Goal: Task Accomplishment & Management: Manage account settings

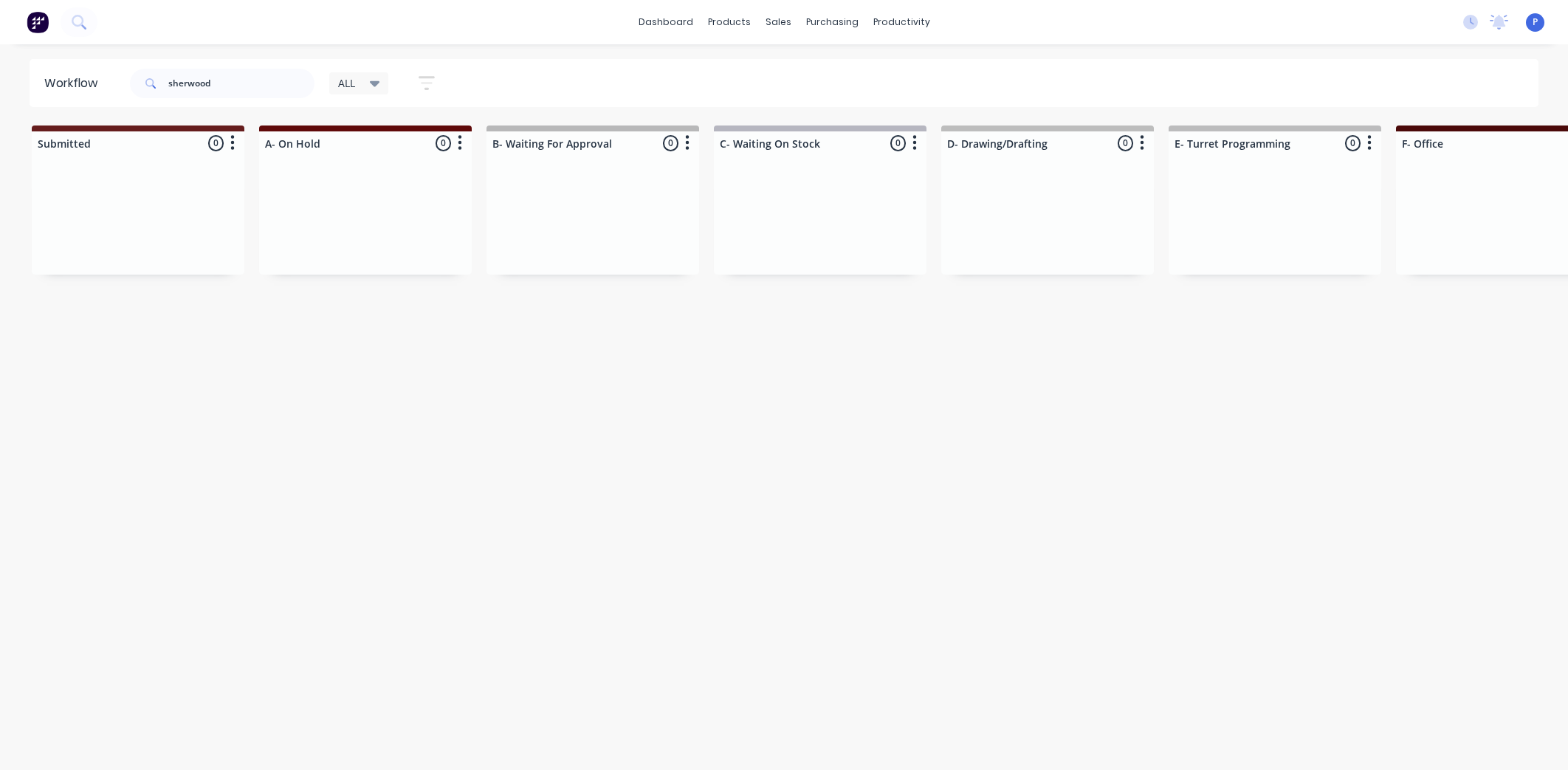
scroll to position [0, 3677]
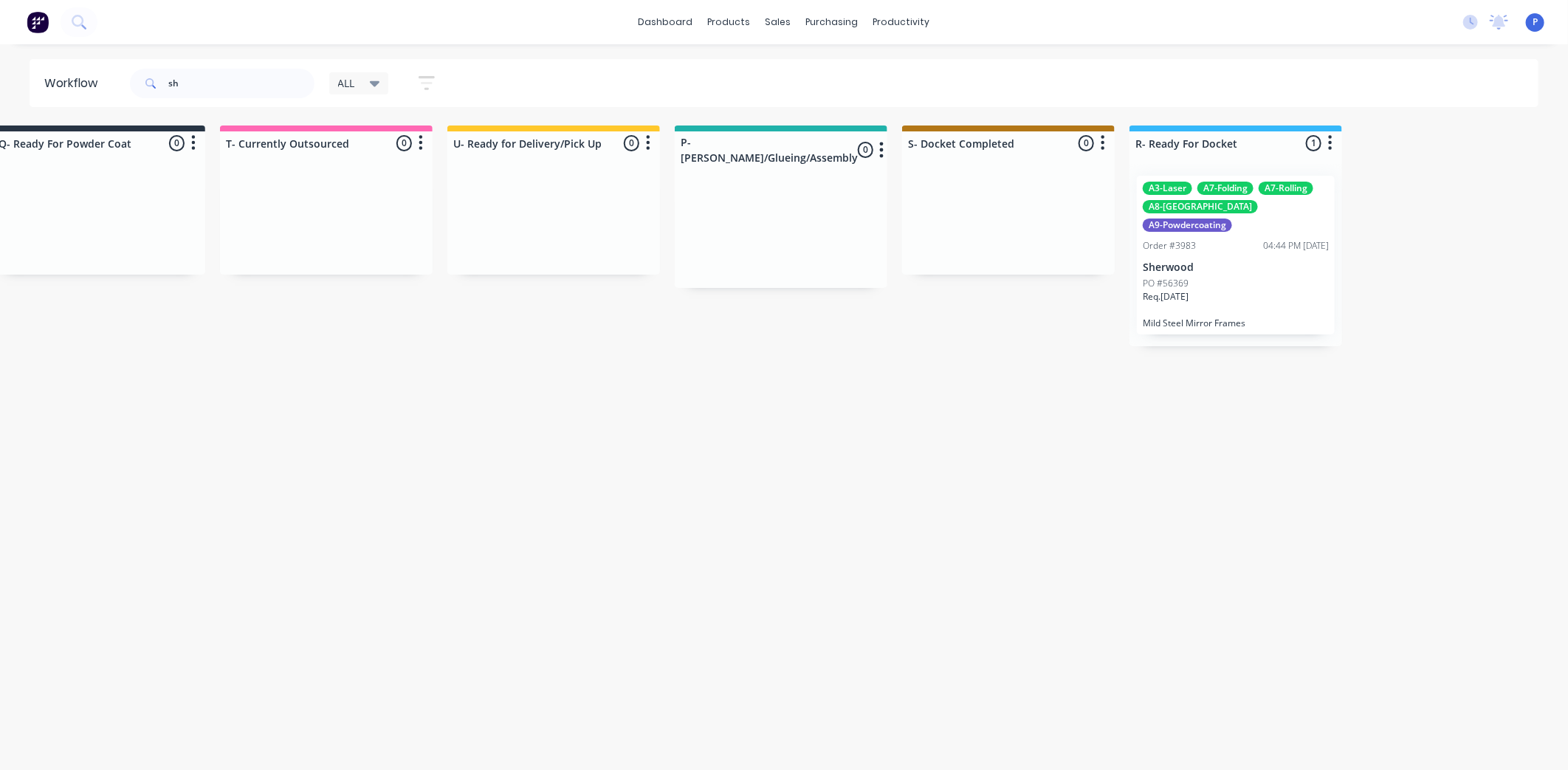
type input "s"
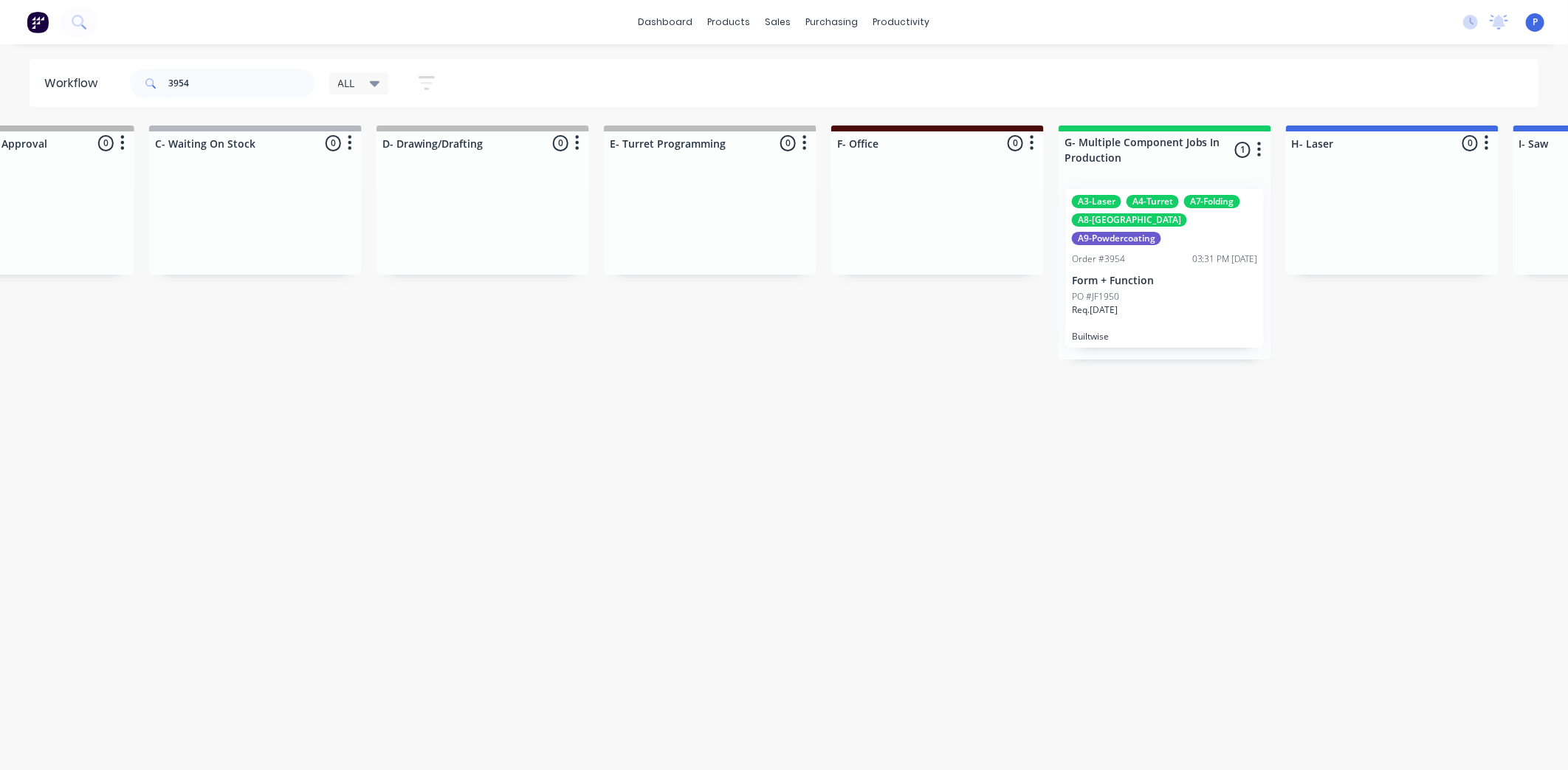
scroll to position [0, 1383]
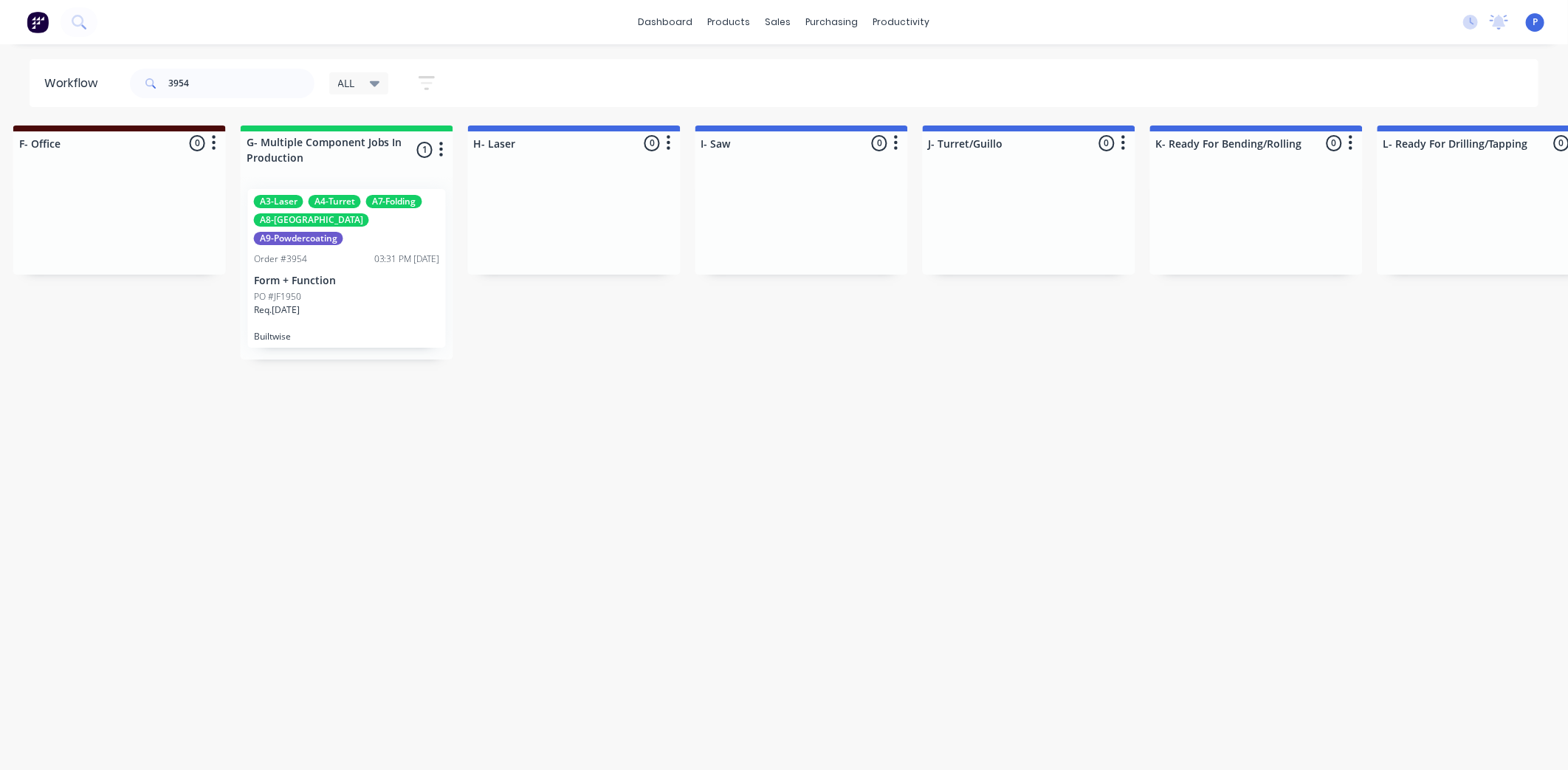
type input "3954"
click at [329, 210] on div "A3-Laser A4-Turret A7-Folding A8-Welding A9-Powdercoating" at bounding box center [347, 220] width 186 height 51
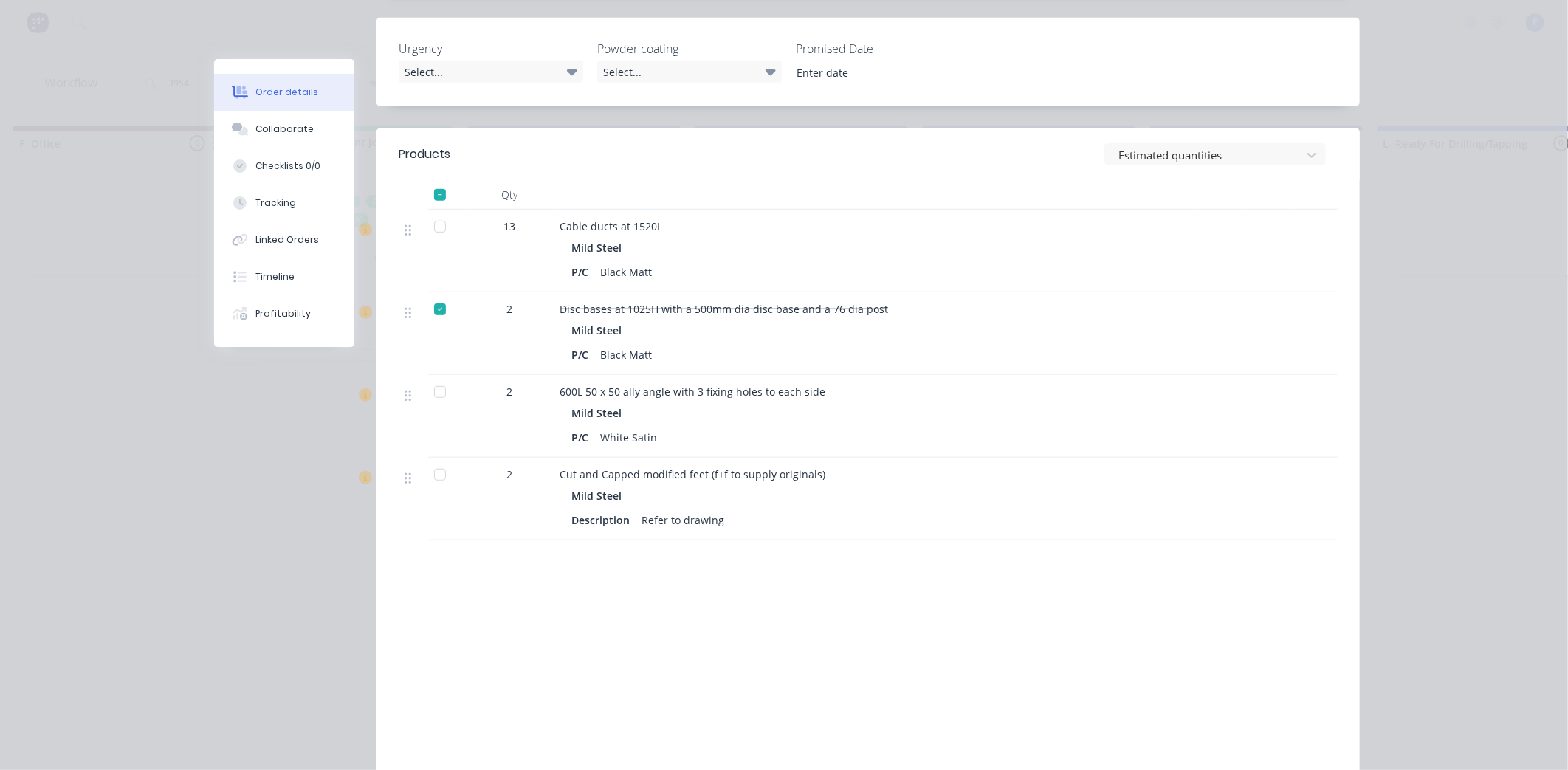
scroll to position [393, 0]
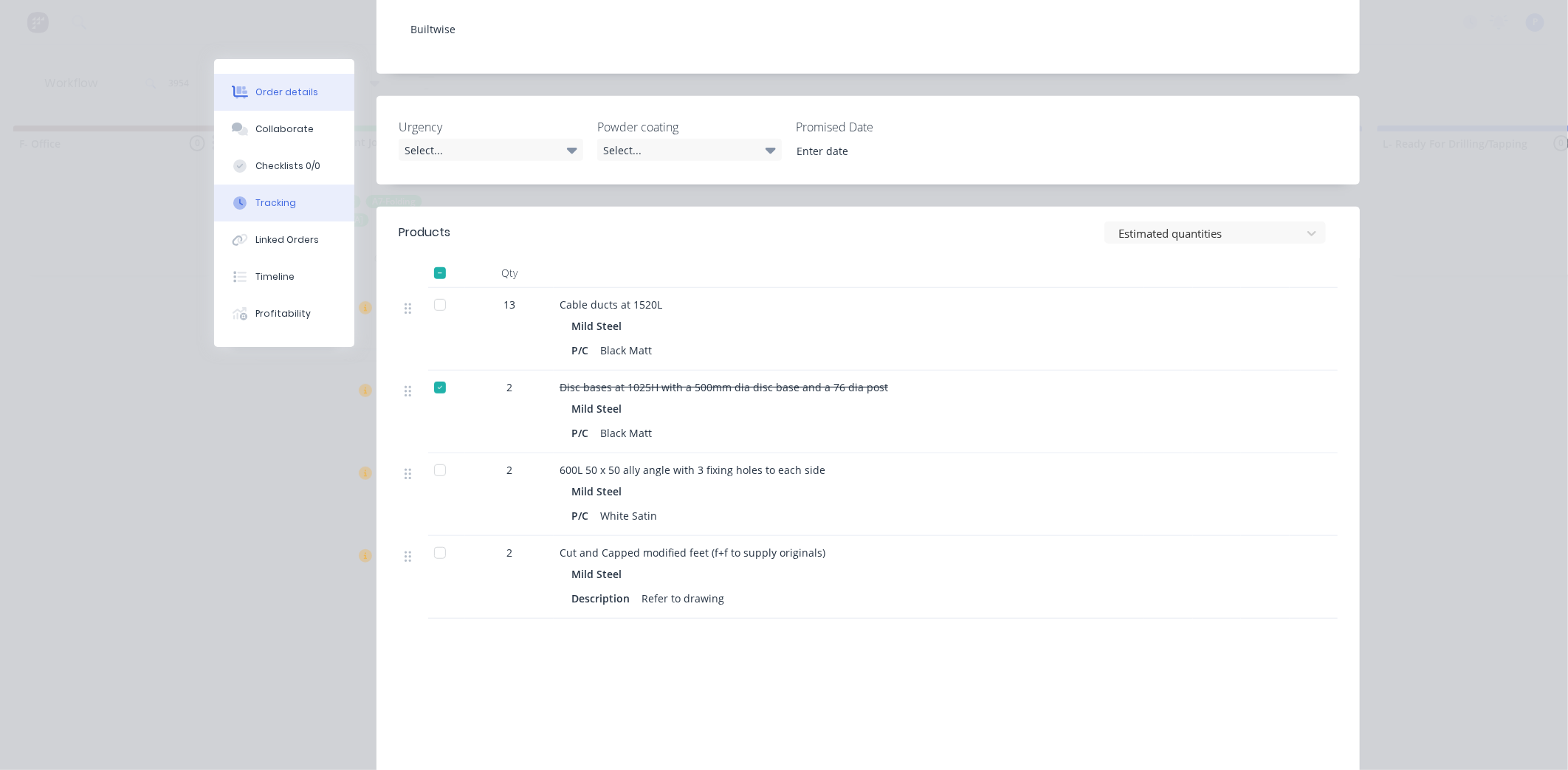
click at [240, 216] on button "Tracking" at bounding box center [284, 202] width 141 height 37
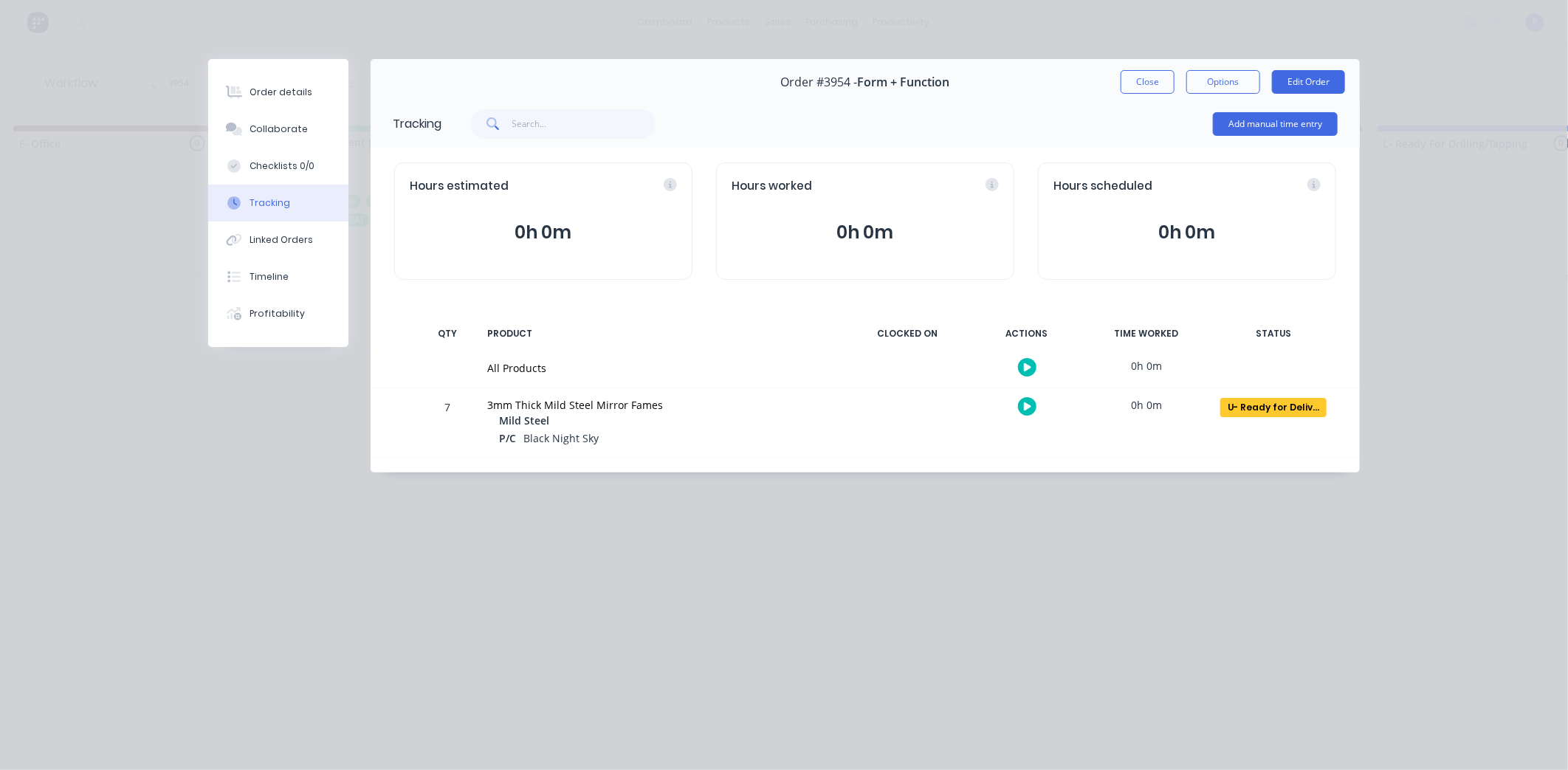
scroll to position [0, 0]
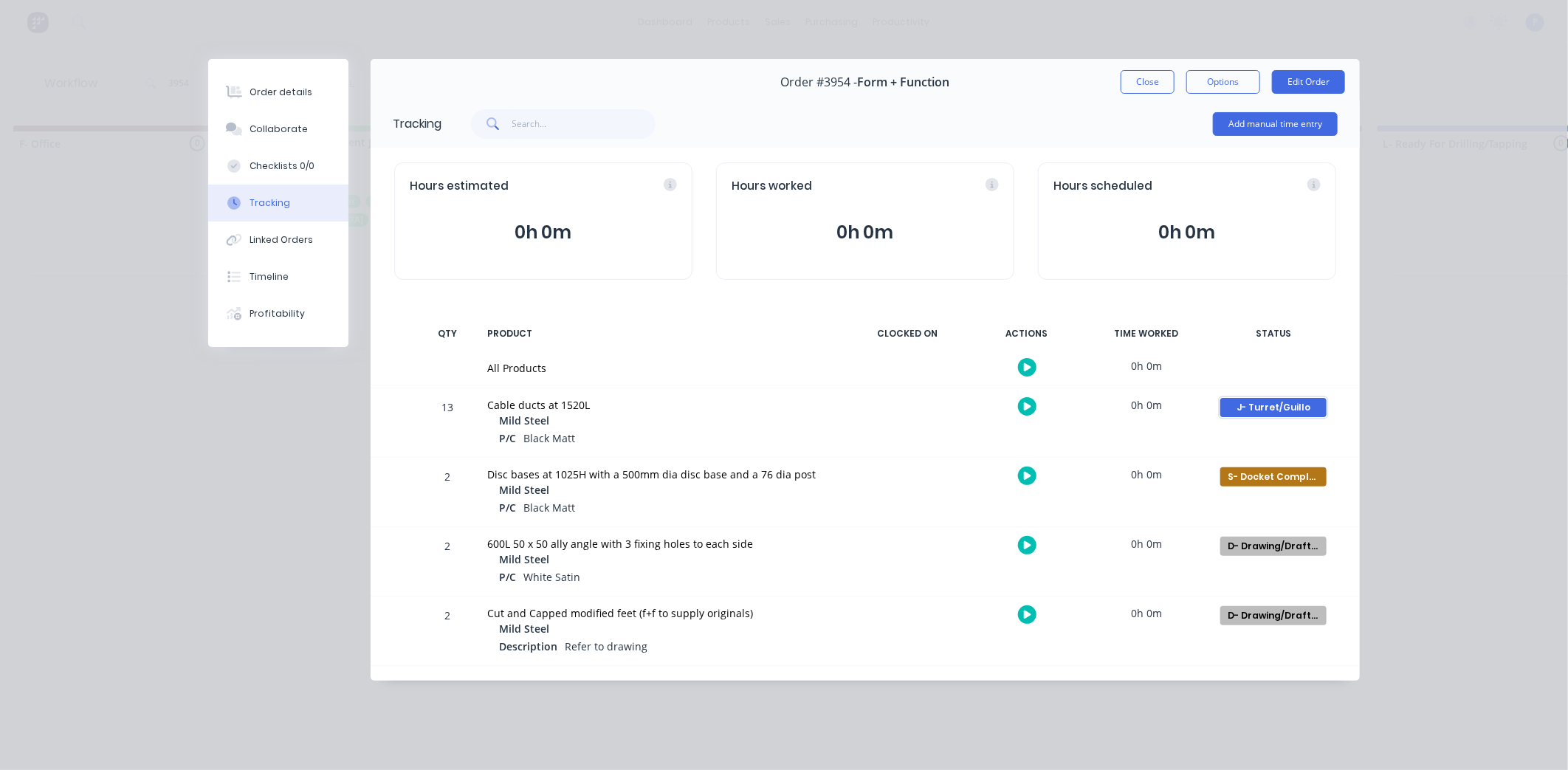
click at [1274, 412] on div "J- Turret/Guillo" at bounding box center [1273, 407] width 106 height 19
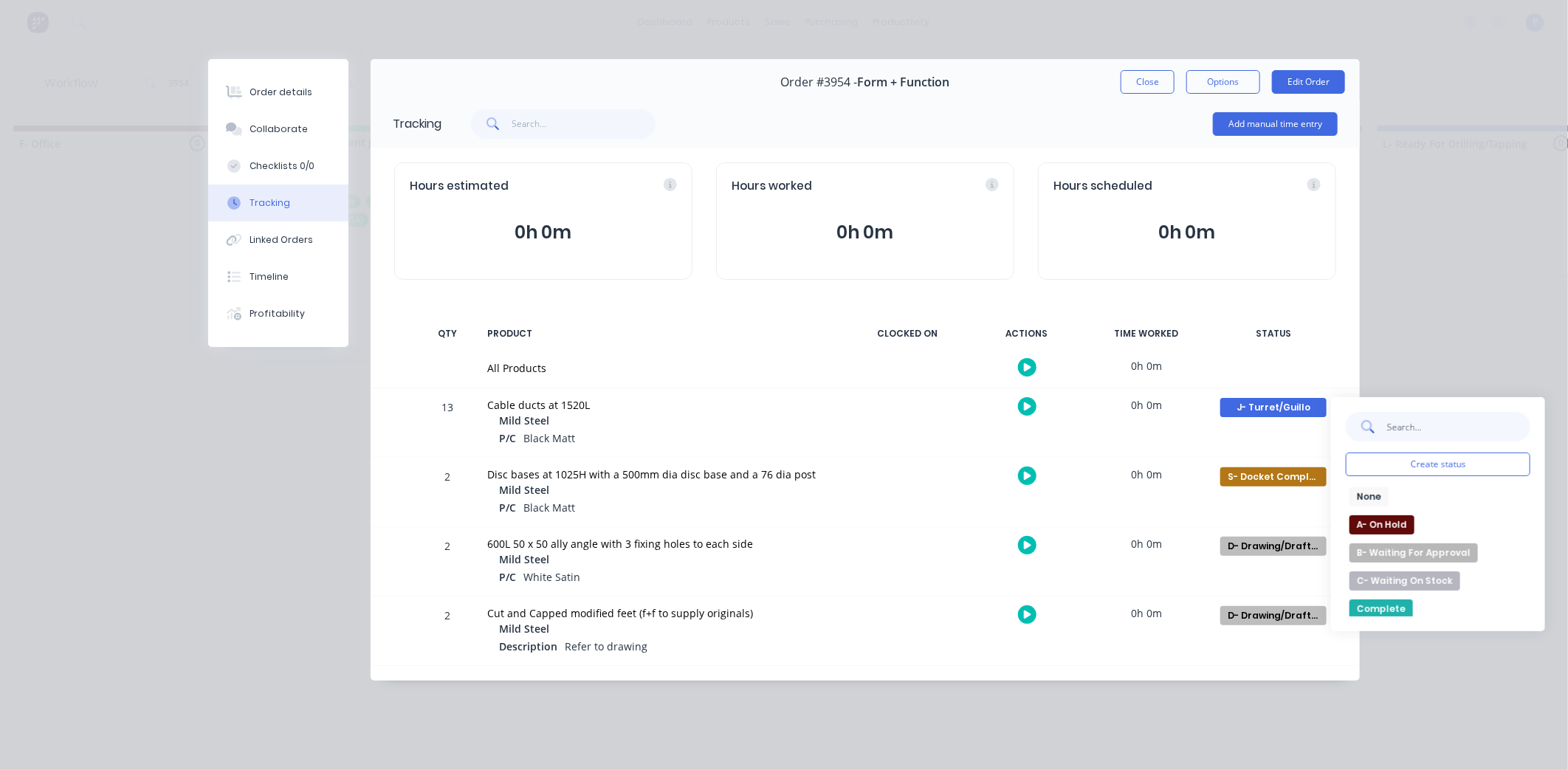
click at [1454, 421] on input "text" at bounding box center [1458, 427] width 144 height 30
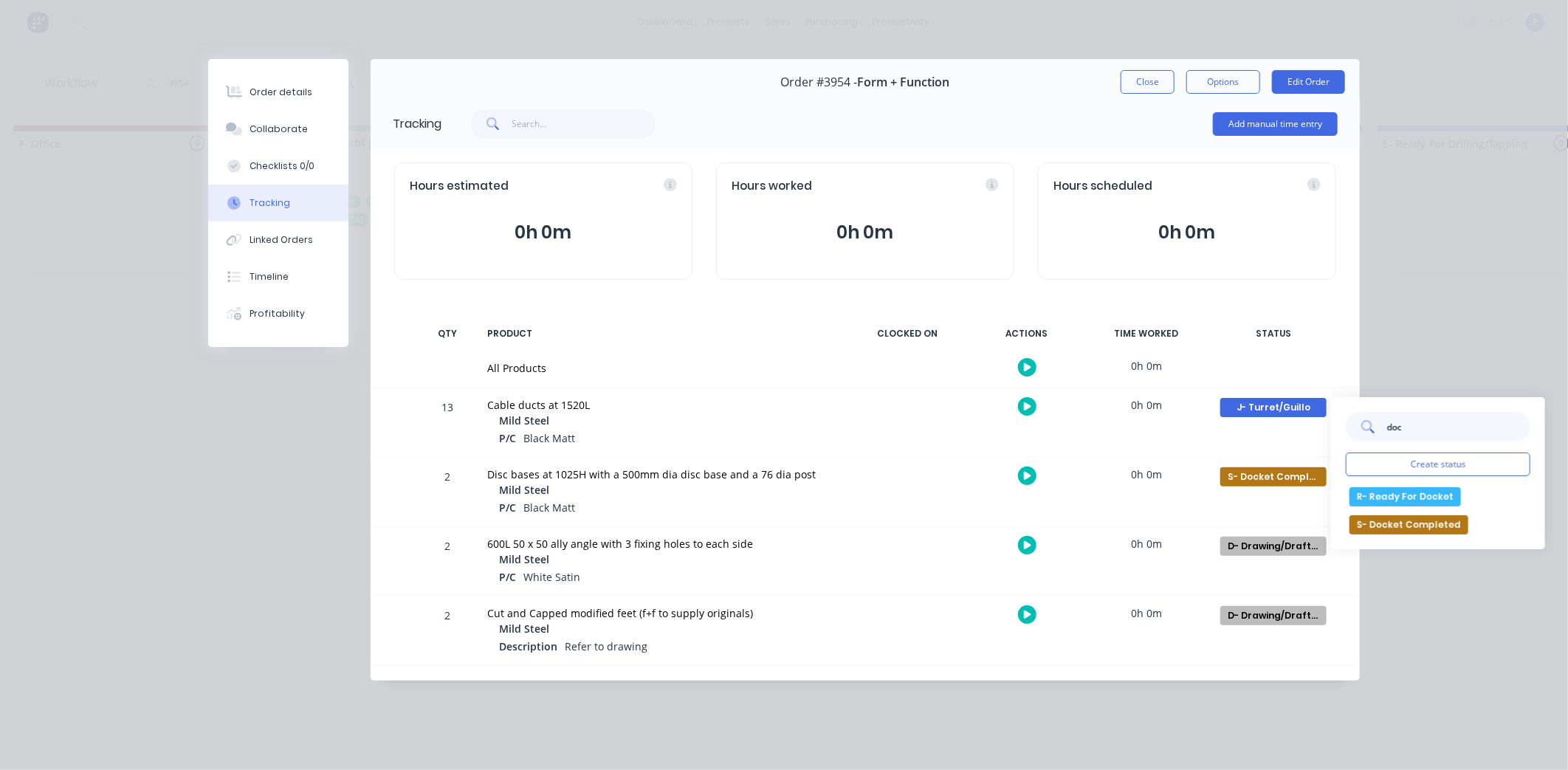
type input "doc"
click at [1401, 497] on button "R- Ready For Docket" at bounding box center [1405, 496] width 112 height 19
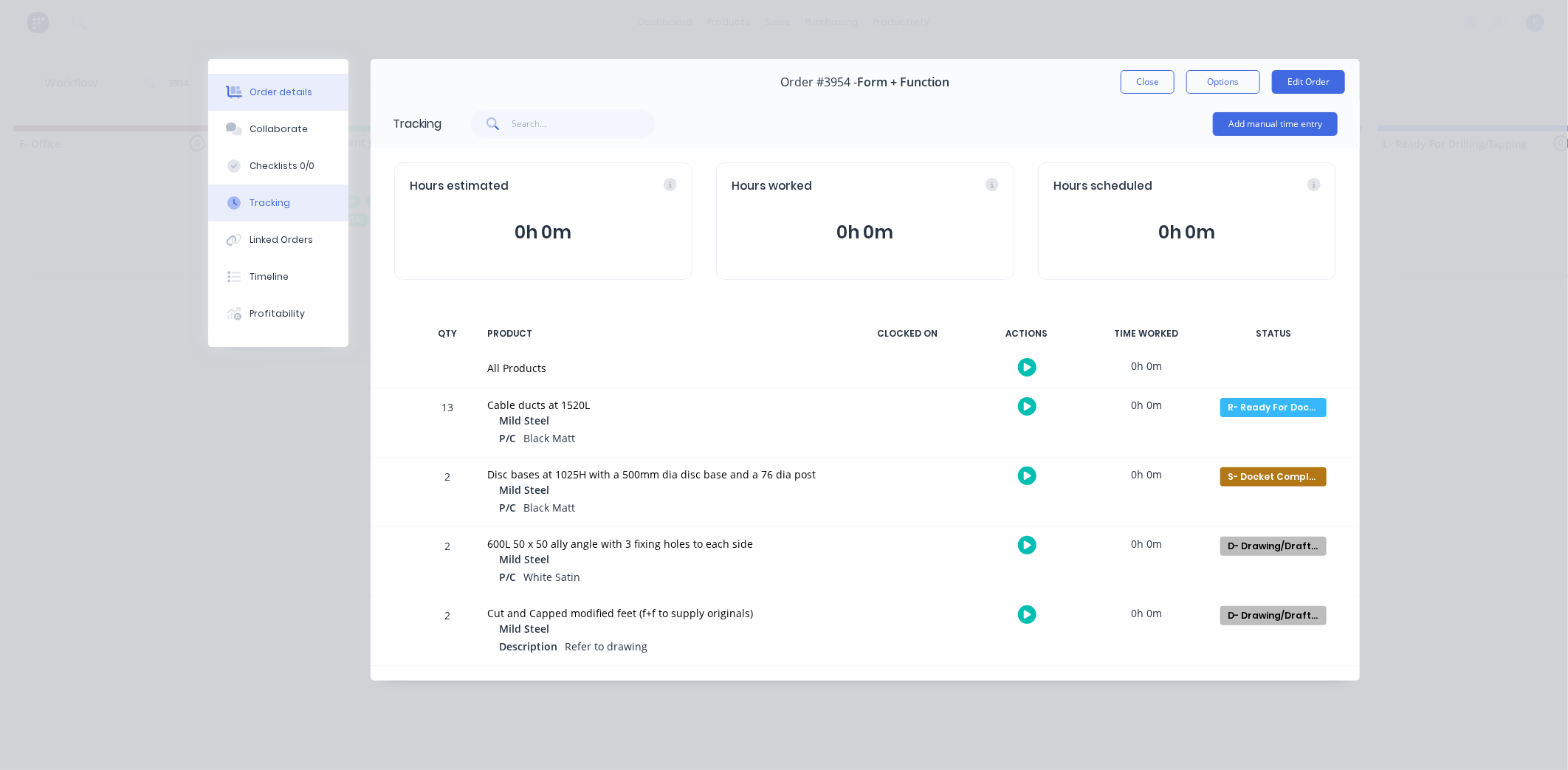
click at [300, 82] on button "Order details" at bounding box center [278, 92] width 141 height 37
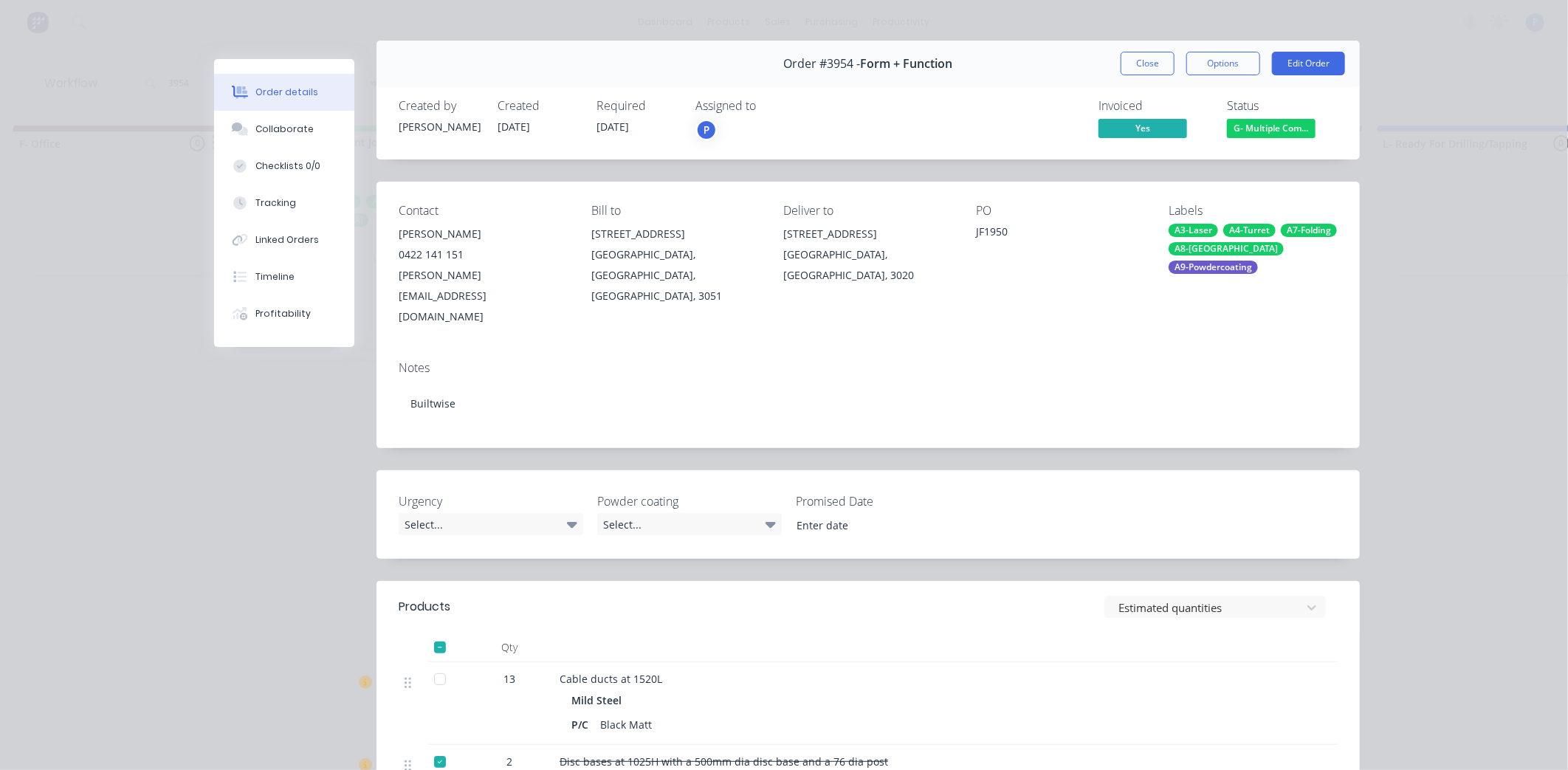
scroll to position [39, 0]
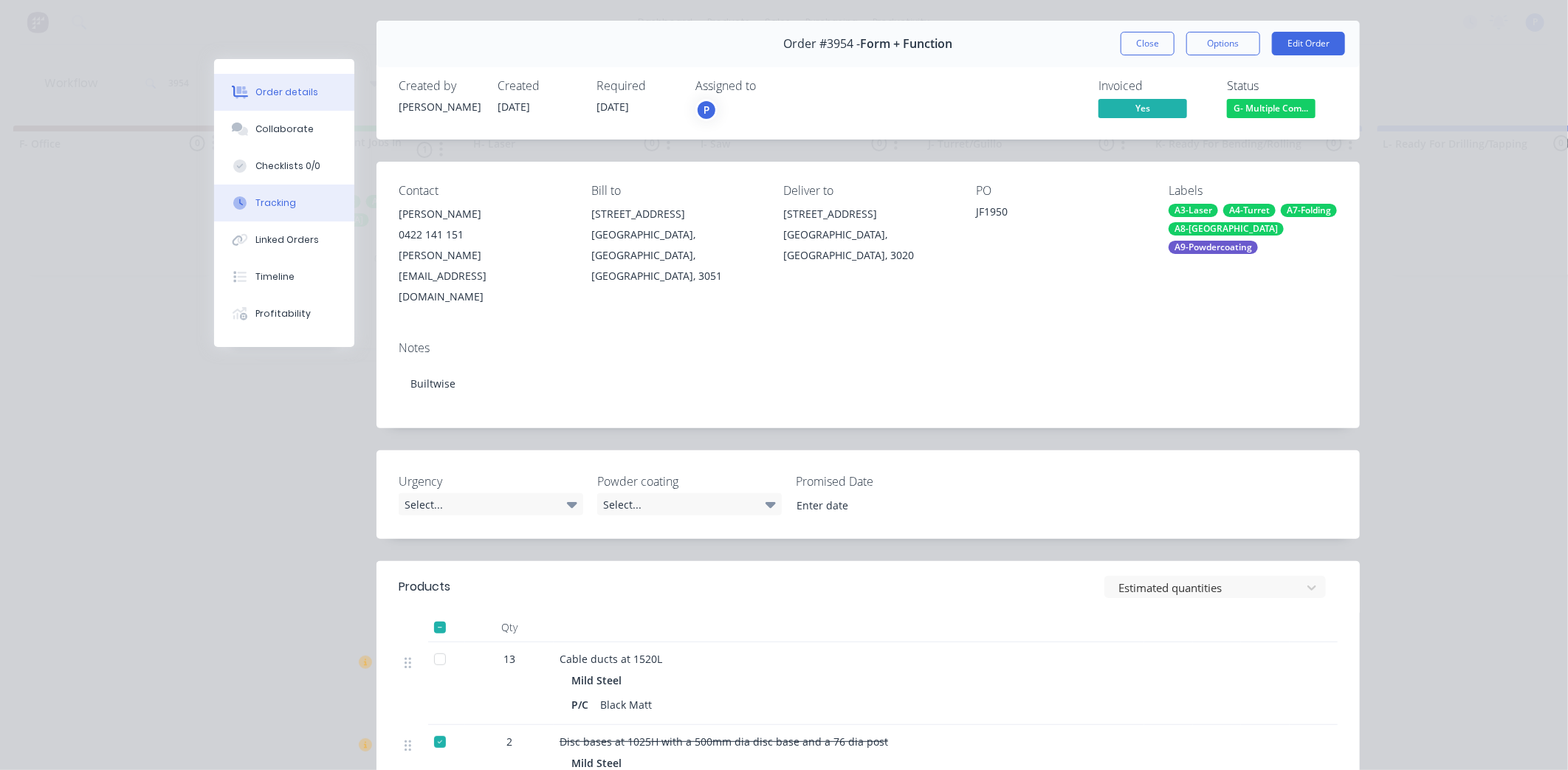
click at [292, 201] on button "Tracking" at bounding box center [284, 202] width 141 height 37
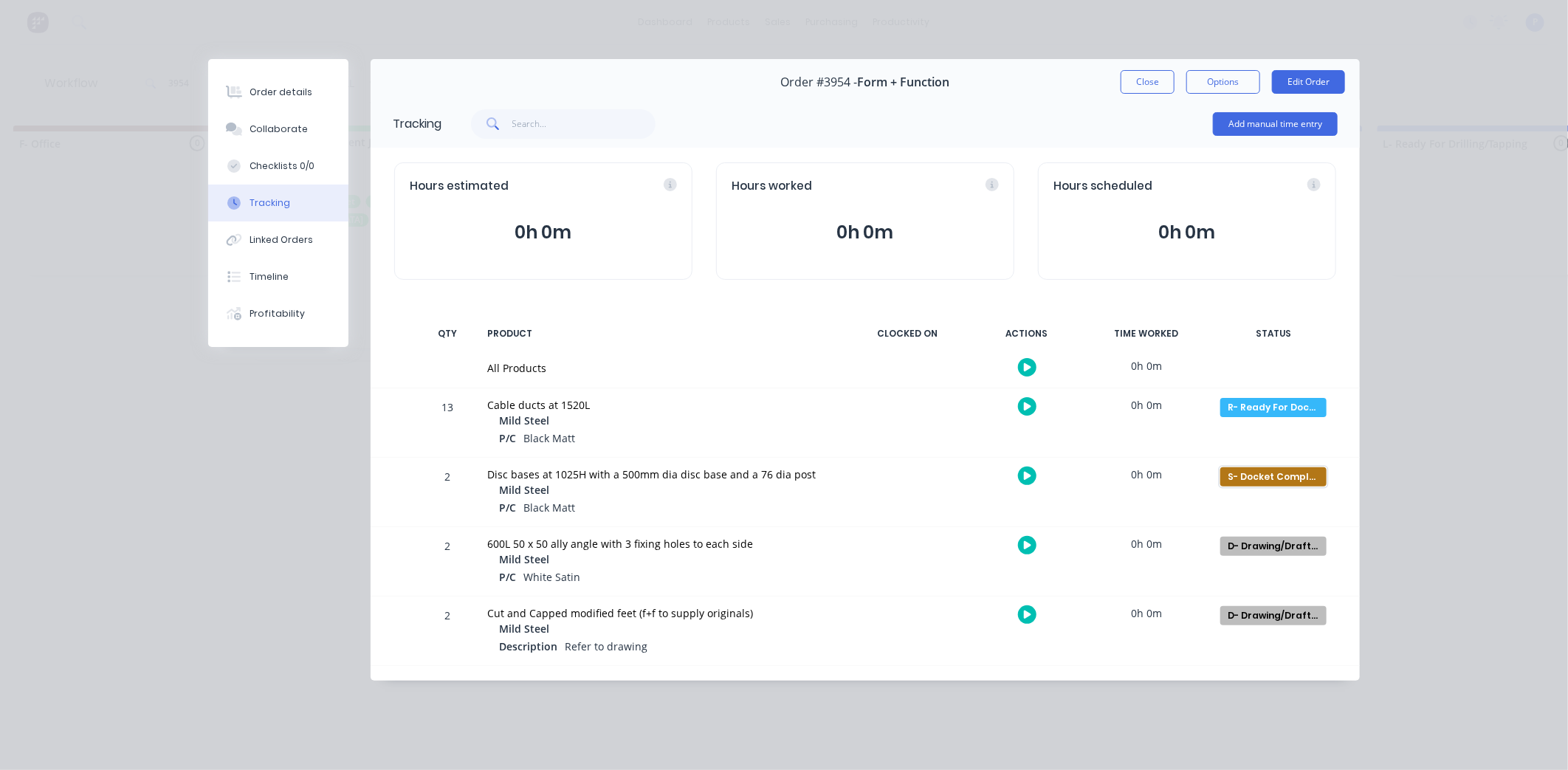
click at [1308, 469] on div "S- Docket Completed" at bounding box center [1273, 477] width 106 height 19
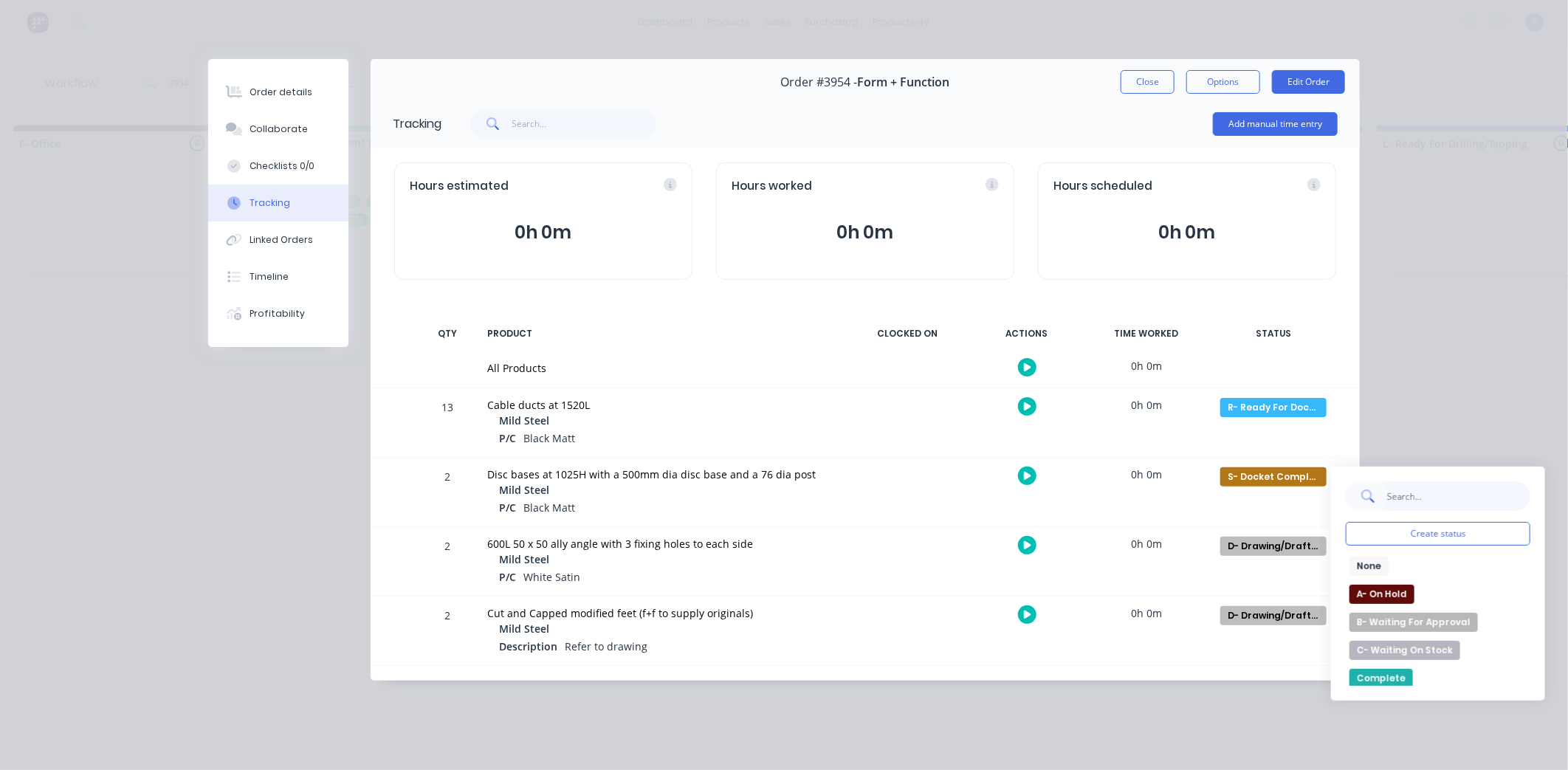
click at [1407, 493] on input "text" at bounding box center [1458, 496] width 144 height 30
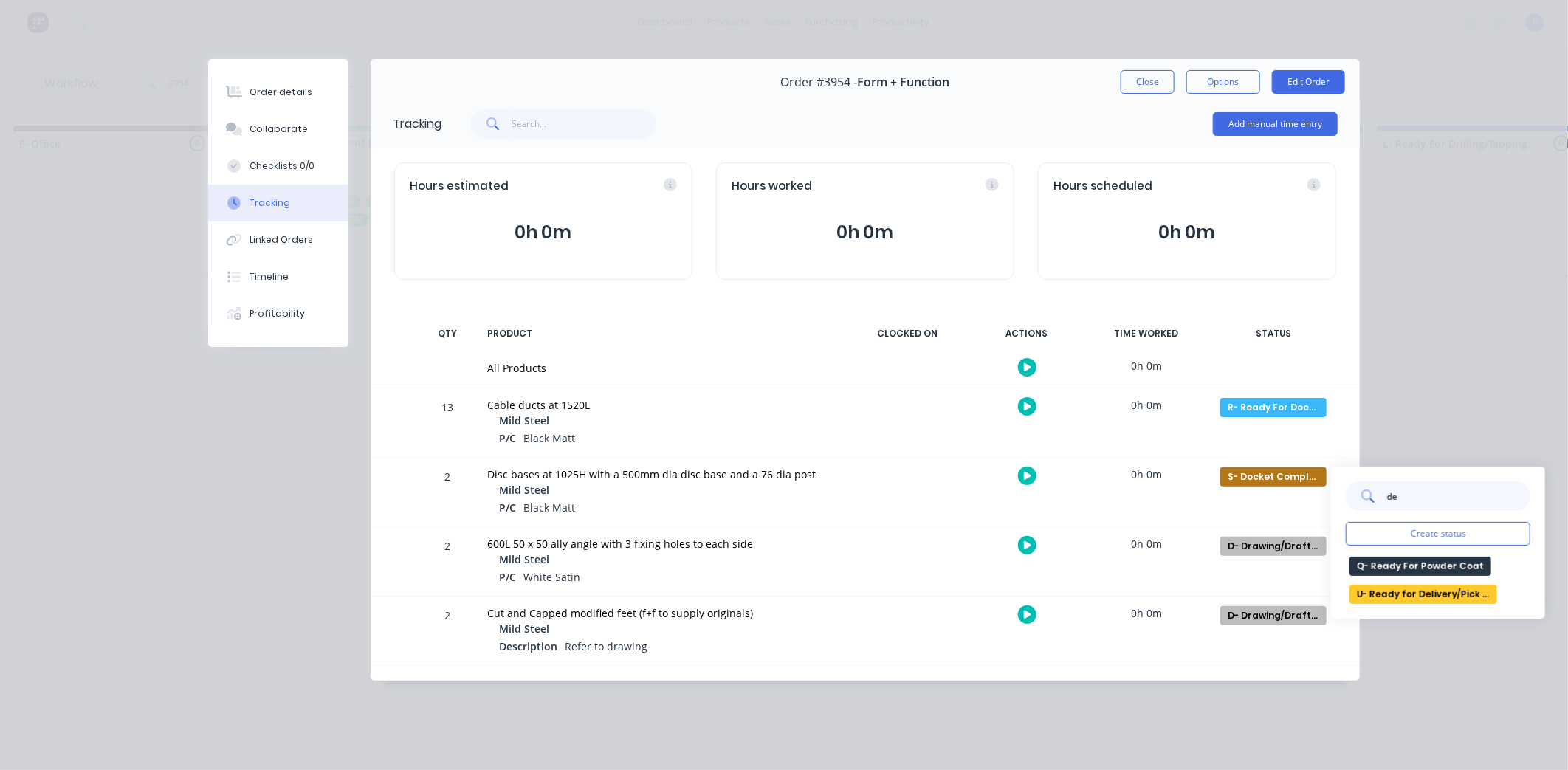
type input "de"
click at [1414, 601] on button "U- Ready for Delivery/Pick Up" at bounding box center [1422, 594] width 148 height 19
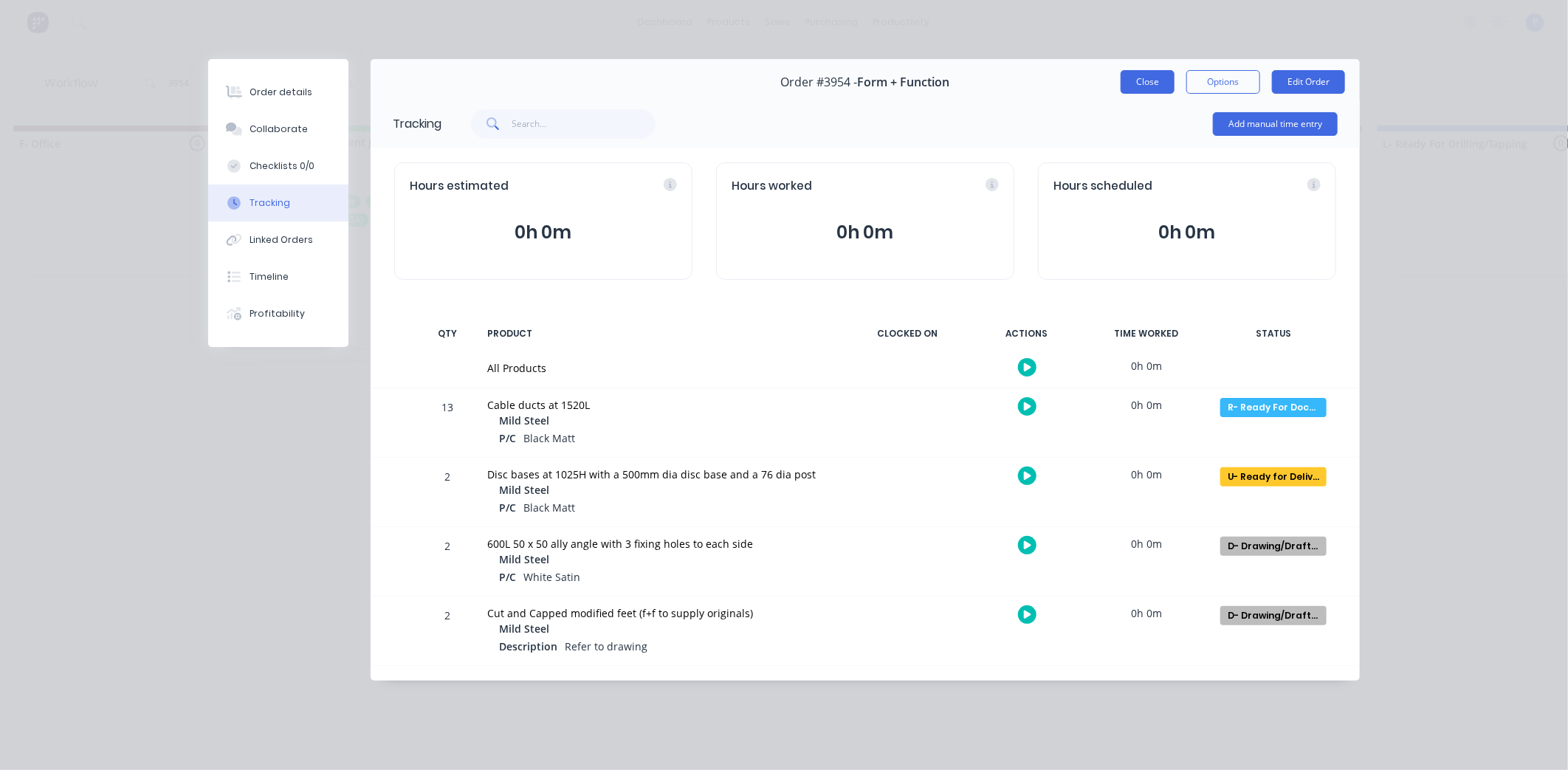
click at [1148, 70] on button "Close" at bounding box center [1147, 82] width 53 height 24
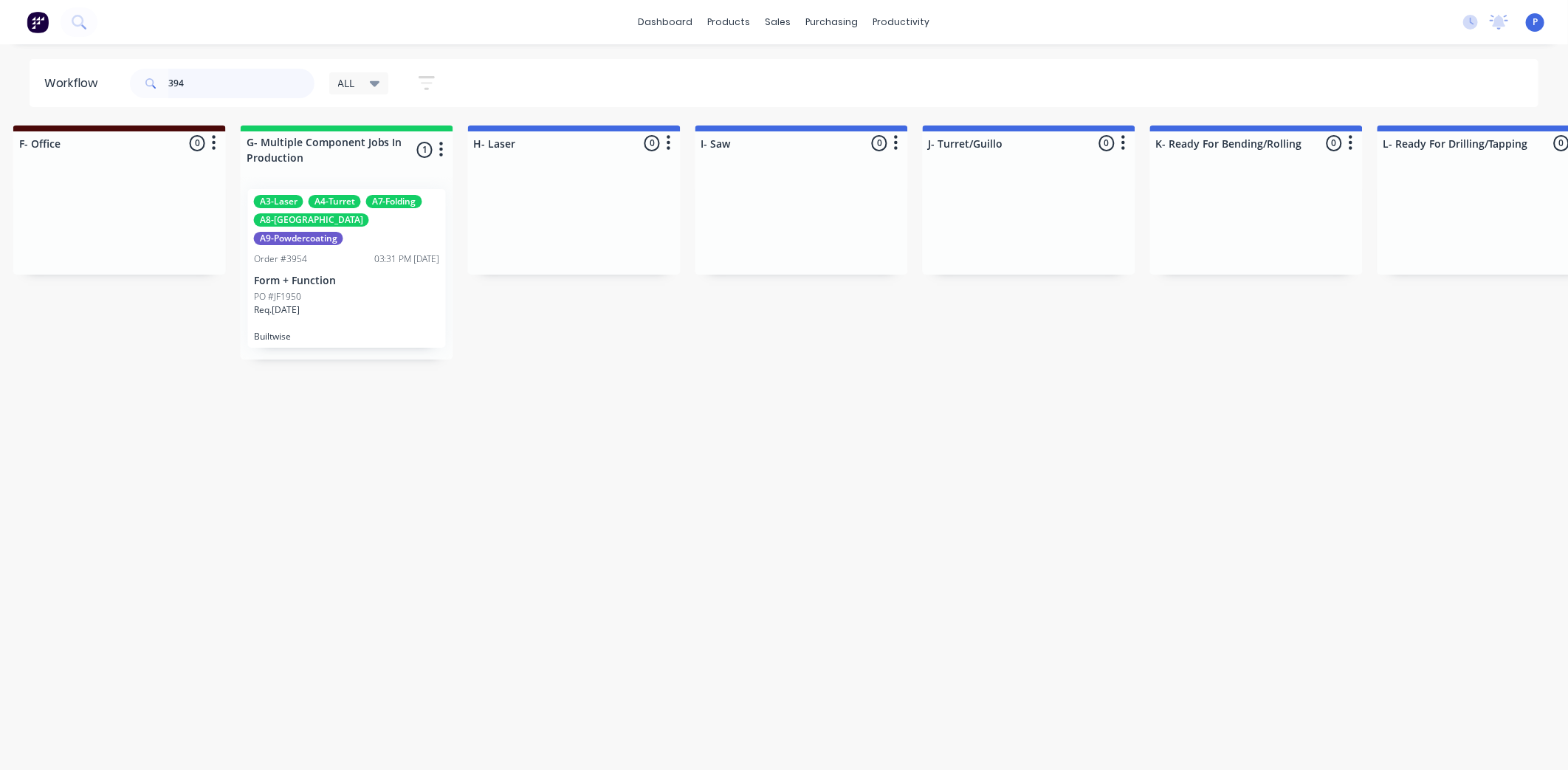
type input "3949"
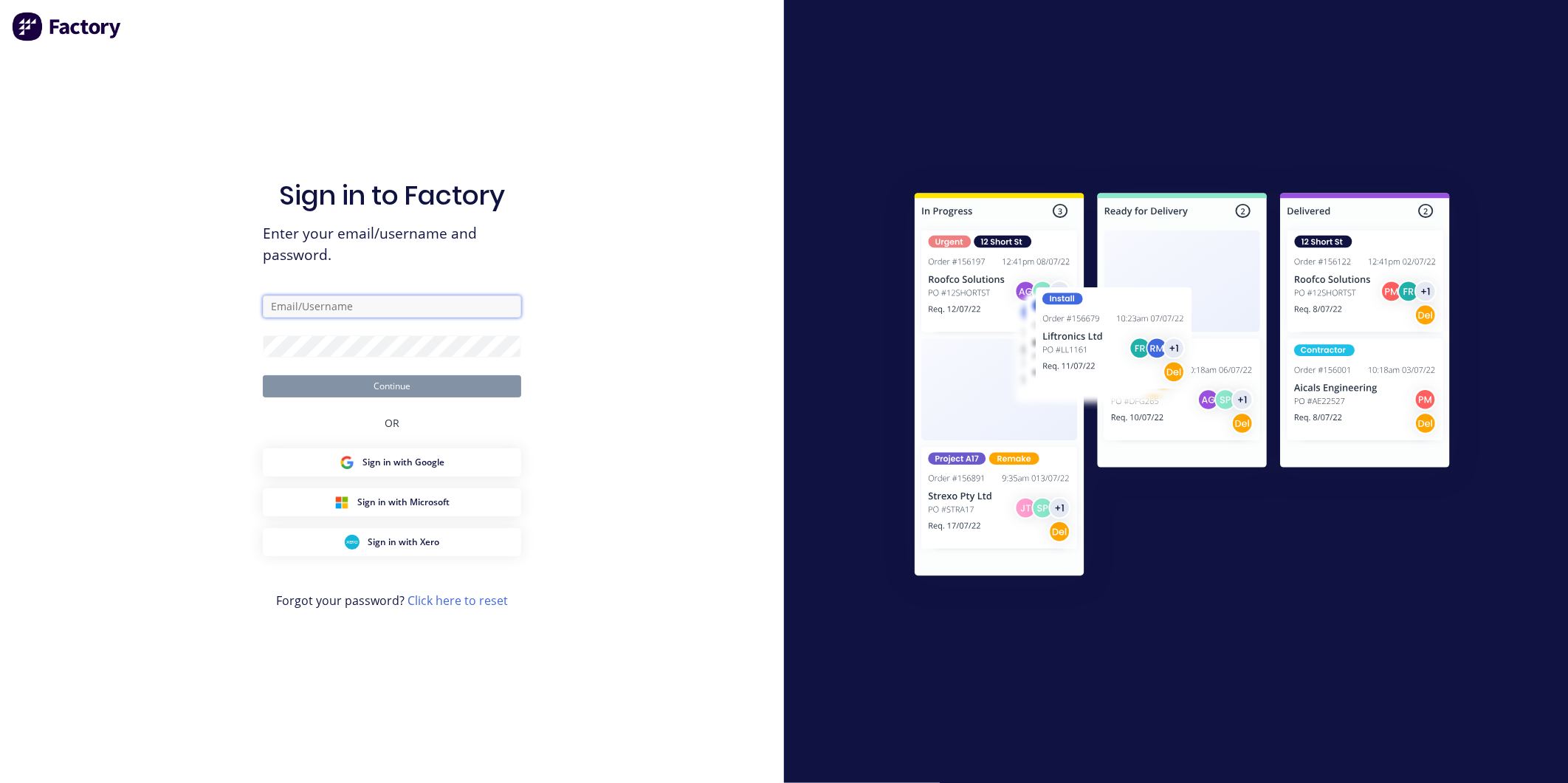
type input "[EMAIL_ADDRESS][DOMAIN_NAME]"
click at [519, 389] on button "Continue" at bounding box center [391, 387] width 259 height 22
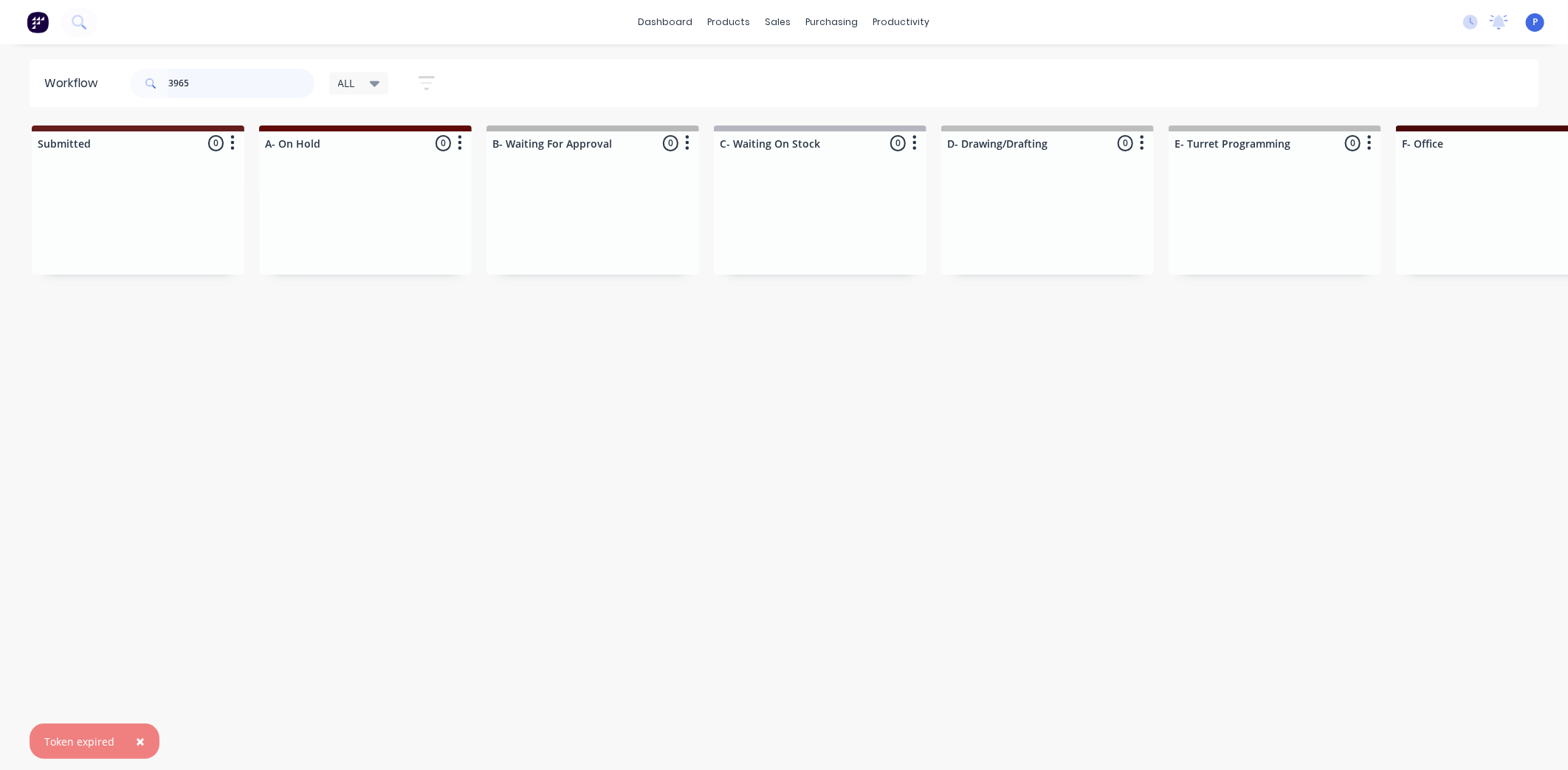
click at [226, 83] on input "3965" at bounding box center [242, 83] width 147 height 30
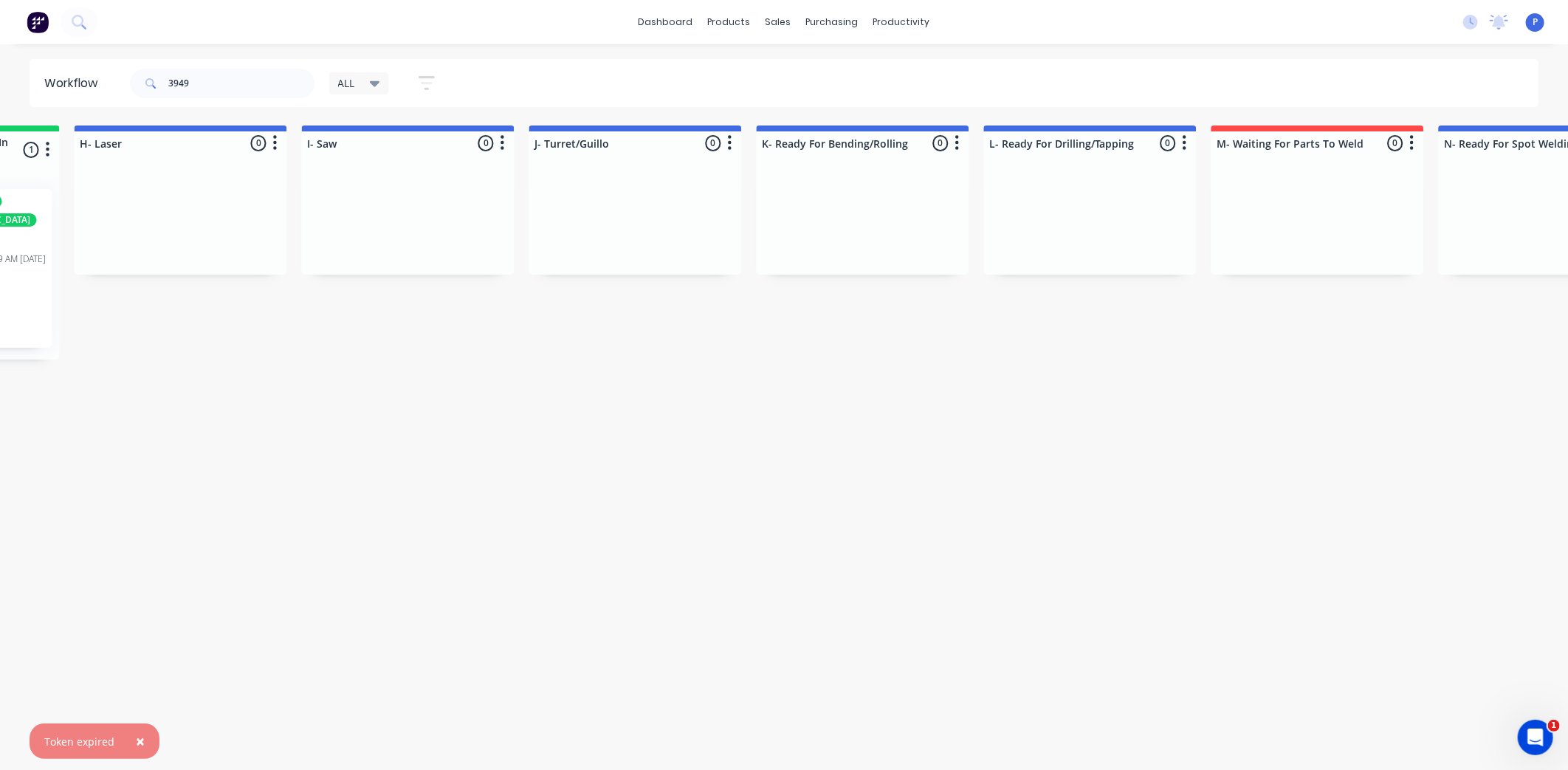
drag, startPoint x: 375, startPoint y: 370, endPoint x: 541, endPoint y: 390, distance: 167.2
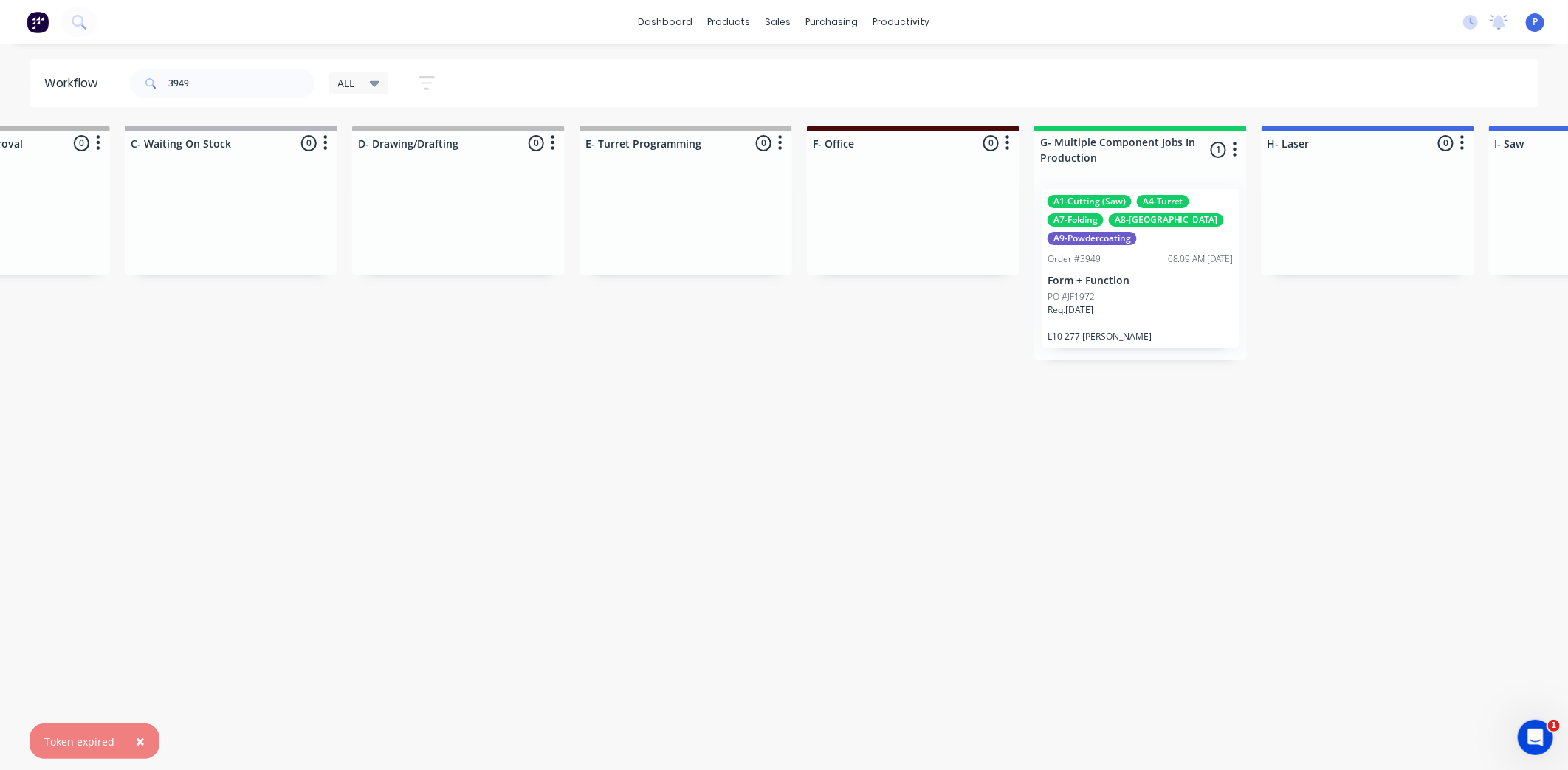
drag, startPoint x: 541, startPoint y: 390, endPoint x: 380, endPoint y: 373, distance: 161.9
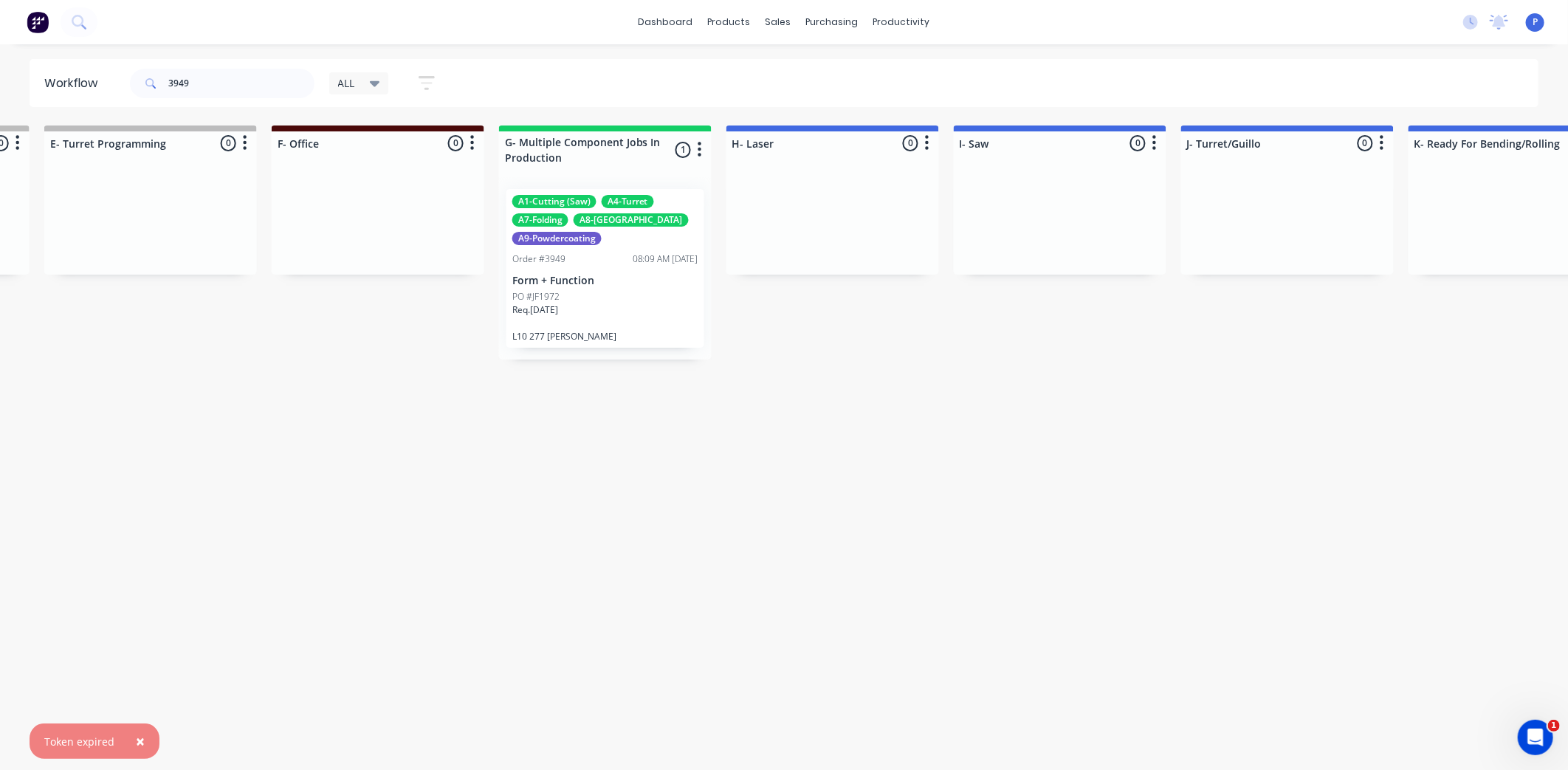
scroll to position [0, 1648]
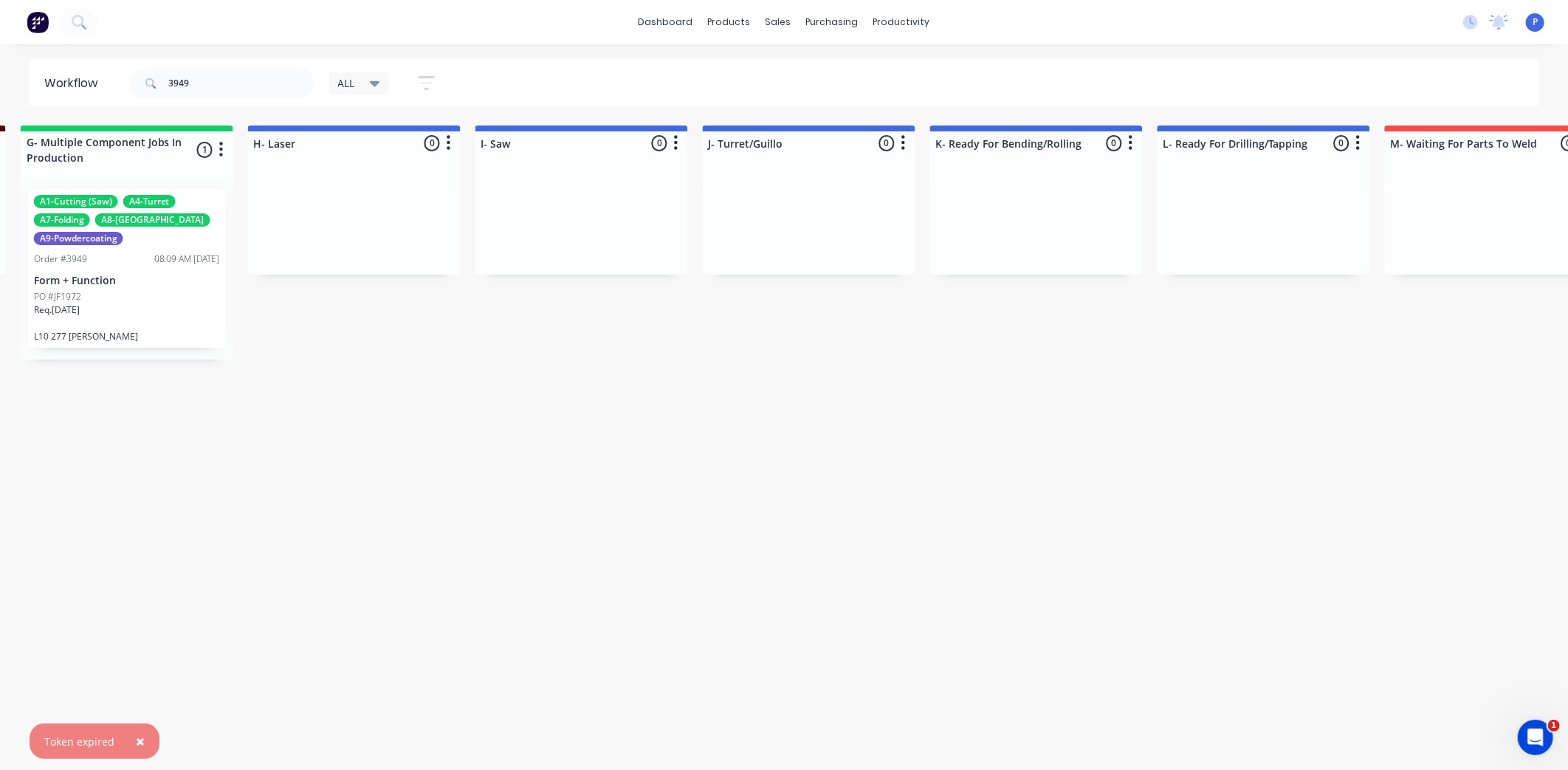
drag, startPoint x: 380, startPoint y: 373, endPoint x: 530, endPoint y: 395, distance: 151.6
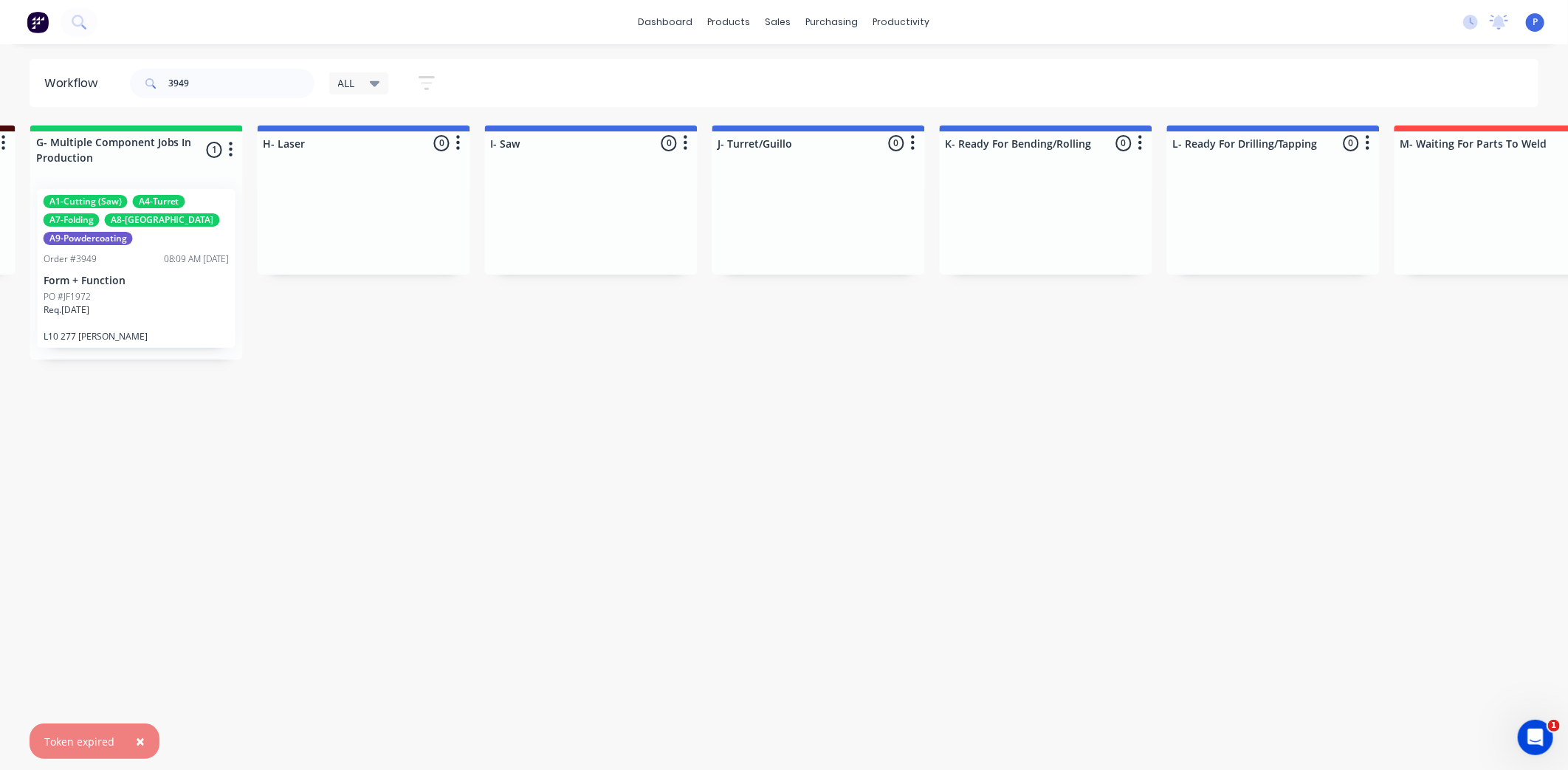
drag, startPoint x: 489, startPoint y: 390, endPoint x: 421, endPoint y: 390, distance: 68.0
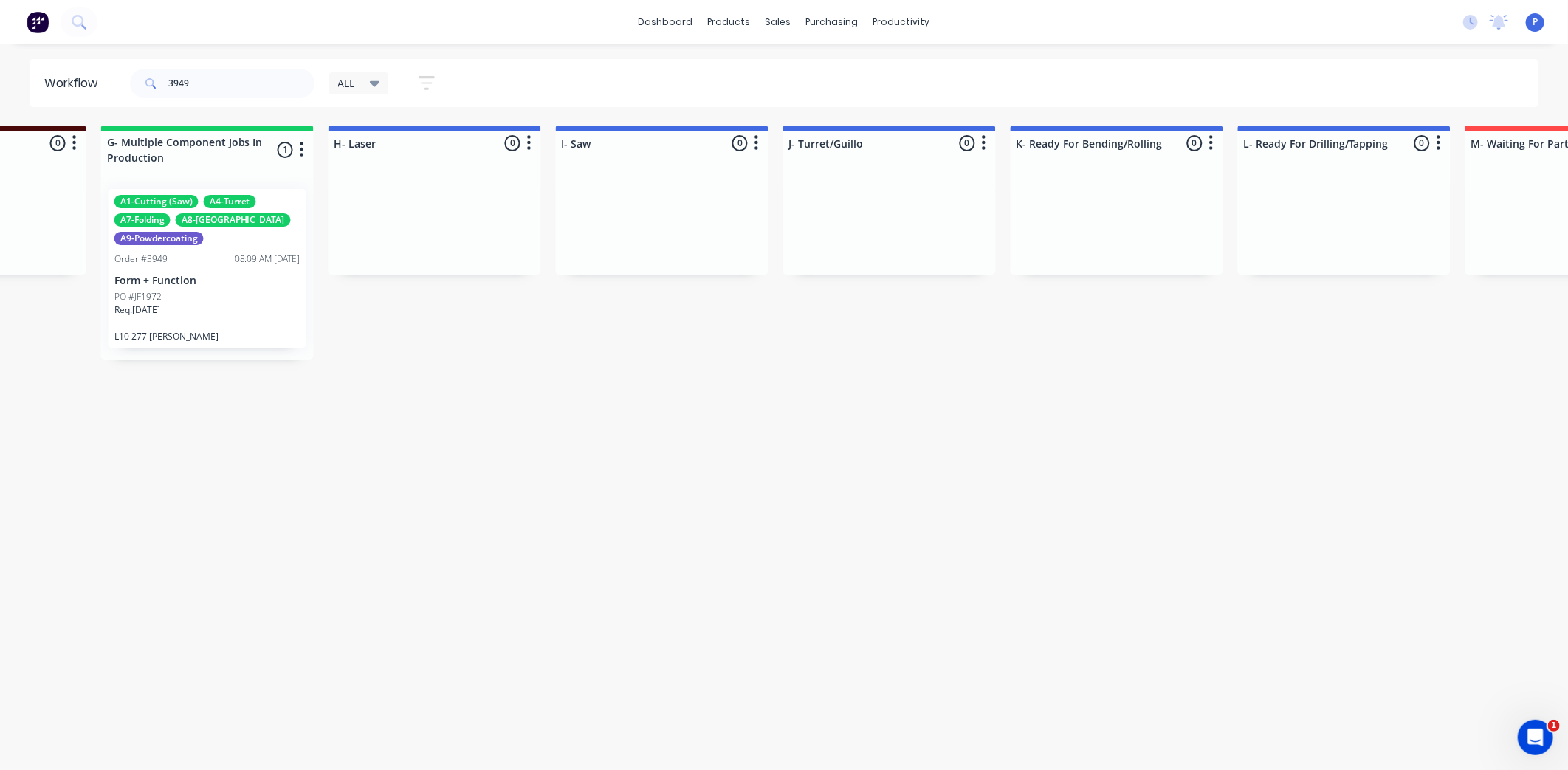
click at [222, 286] on div "A1-Cutting (Saw) A4-Turret A7-Folding A8-Welding A9-Powdercoating Order #3949 0…" at bounding box center [208, 269] width 198 height 159
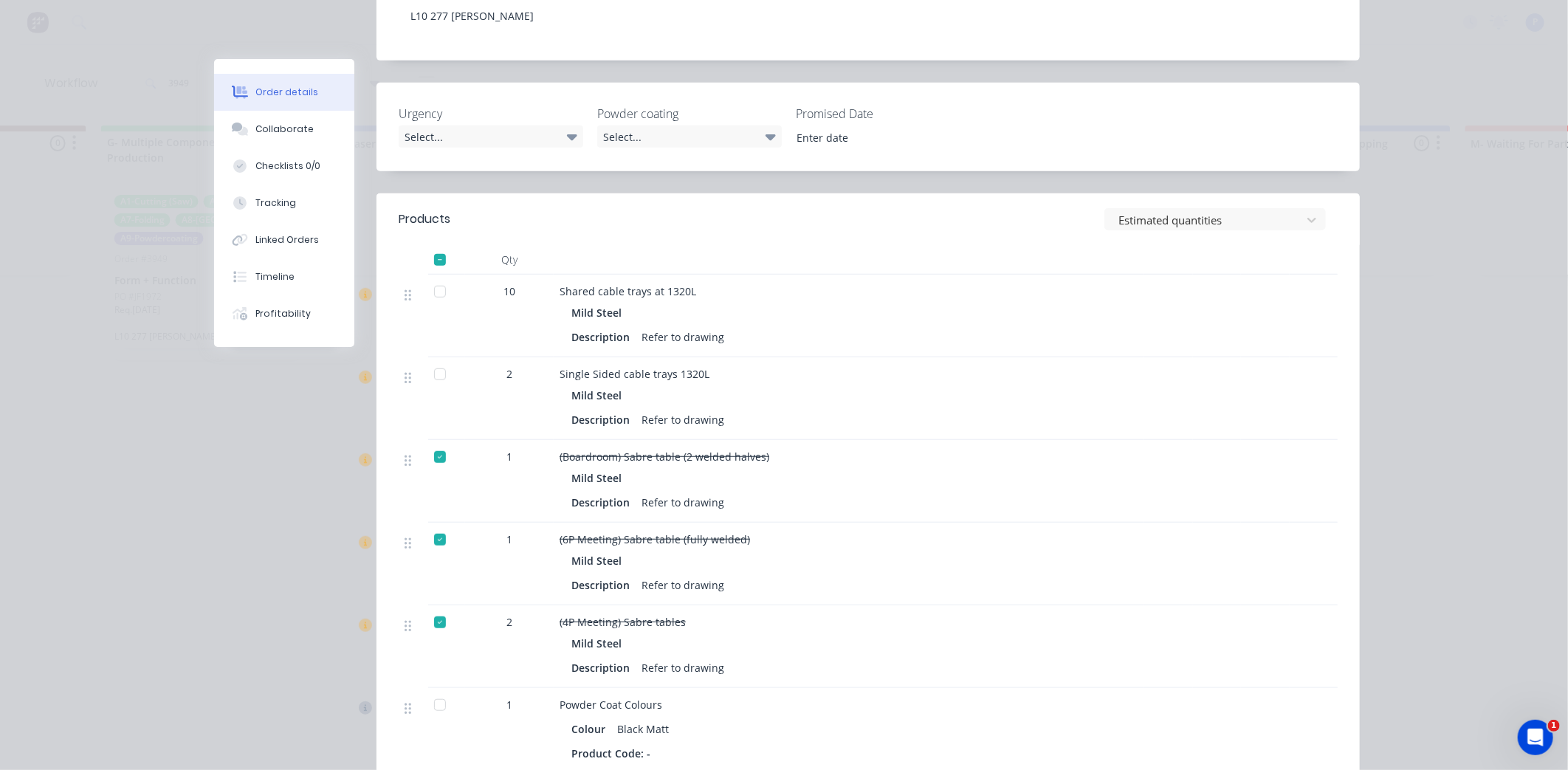
scroll to position [404, 0]
click at [261, 205] on div "Tracking" at bounding box center [275, 202] width 41 height 13
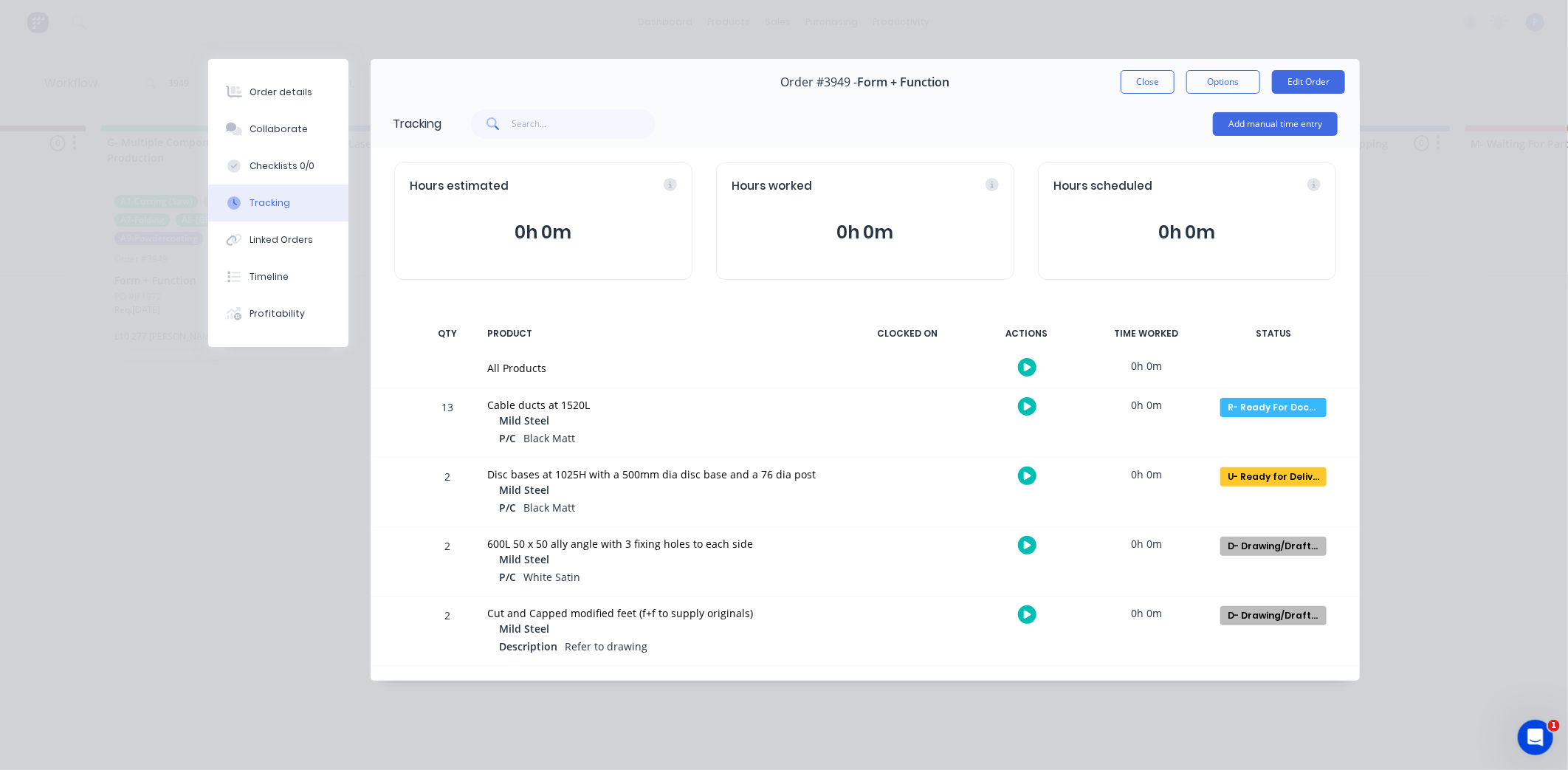
scroll to position [0, 0]
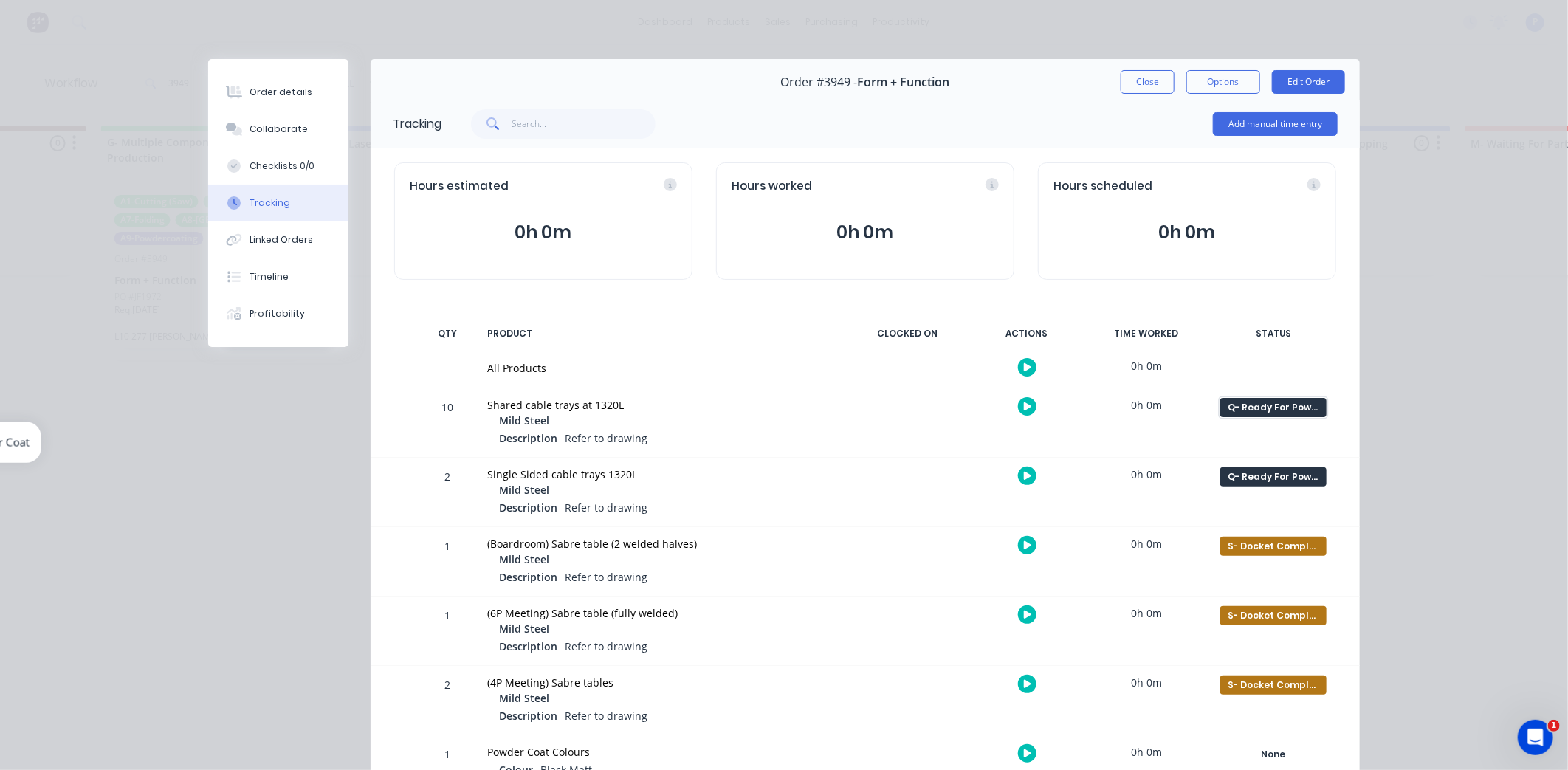
click at [1283, 404] on div "Q- Ready For Powder Coat" at bounding box center [1273, 407] width 106 height 19
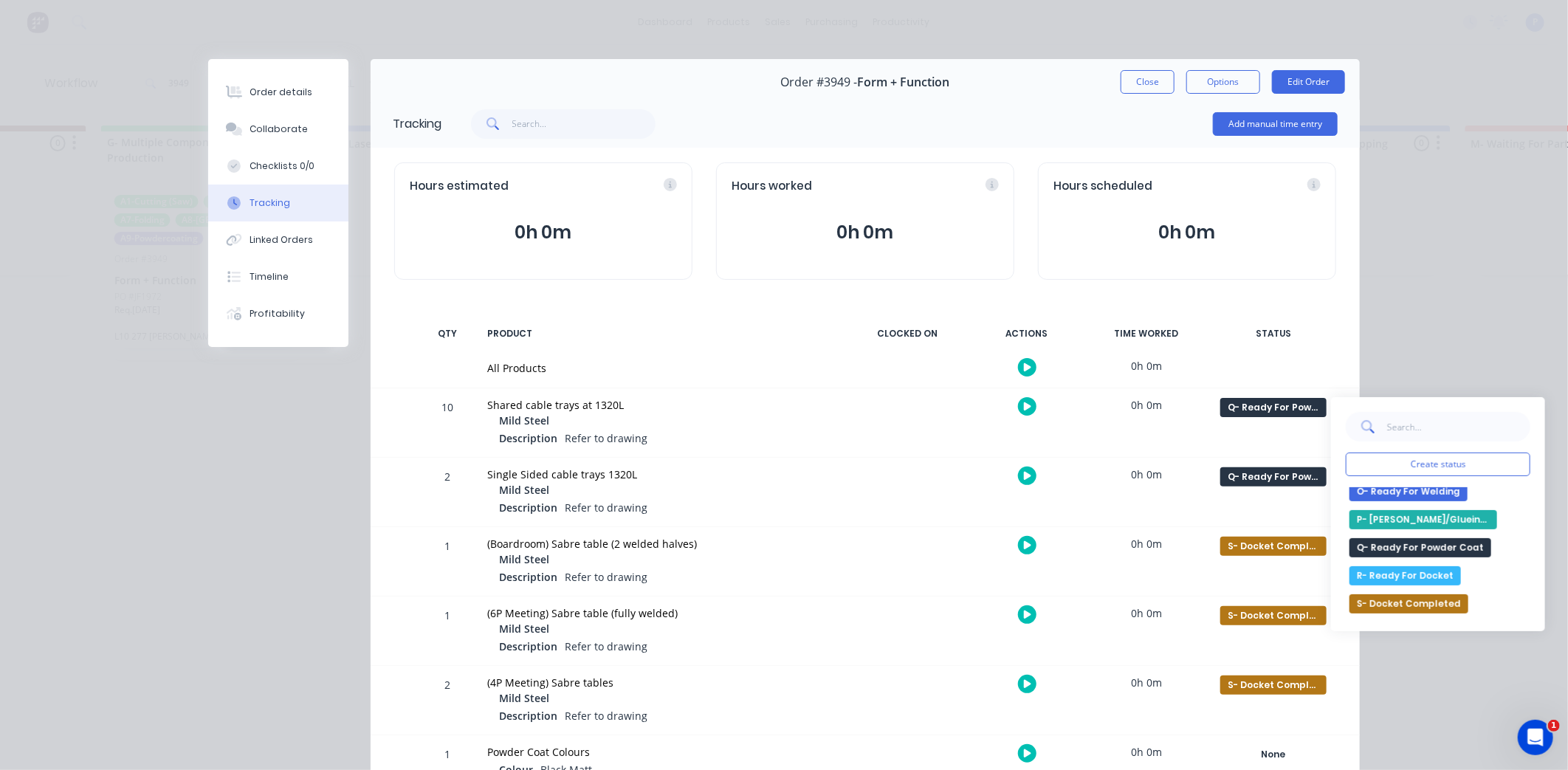
scroll to position [535, 0]
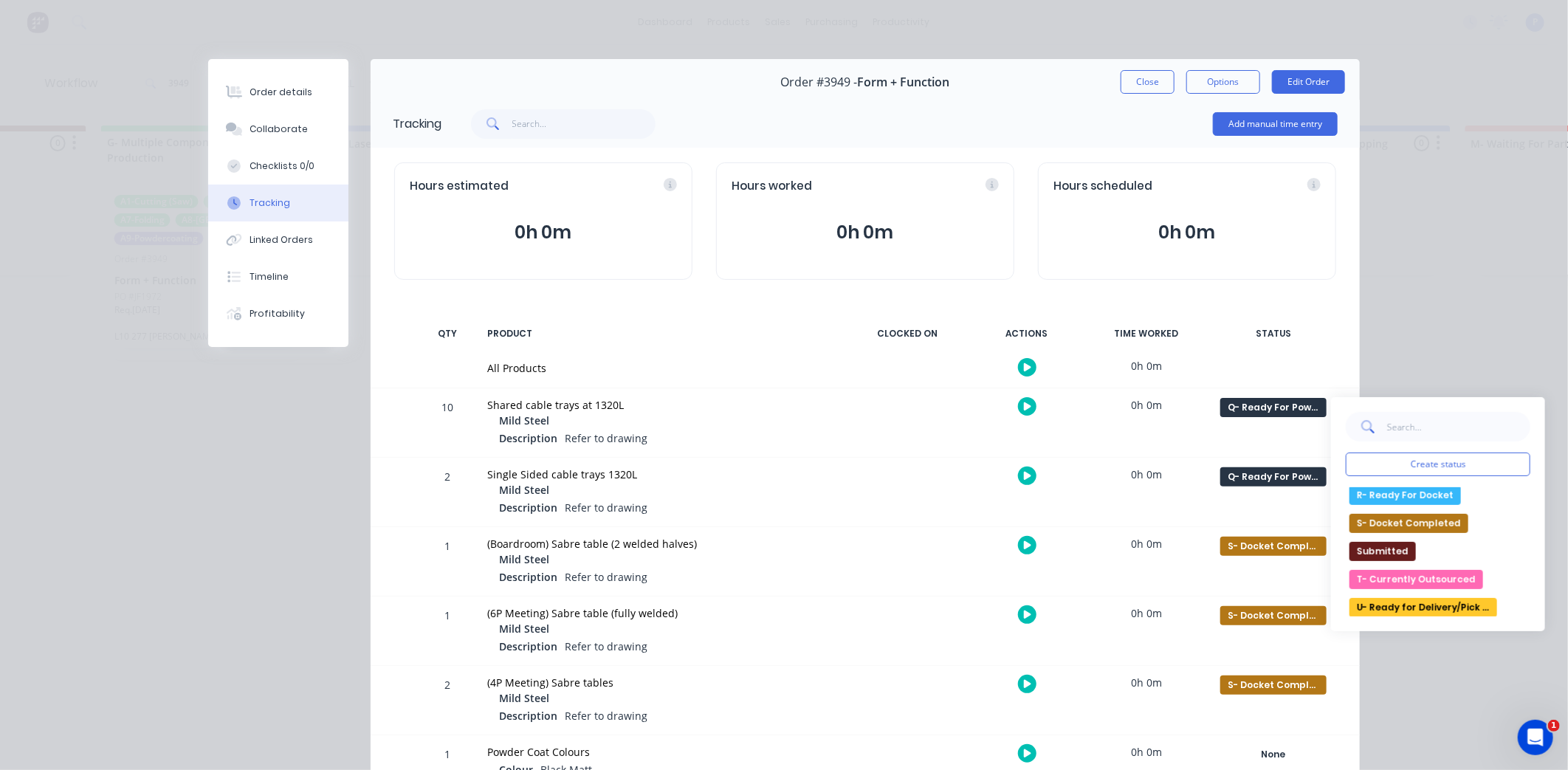
click at [1433, 497] on button "R- Ready For Docket" at bounding box center [1405, 495] width 112 height 19
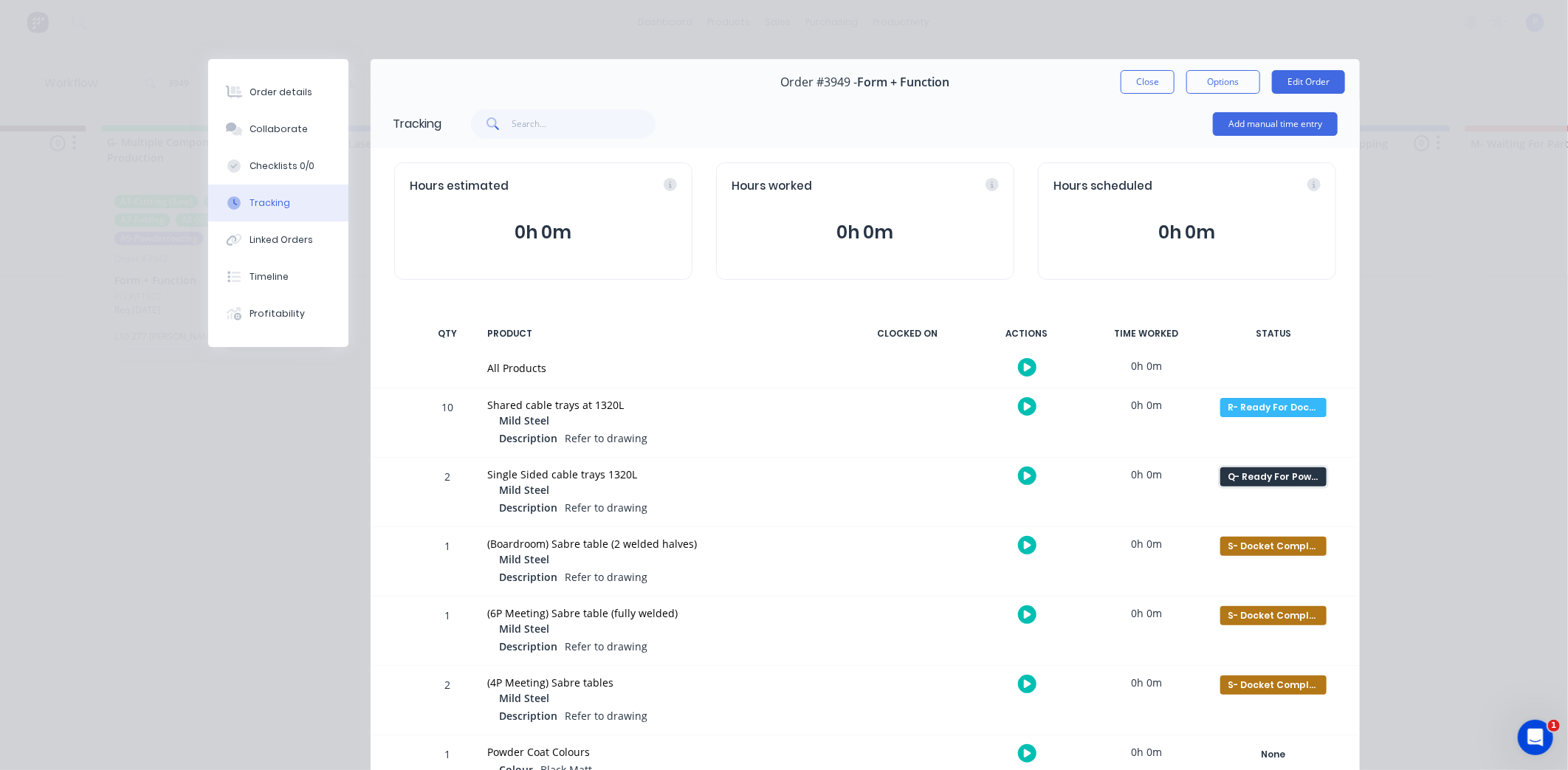
click at [1320, 473] on button "Q- Ready For Powder Coat" at bounding box center [1273, 477] width 108 height 21
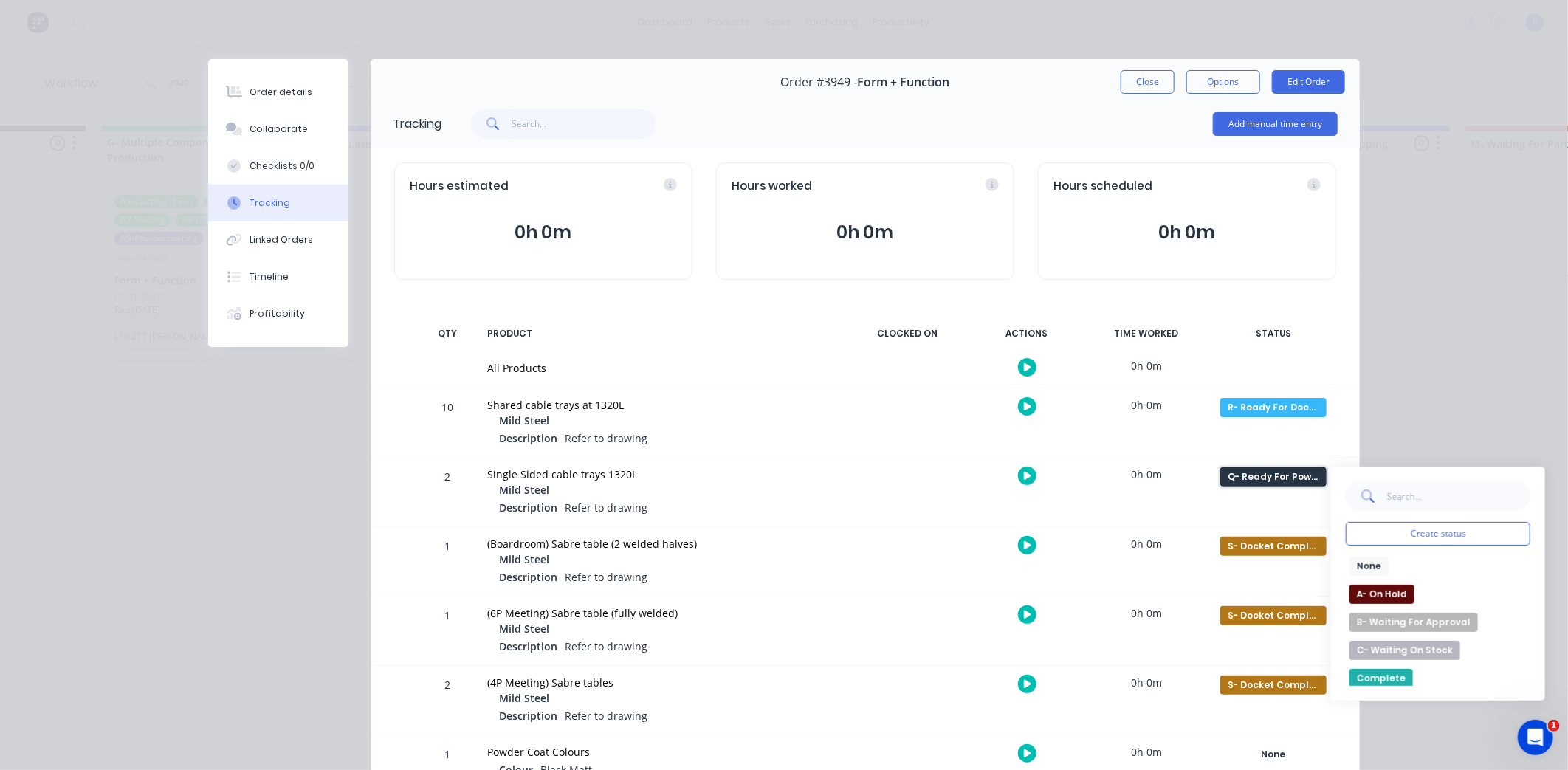
click at [1314, 476] on div "Q- Ready For Powder Coat" at bounding box center [1273, 477] width 106 height 19
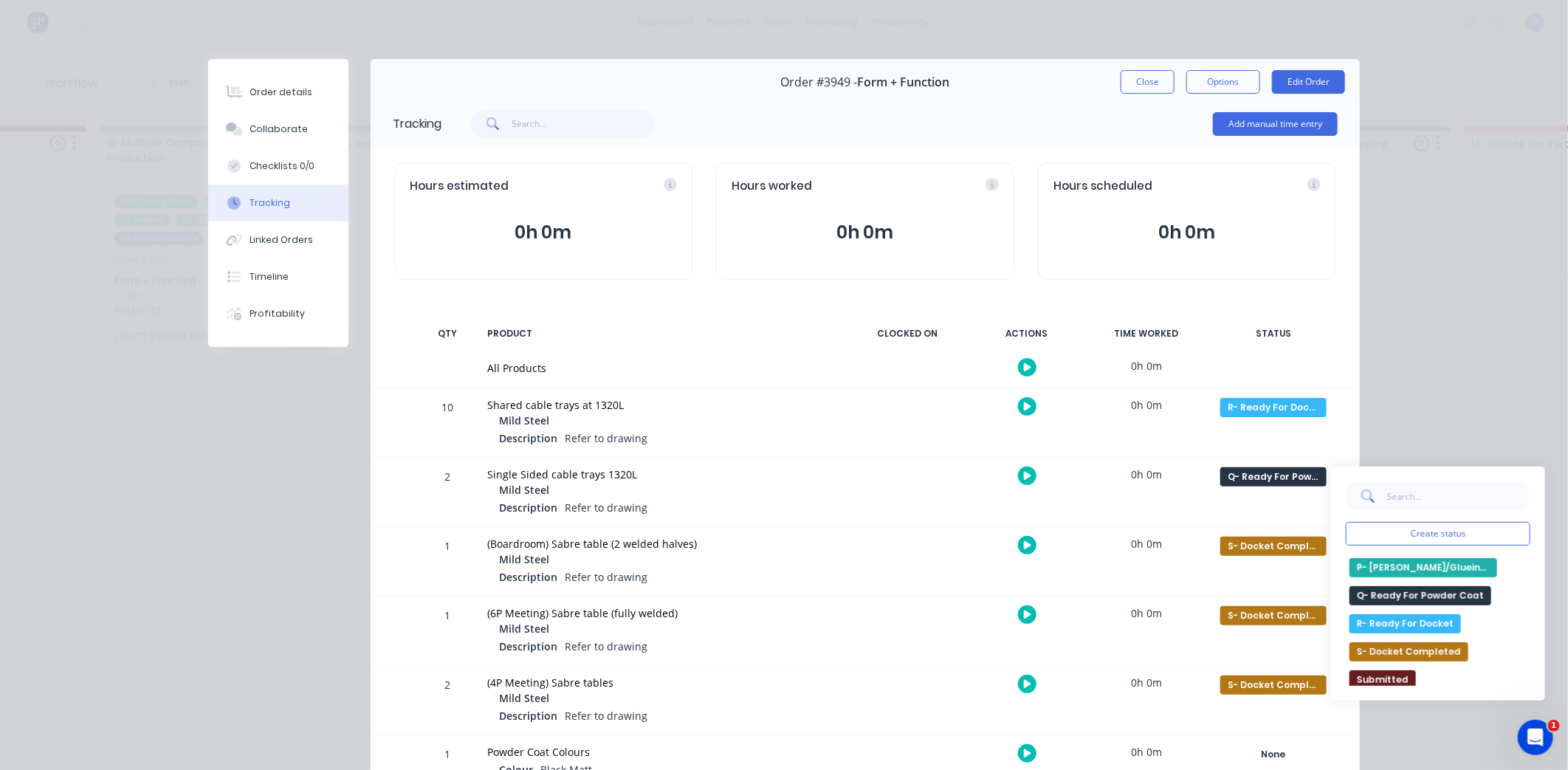
scroll to position [482, 0]
click at [1427, 619] on button "R- Ready For Docket" at bounding box center [1405, 617] width 112 height 19
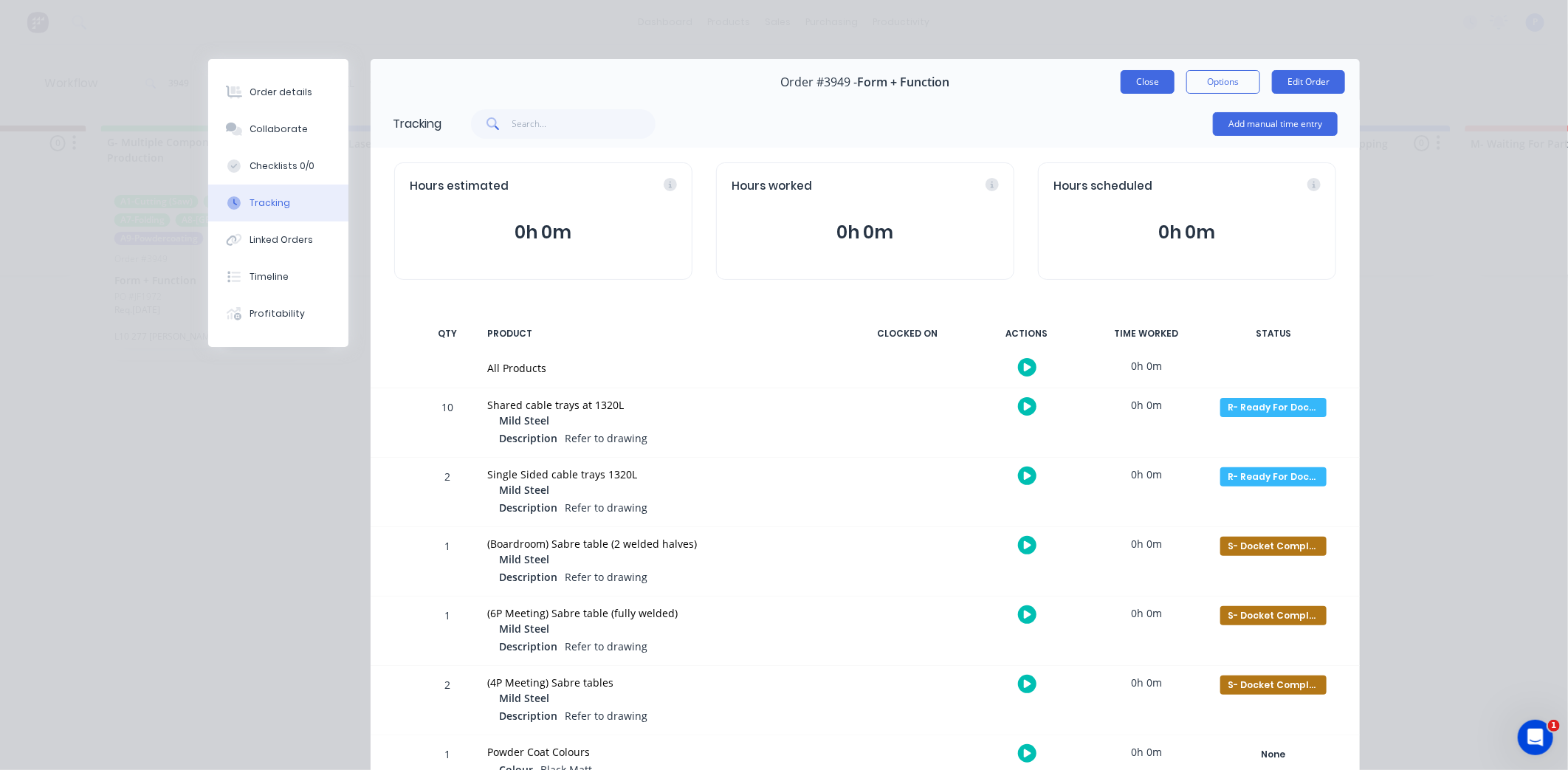
click at [1142, 85] on button "Close" at bounding box center [1147, 82] width 53 height 24
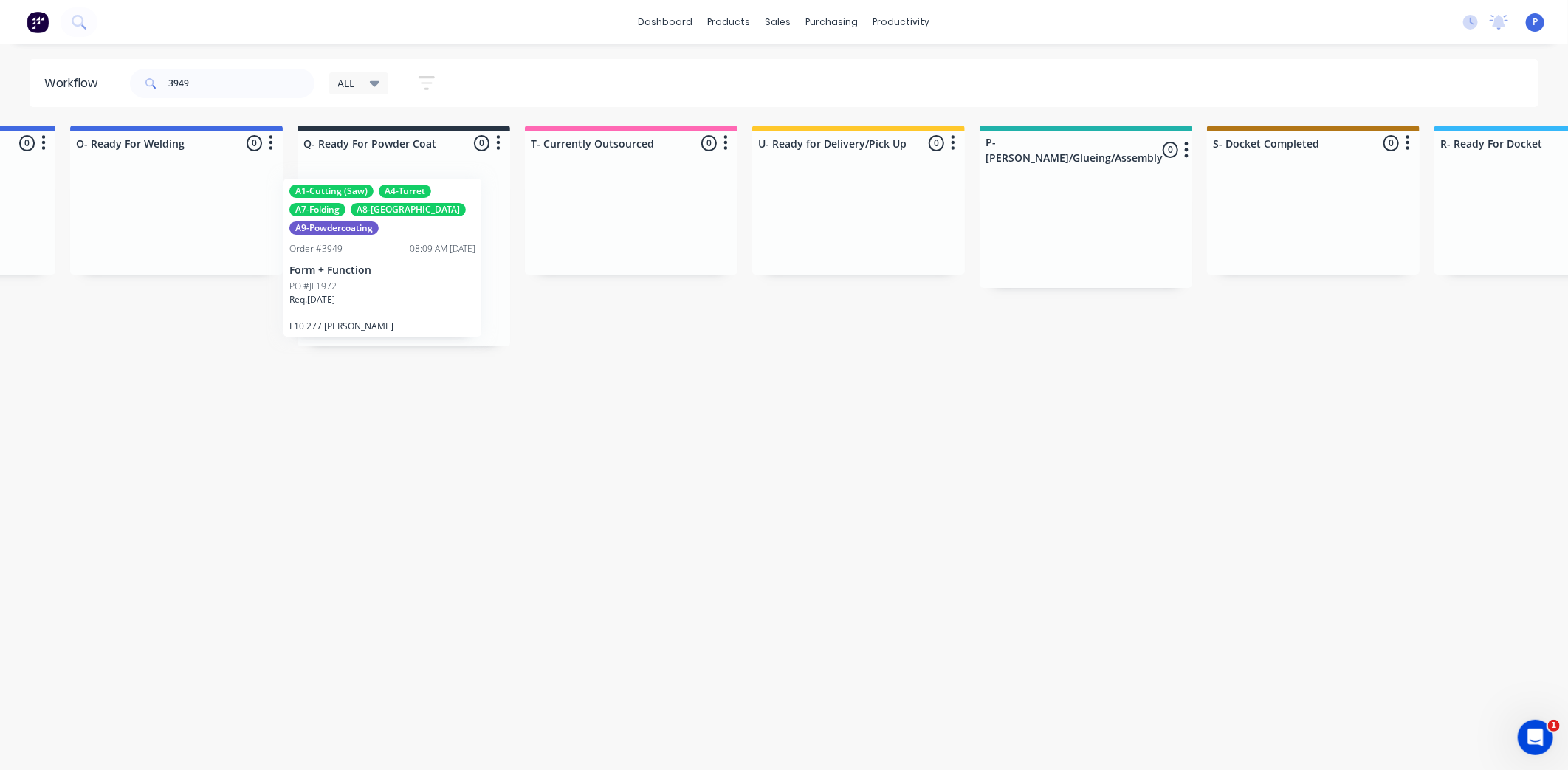
scroll to position [0, 3370]
drag, startPoint x: 174, startPoint y: 249, endPoint x: 375, endPoint y: 242, distance: 201.1
click at [212, 86] on input "3949" at bounding box center [242, 83] width 147 height 30
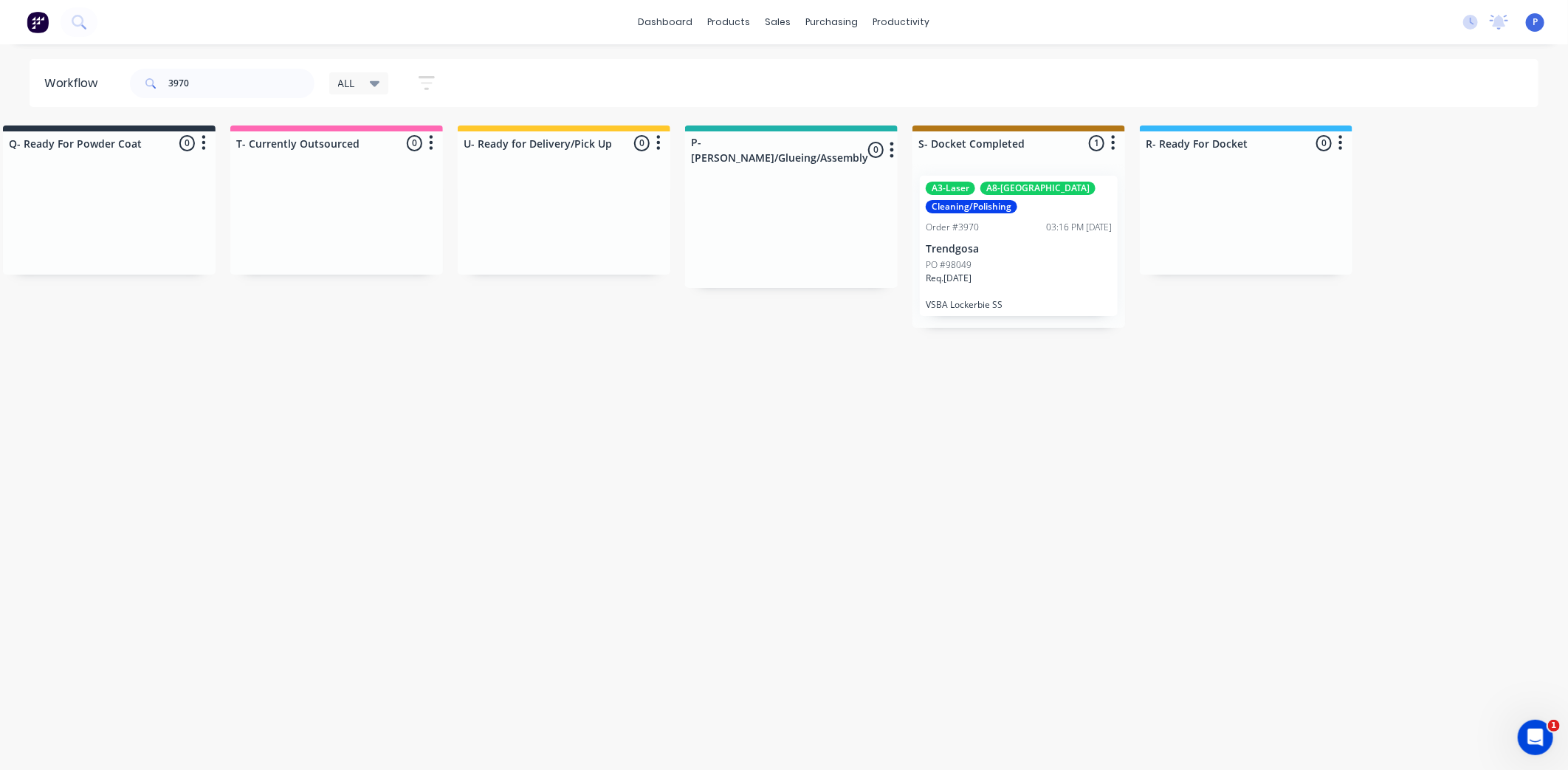
scroll to position [0, 3677]
drag, startPoint x: 393, startPoint y: 364, endPoint x: 441, endPoint y: 372, distance: 48.7
click at [998, 262] on div "PO #98049" at bounding box center [1008, 265] width 186 height 13
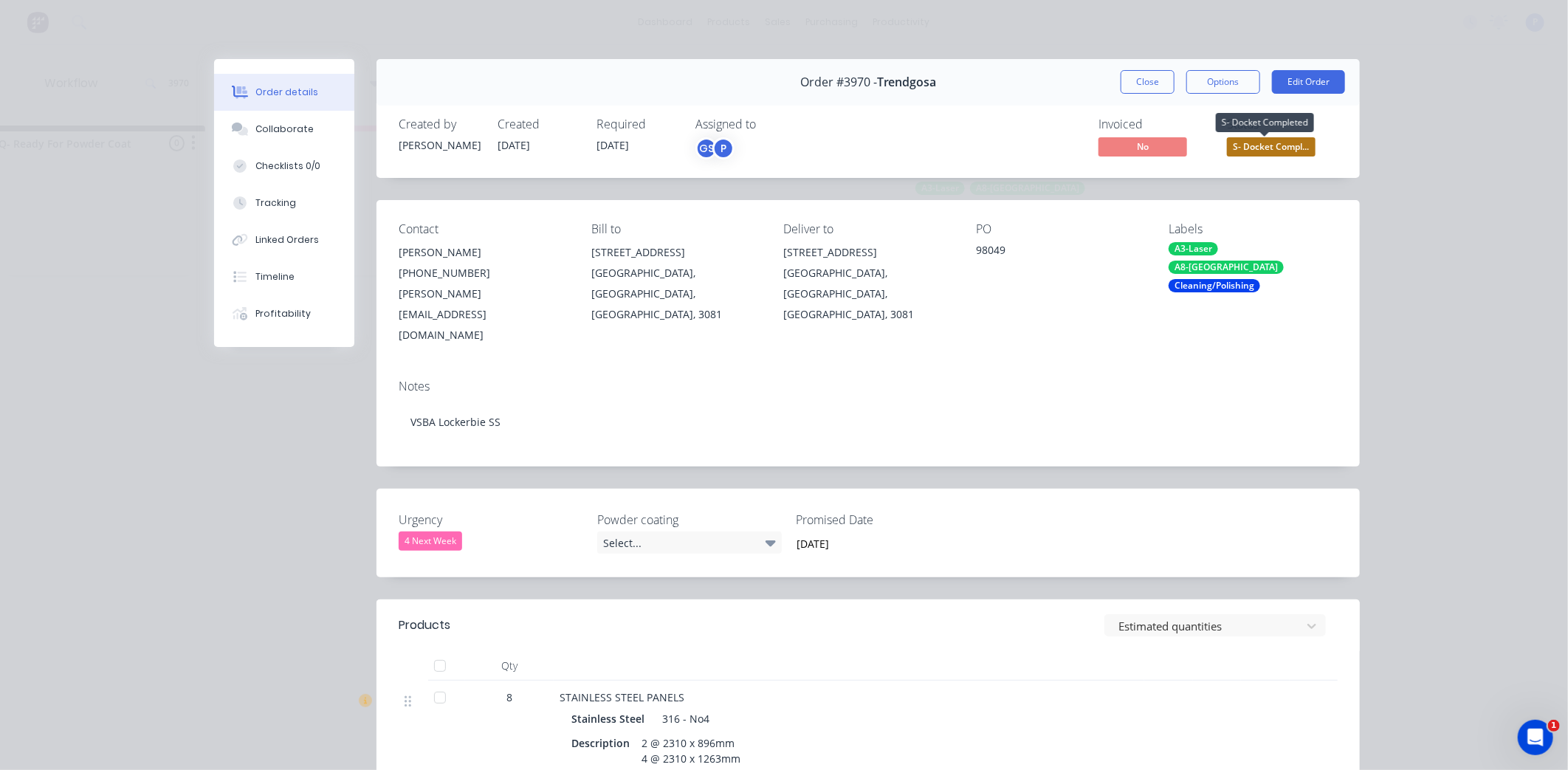
click at [1298, 150] on span "S- Docket Compl..." at bounding box center [1271, 147] width 88 height 19
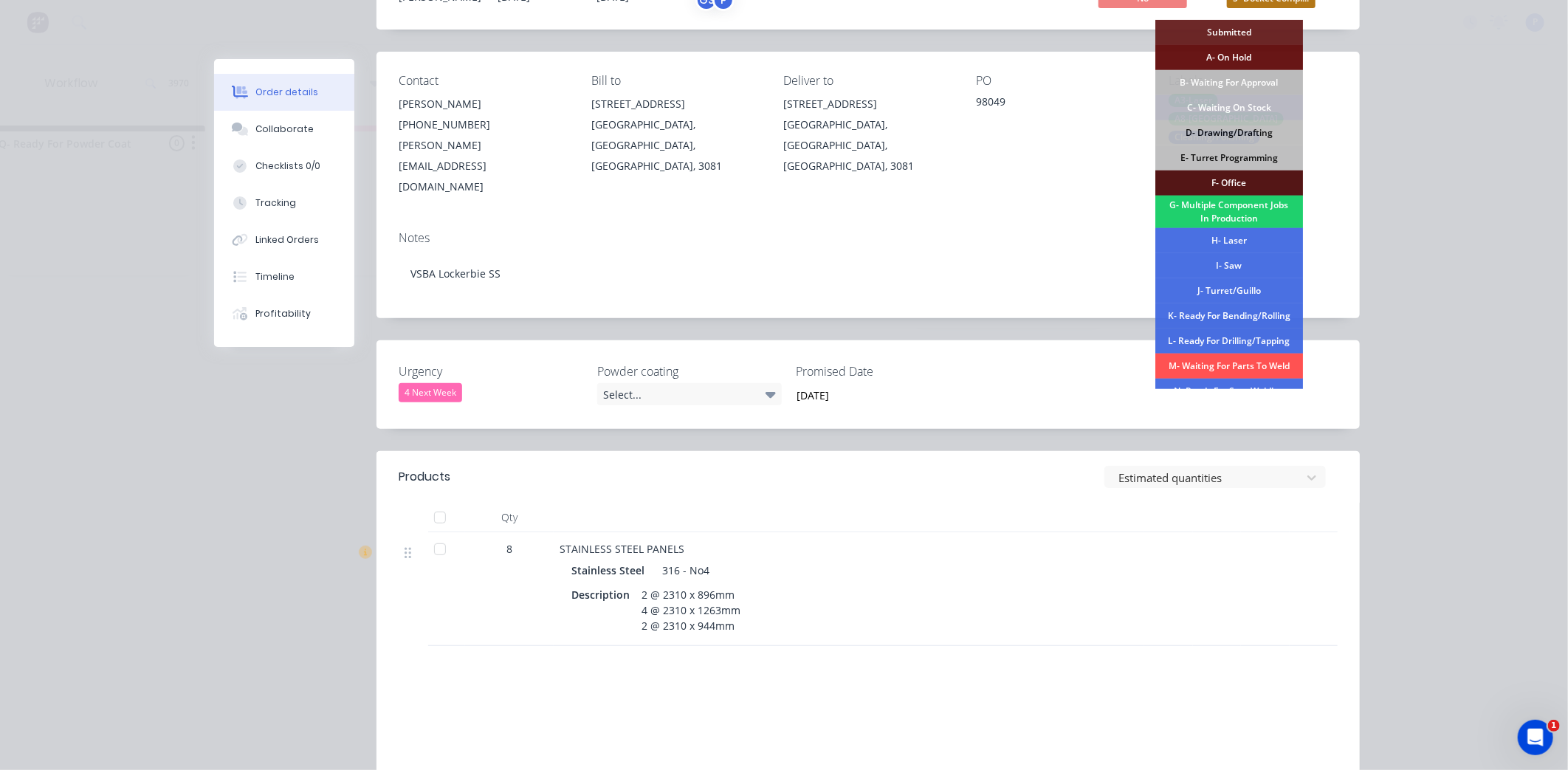
scroll to position [158, 0]
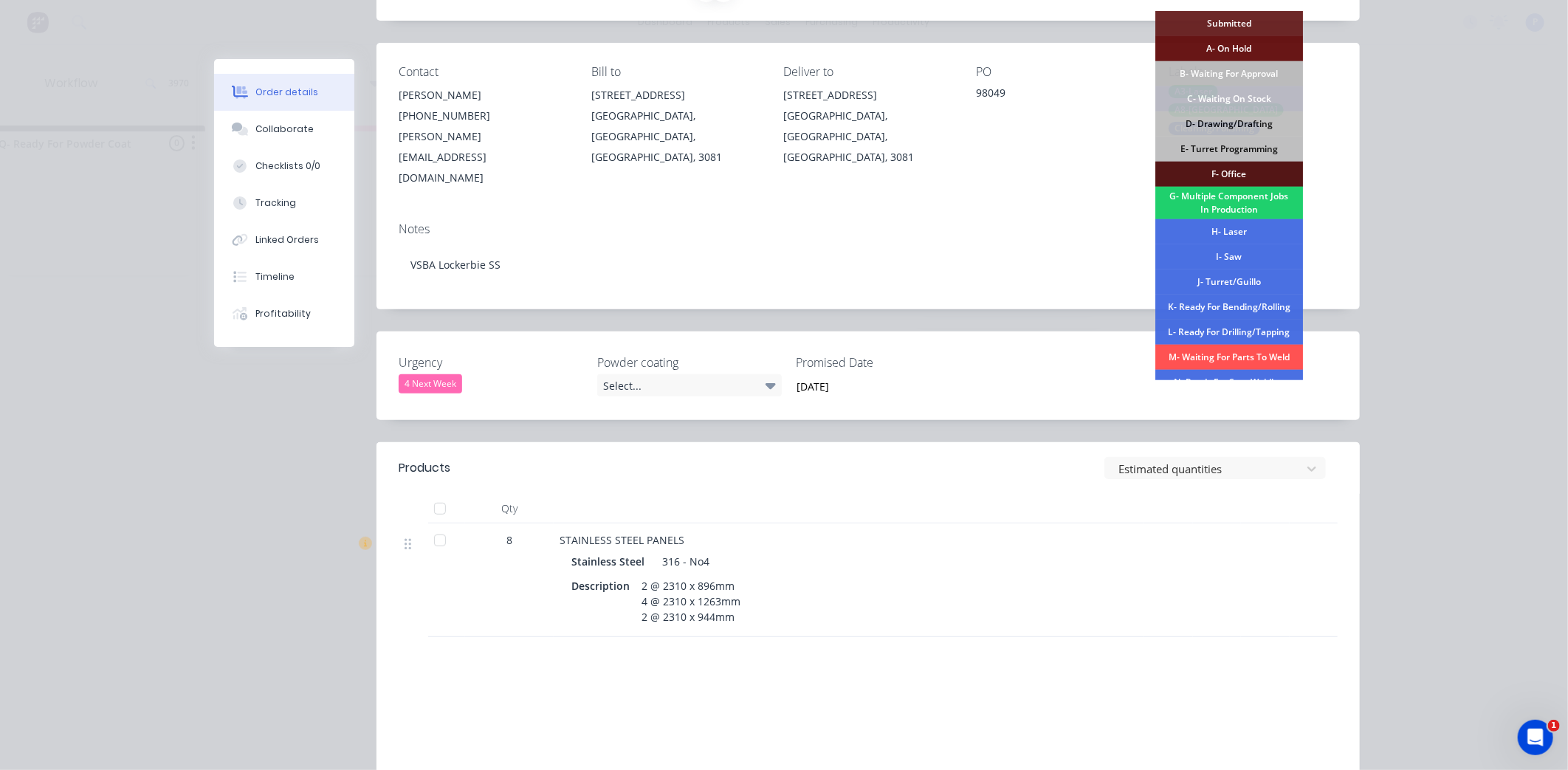
click at [433, 526] on div at bounding box center [440, 541] width 30 height 30
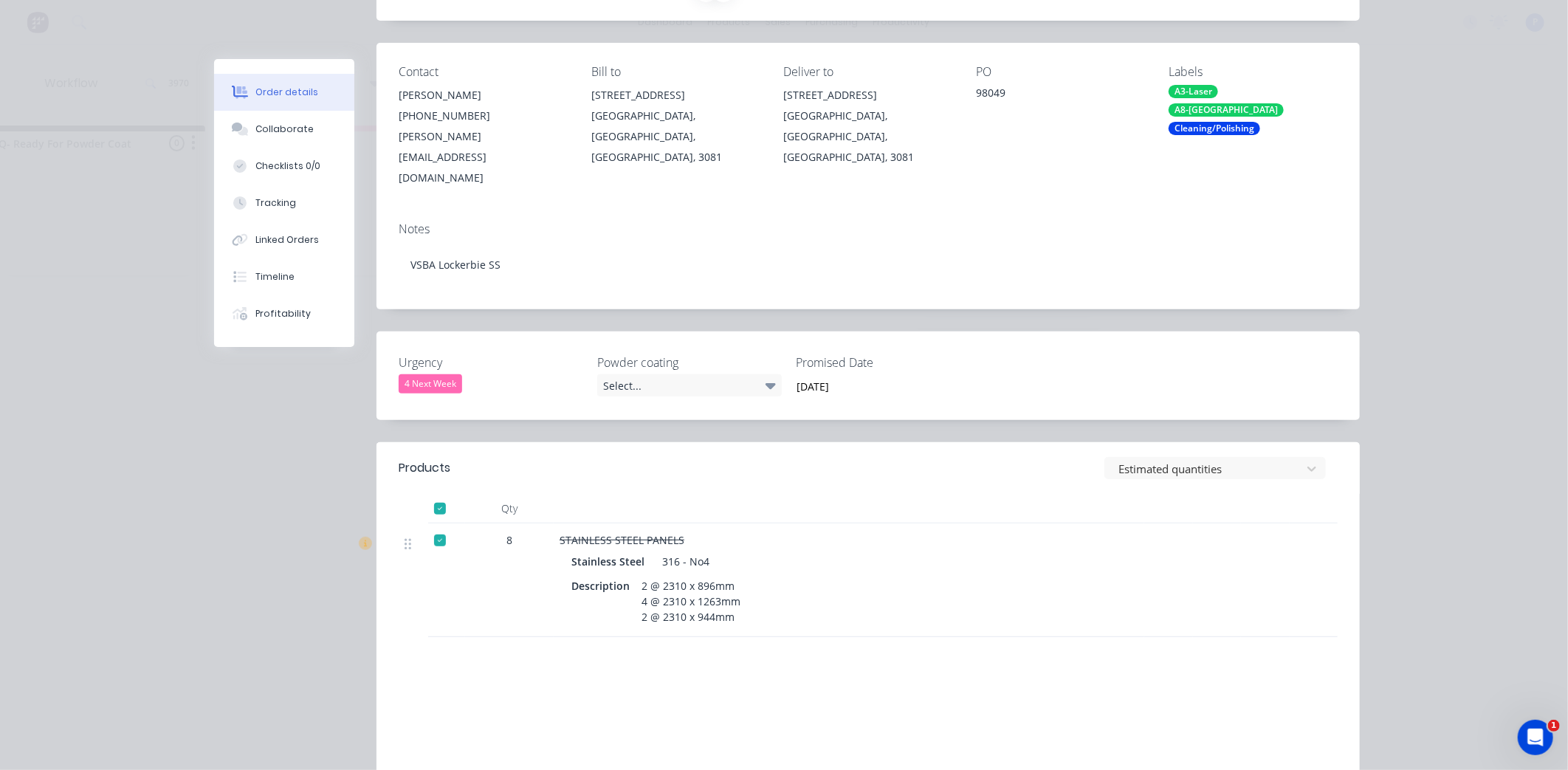
click at [436, 526] on div at bounding box center [440, 541] width 30 height 30
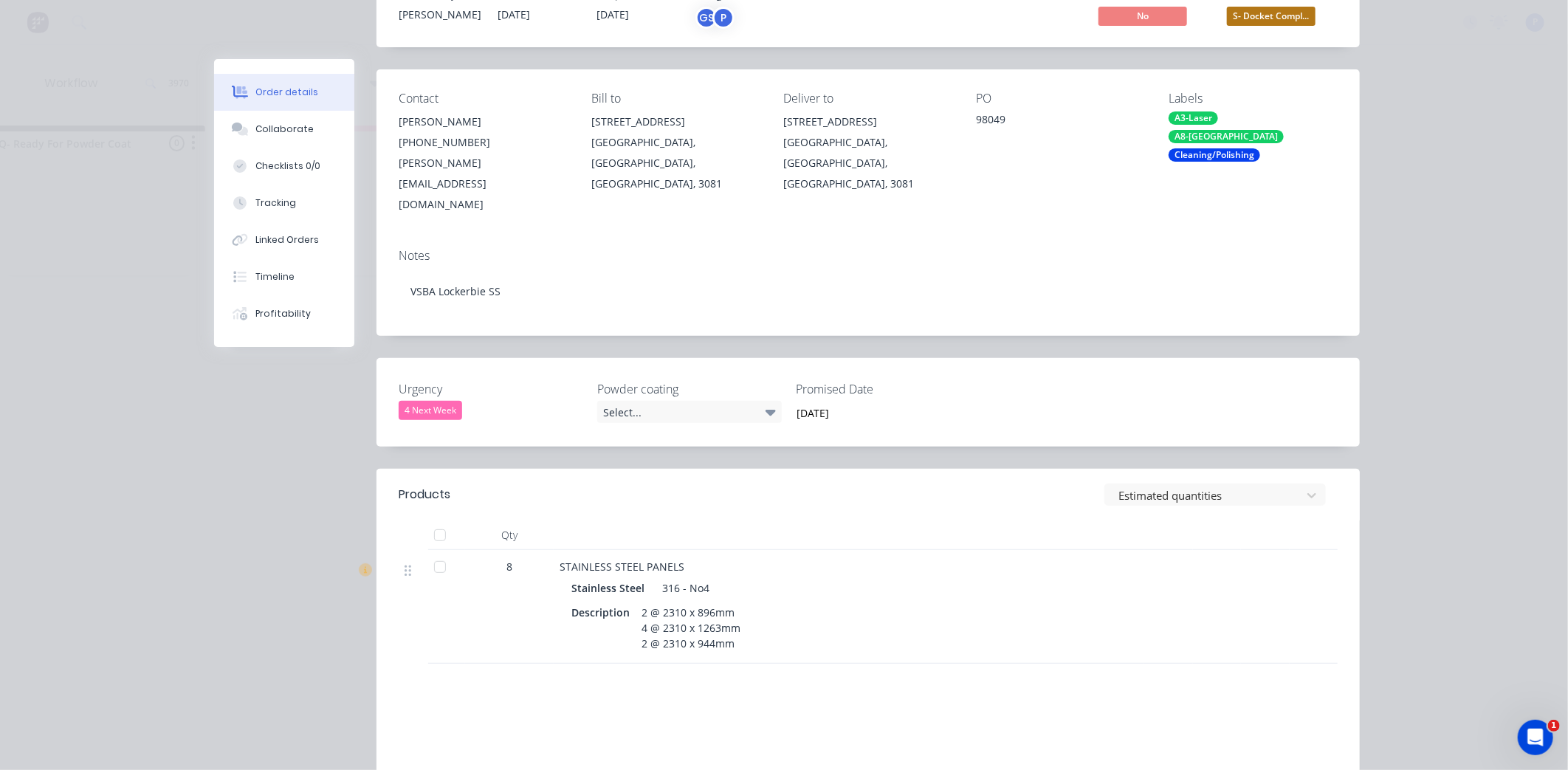
scroll to position [120, 0]
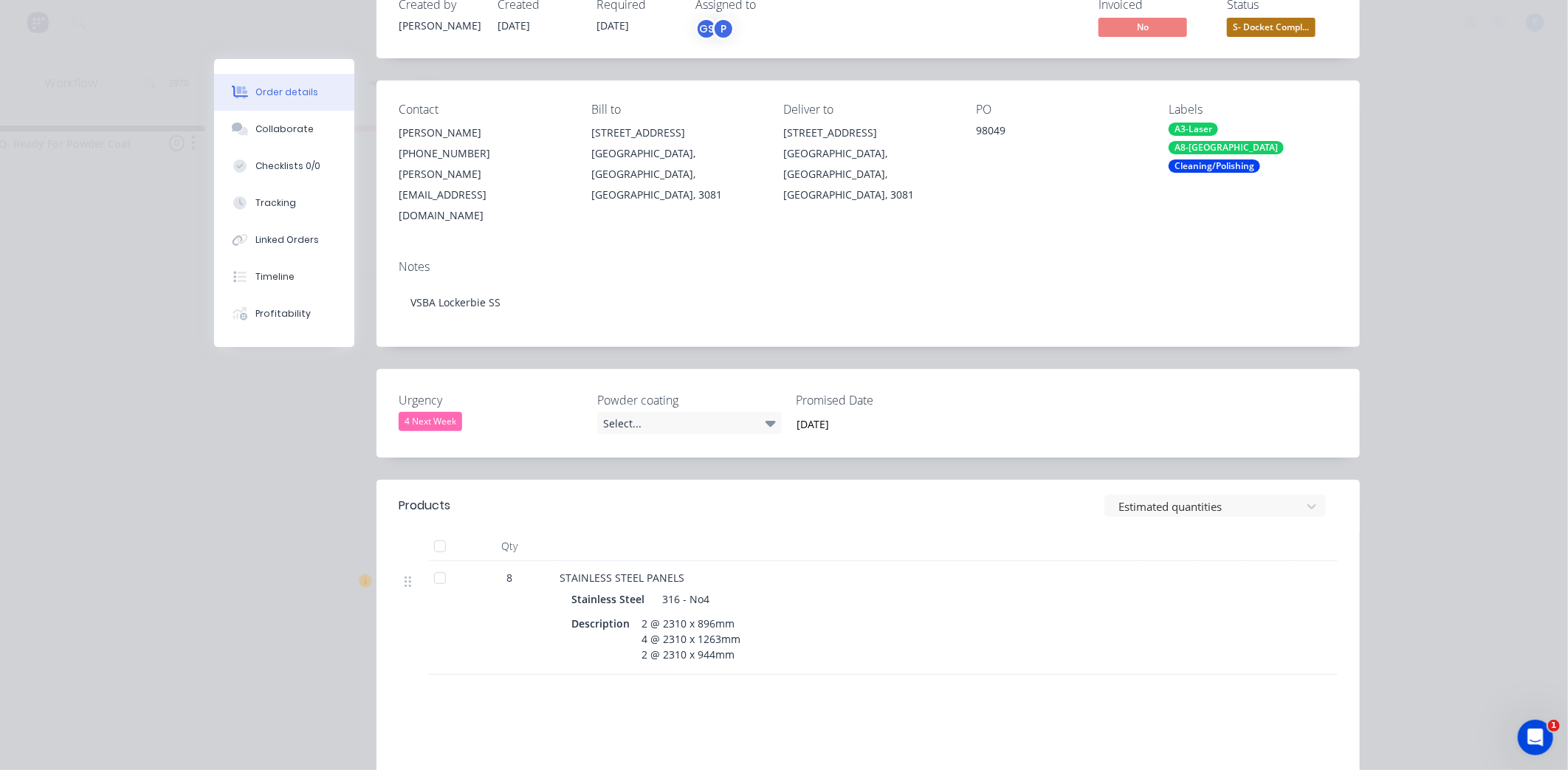
drag, startPoint x: 437, startPoint y: 506, endPoint x: 453, endPoint y: 496, distance: 18.9
click at [438, 532] on div at bounding box center [440, 547] width 30 height 30
click at [1290, 23] on span "S- Docket Compl..." at bounding box center [1271, 27] width 88 height 19
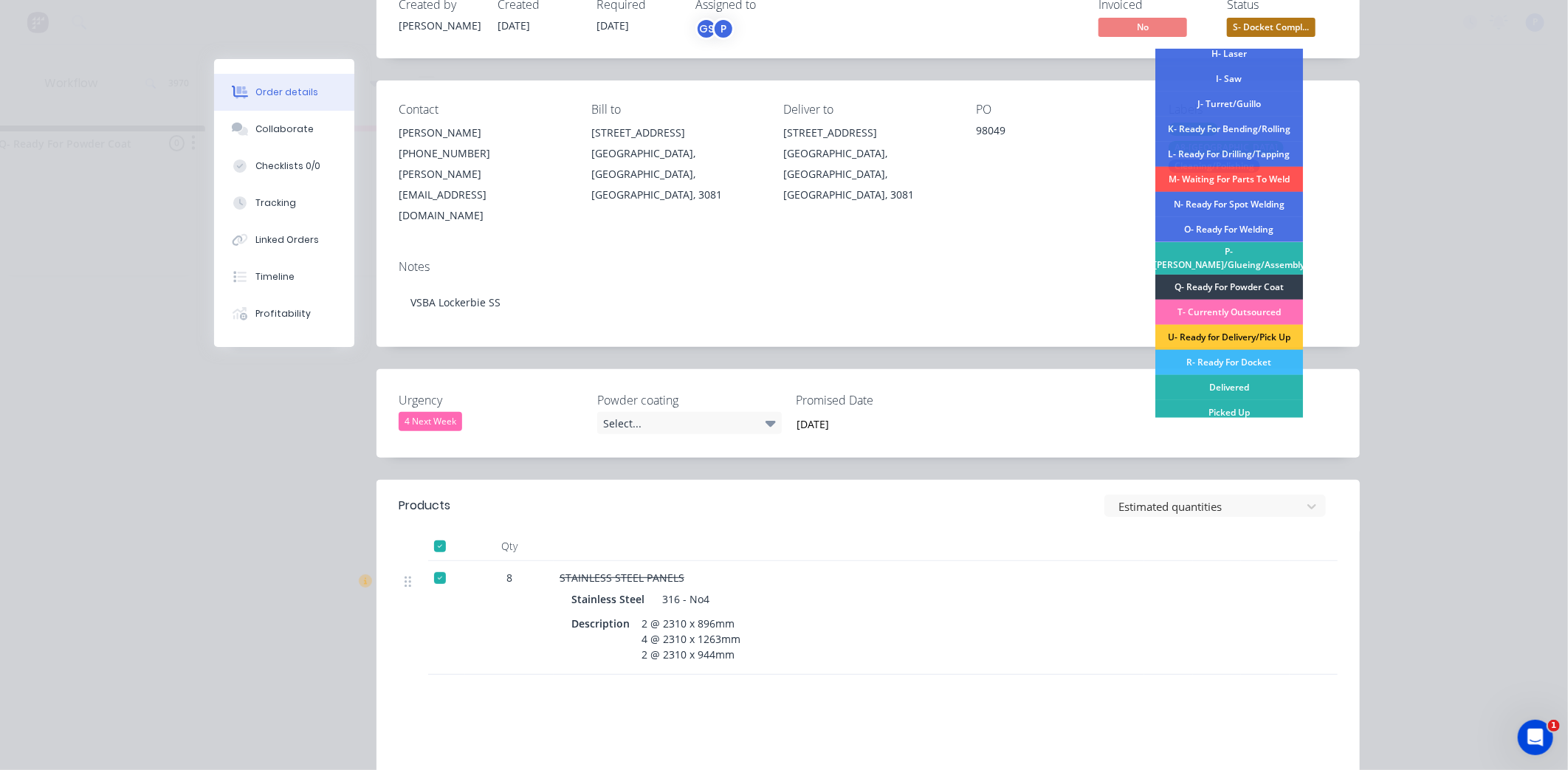
scroll to position [223, 0]
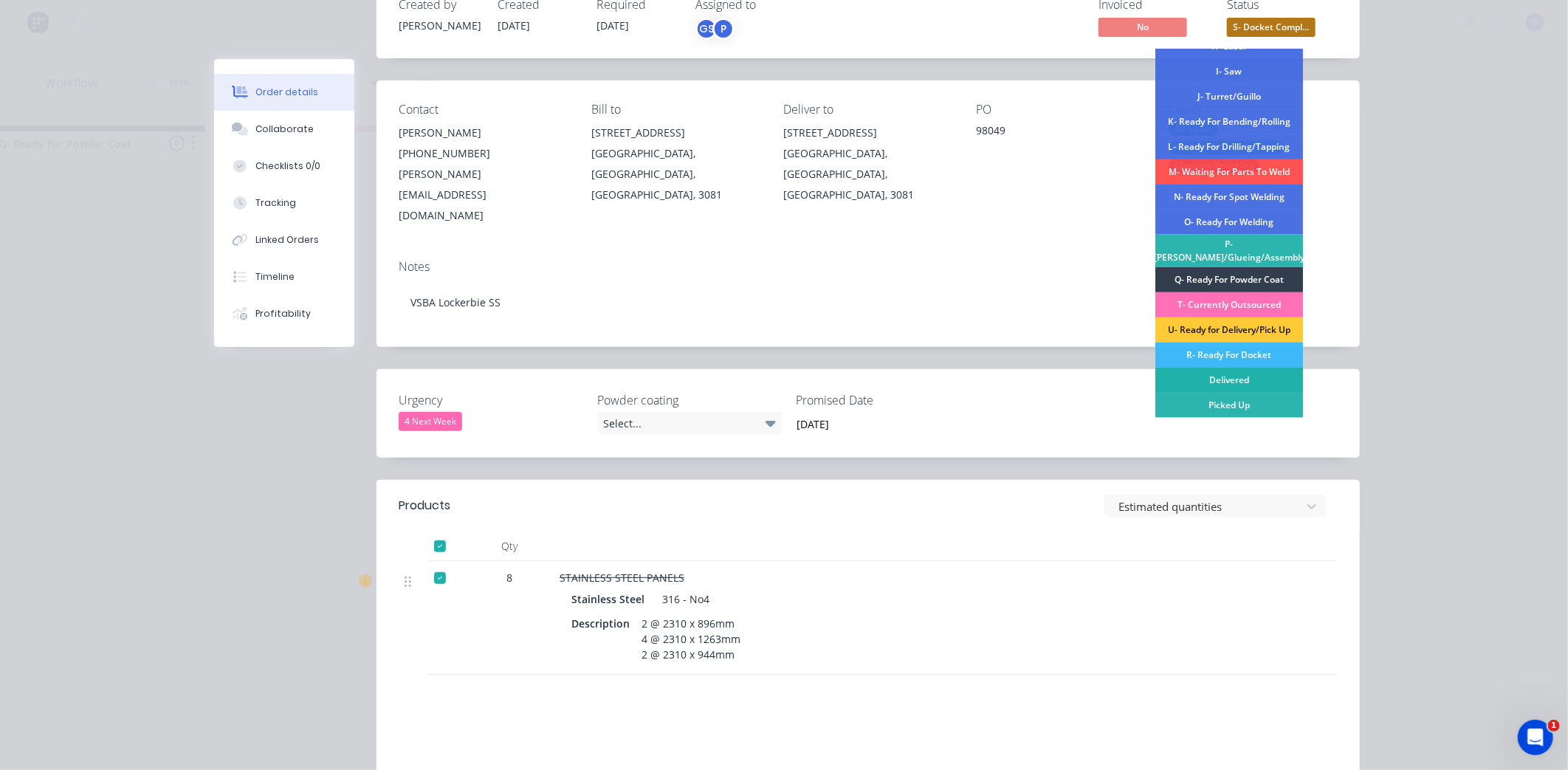
click at [1250, 382] on div "Delivered" at bounding box center [1228, 380] width 148 height 25
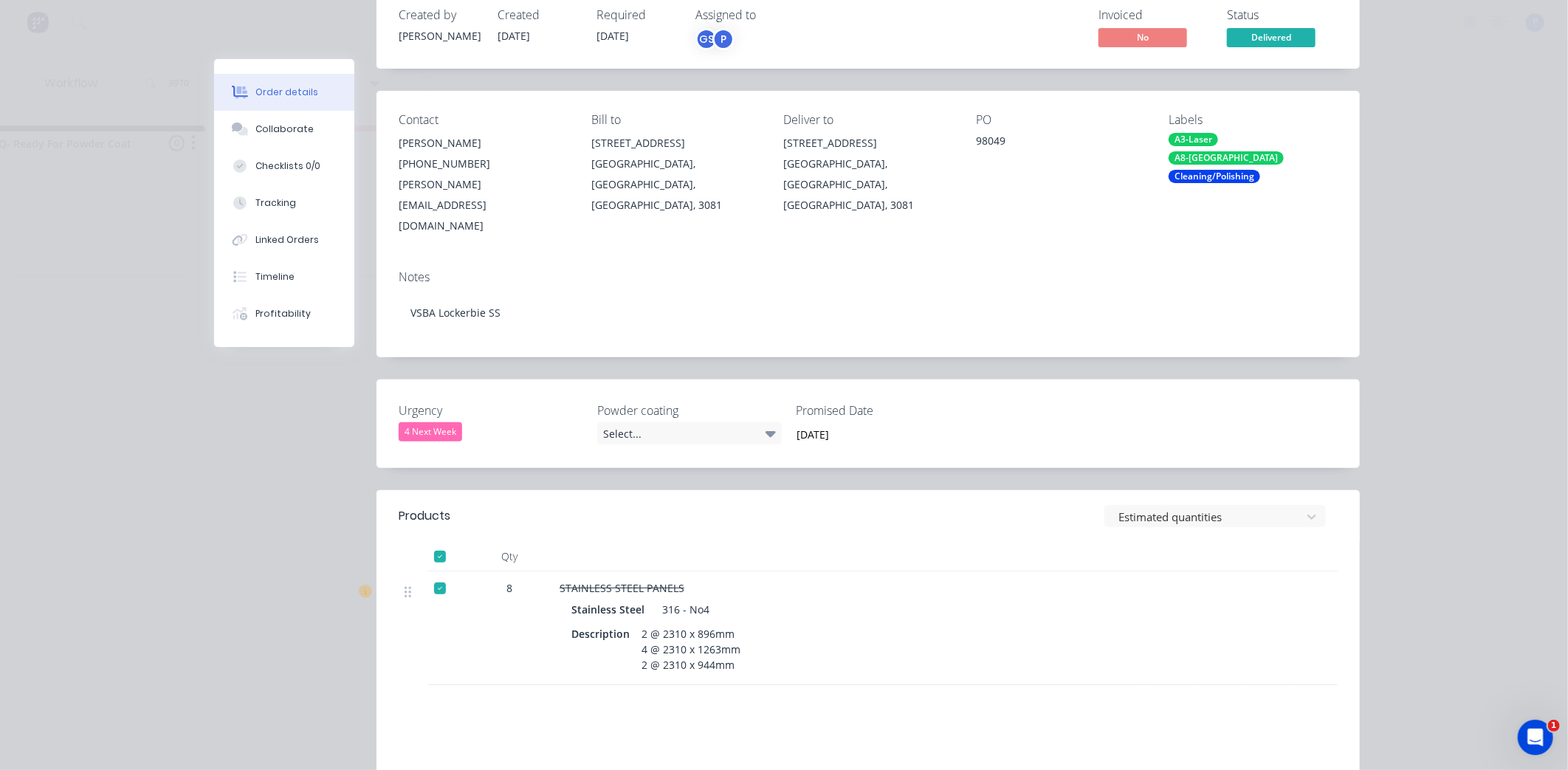
scroll to position [0, 0]
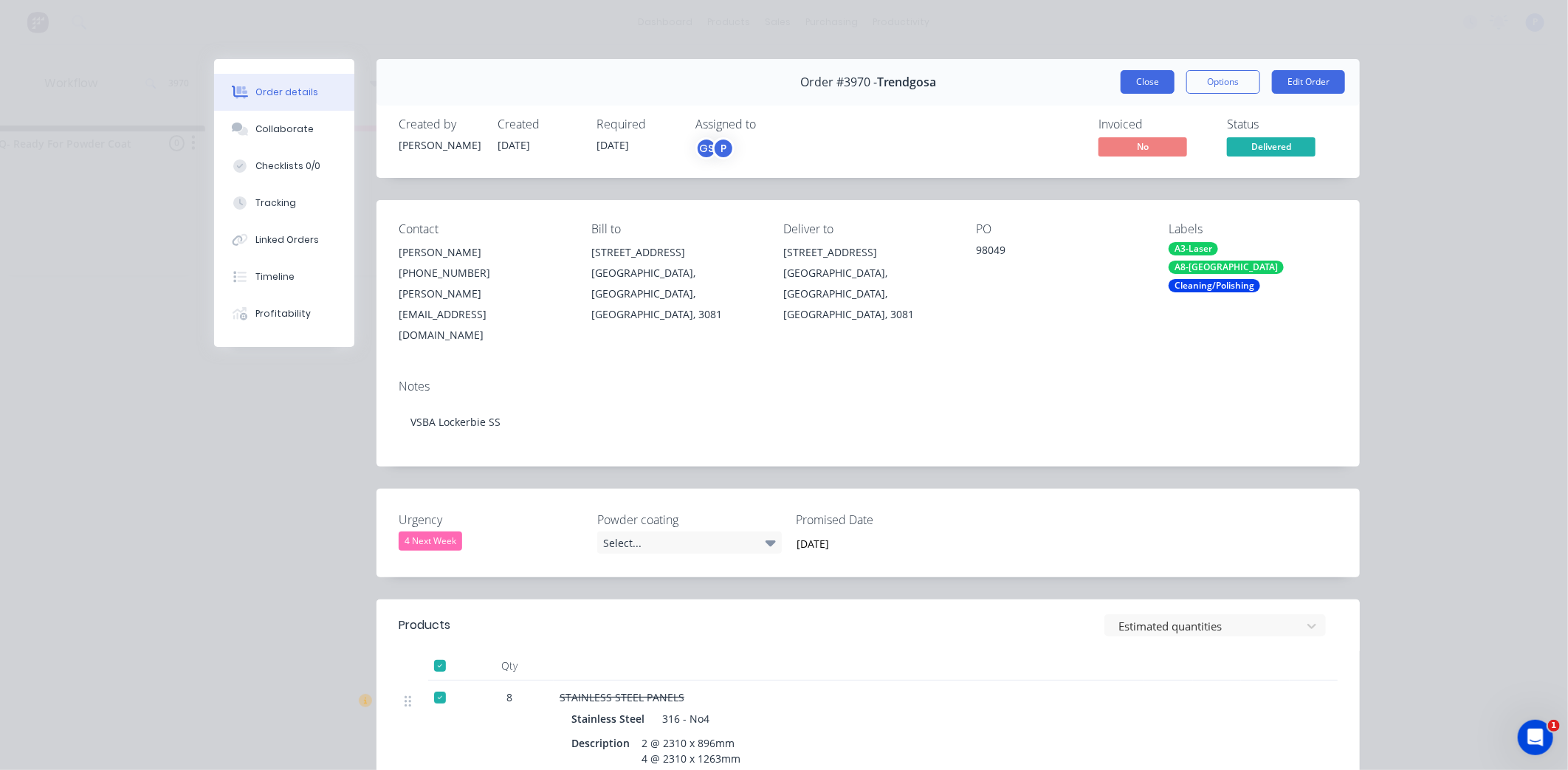
click at [1126, 79] on button "Close" at bounding box center [1147, 82] width 53 height 24
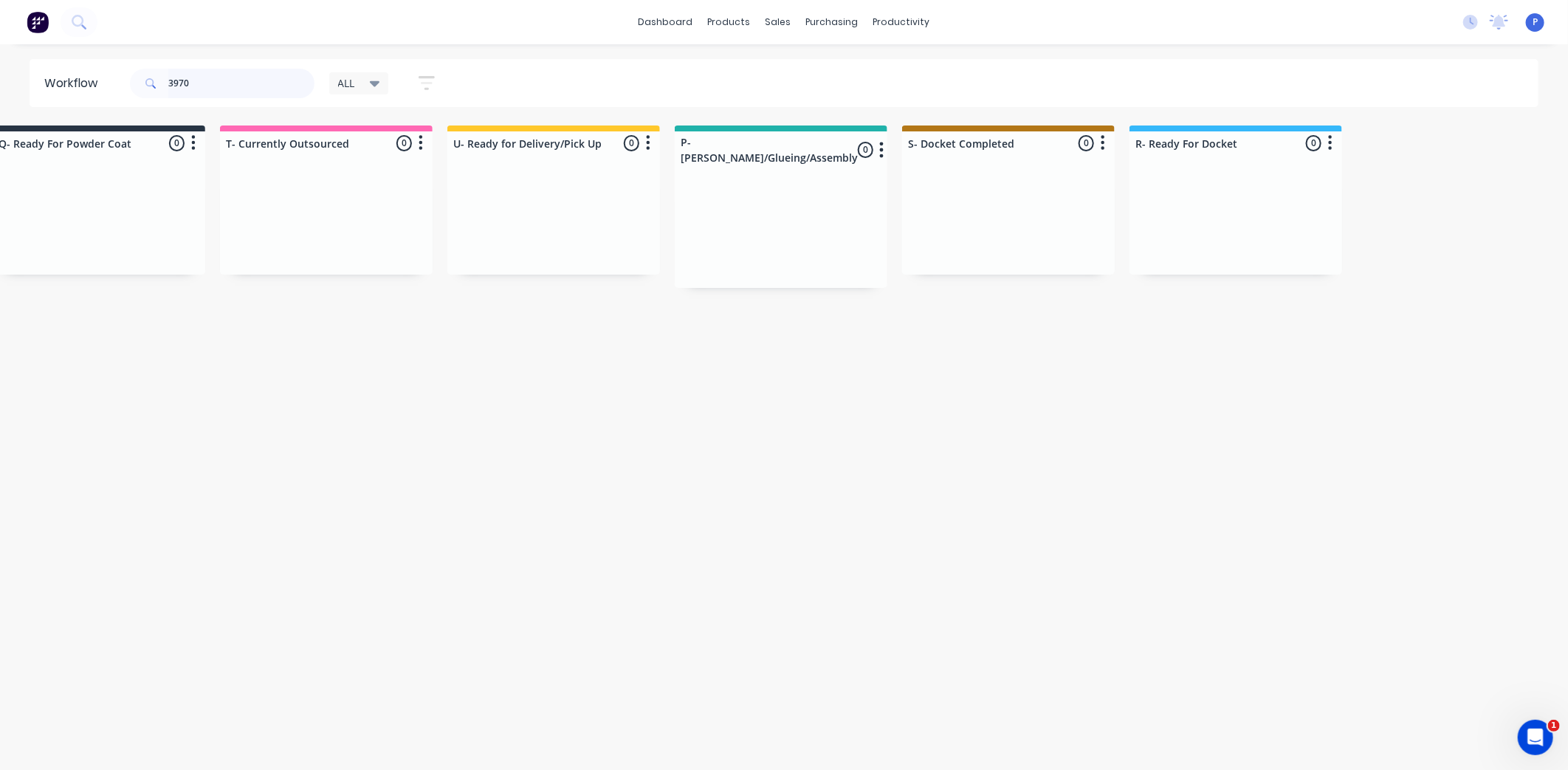
click at [202, 82] on input "3970" at bounding box center [242, 83] width 147 height 30
type input "3"
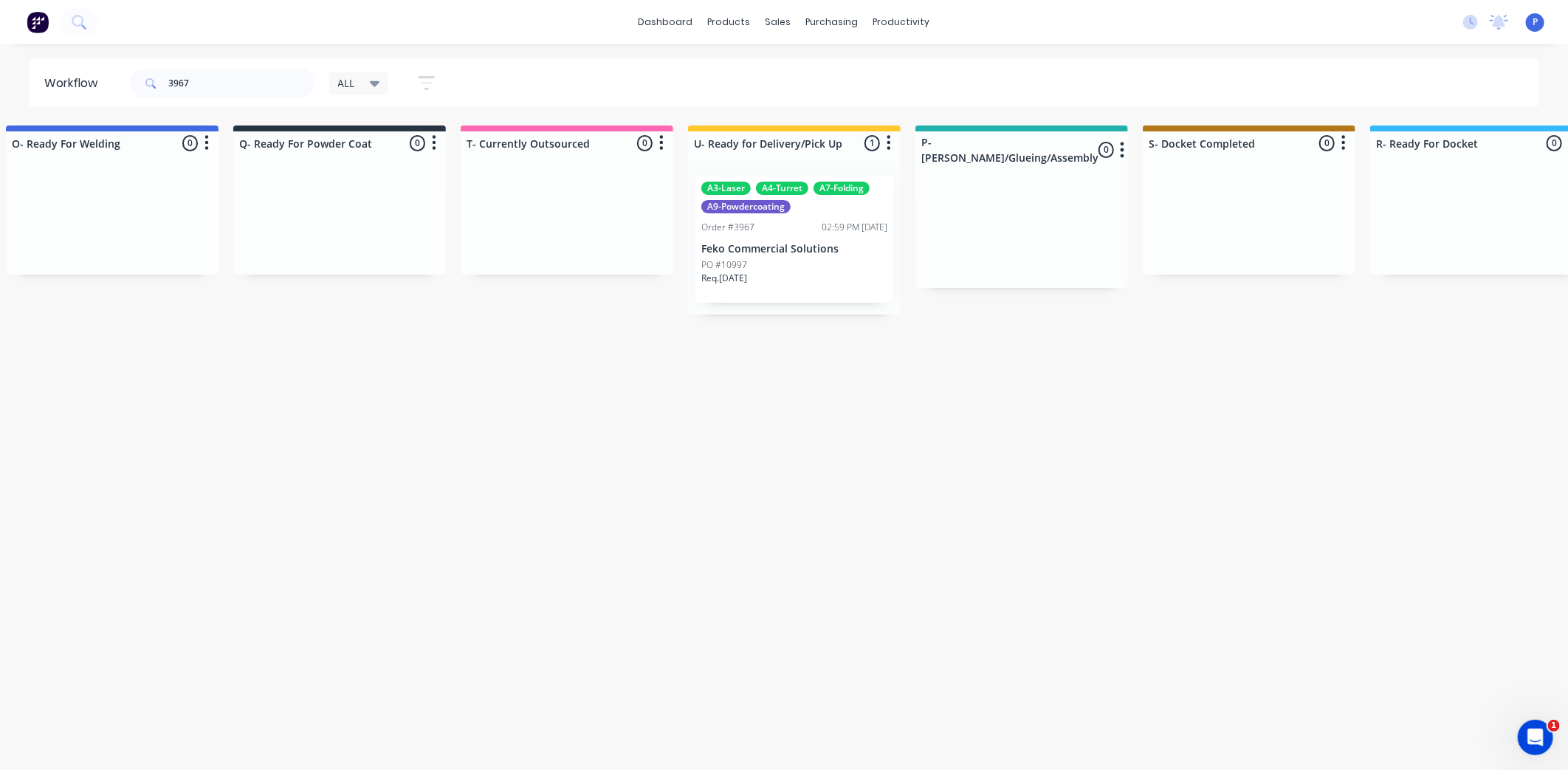
scroll to position [0, 3583]
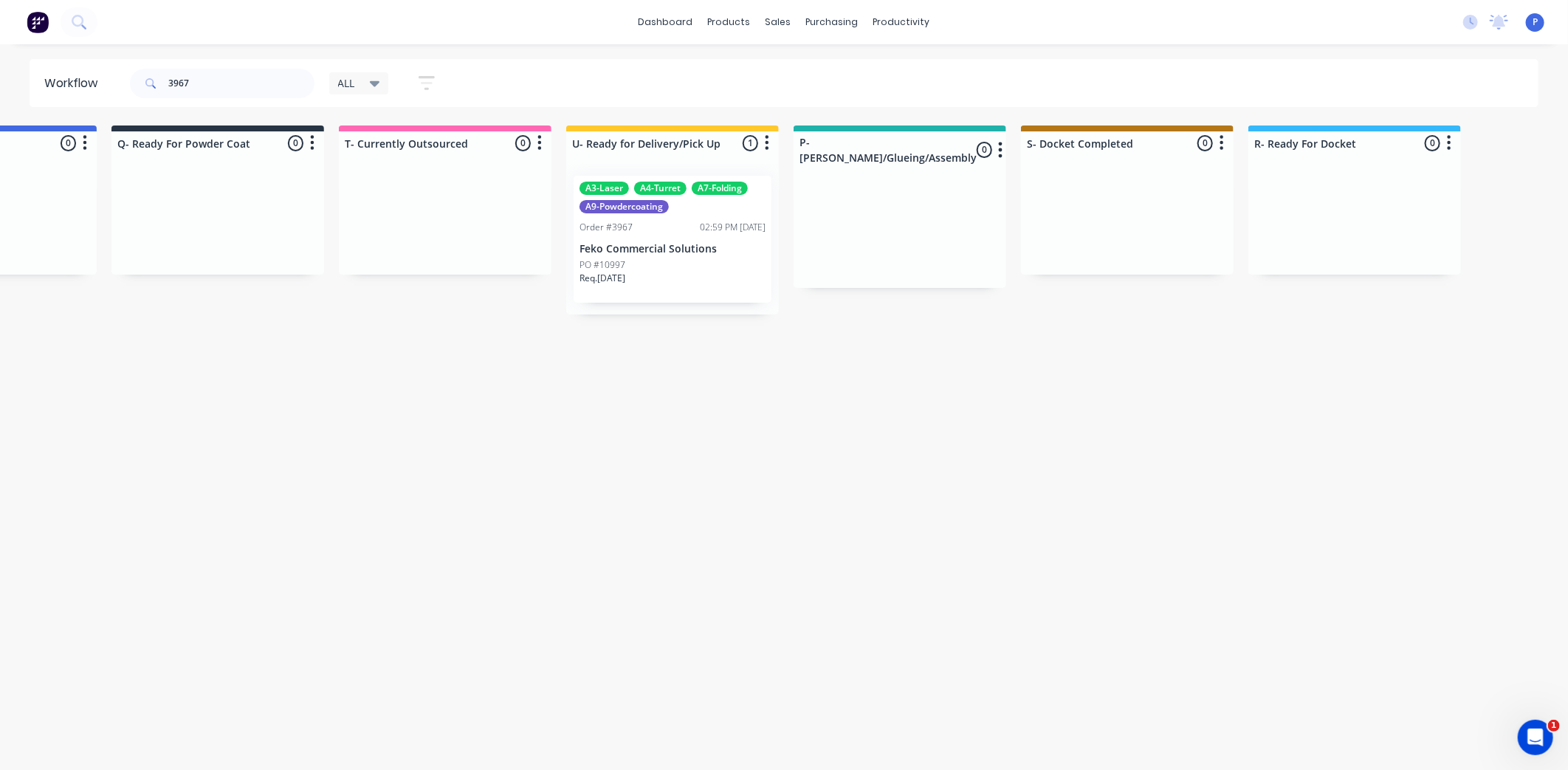
drag, startPoint x: 461, startPoint y: 379, endPoint x: 554, endPoint y: 392, distance: 93.9
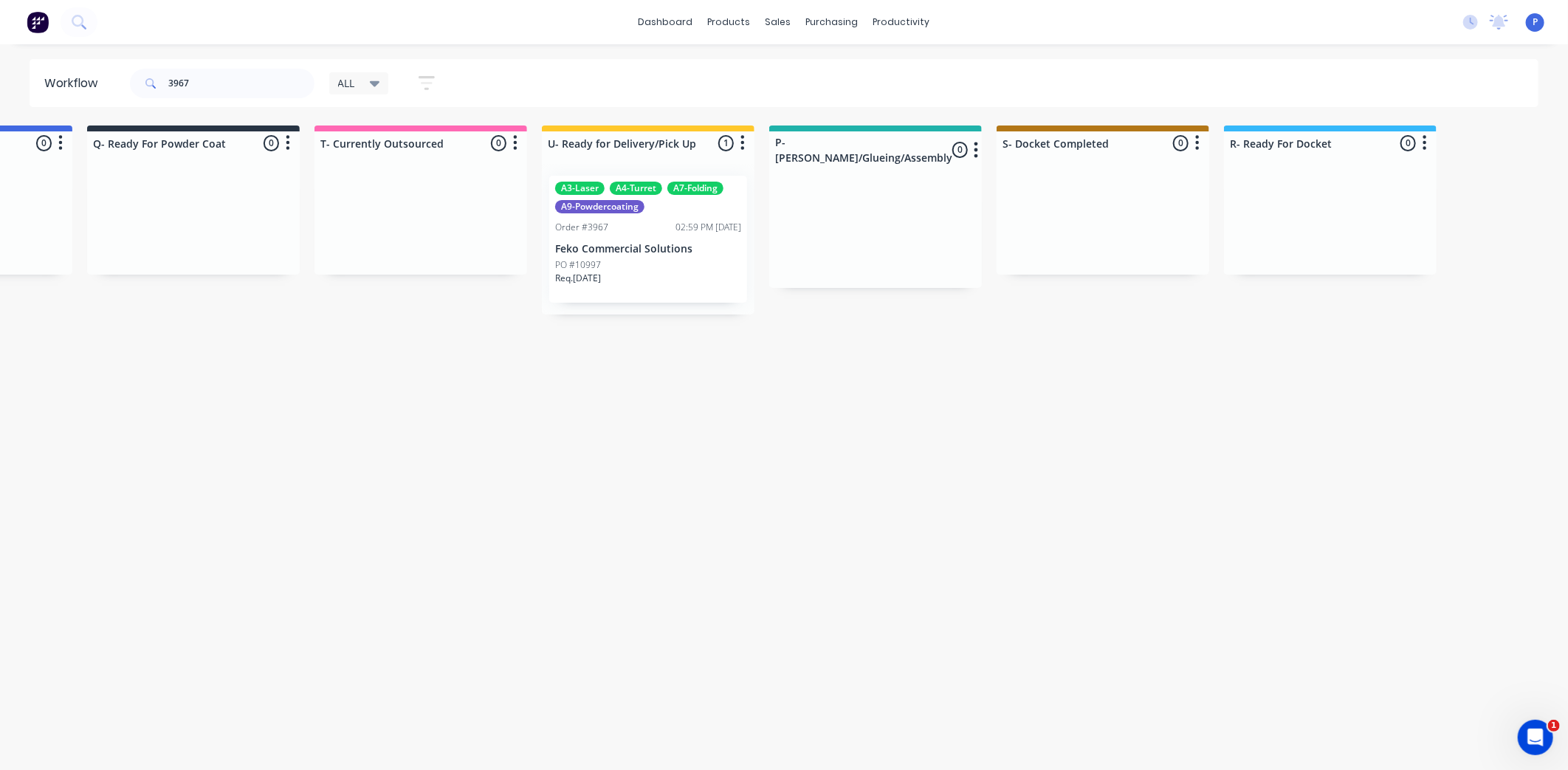
click at [630, 237] on div "A3-Laser A4-Turret A7-Folding A9-Powdercoating Order #3967 02:59 PM [DATE] Feko…" at bounding box center [649, 239] width 198 height 127
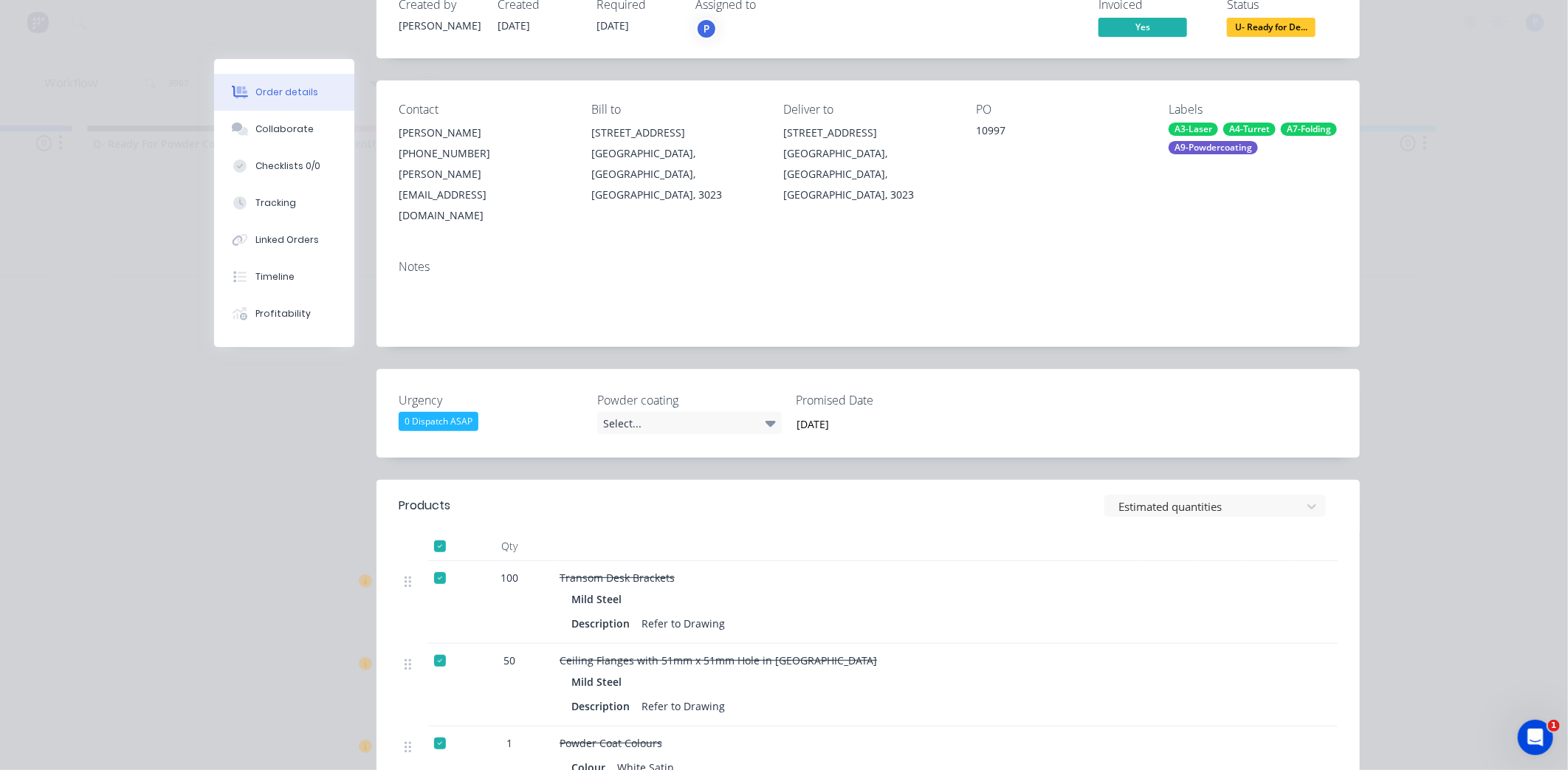
scroll to position [109, 0]
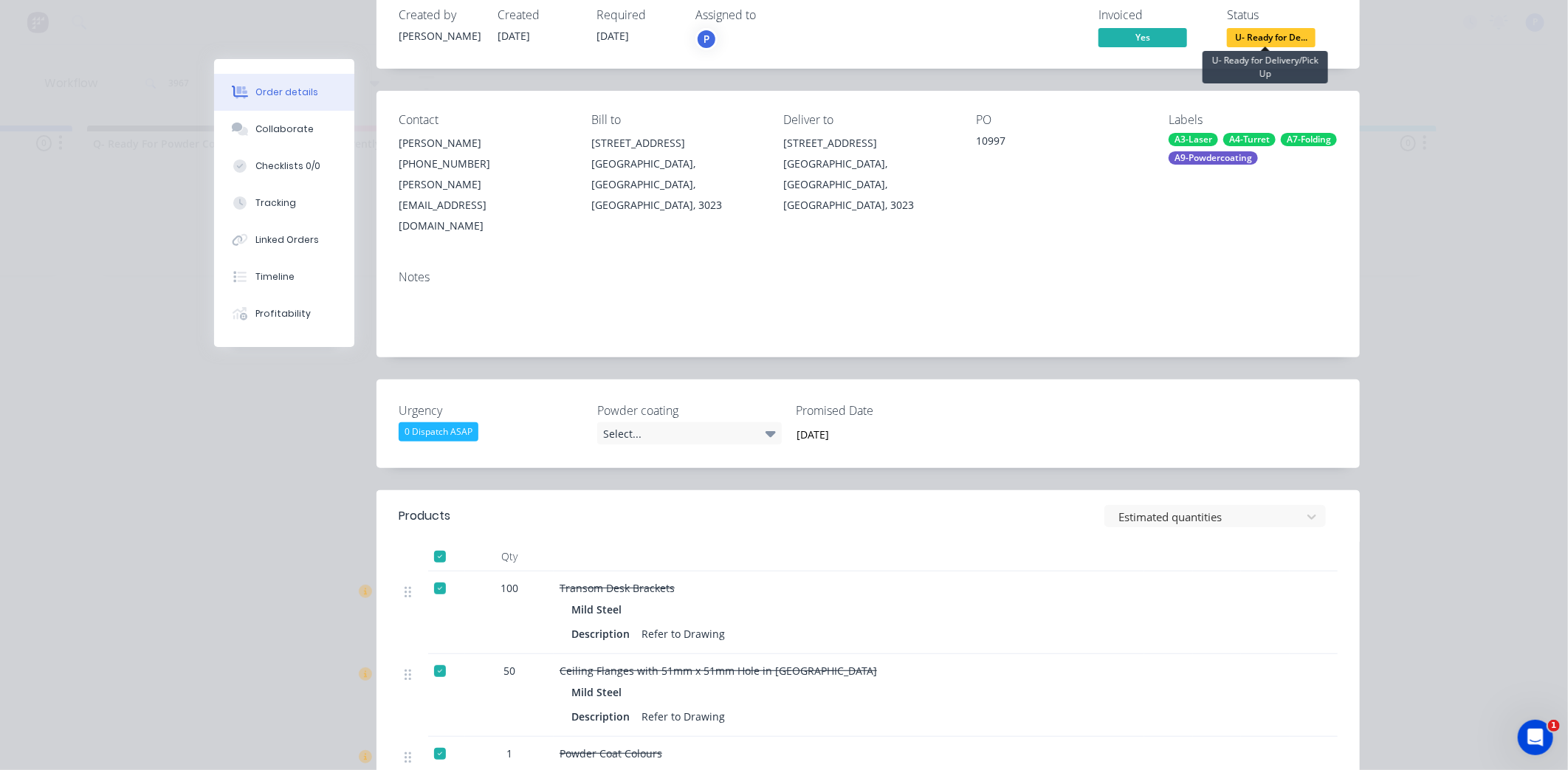
click at [1268, 40] on span "U- Ready for De..." at bounding box center [1271, 37] width 88 height 19
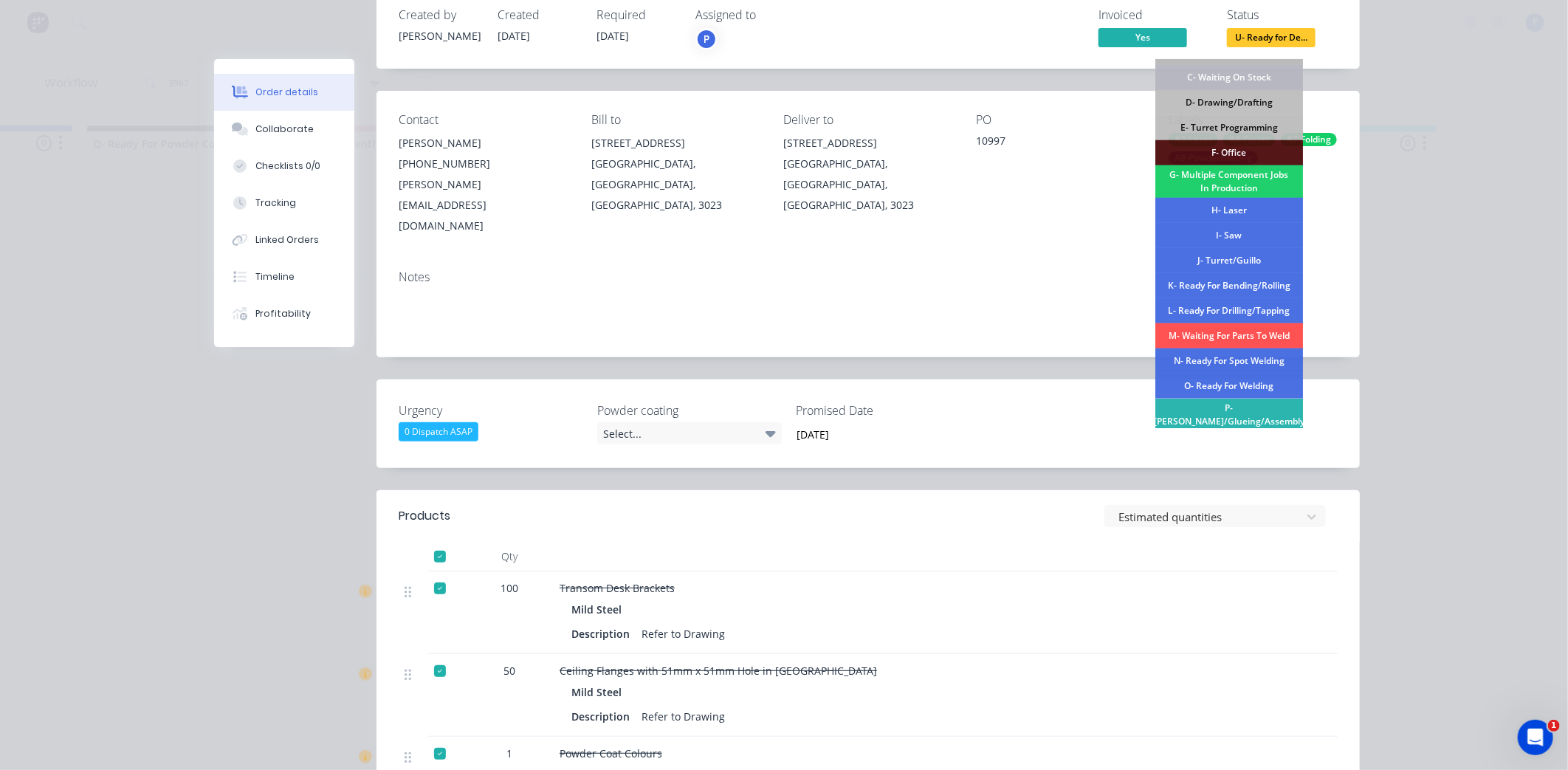
scroll to position [216, 0]
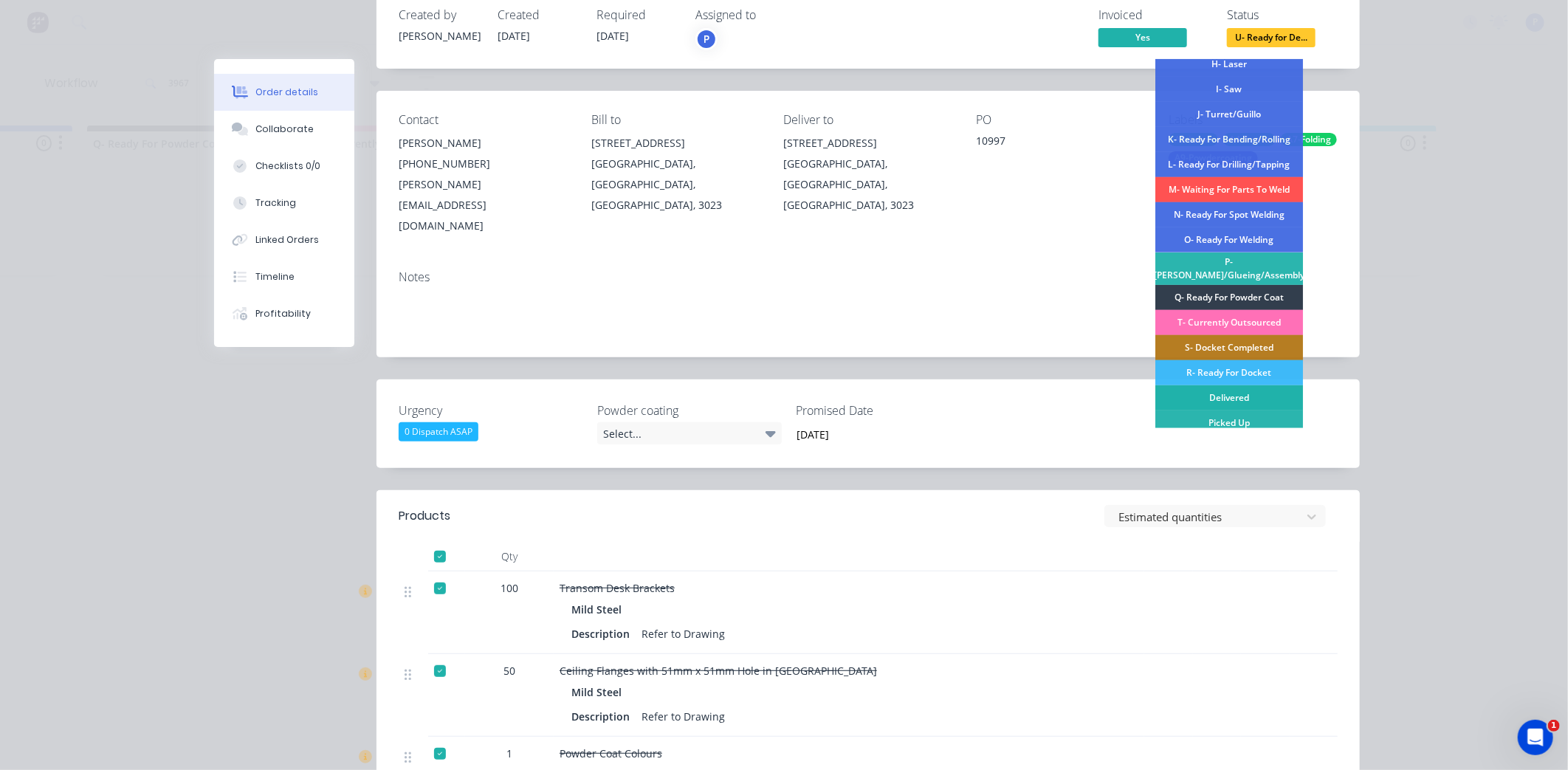
click at [1215, 393] on div "Delivered" at bounding box center [1228, 397] width 148 height 25
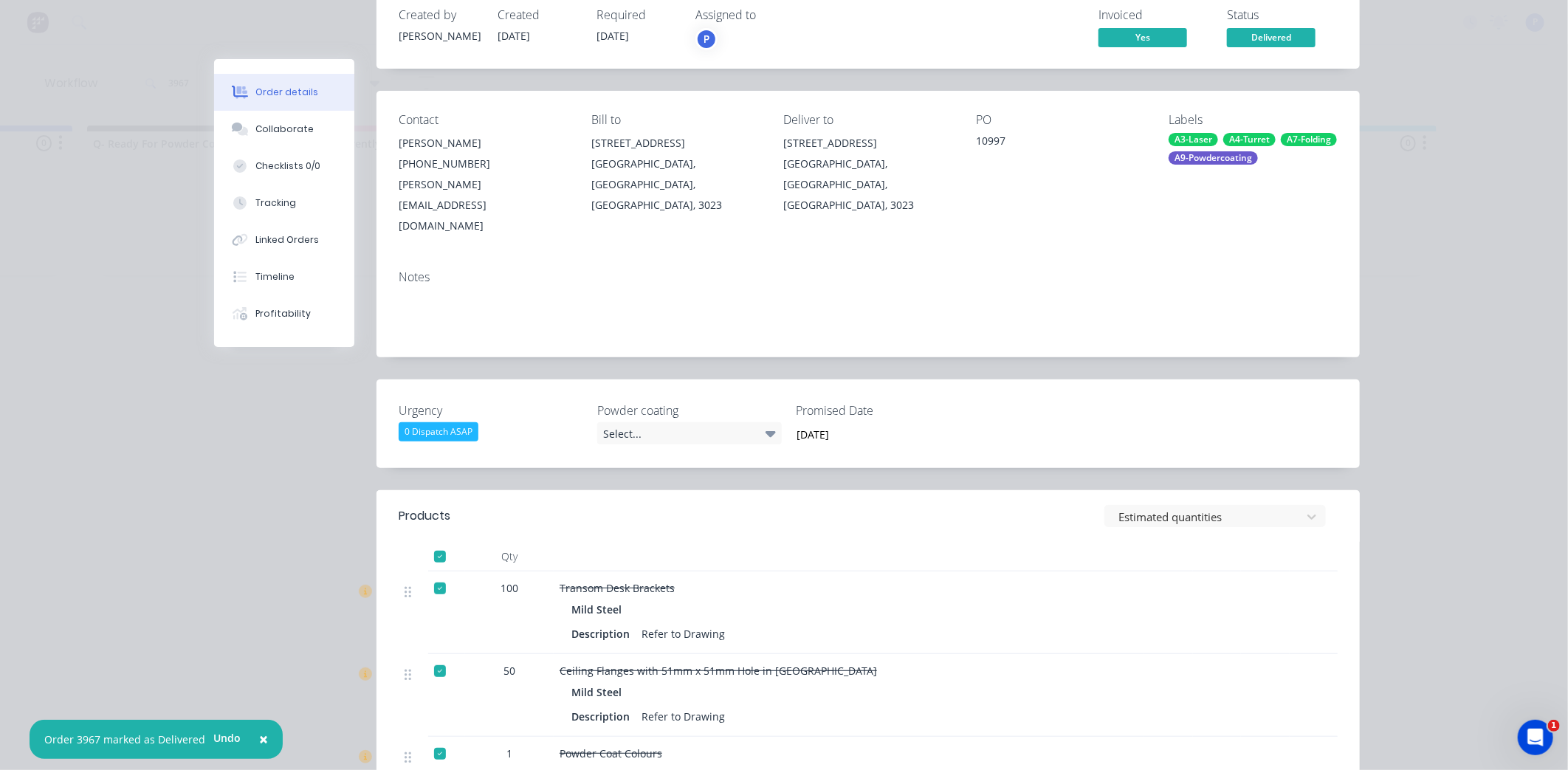
drag, startPoint x: 1474, startPoint y: 303, endPoint x: 1450, endPoint y: 210, distance: 96.0
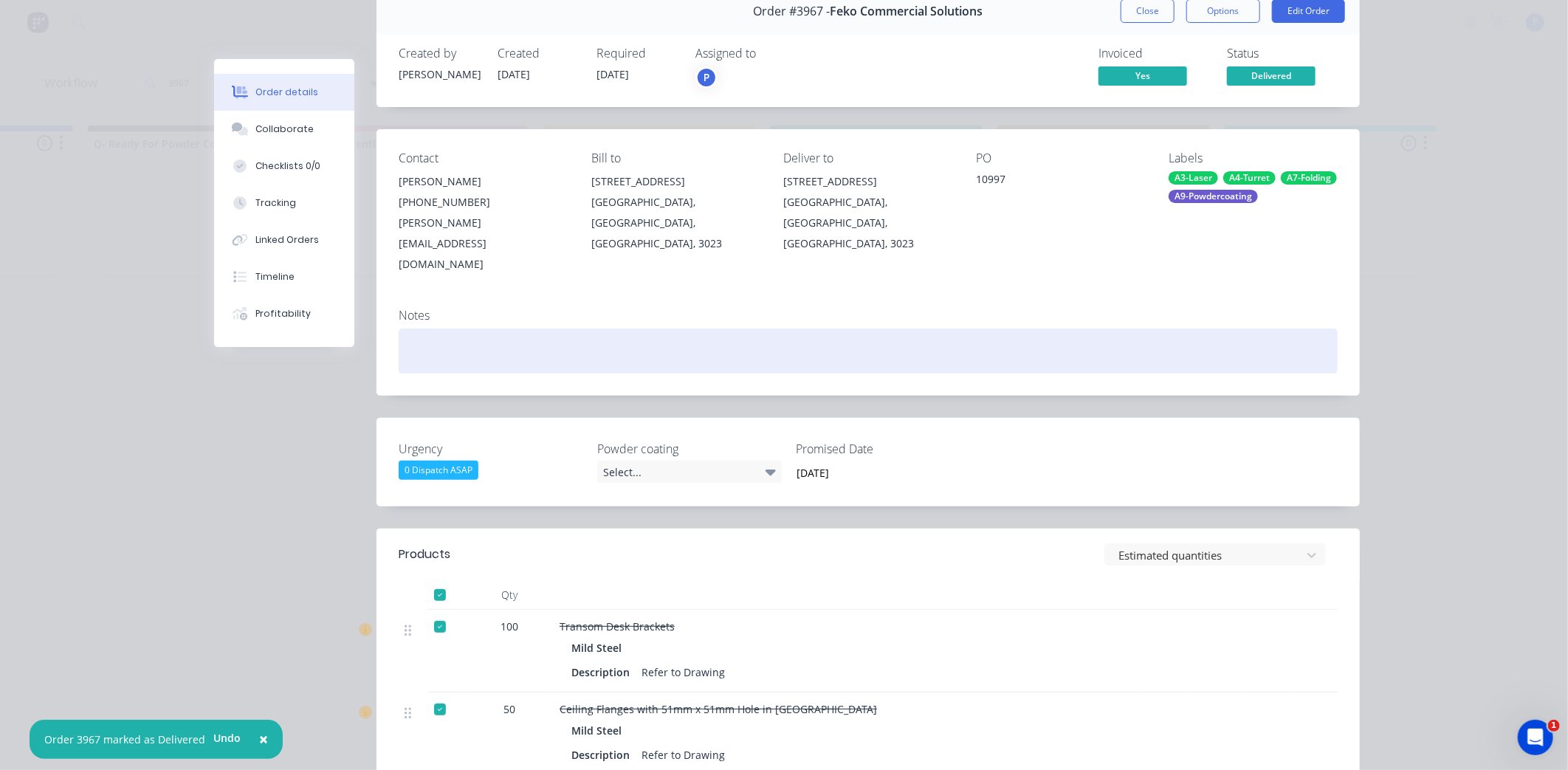
scroll to position [0, 0]
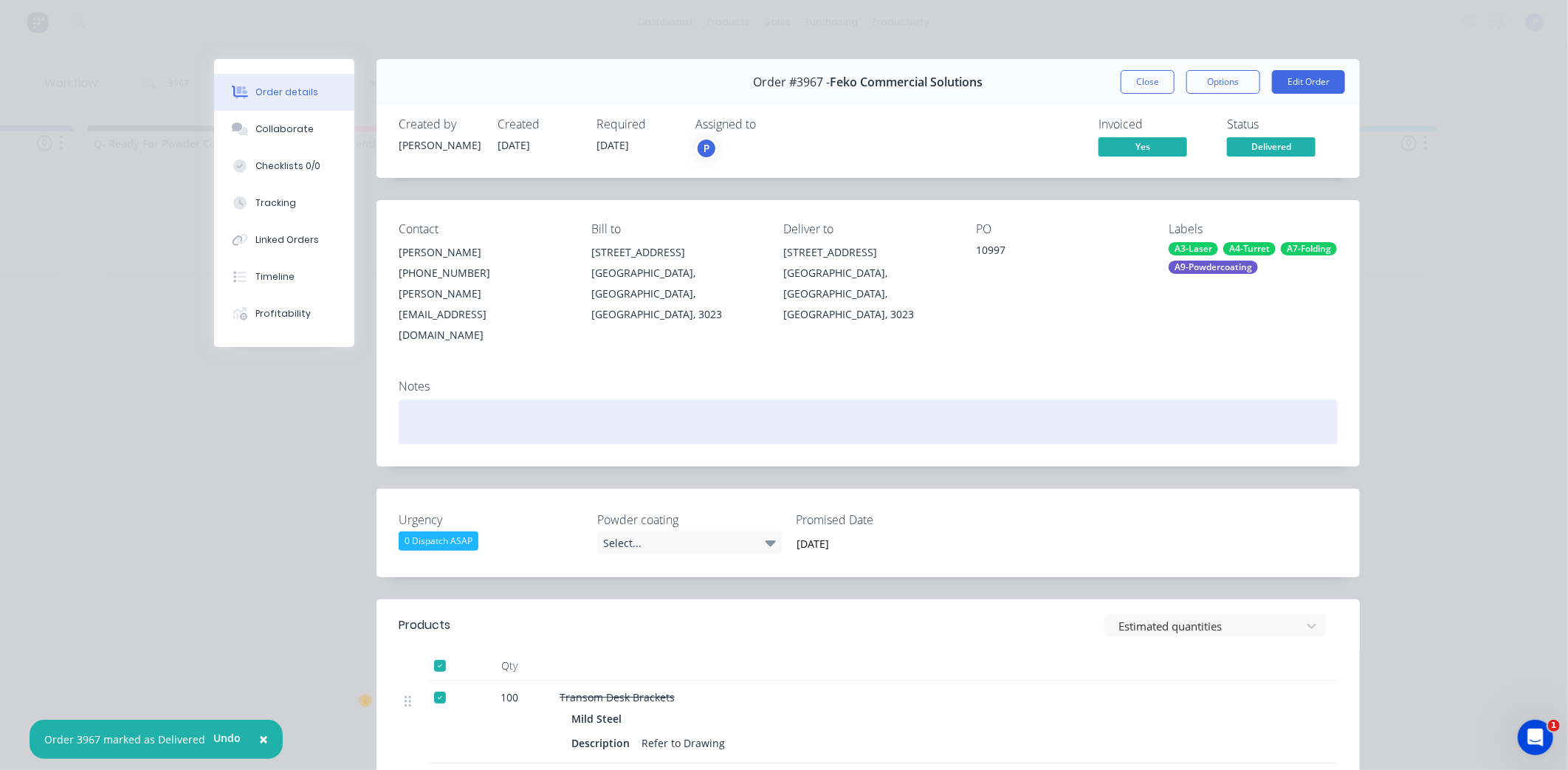
drag, startPoint x: 1327, startPoint y: 291, endPoint x: 1324, endPoint y: 231, distance: 60.1
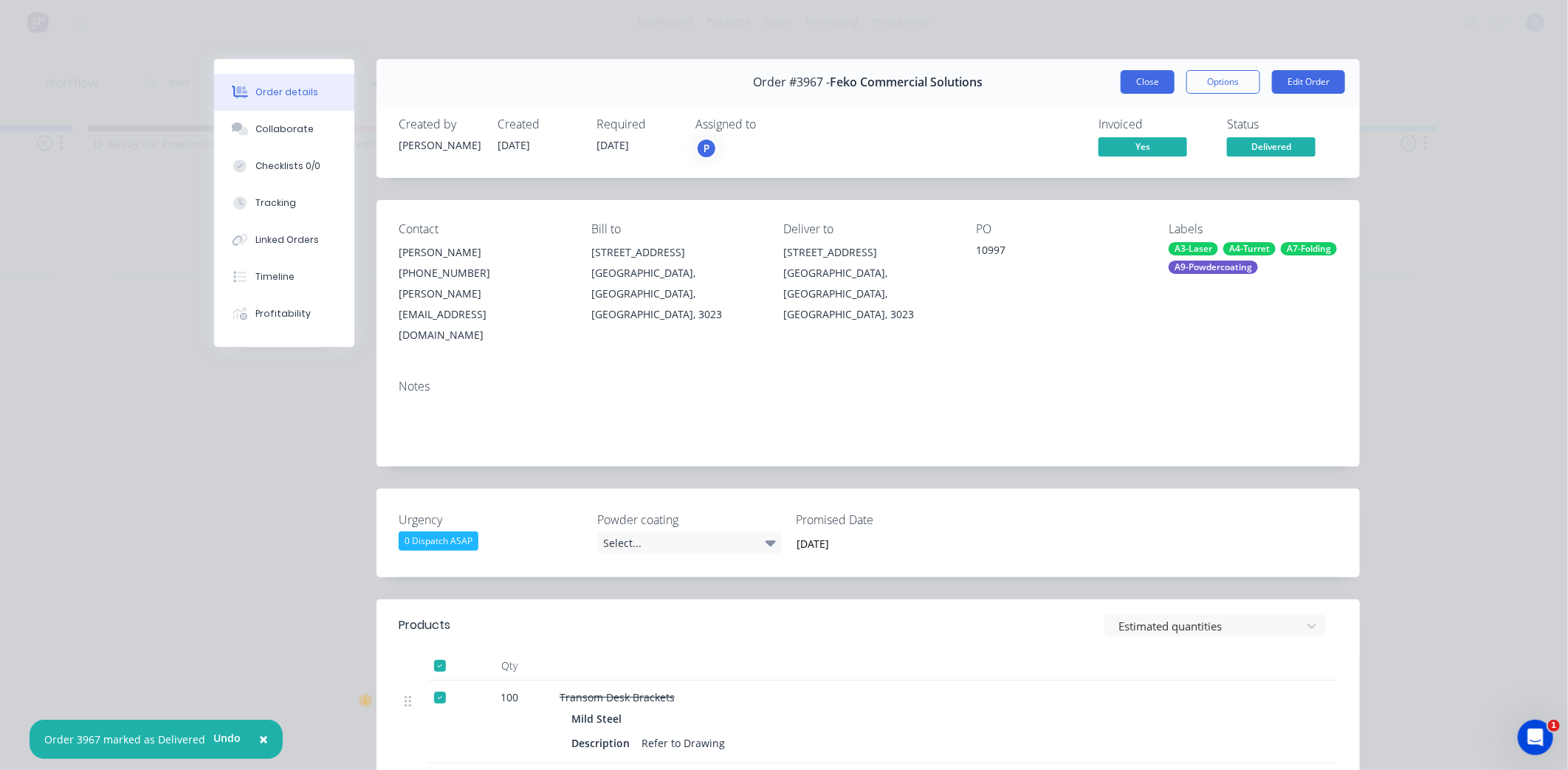
click at [1145, 75] on button "Close" at bounding box center [1147, 82] width 53 height 24
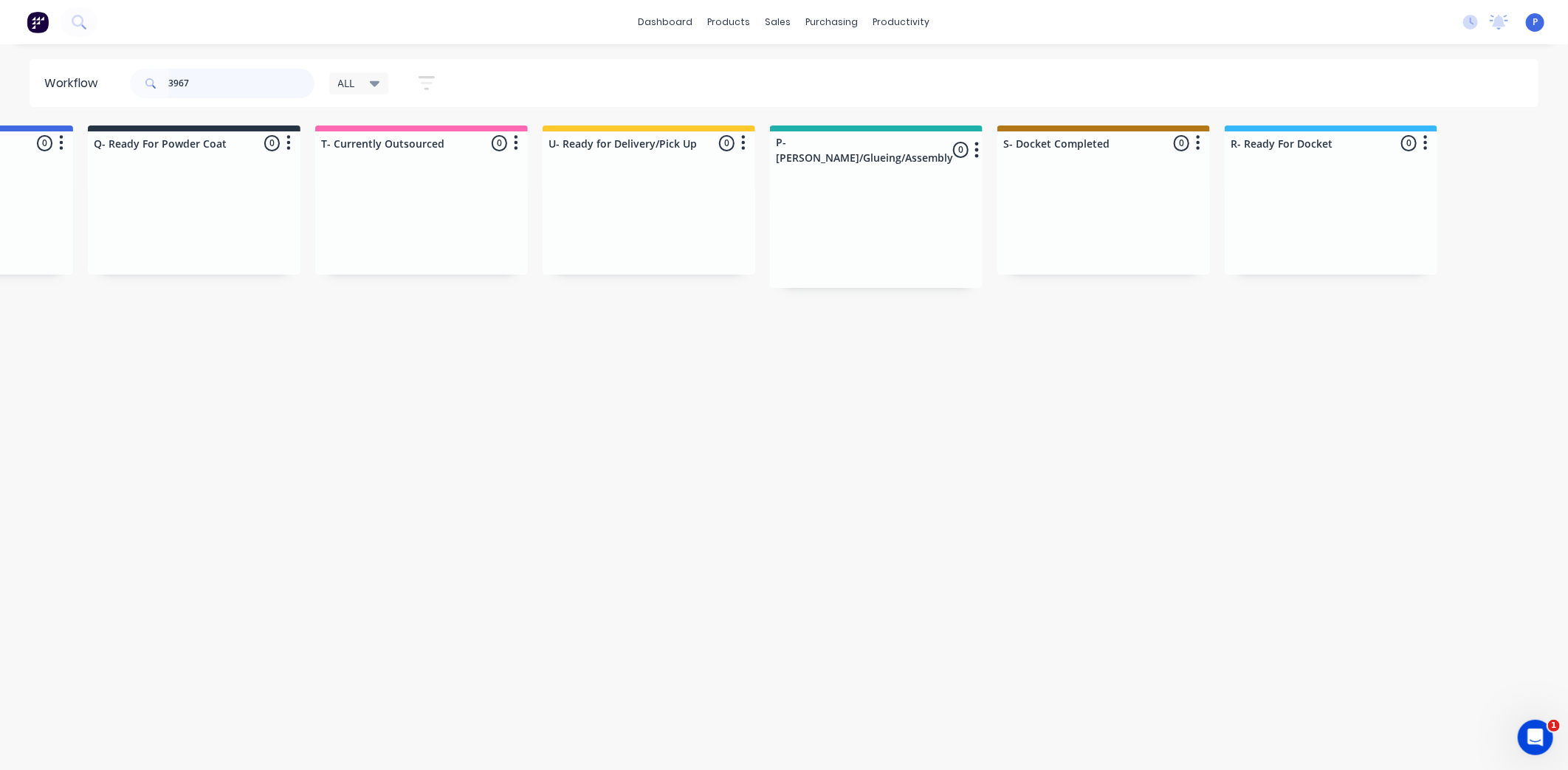
click at [196, 82] on input "3967" at bounding box center [242, 83] width 147 height 30
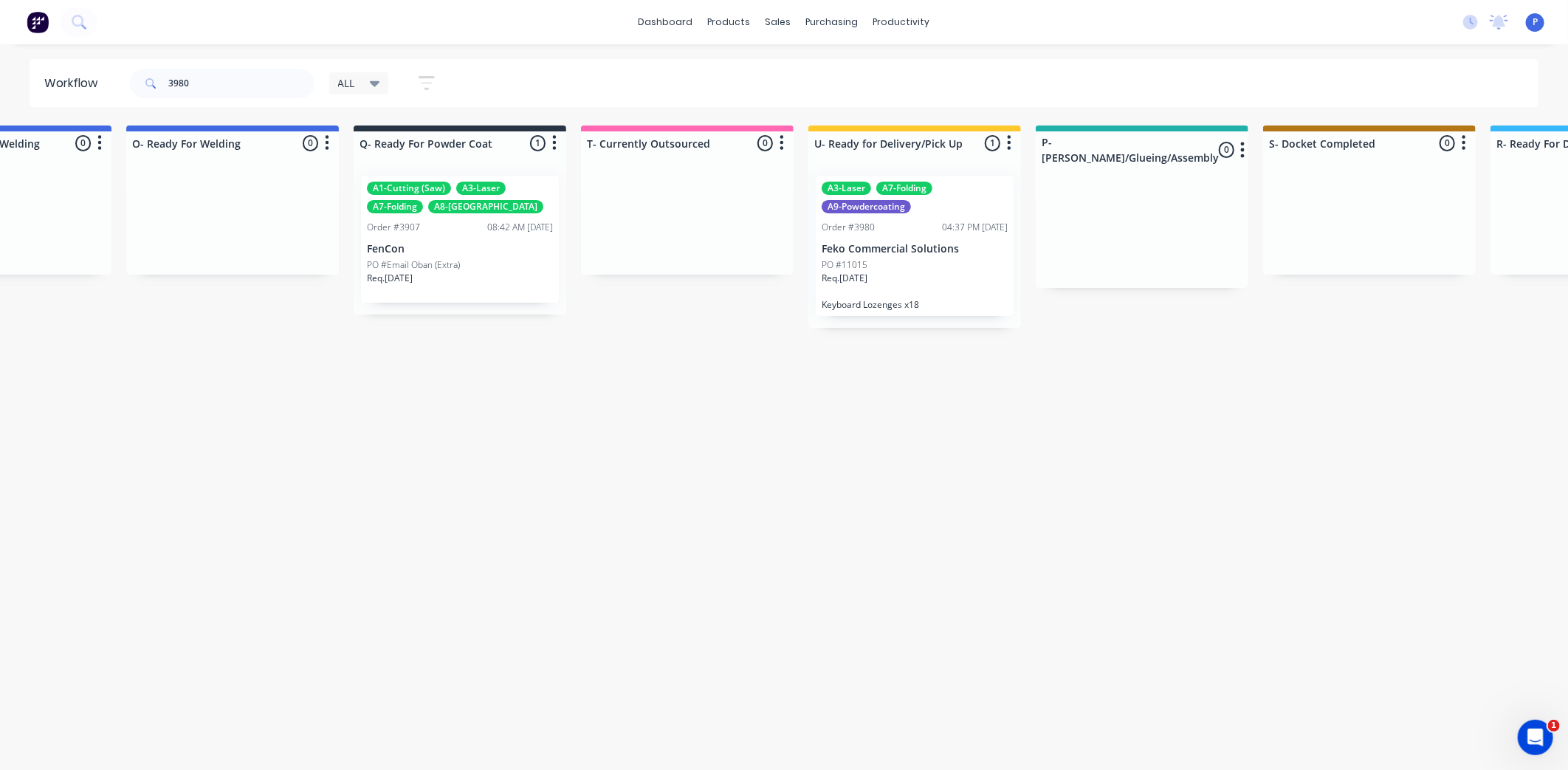
drag, startPoint x: 447, startPoint y: 389, endPoint x: 552, endPoint y: 407, distance: 106.5
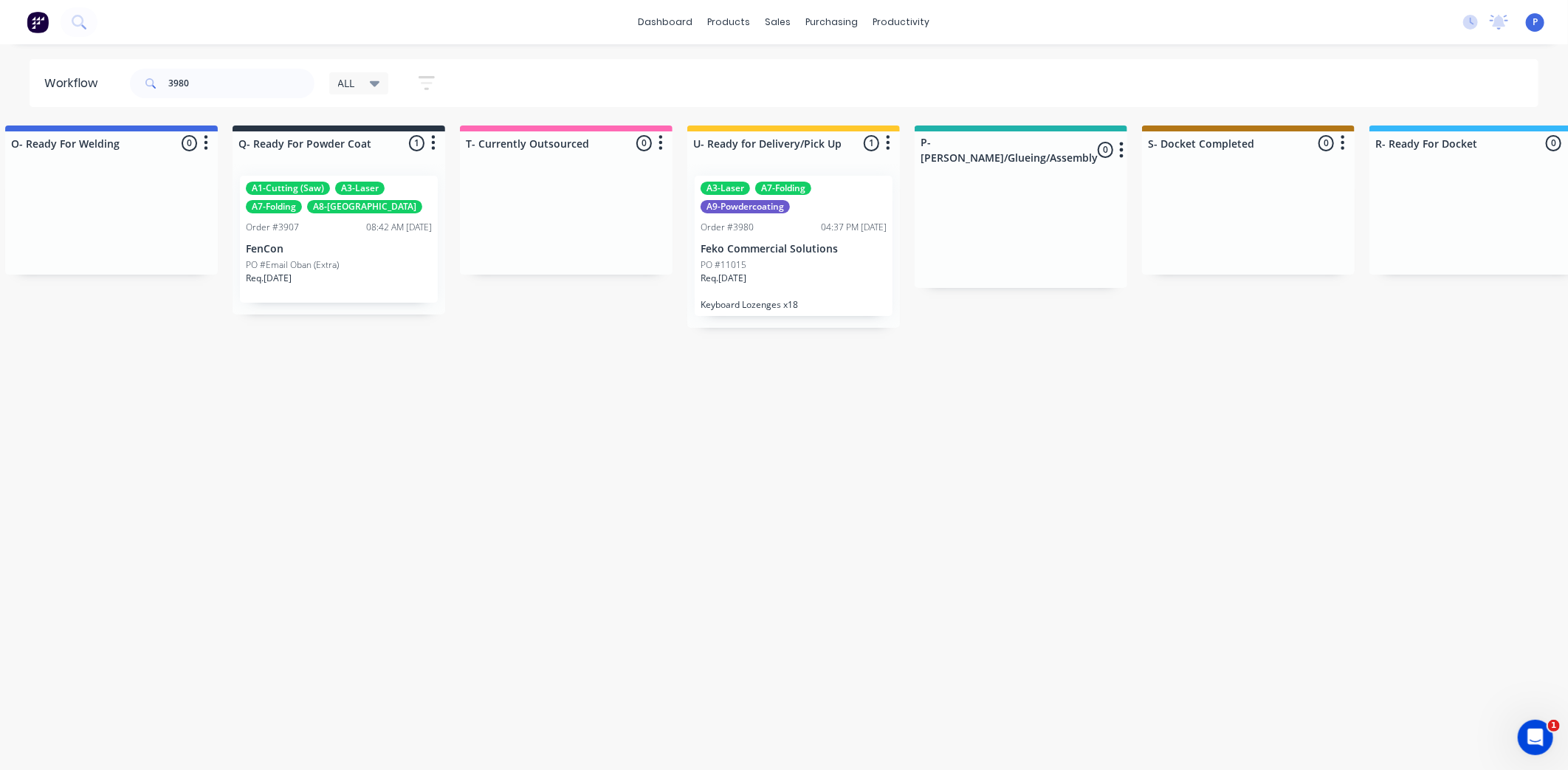
click at [821, 229] on div "04:37 PM [DATE]" at bounding box center [854, 227] width 65 height 13
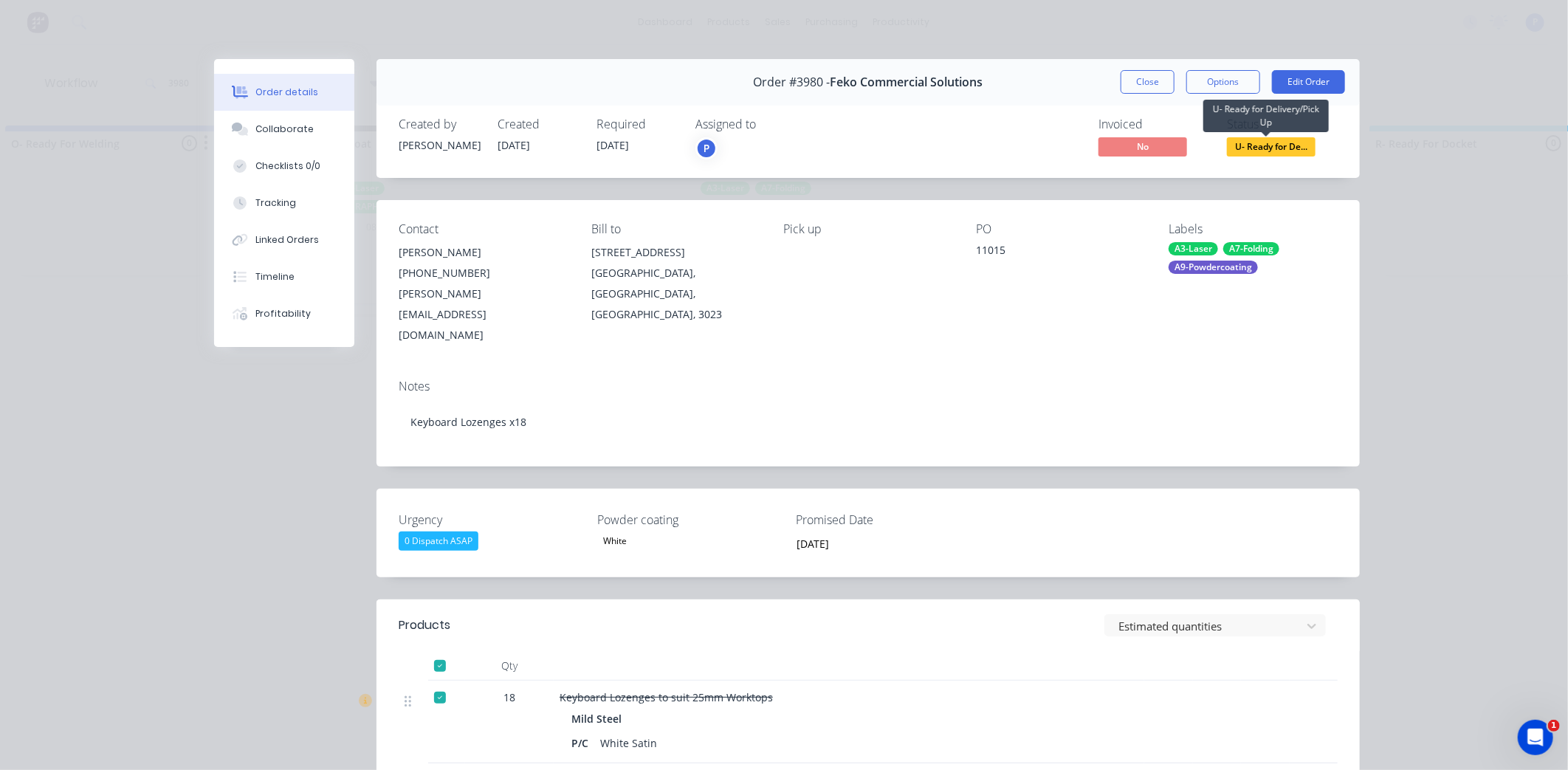
click at [1251, 149] on span "U- Ready for De..." at bounding box center [1271, 147] width 88 height 19
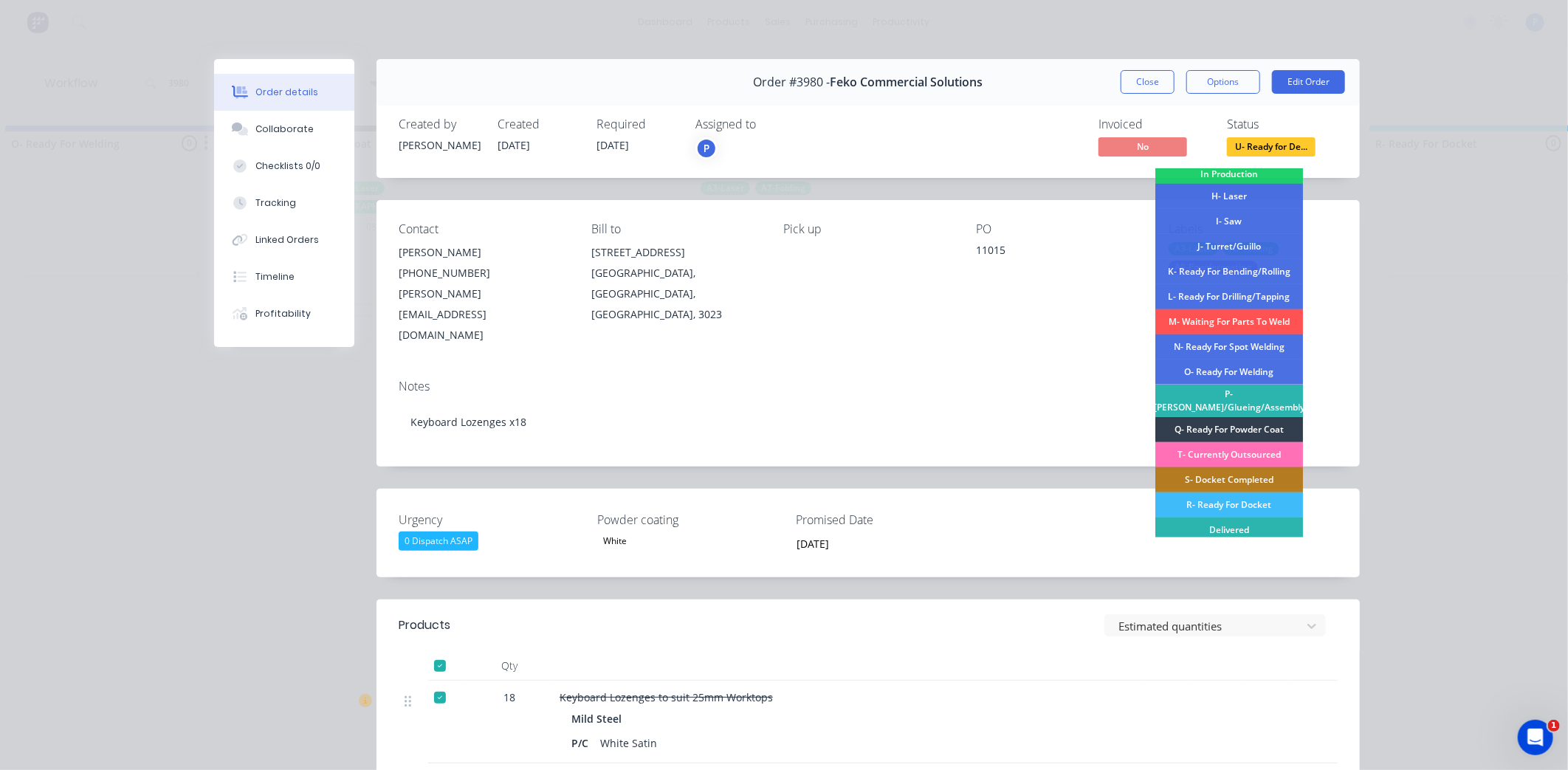
scroll to position [216, 0]
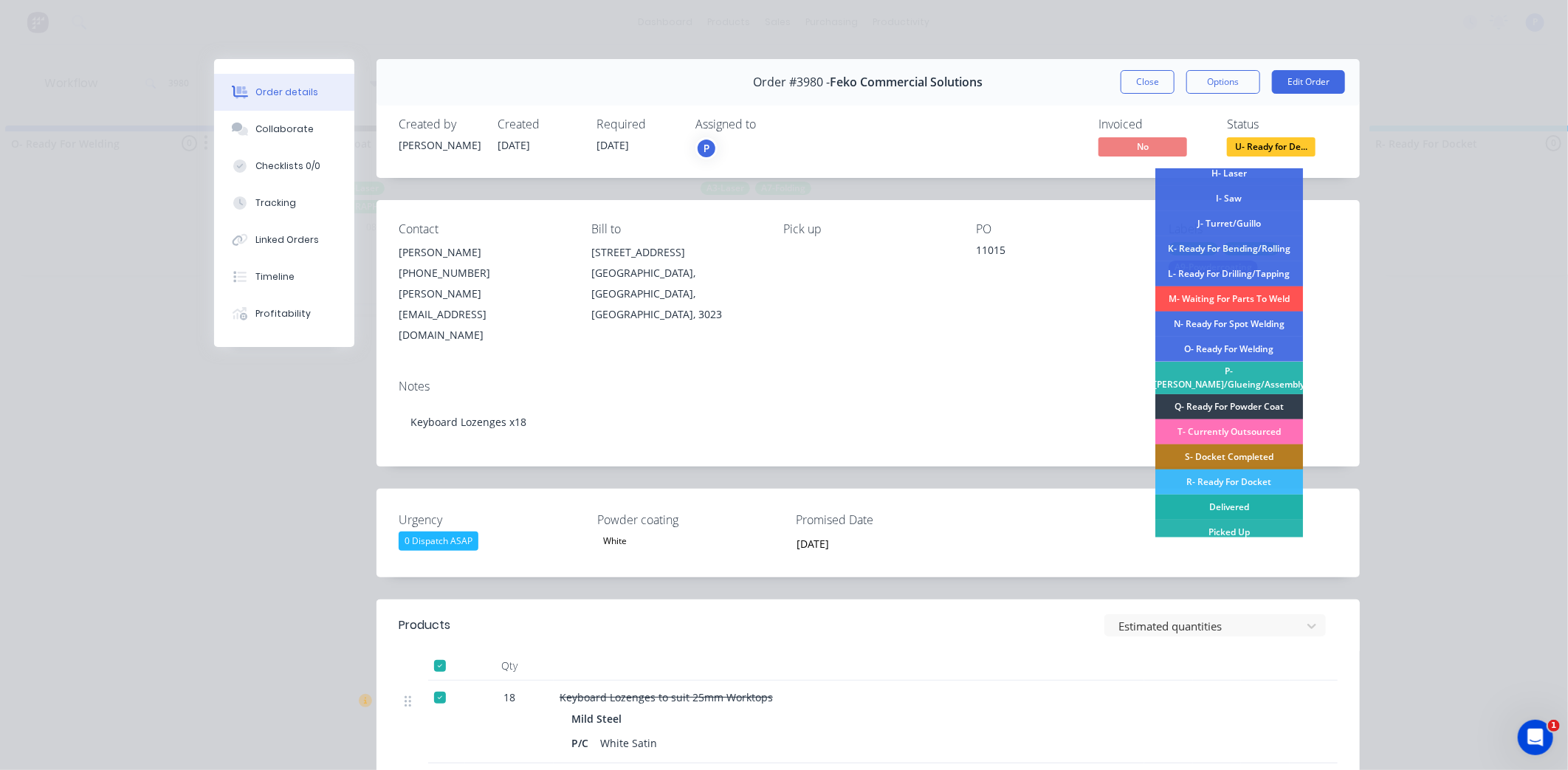
click at [1216, 498] on div "Delivered" at bounding box center [1228, 506] width 148 height 25
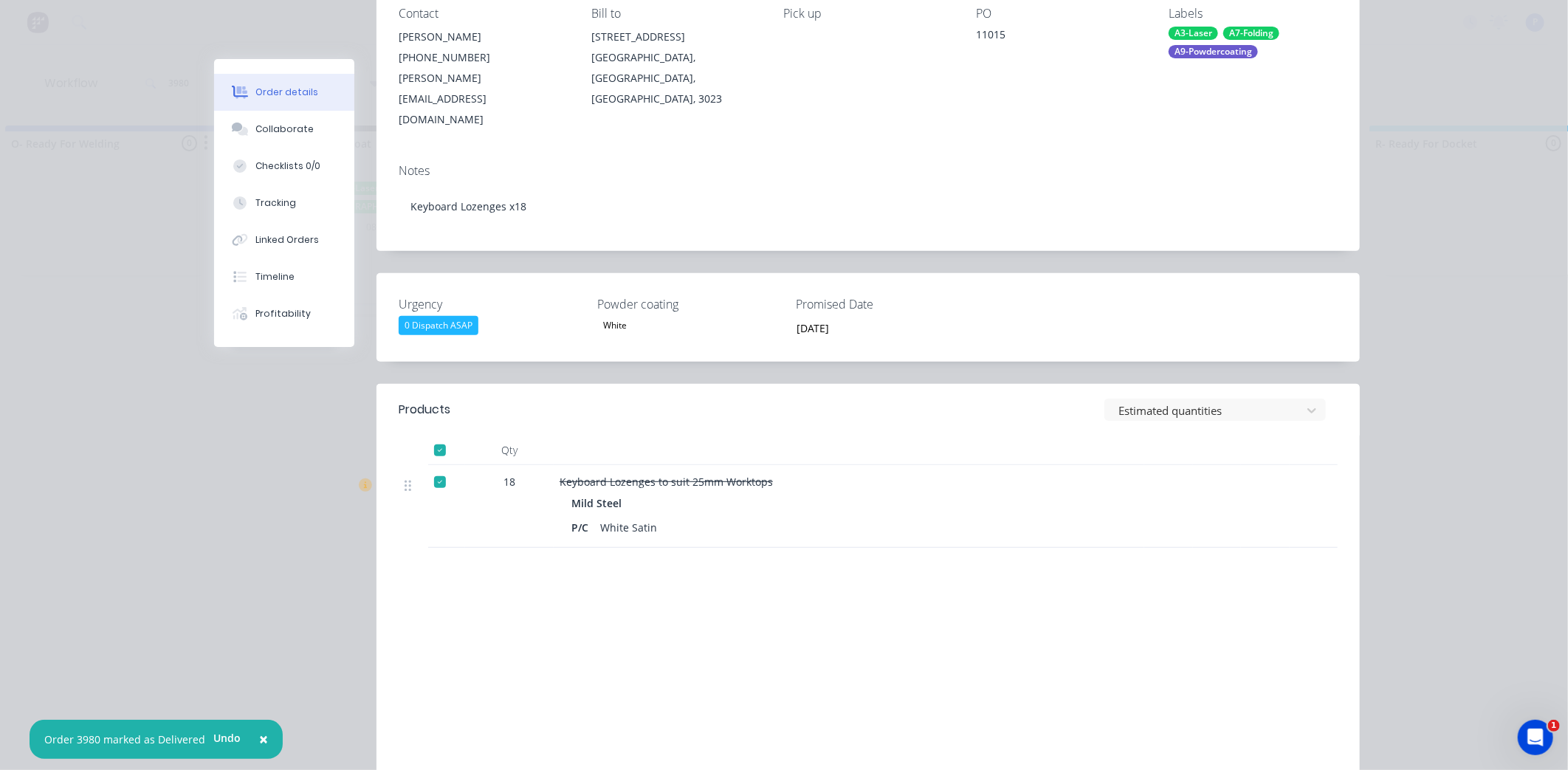
scroll to position [263, 0]
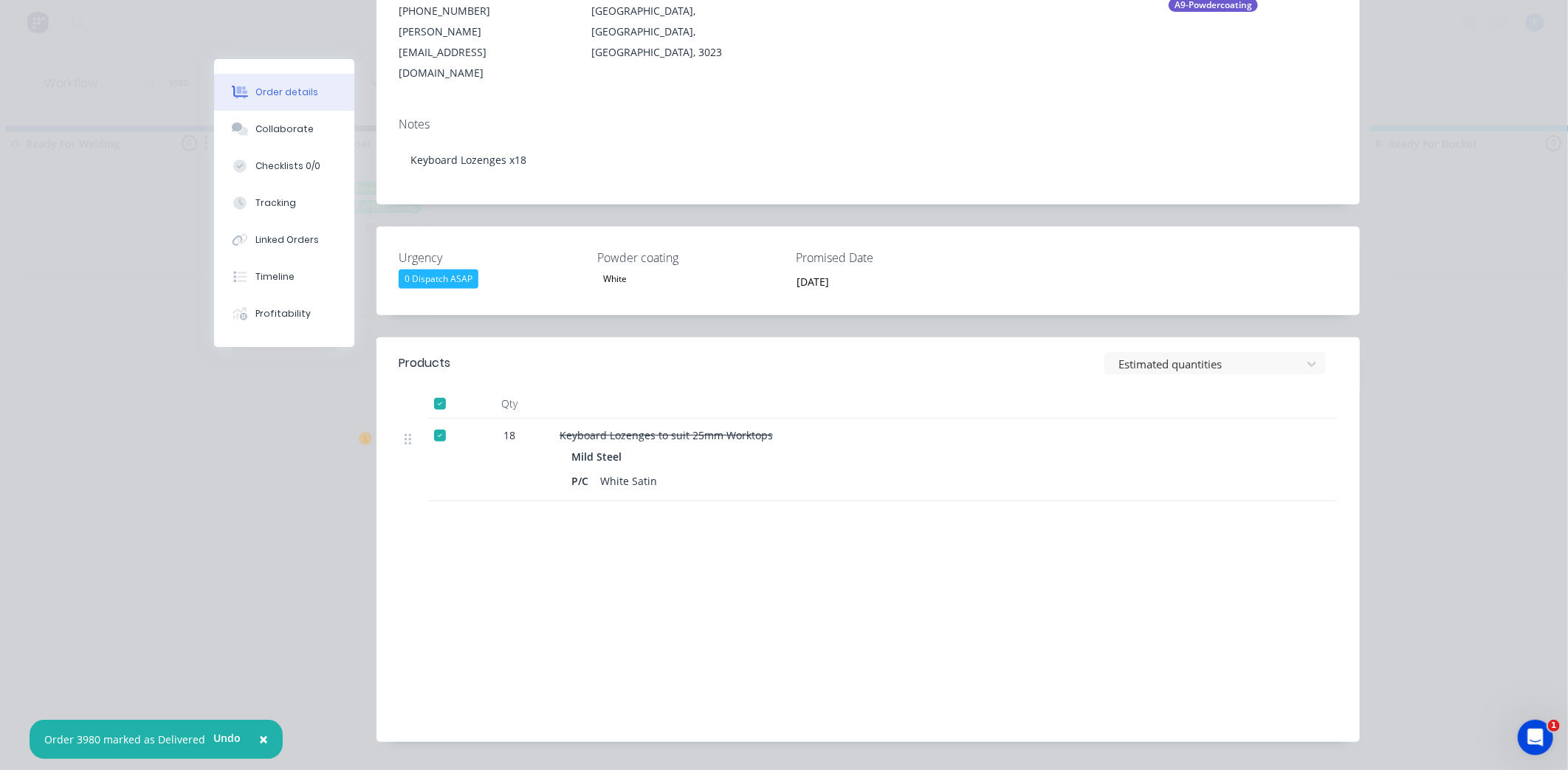
drag, startPoint x: 1031, startPoint y: 581, endPoint x: 1027, endPoint y: 670, distance: 89.1
drag, startPoint x: 1241, startPoint y: 401, endPoint x: 1239, endPoint y: 223, distance: 178.0
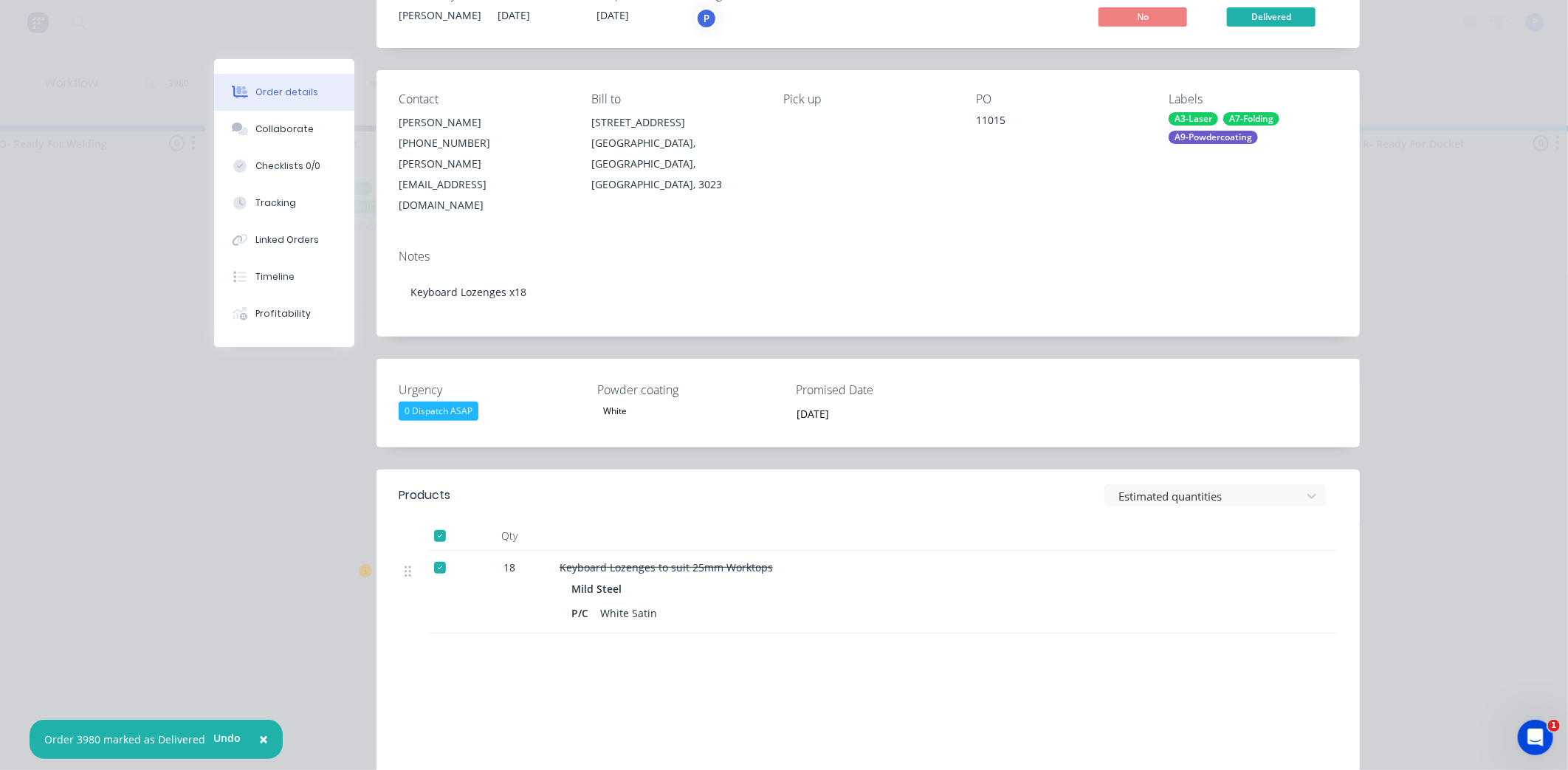
scroll to position [0, 0]
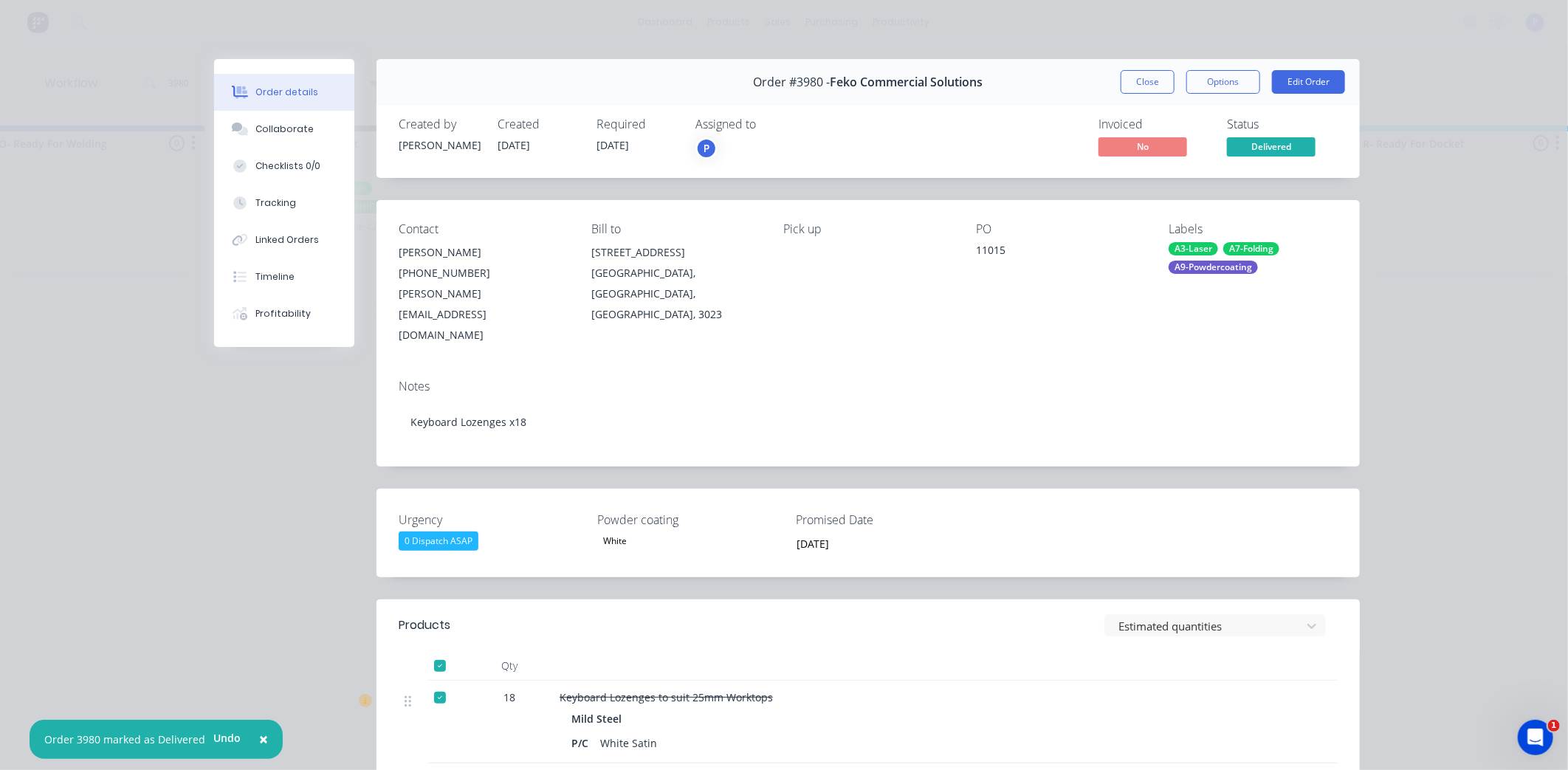
drag, startPoint x: 1236, startPoint y: 234, endPoint x: 1248, endPoint y: 149, distance: 85.8
click at [1150, 85] on button "Close" at bounding box center [1147, 82] width 53 height 24
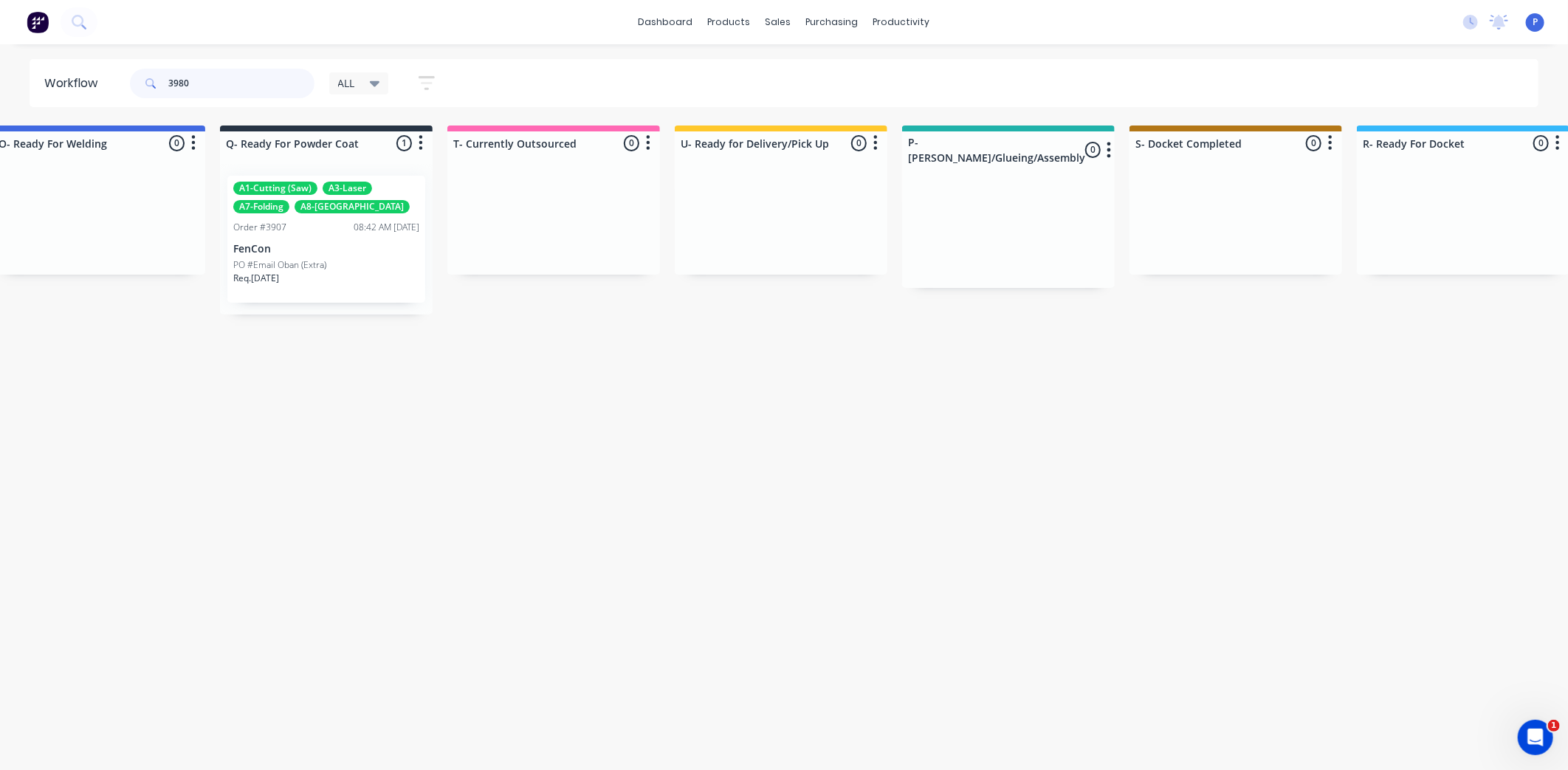
click at [207, 82] on input "3980" at bounding box center [242, 83] width 147 height 30
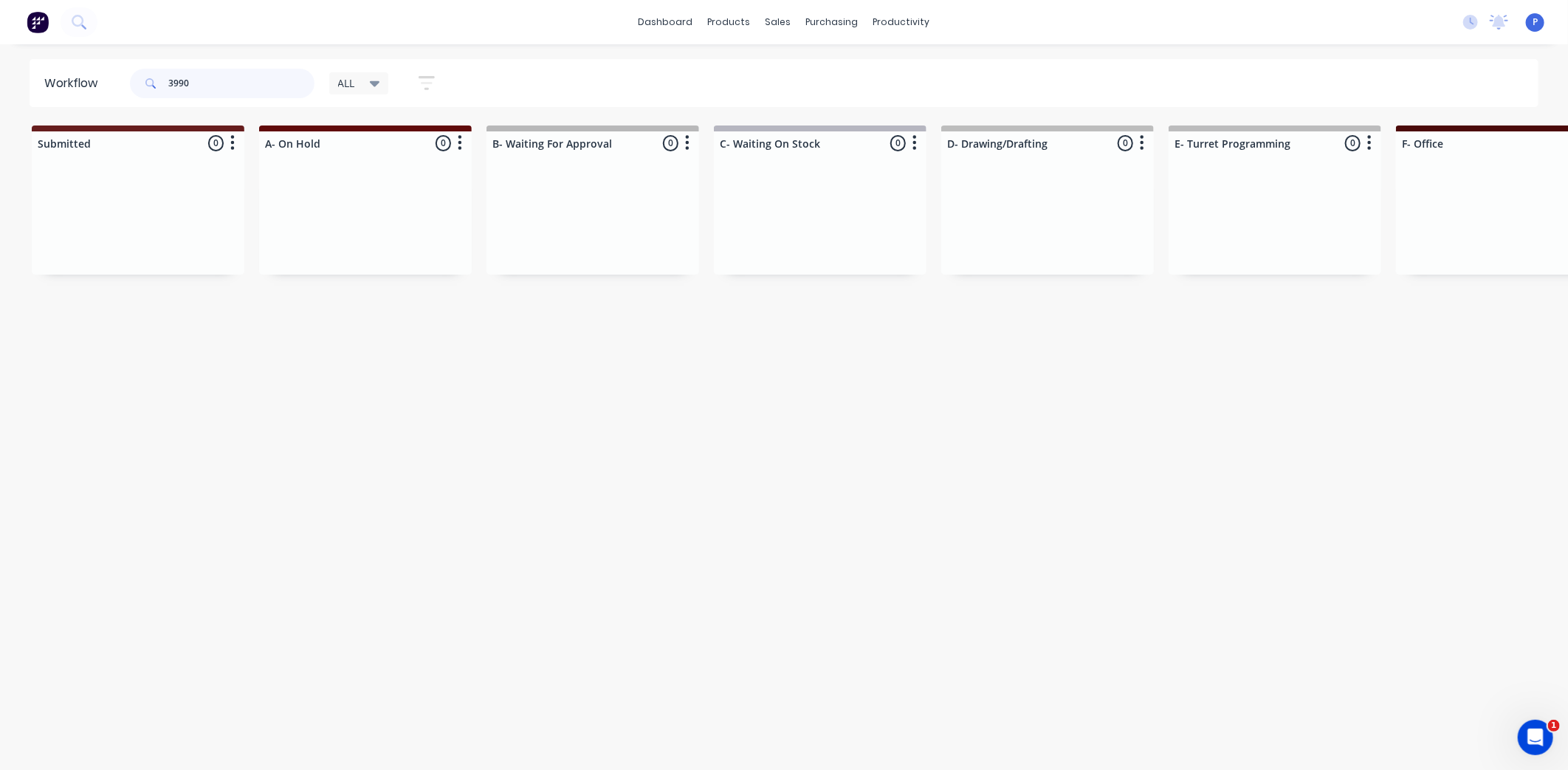
type input "3990"
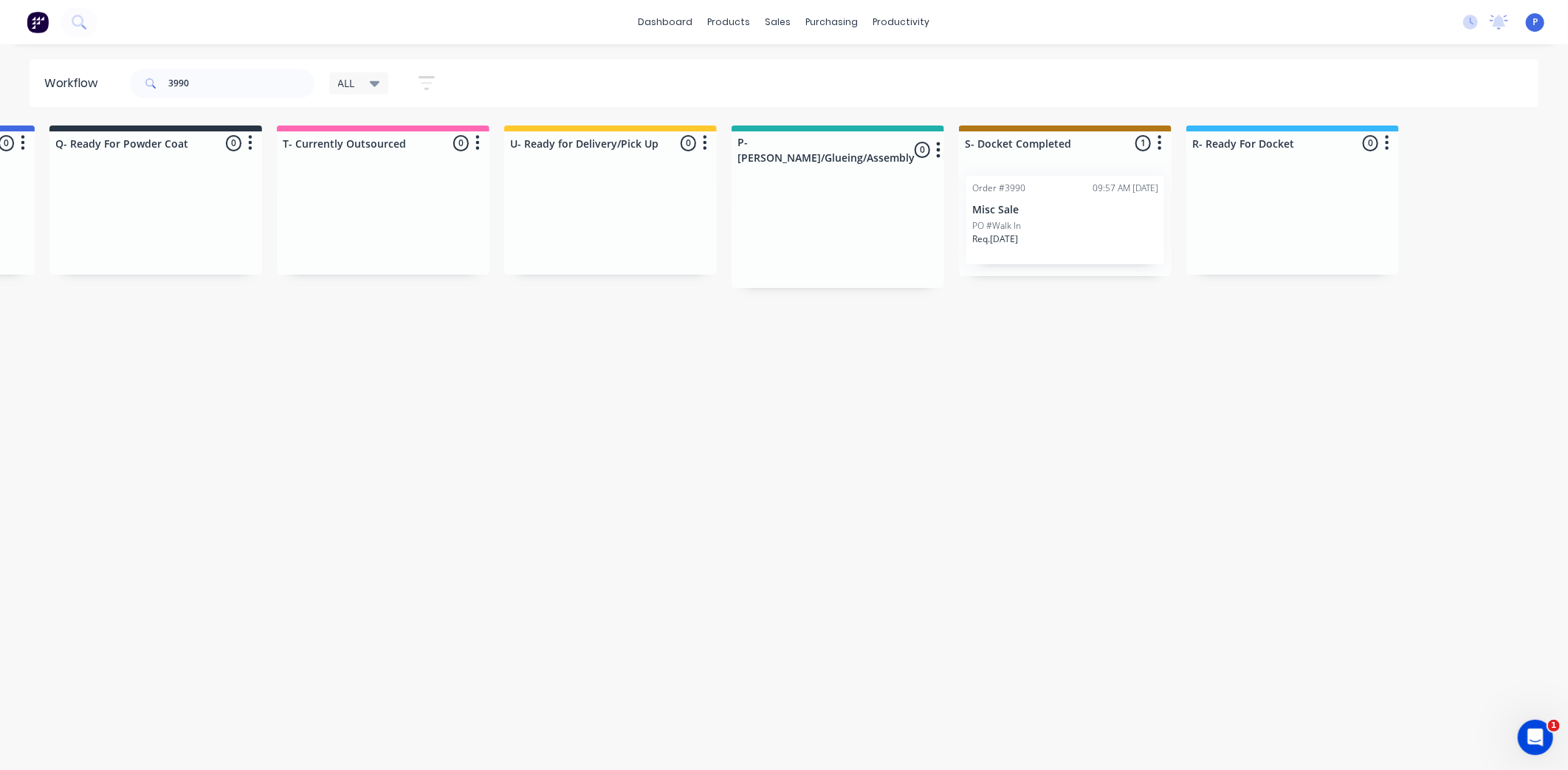
scroll to position [0, 3677]
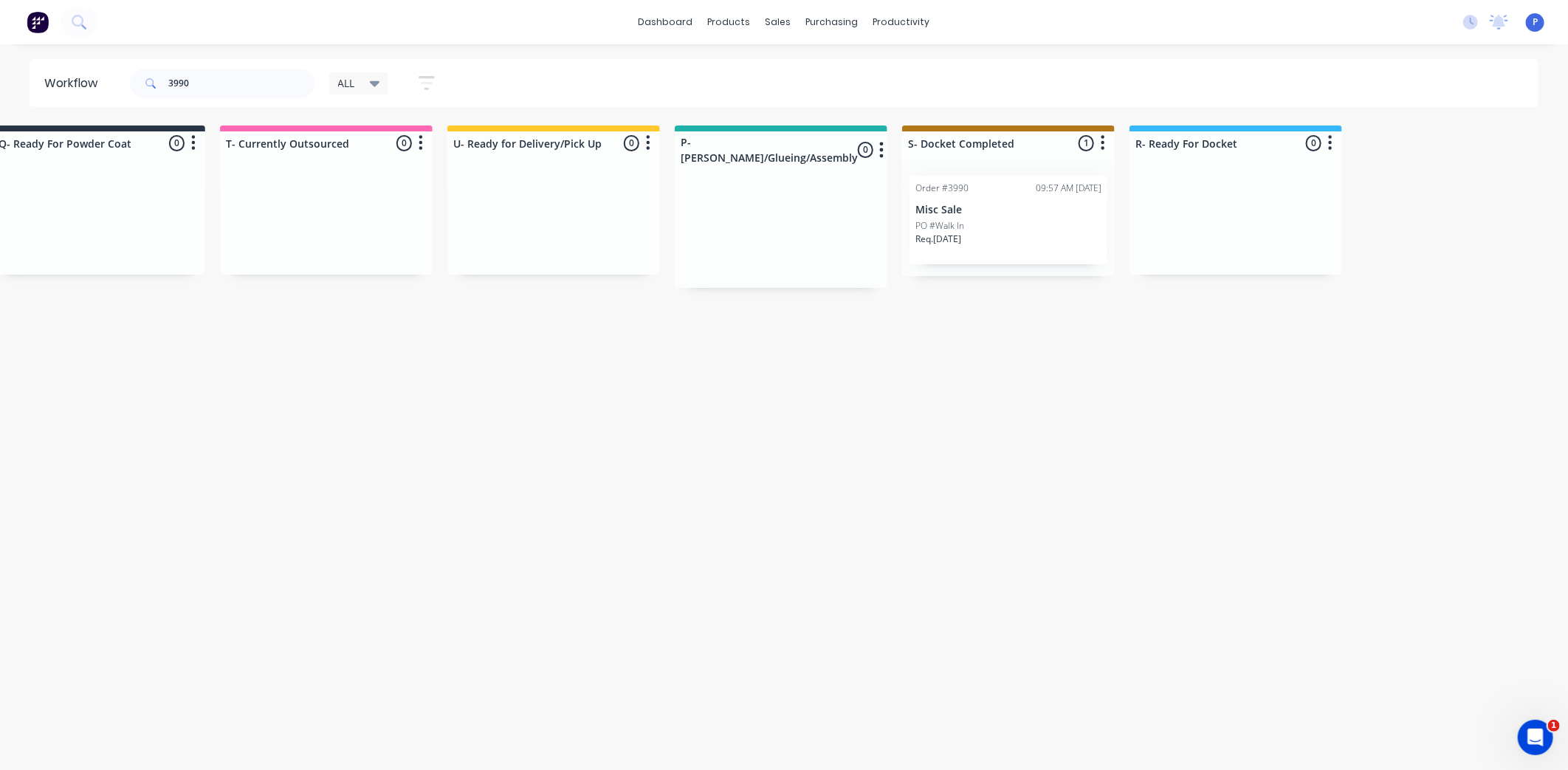
drag, startPoint x: 285, startPoint y: 349, endPoint x: 437, endPoint y: 379, distance: 154.9
click at [1020, 238] on div "Req. [DATE]" at bounding box center [1008, 245] width 186 height 25
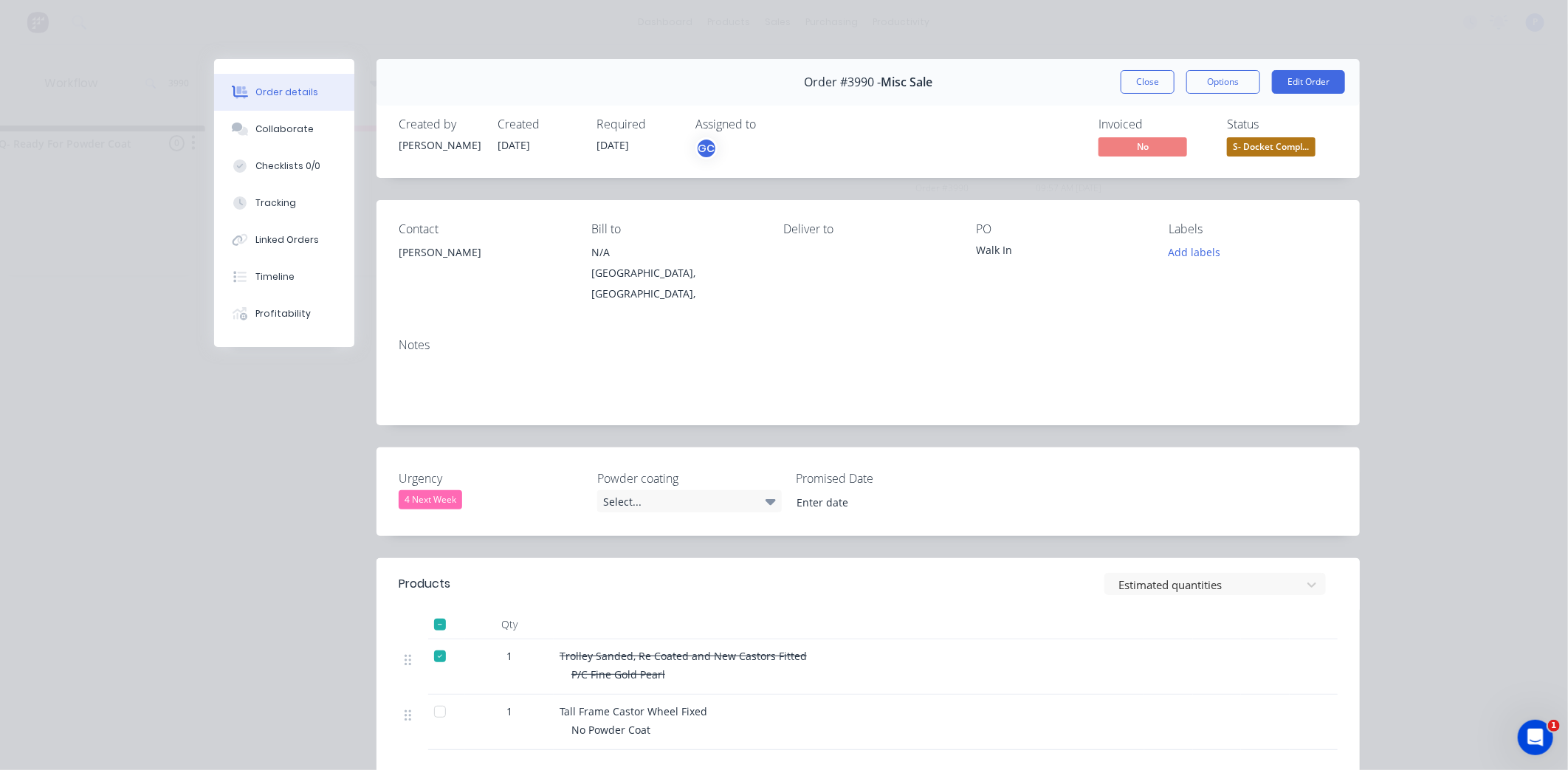
type input "[DATE]"
click at [1238, 144] on span "S- Docket Compl..." at bounding box center [1271, 147] width 88 height 19
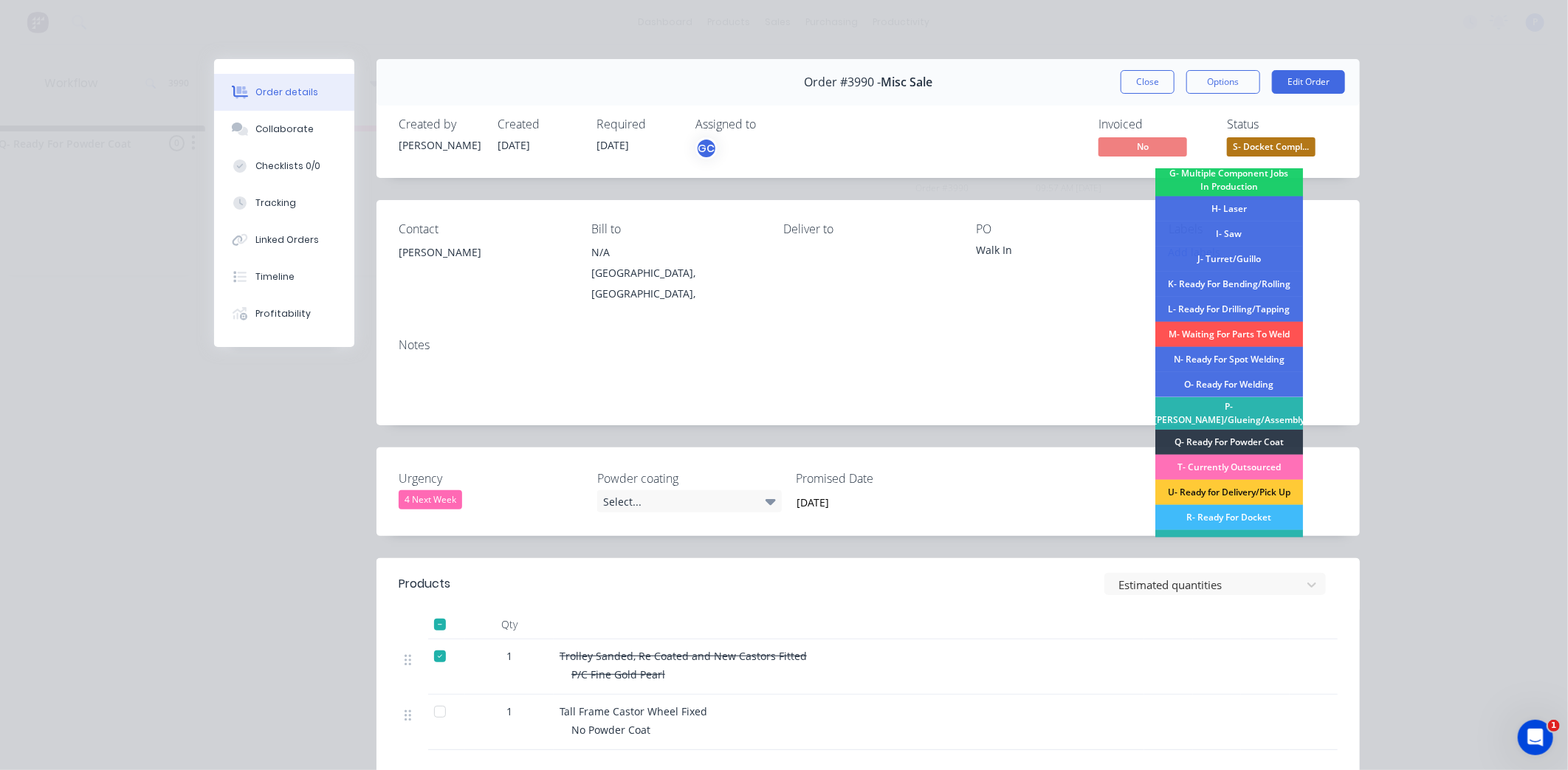
scroll to position [223, 0]
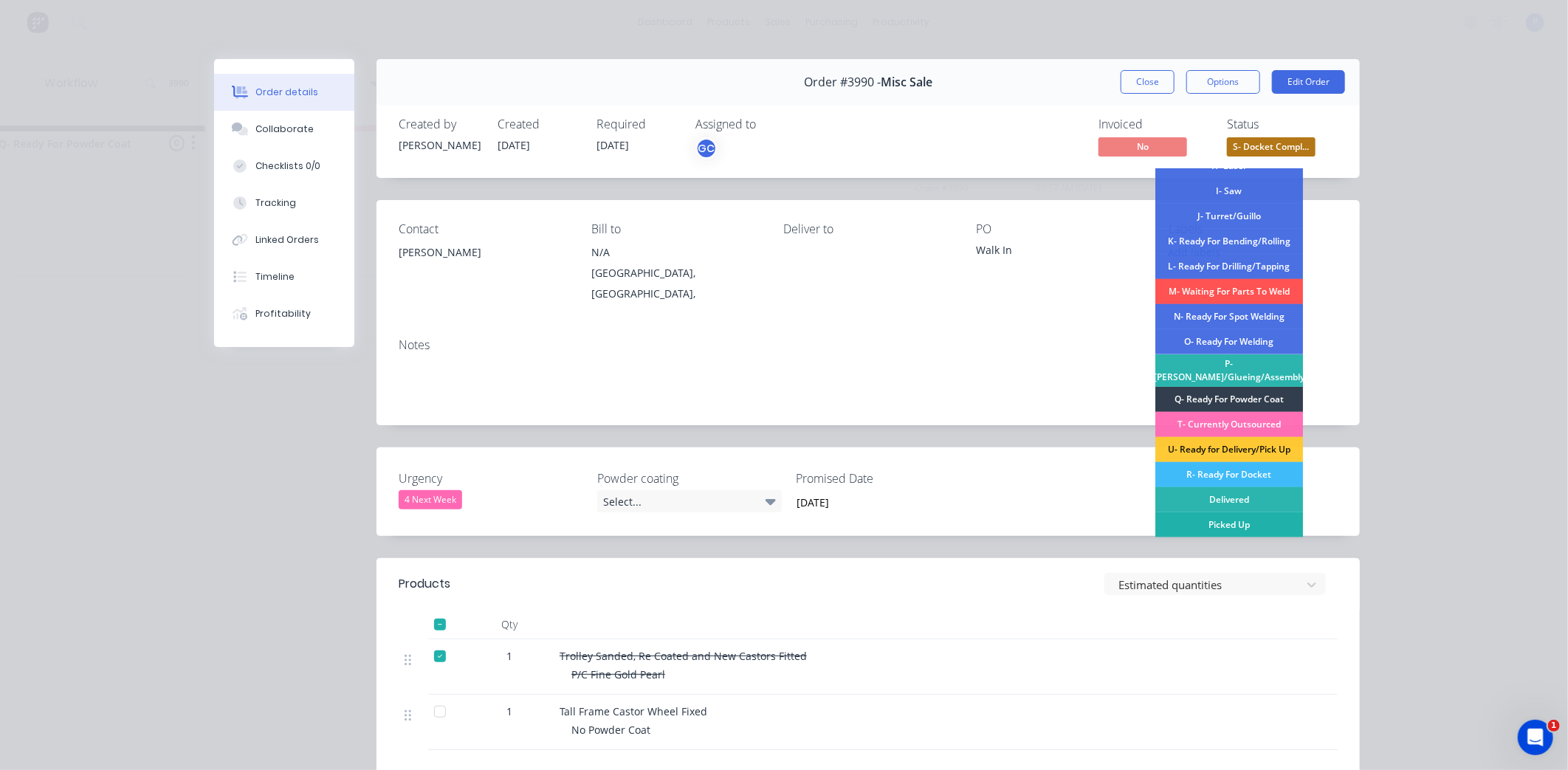
click at [1222, 526] on div "Picked Up" at bounding box center [1228, 524] width 148 height 25
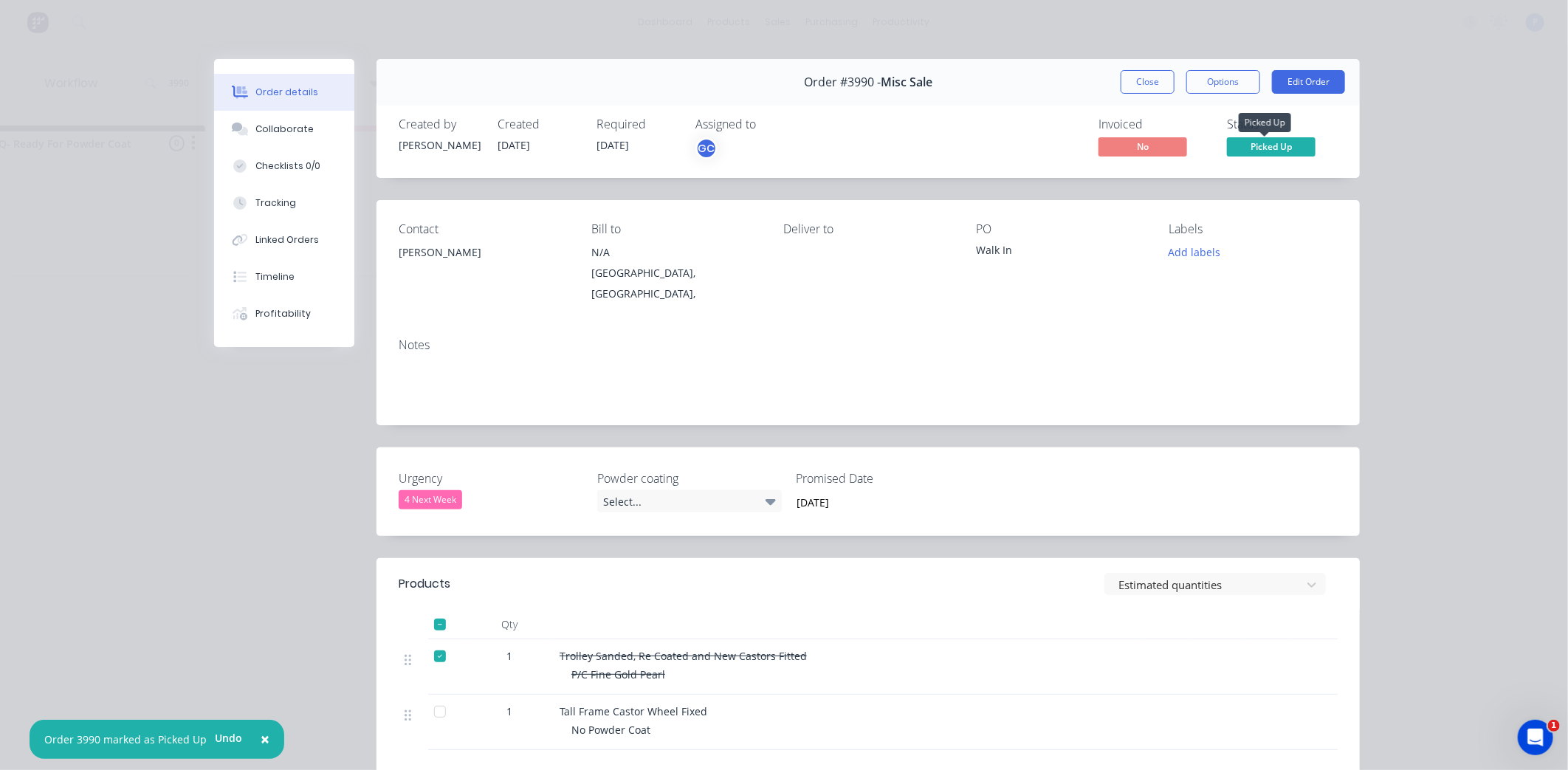
click at [1274, 152] on span "Picked Up" at bounding box center [1271, 147] width 88 height 19
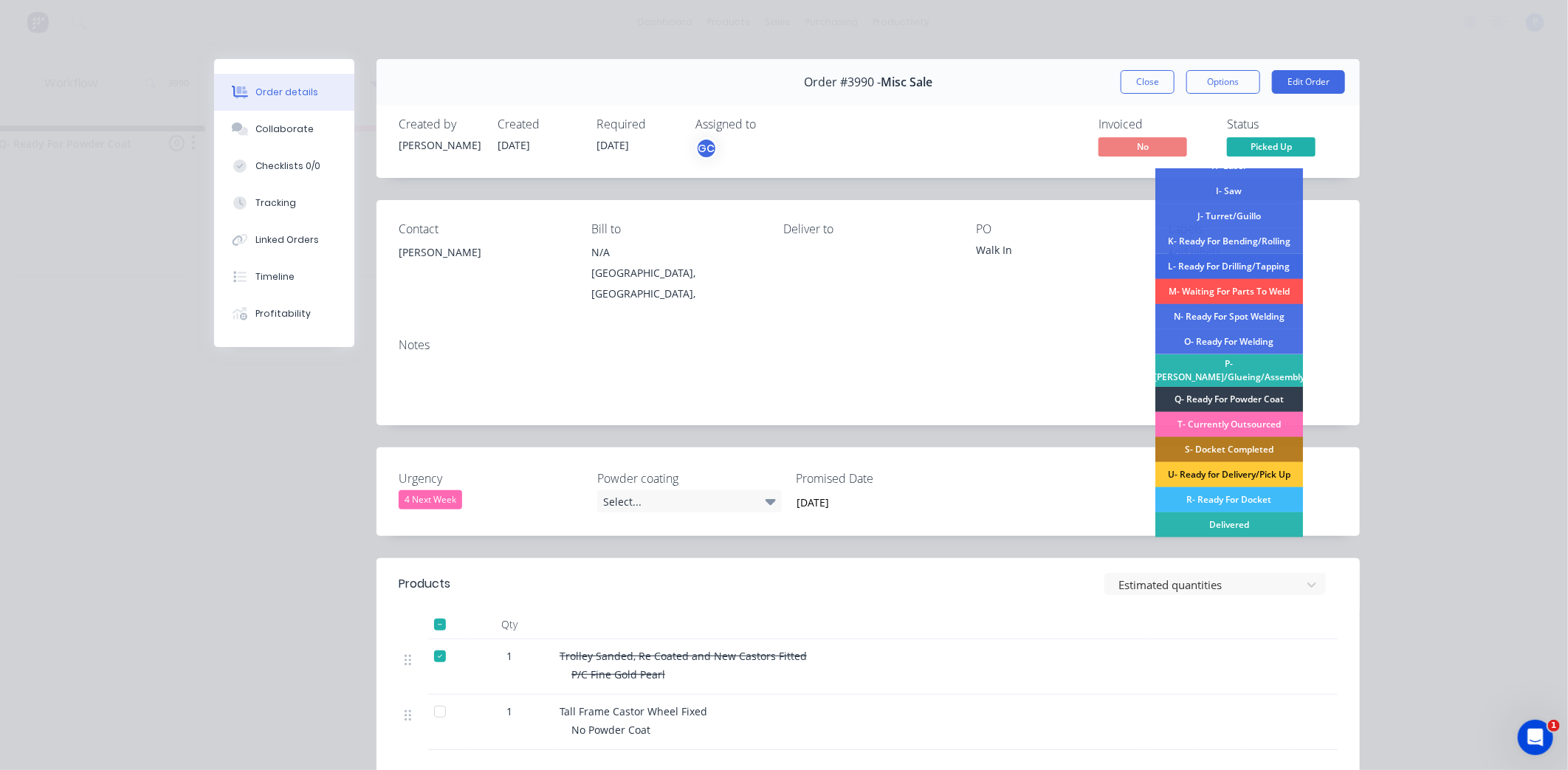
click at [1226, 269] on div "L- Ready For Drilling/Tapping" at bounding box center [1228, 266] width 148 height 25
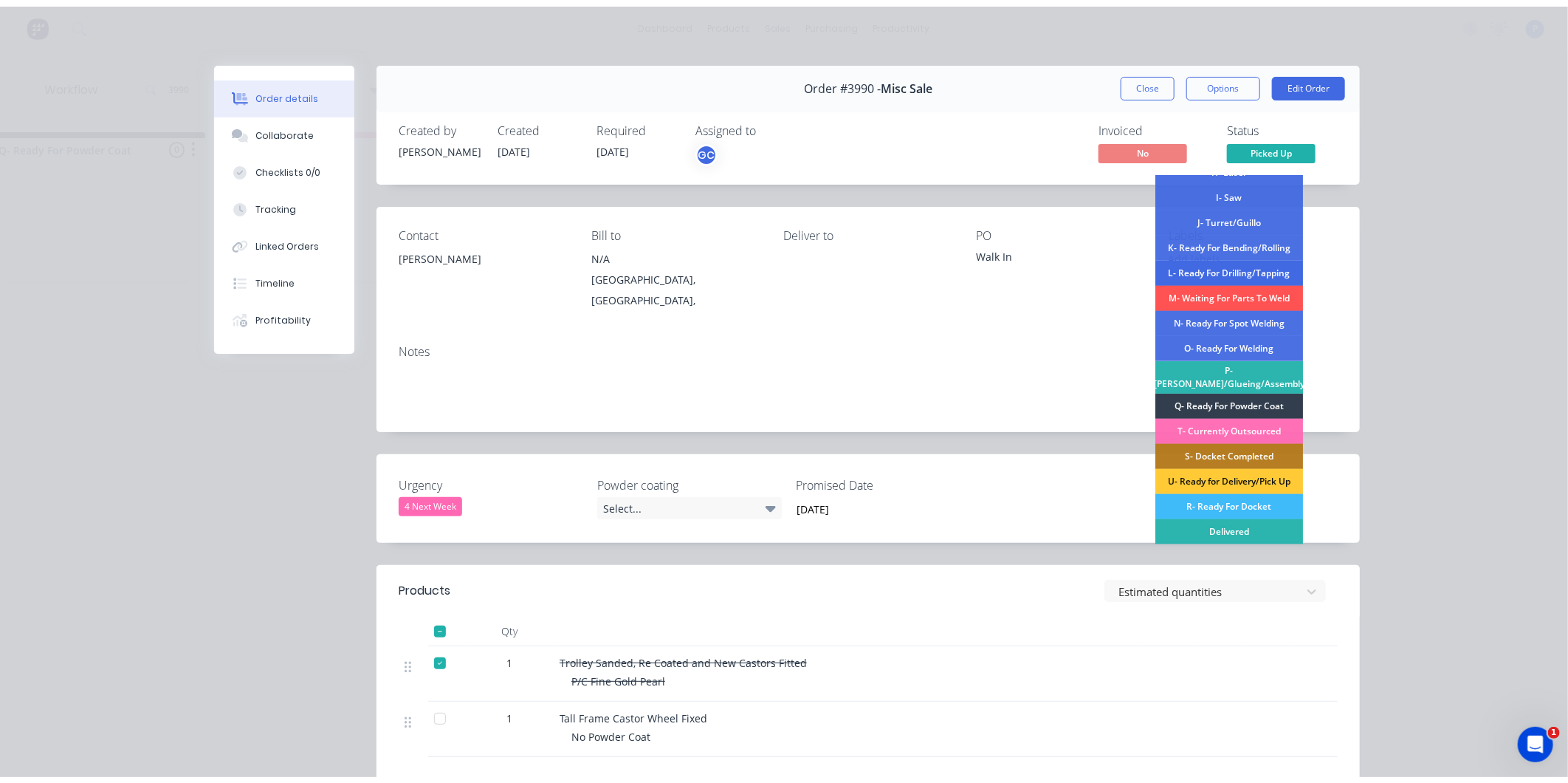
scroll to position [0, 0]
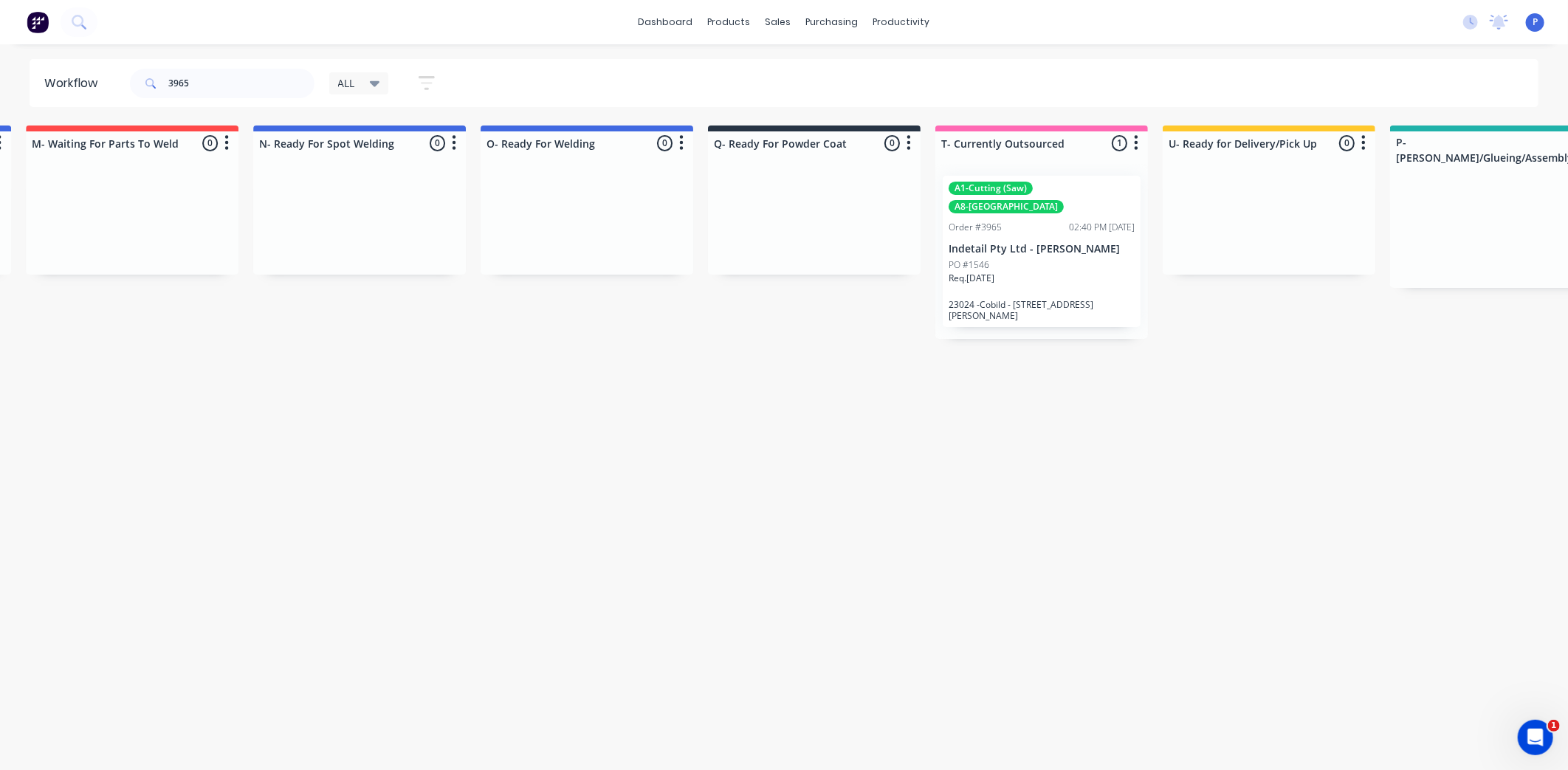
scroll to position [0, 3242]
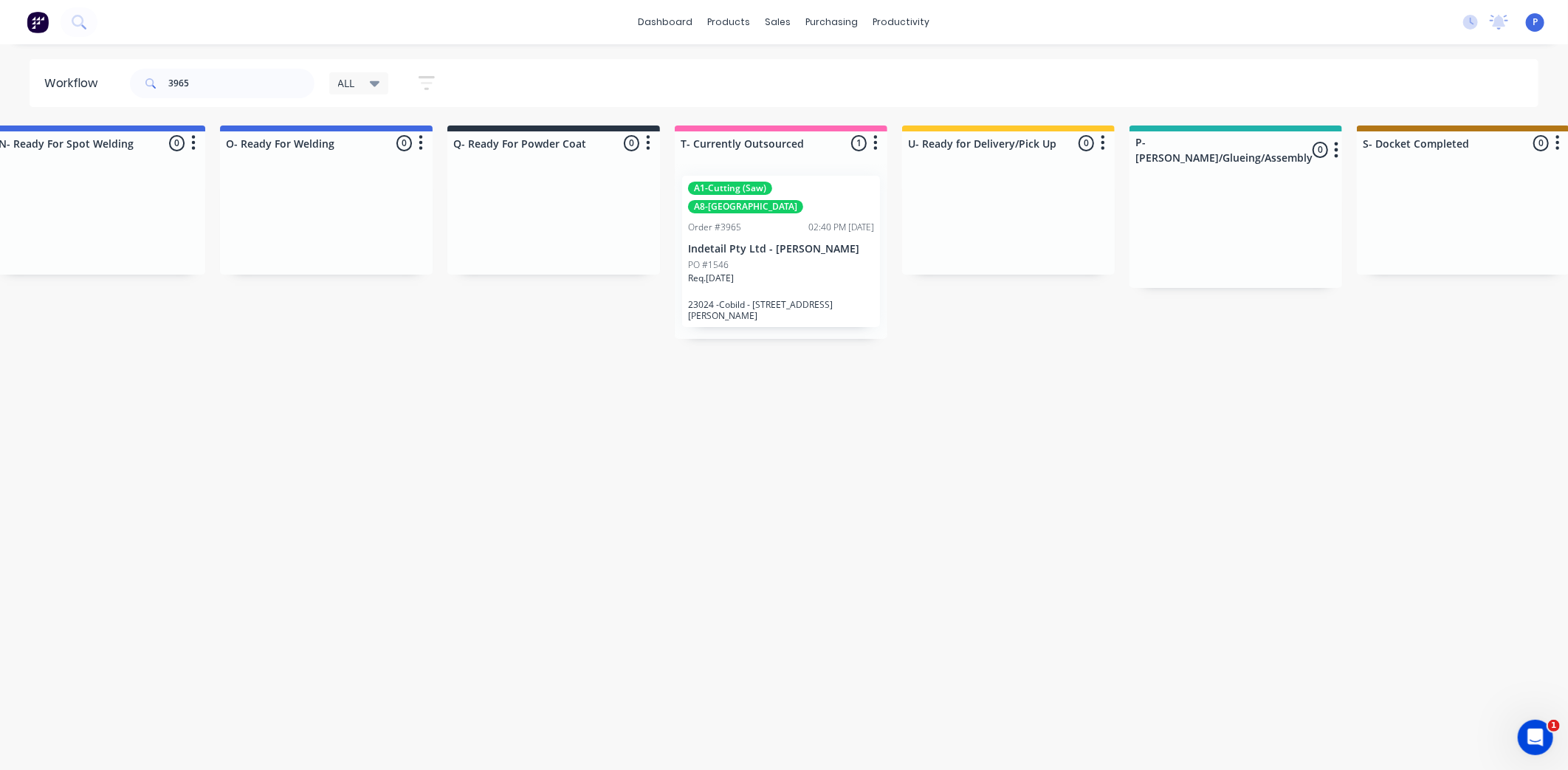
drag, startPoint x: 711, startPoint y: 370, endPoint x: 738, endPoint y: 372, distance: 27.1
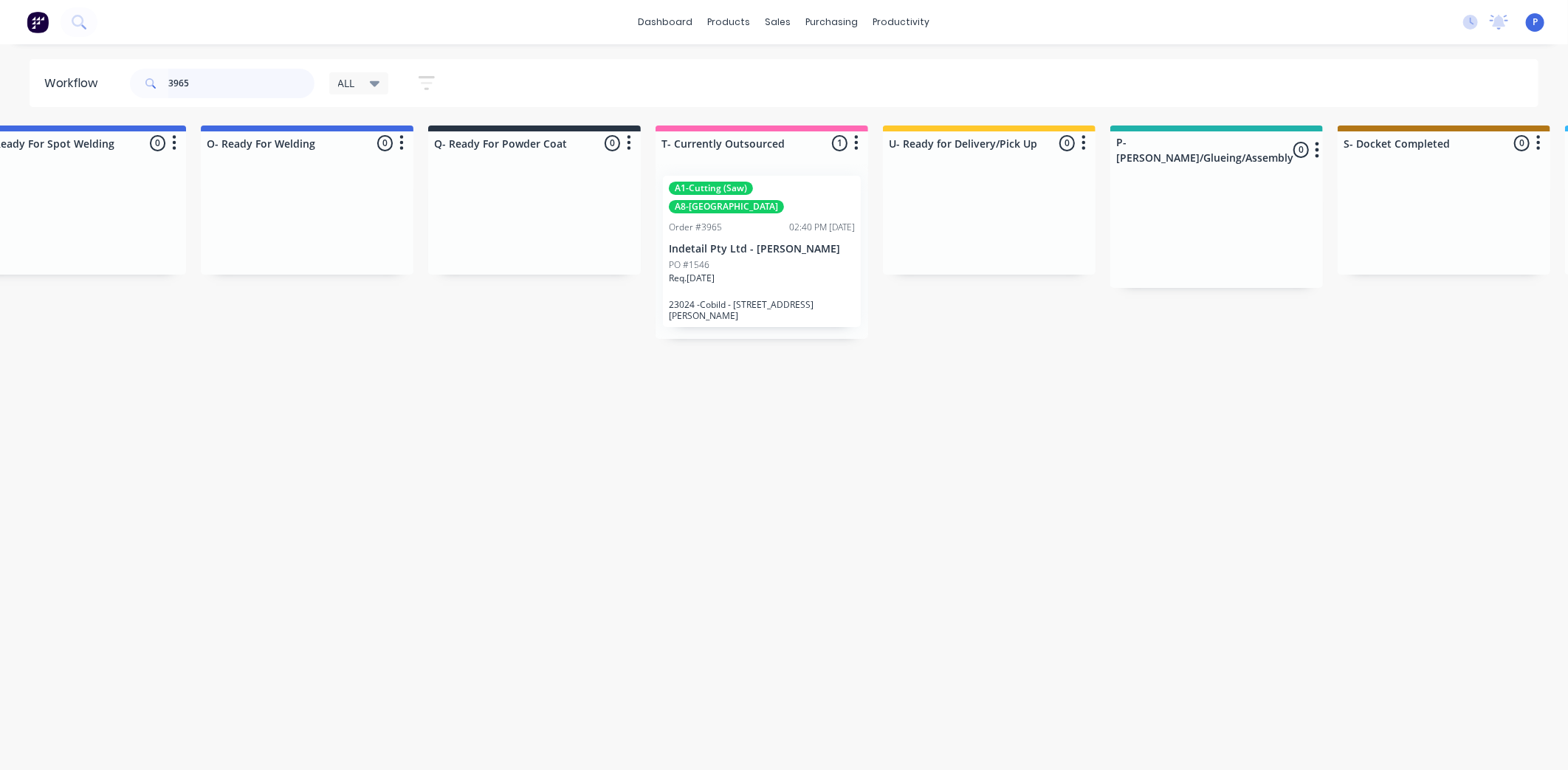
click at [193, 79] on input "3965" at bounding box center [242, 83] width 147 height 30
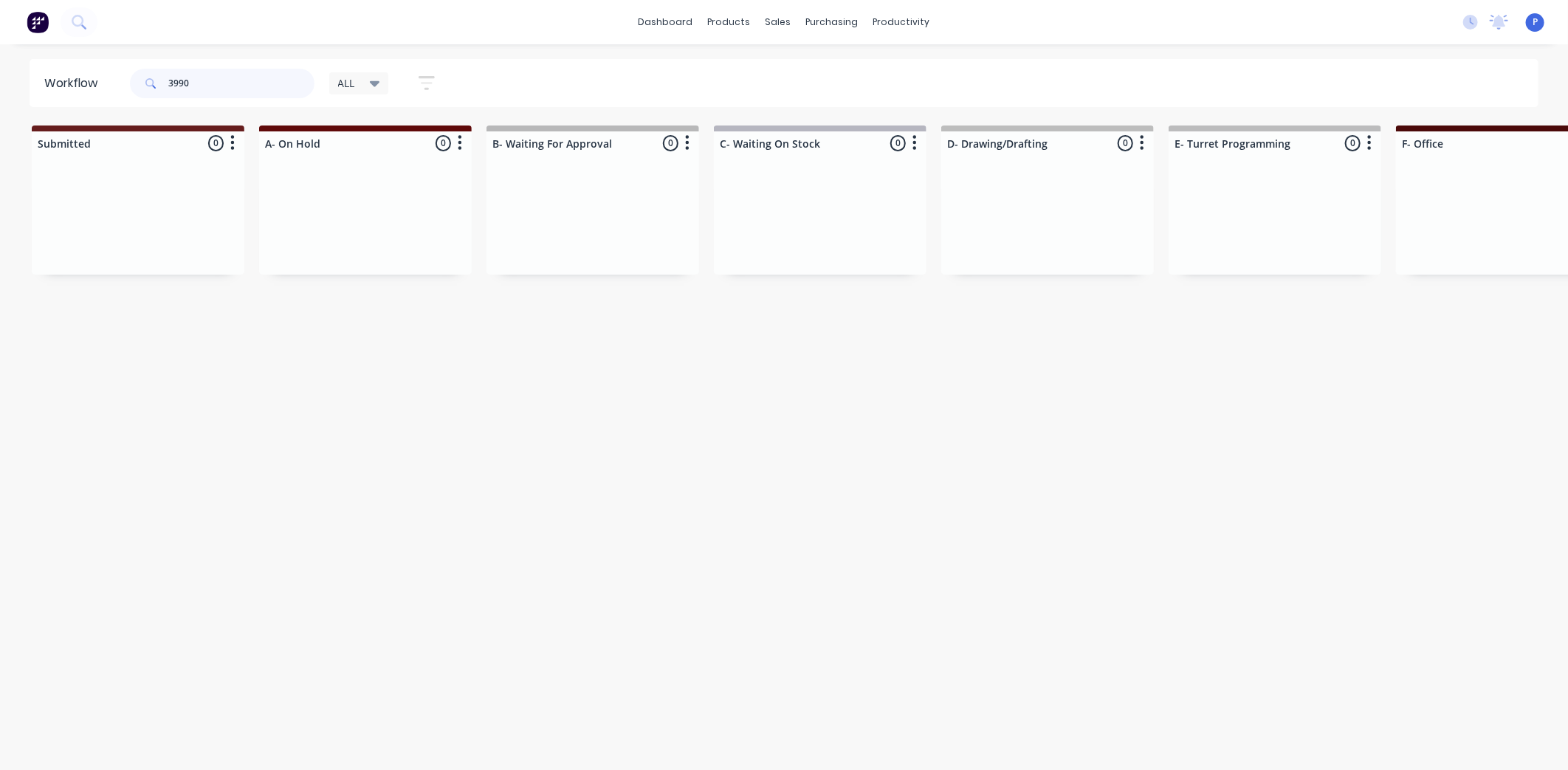
type input "3990"
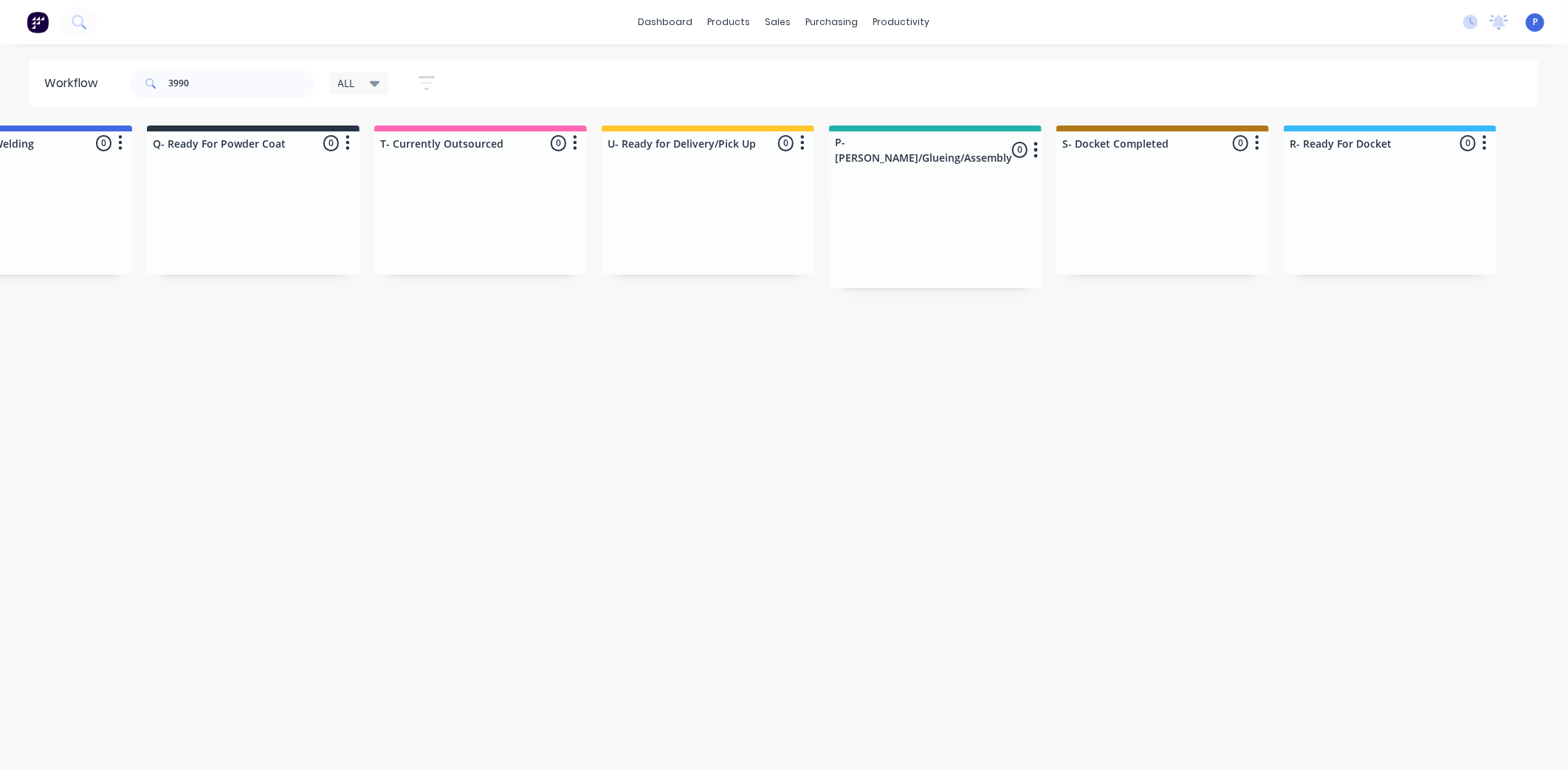
scroll to position [0, 3677]
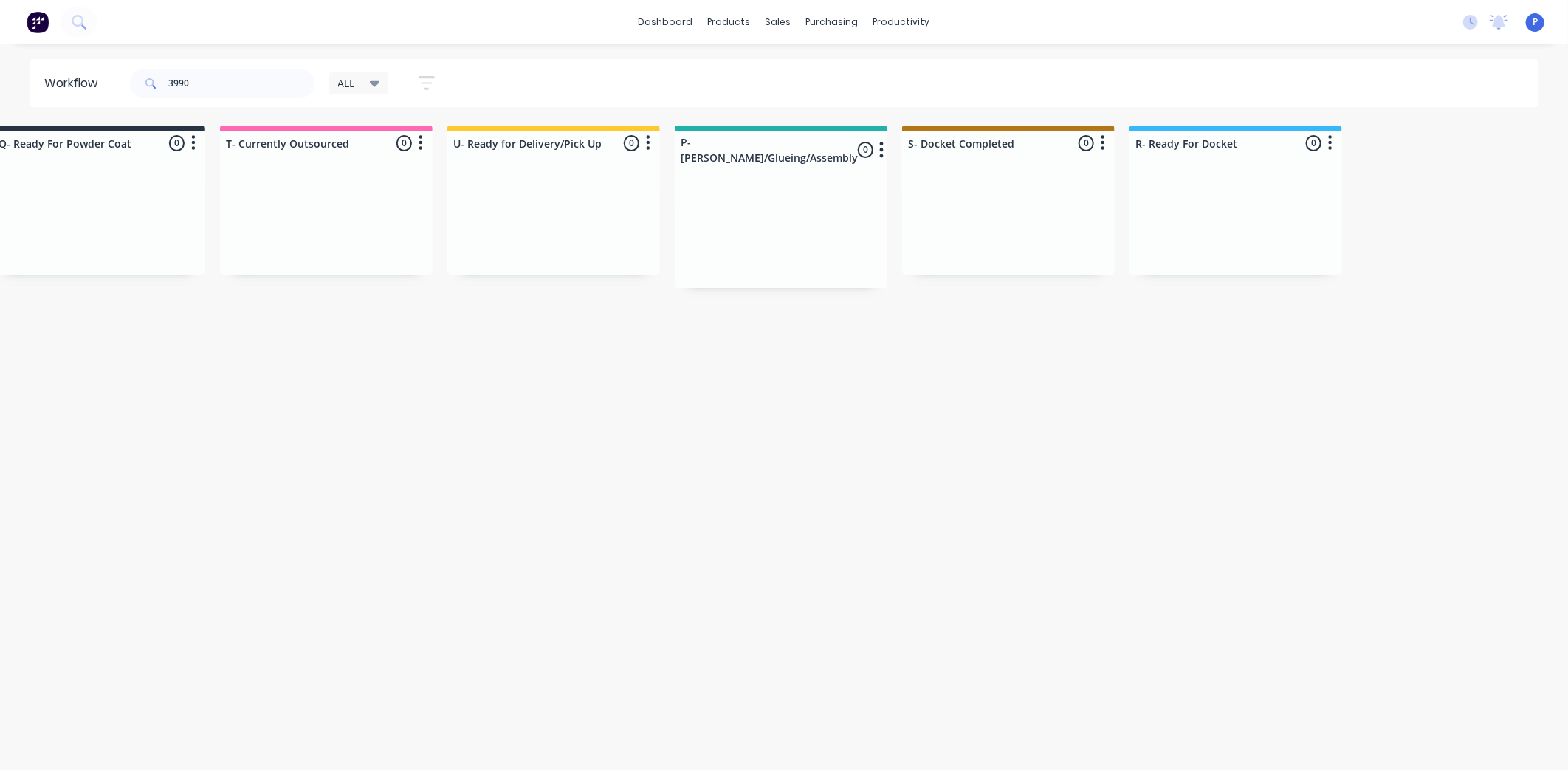
drag, startPoint x: 515, startPoint y: 492, endPoint x: 571, endPoint y: 492, distance: 56.0
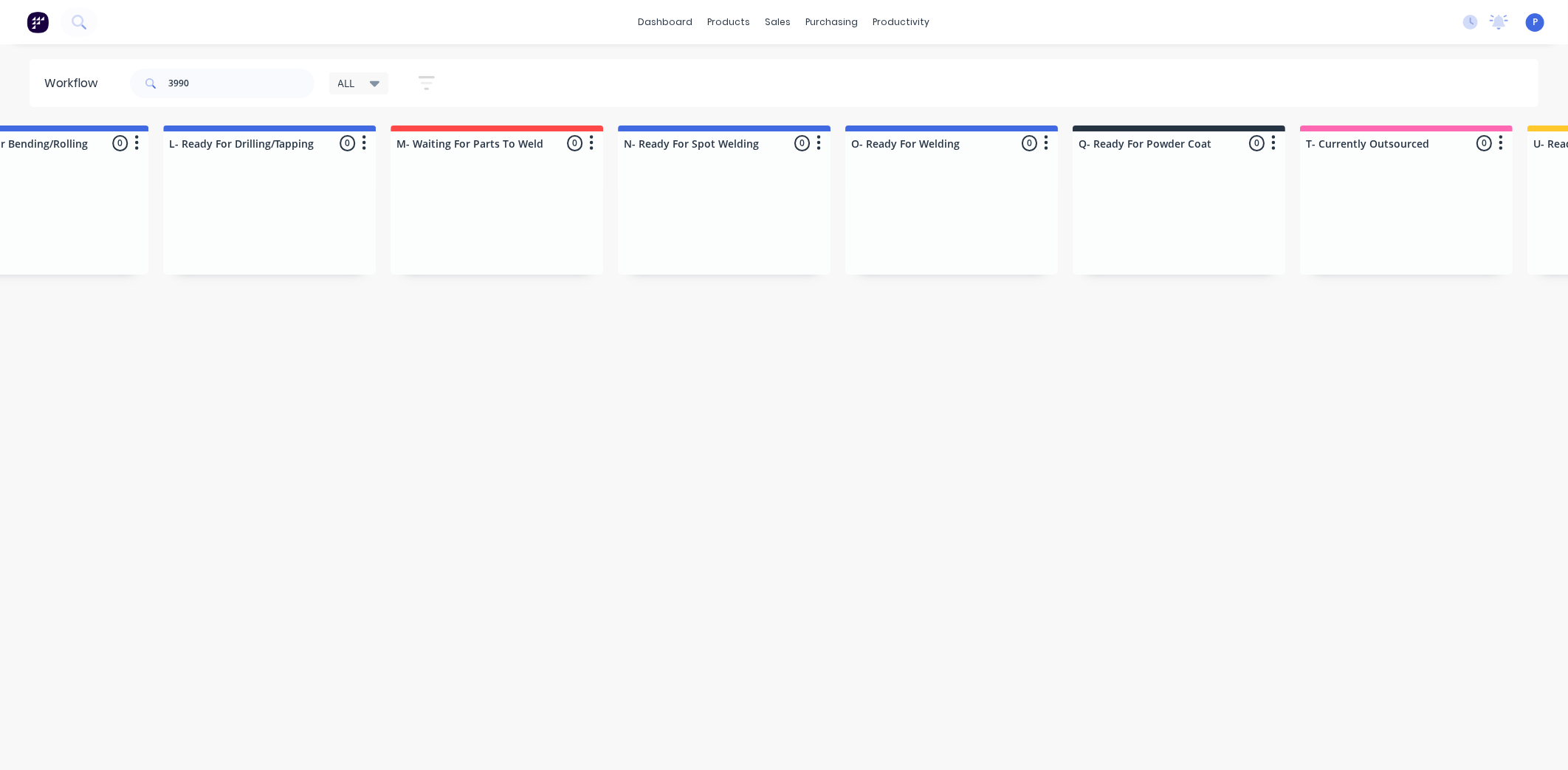
scroll to position [0, 1817]
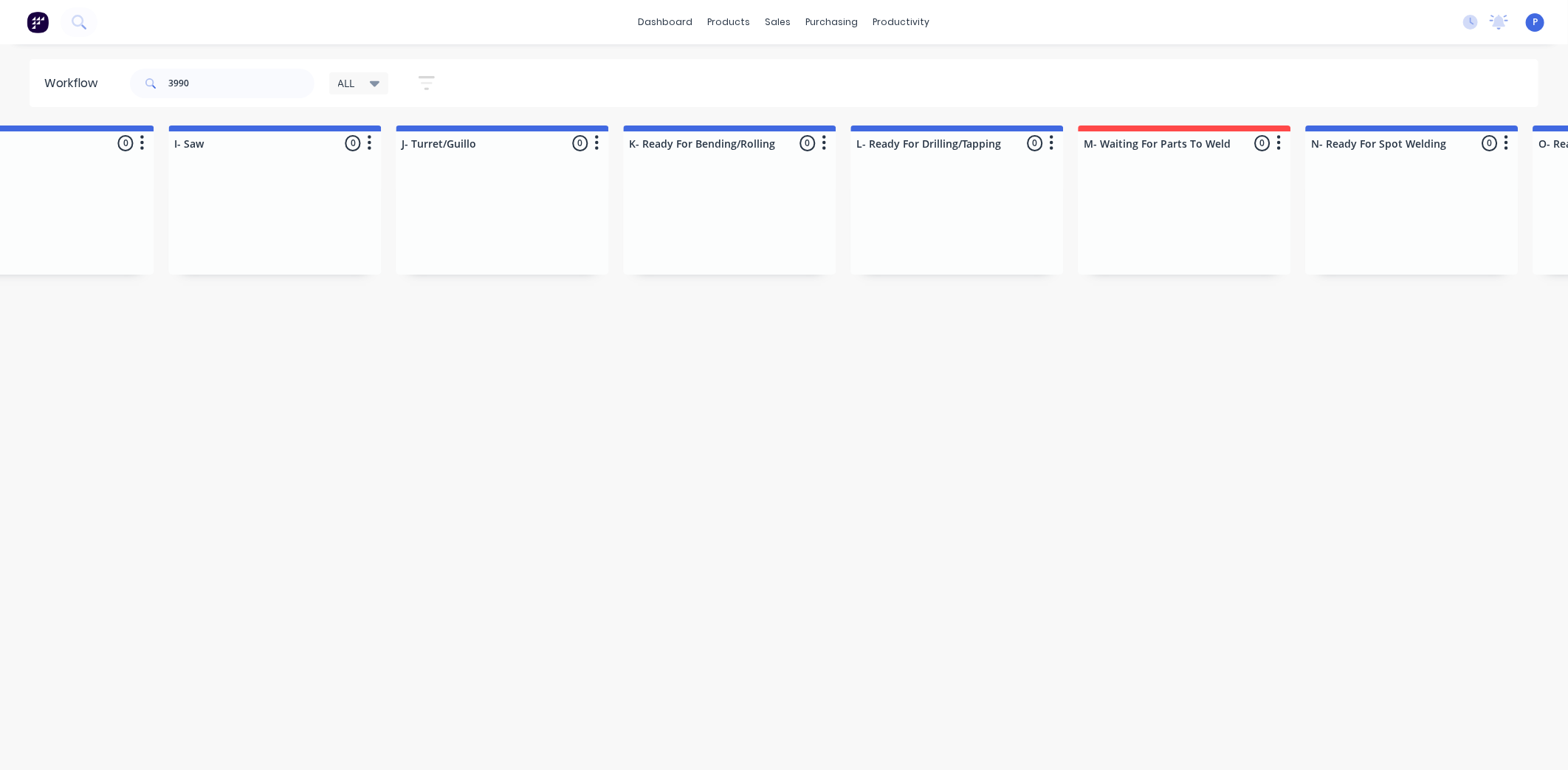
drag, startPoint x: 831, startPoint y: 421, endPoint x: 687, endPoint y: 422, distance: 144.0
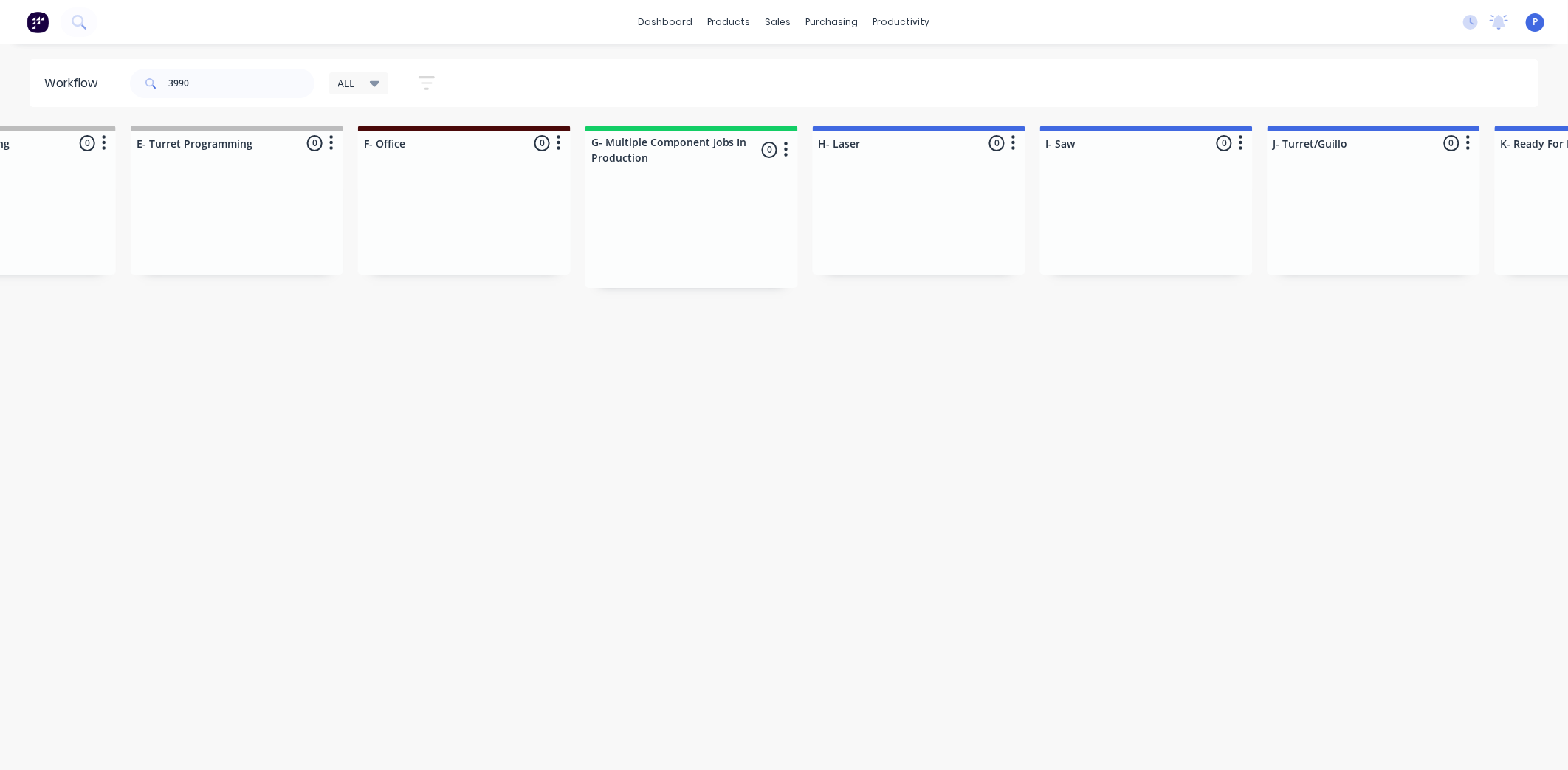
drag, startPoint x: 687, startPoint y: 422, endPoint x: 598, endPoint y: 431, distance: 89.5
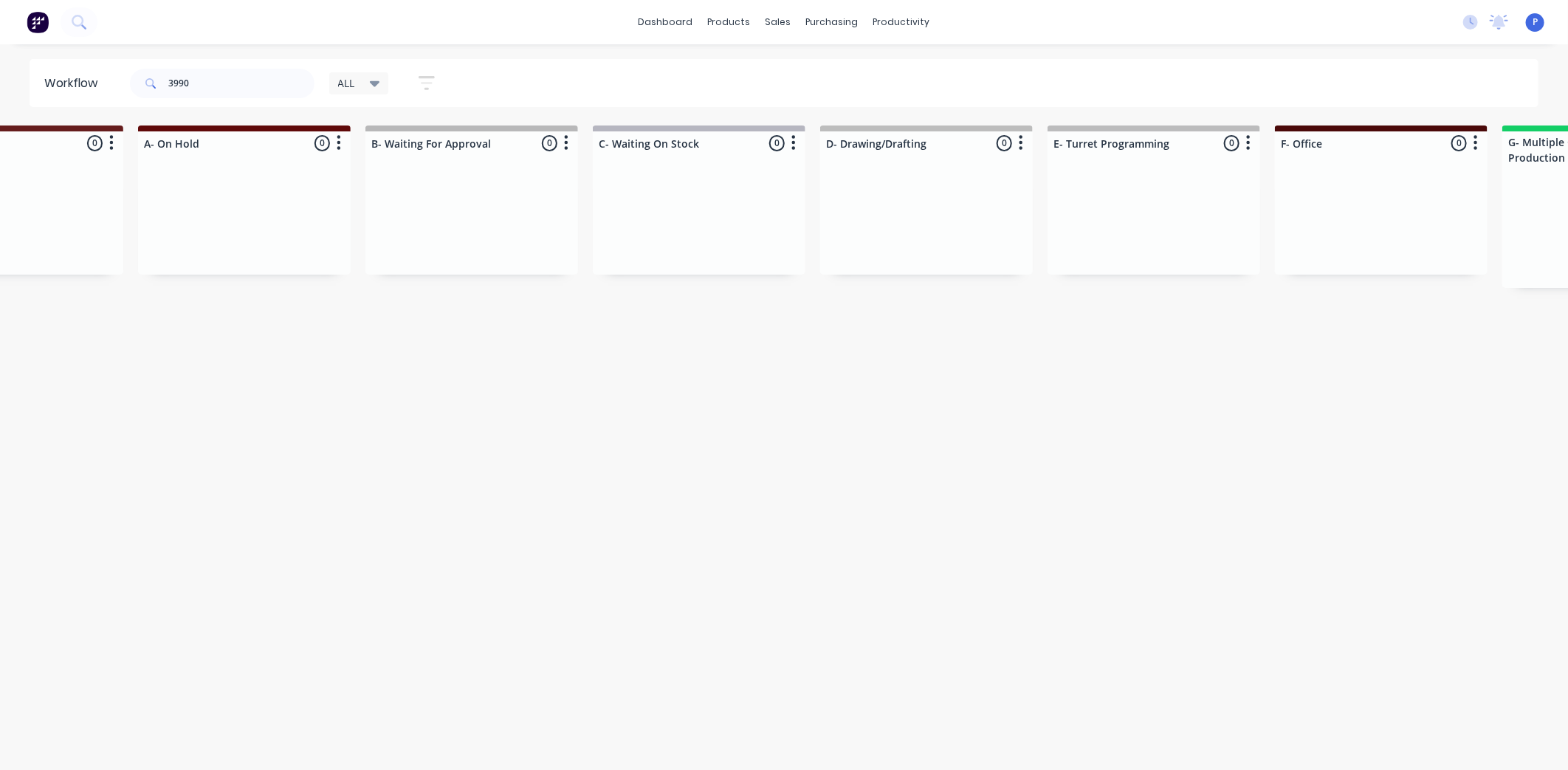
scroll to position [0, 0]
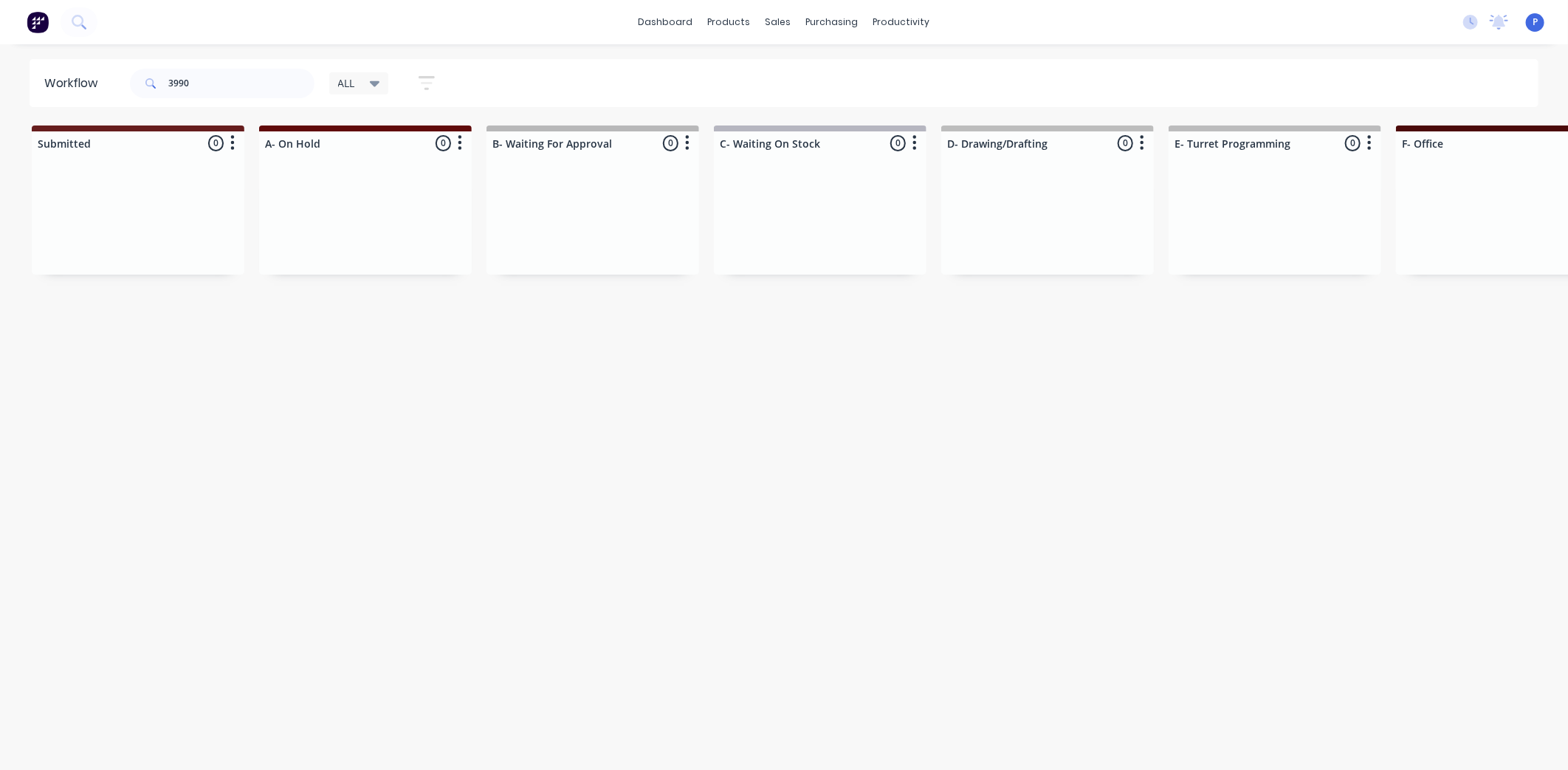
drag, startPoint x: 598, startPoint y: 431, endPoint x: 500, endPoint y: 431, distance: 98.0
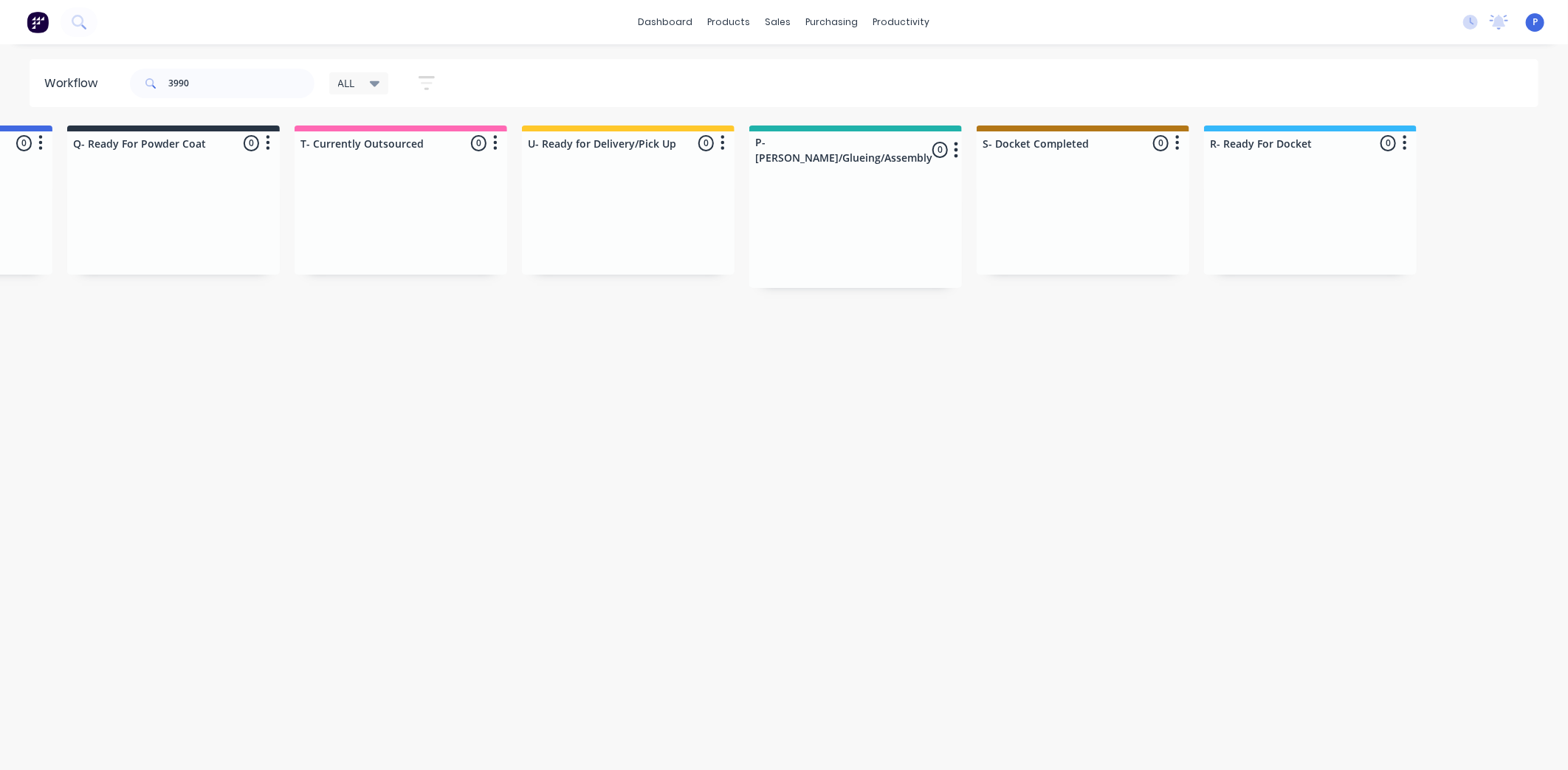
scroll to position [0, 3677]
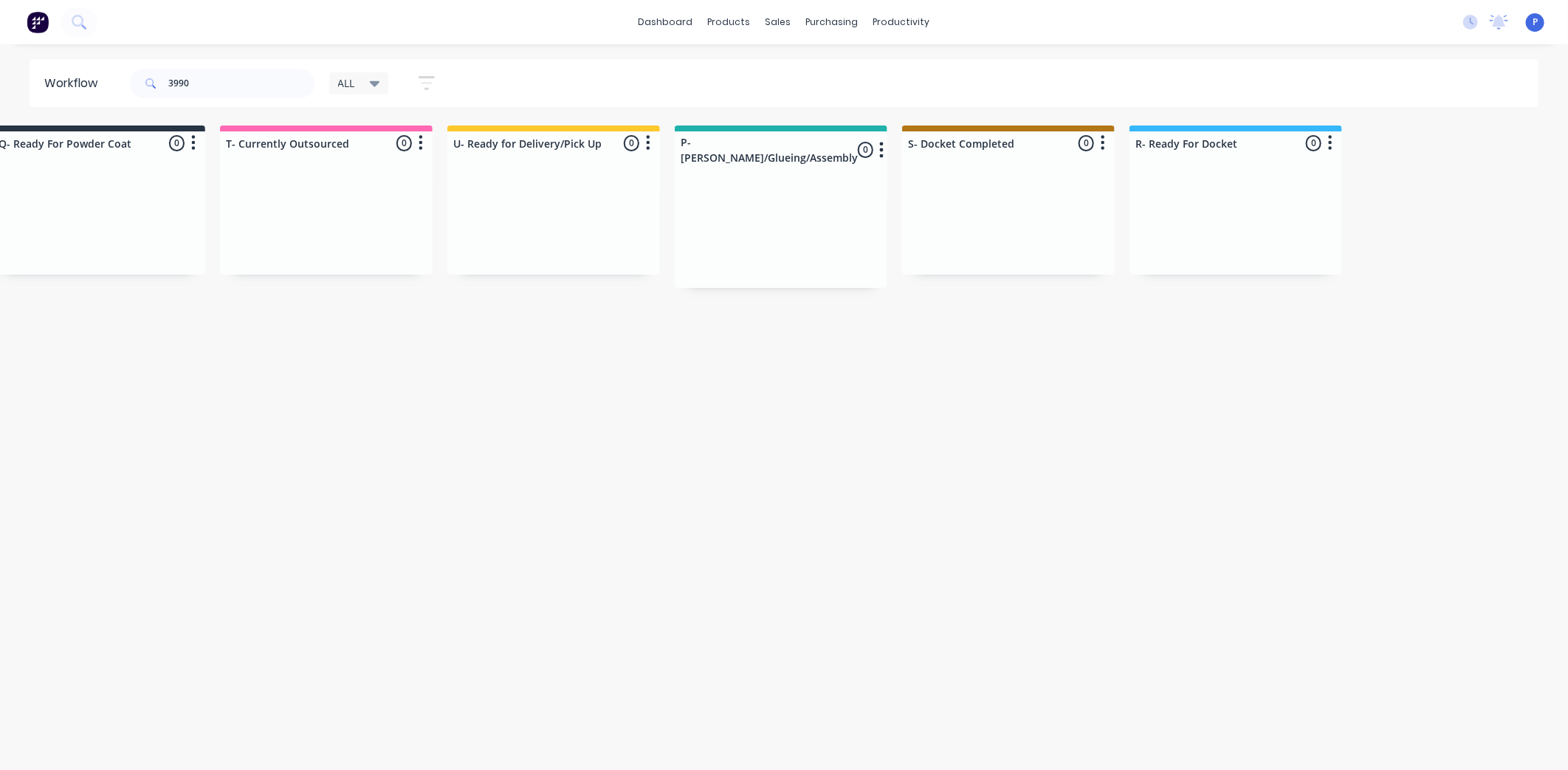
drag, startPoint x: 506, startPoint y: 448, endPoint x: 653, endPoint y: 460, distance: 147.5
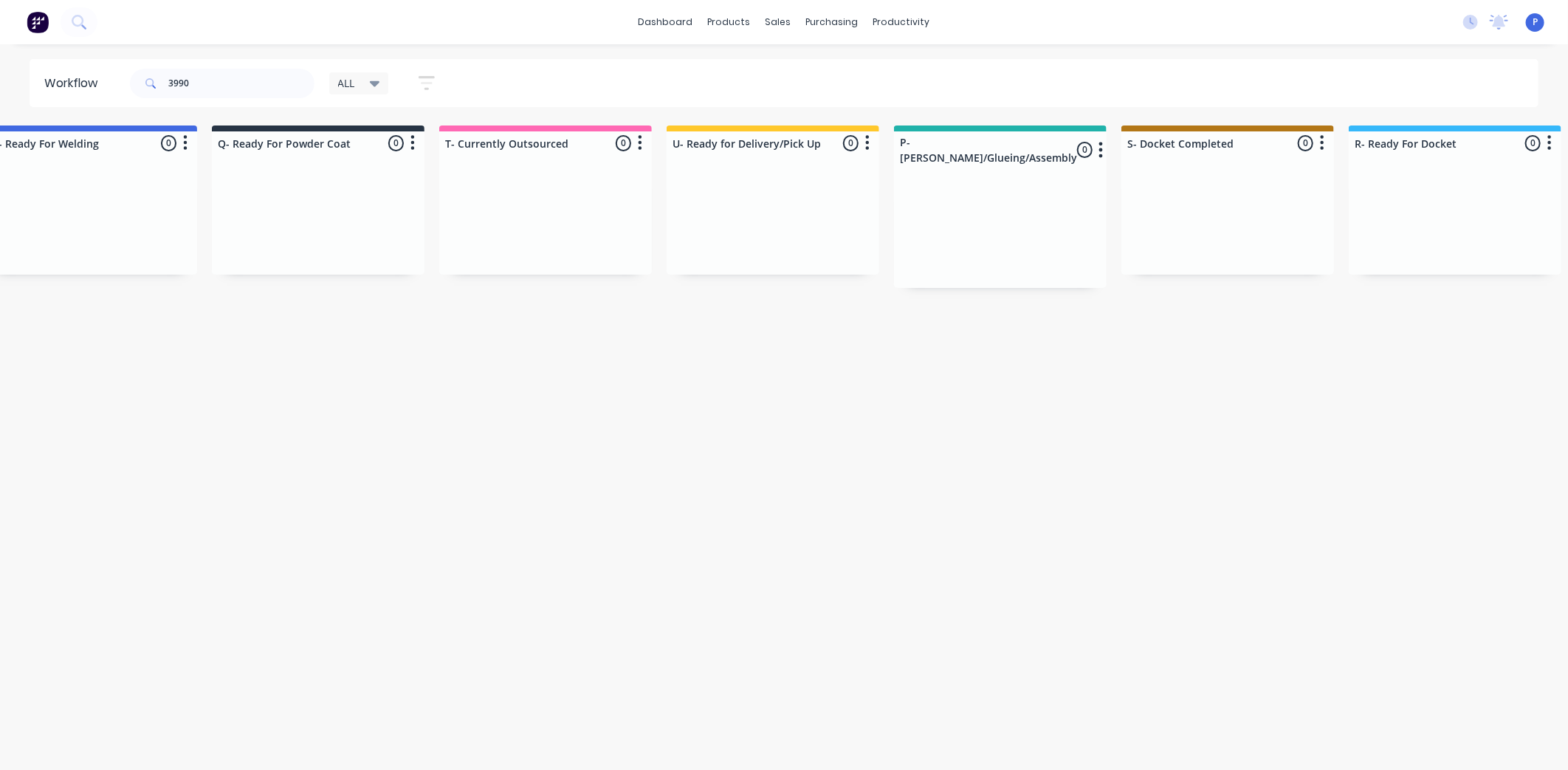
drag, startPoint x: 653, startPoint y: 460, endPoint x: 603, endPoint y: 463, distance: 50.1
click at [425, 85] on icon "button" at bounding box center [427, 83] width 16 height 19
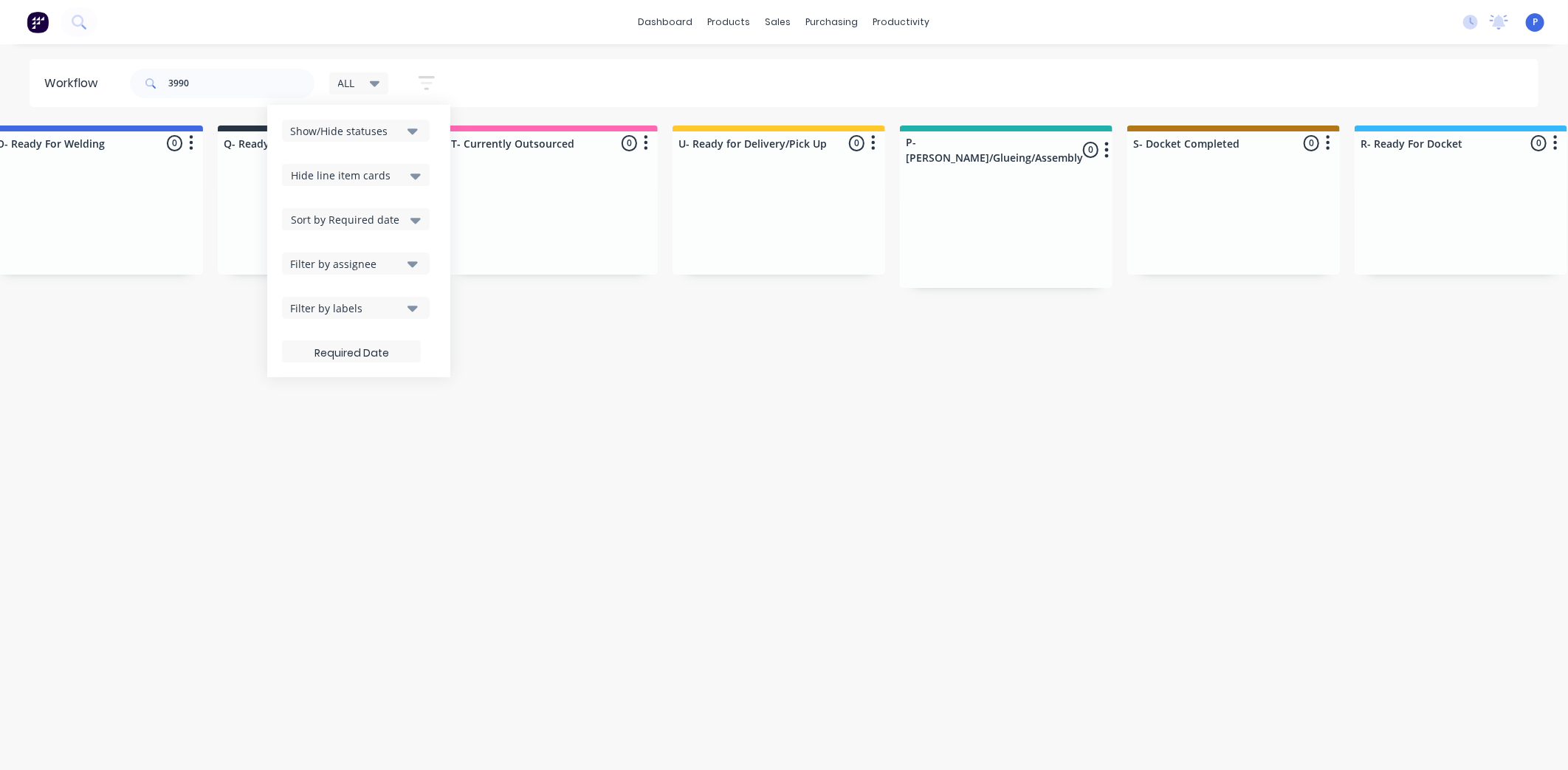
click at [419, 179] on icon at bounding box center [415, 175] width 10 height 16
click at [403, 210] on div "Show line item cards" at bounding box center [356, 206] width 148 height 27
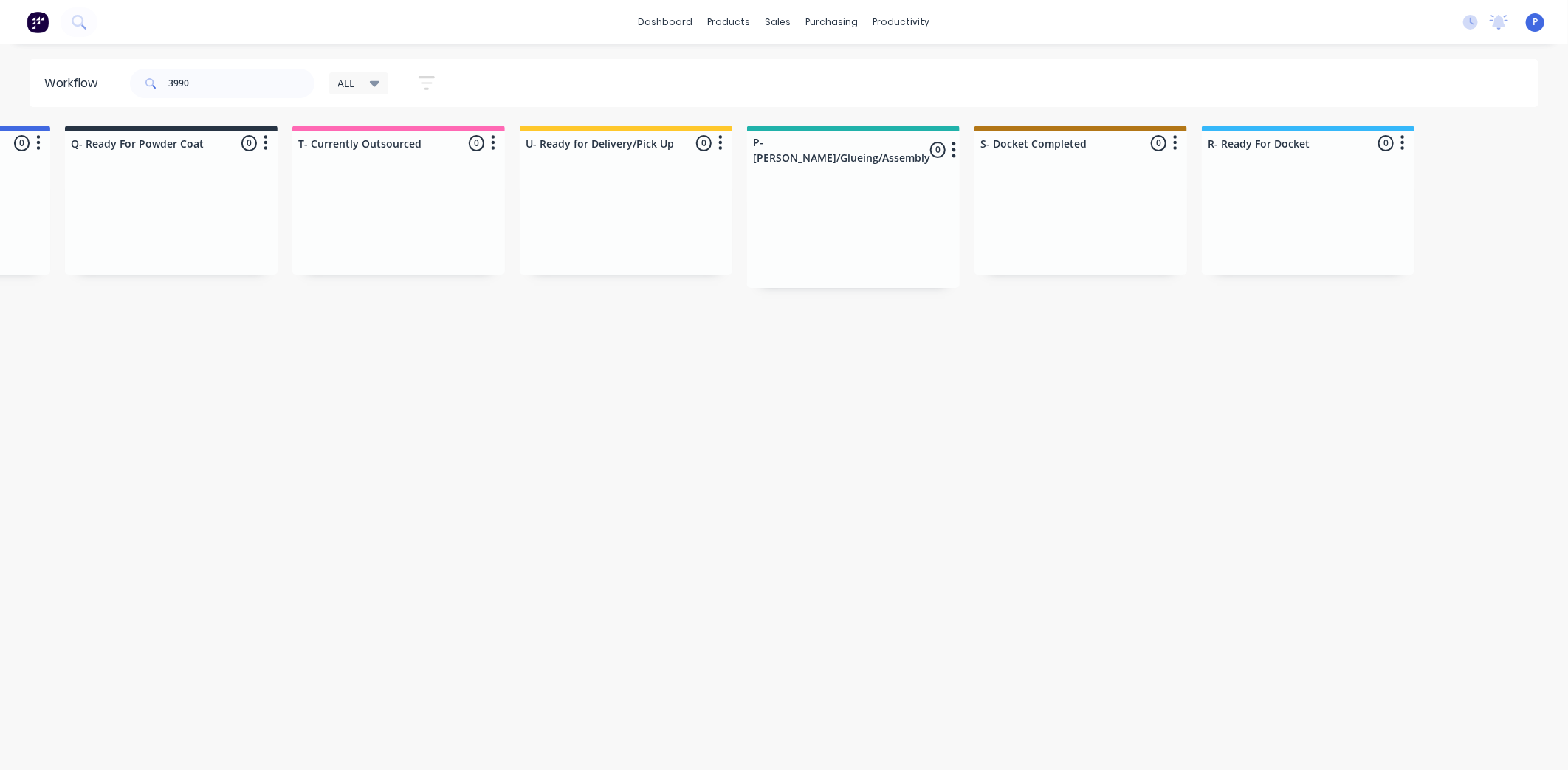
scroll to position [0, 3677]
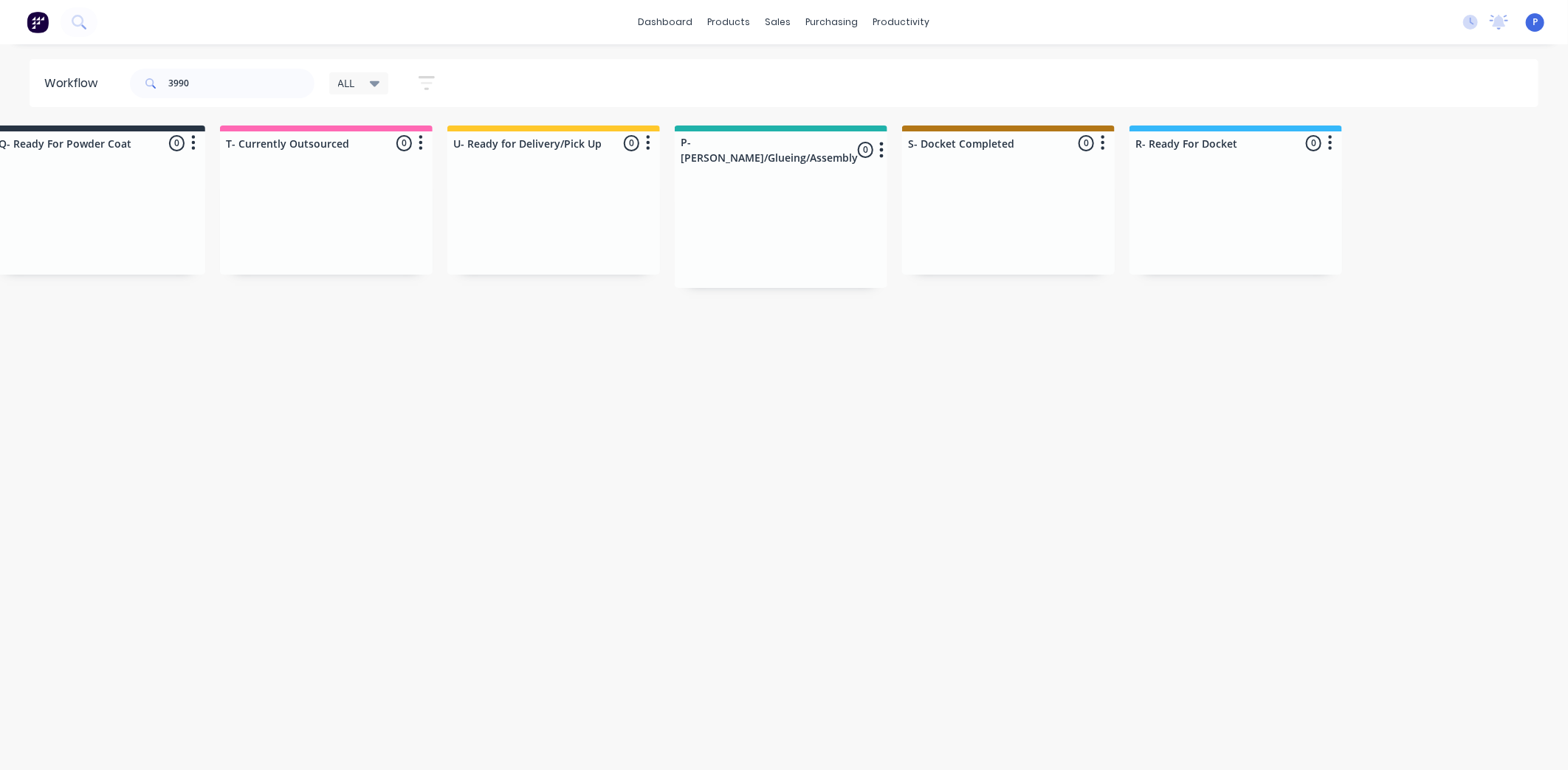
drag, startPoint x: 503, startPoint y: 350, endPoint x: 602, endPoint y: 366, distance: 100.3
click at [913, 61] on link "Workflow" at bounding box center [959, 70] width 196 height 30
click at [203, 82] on input "3990" at bounding box center [242, 83] width 147 height 30
drag, startPoint x: 567, startPoint y: 436, endPoint x: 743, endPoint y: 439, distance: 176.0
click at [776, 21] on div "sales" at bounding box center [778, 22] width 41 height 22
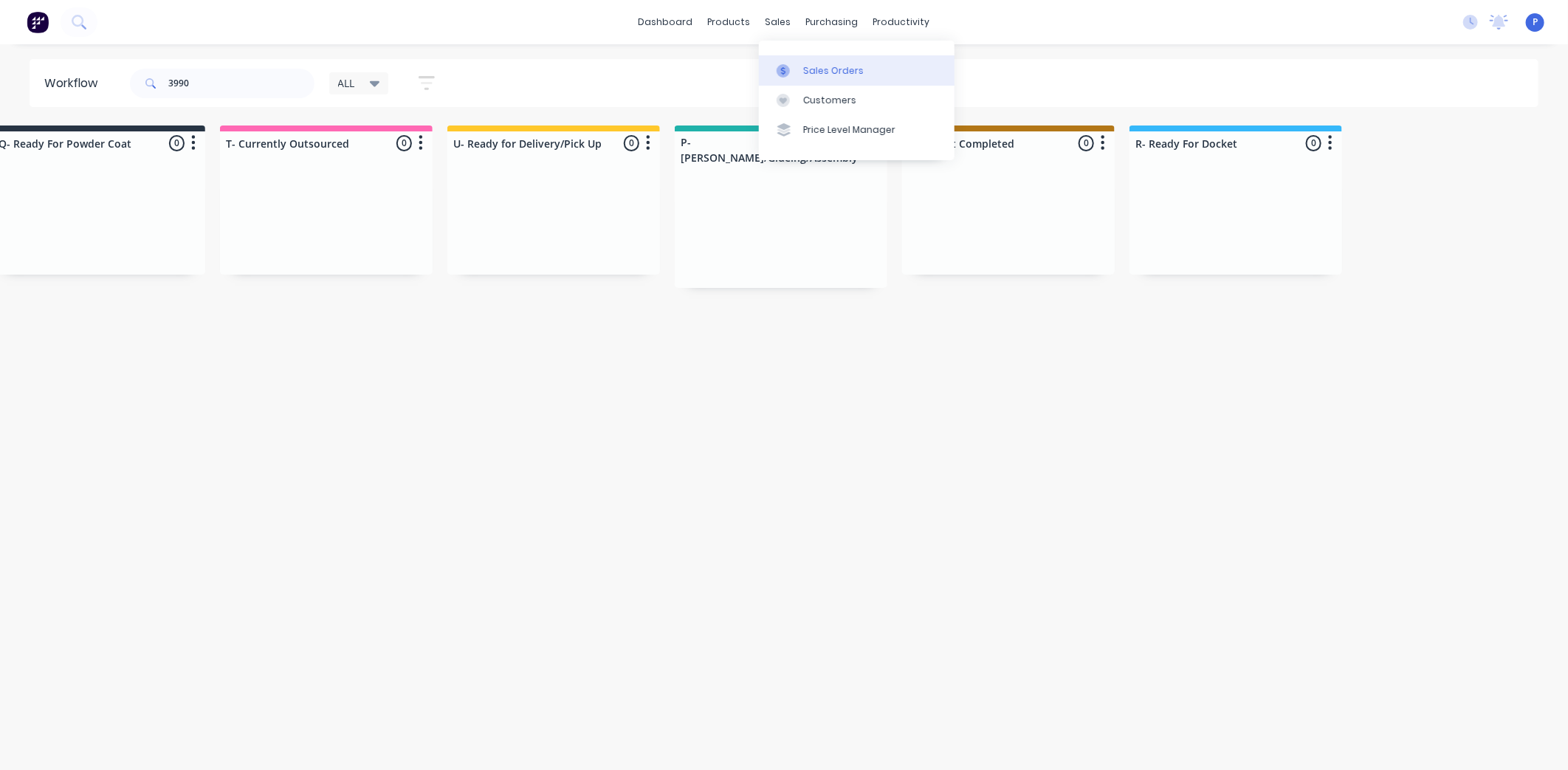
click at [821, 76] on div "Sales Orders" at bounding box center [833, 70] width 60 height 13
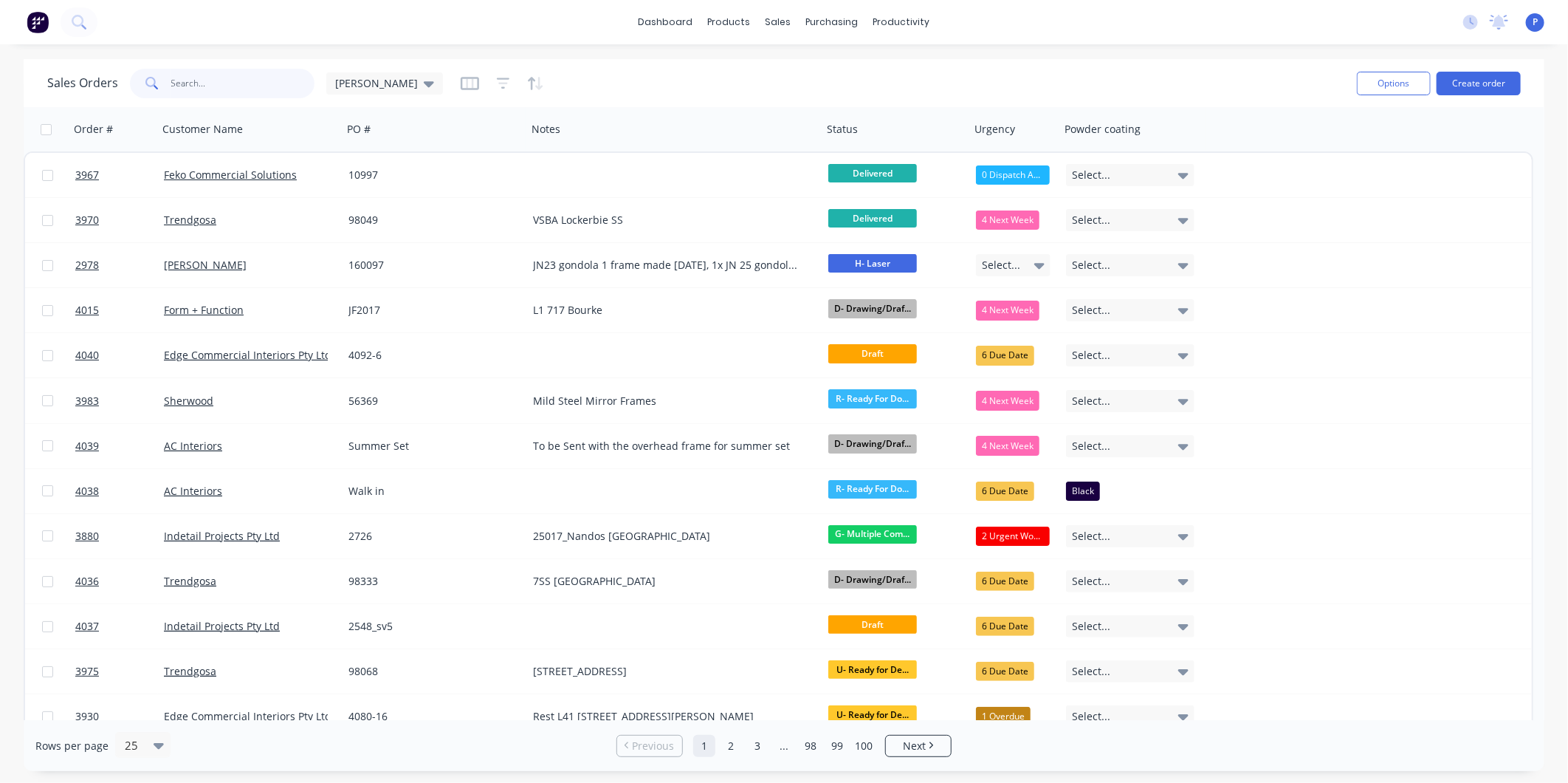
click at [216, 83] on input "text" at bounding box center [243, 83] width 144 height 30
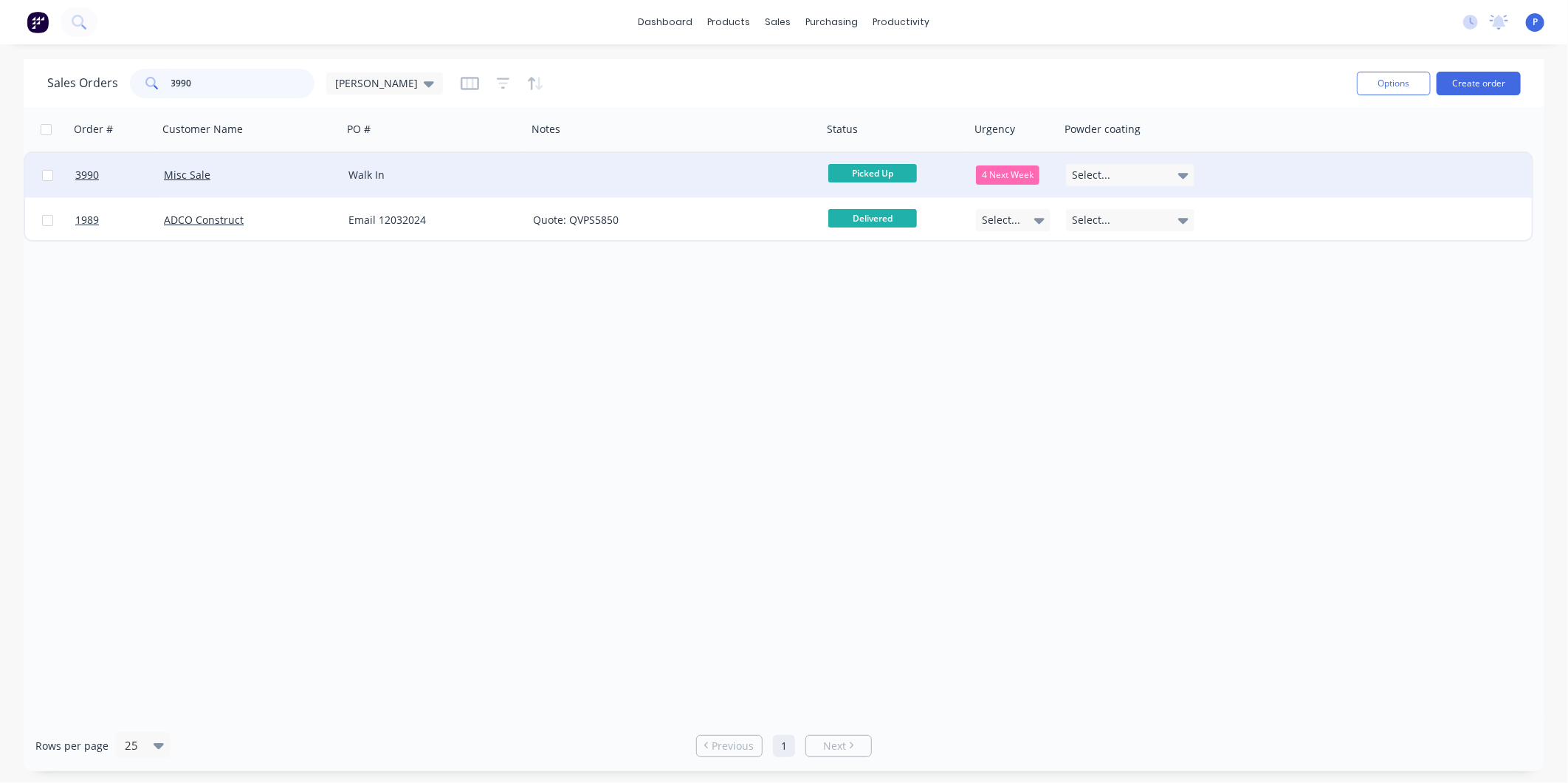
type input "3990"
click at [868, 173] on span "Picked Up" at bounding box center [872, 172] width 88 height 19
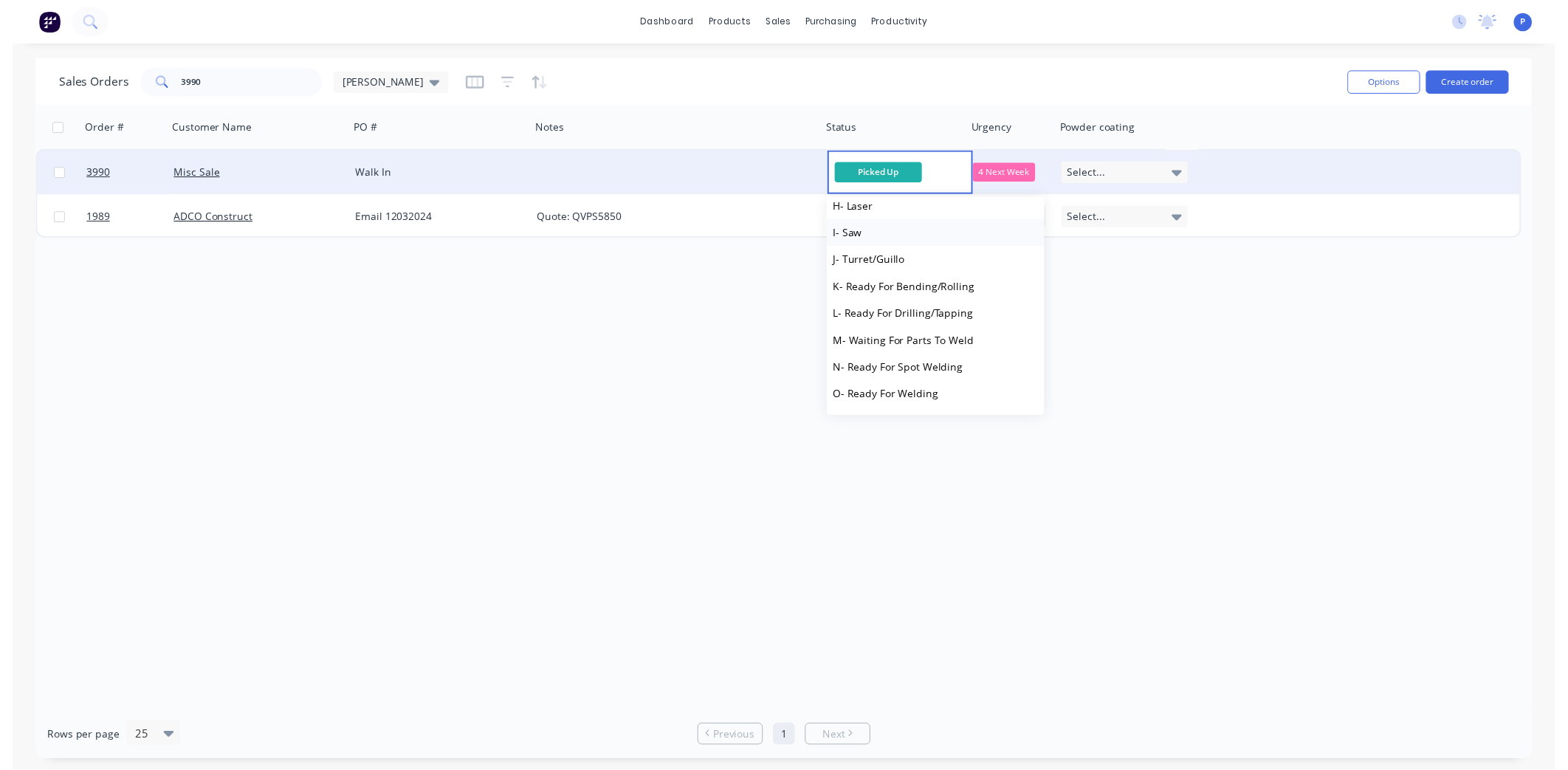
scroll to position [234, 0]
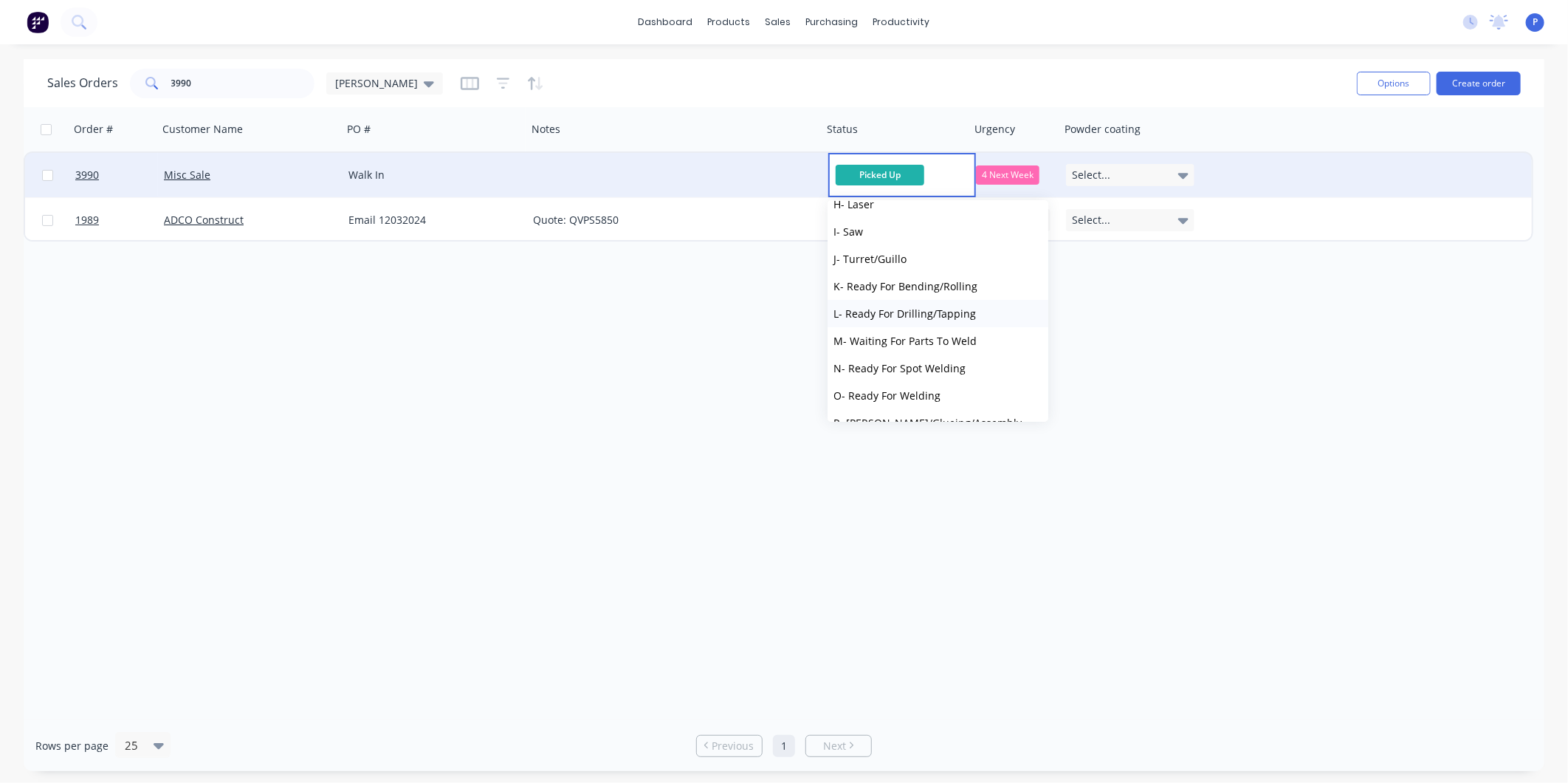
click at [879, 312] on span "L- Ready For Drilling/Tapping" at bounding box center [904, 313] width 143 height 14
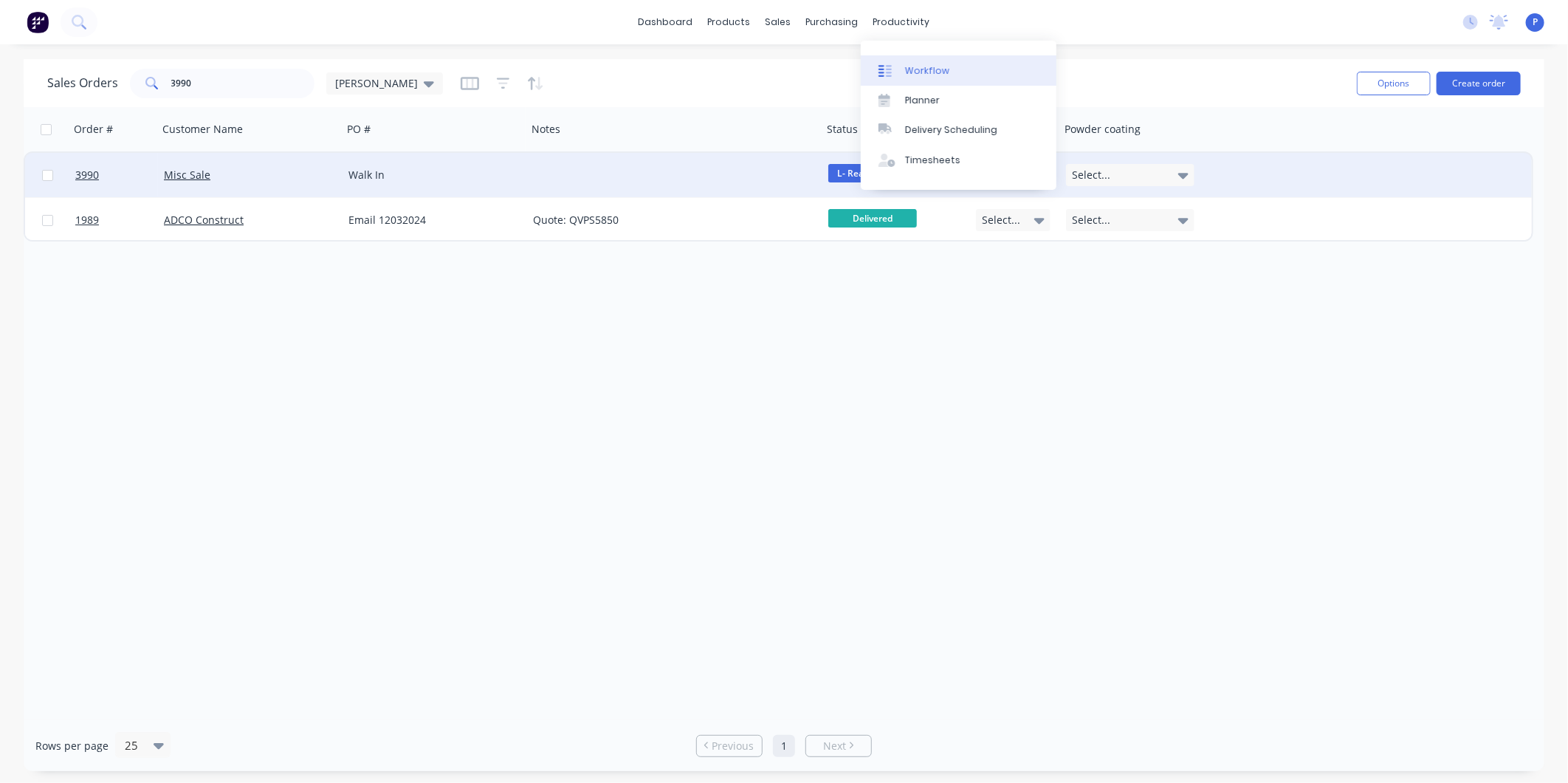
click at [940, 69] on div "Workflow" at bounding box center [927, 70] width 45 height 13
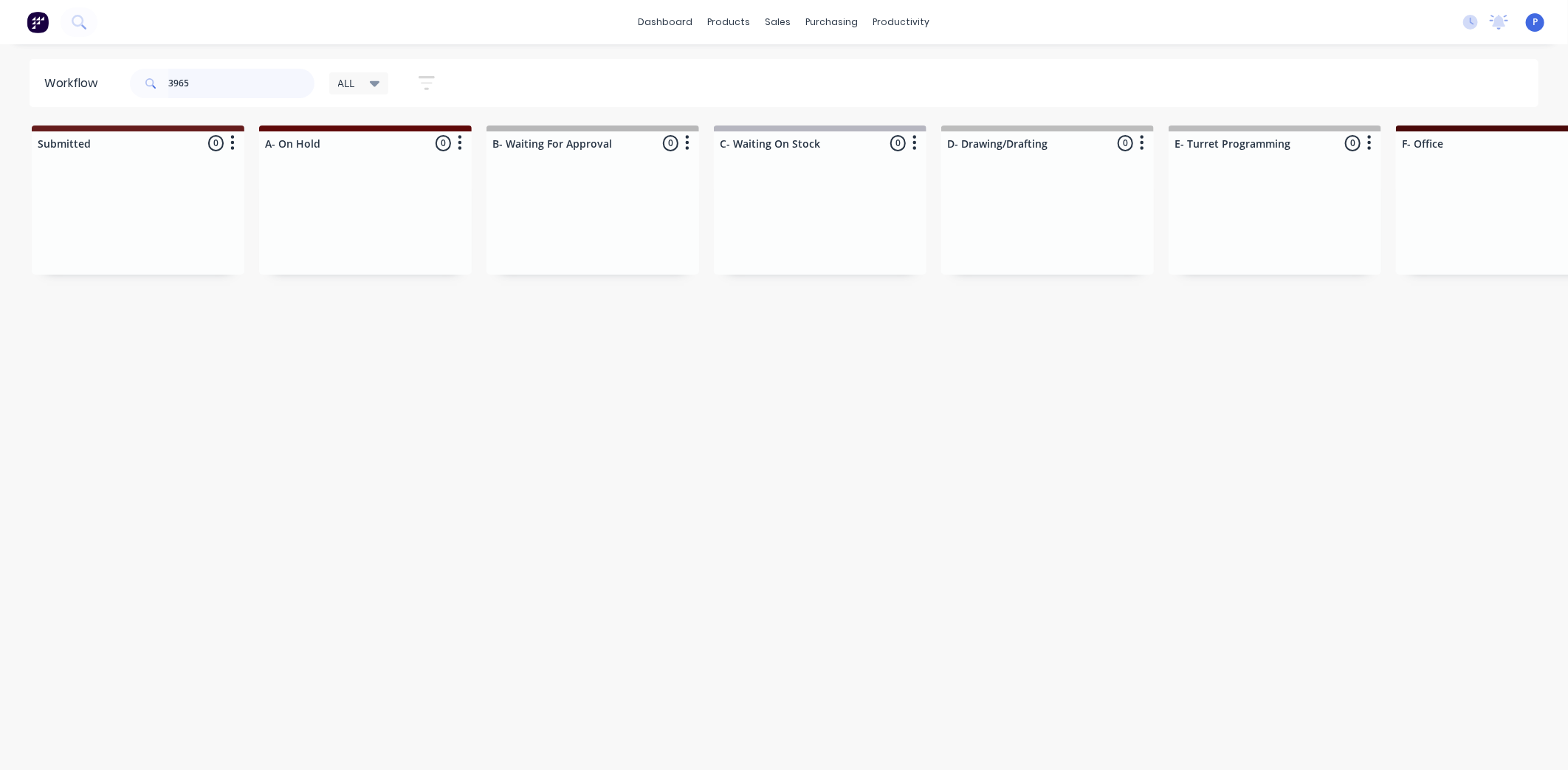
click at [201, 82] on input "3965" at bounding box center [242, 83] width 147 height 30
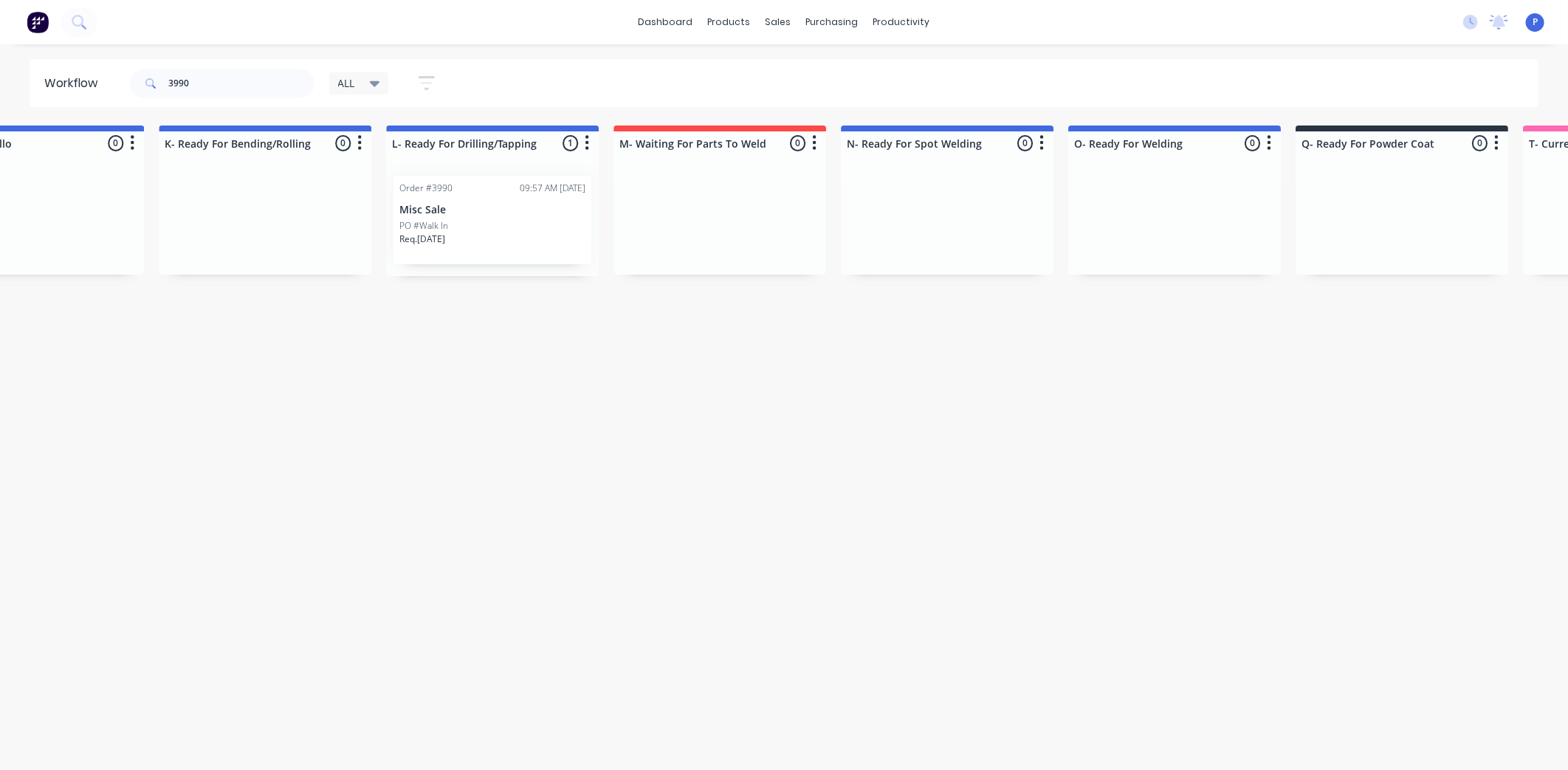
drag, startPoint x: 443, startPoint y: 388, endPoint x: 305, endPoint y: 373, distance: 138.8
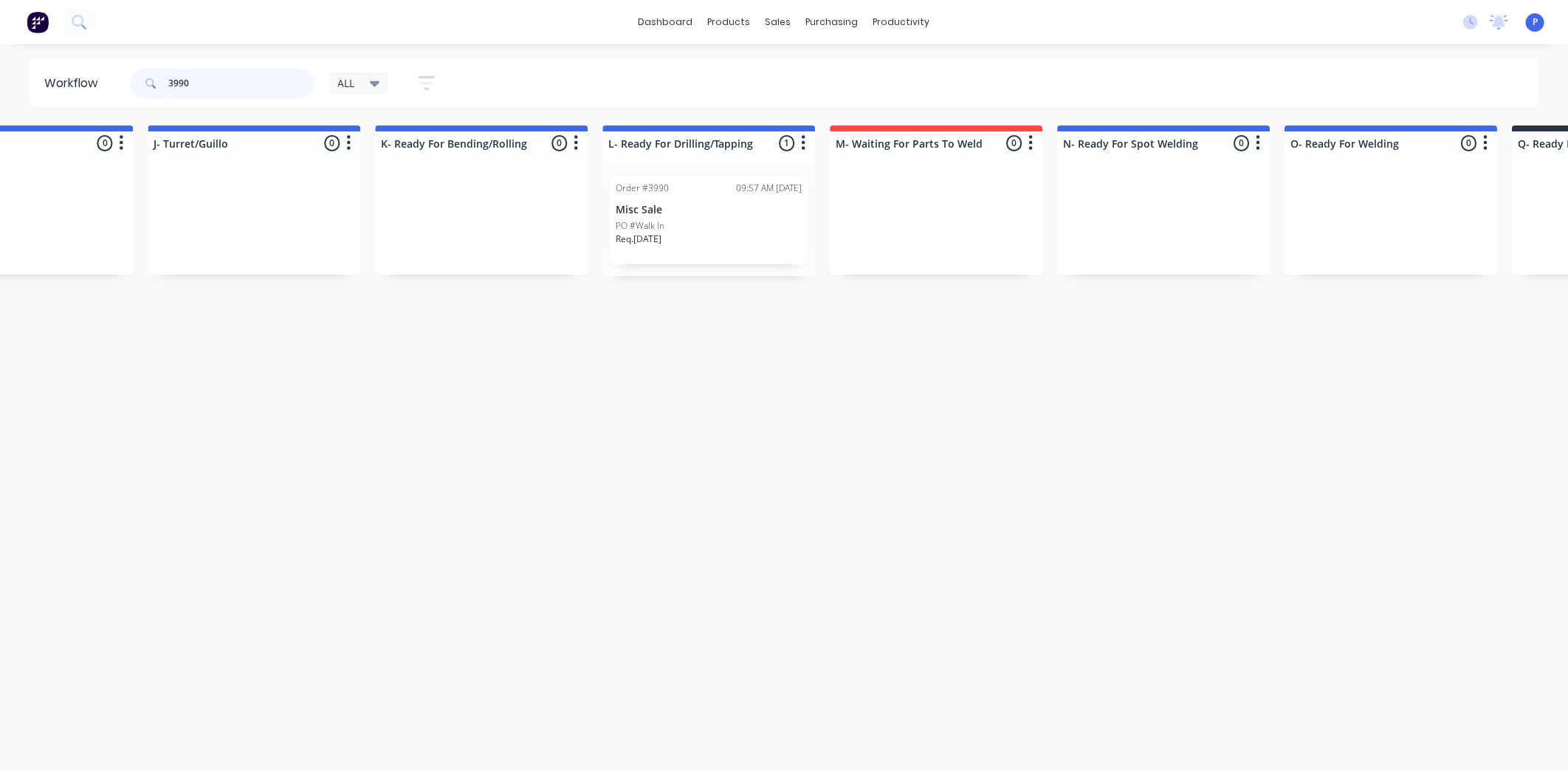
click at [220, 82] on input "3990" at bounding box center [242, 83] width 147 height 30
type input "3"
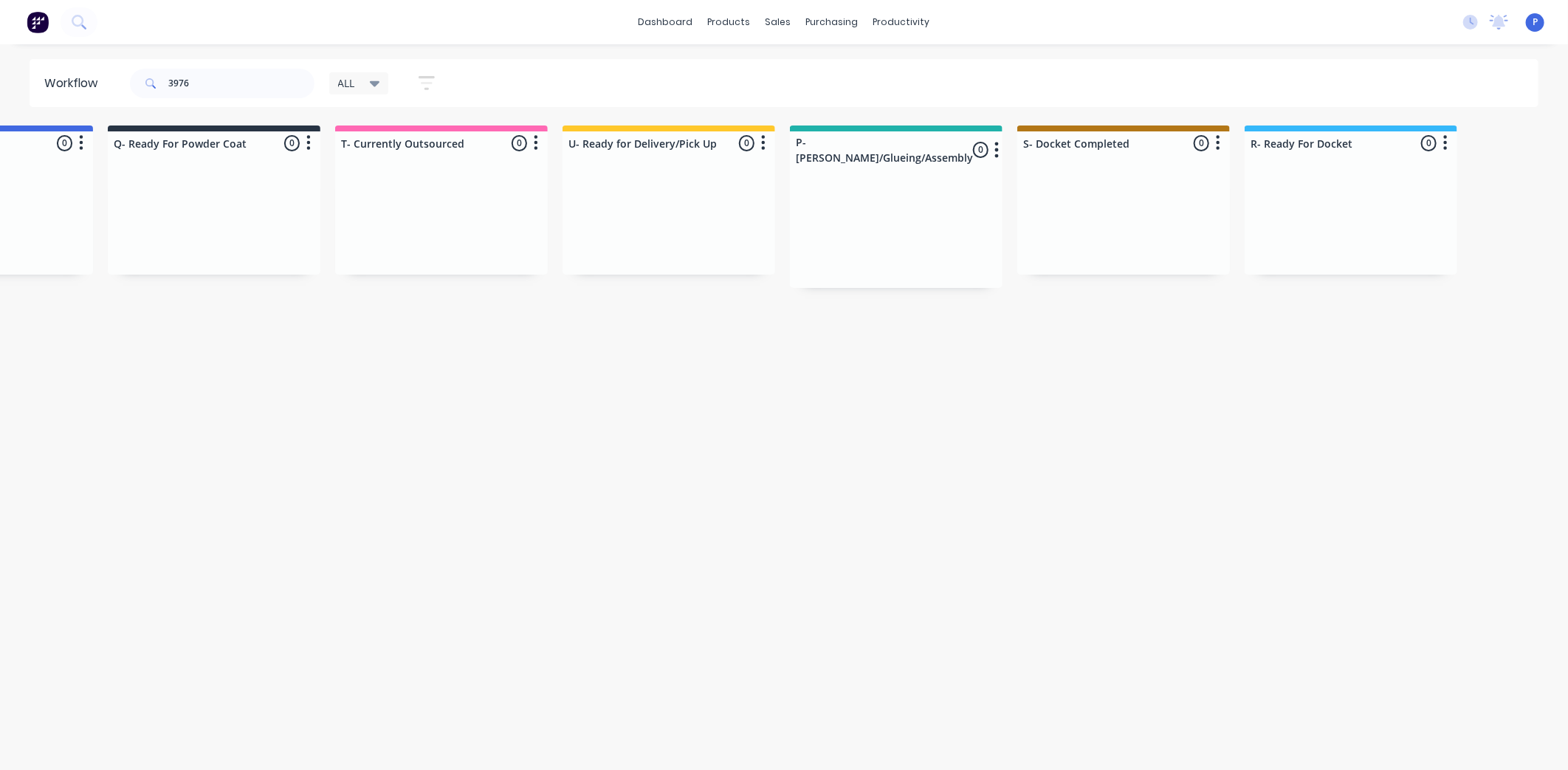
scroll to position [0, 3677]
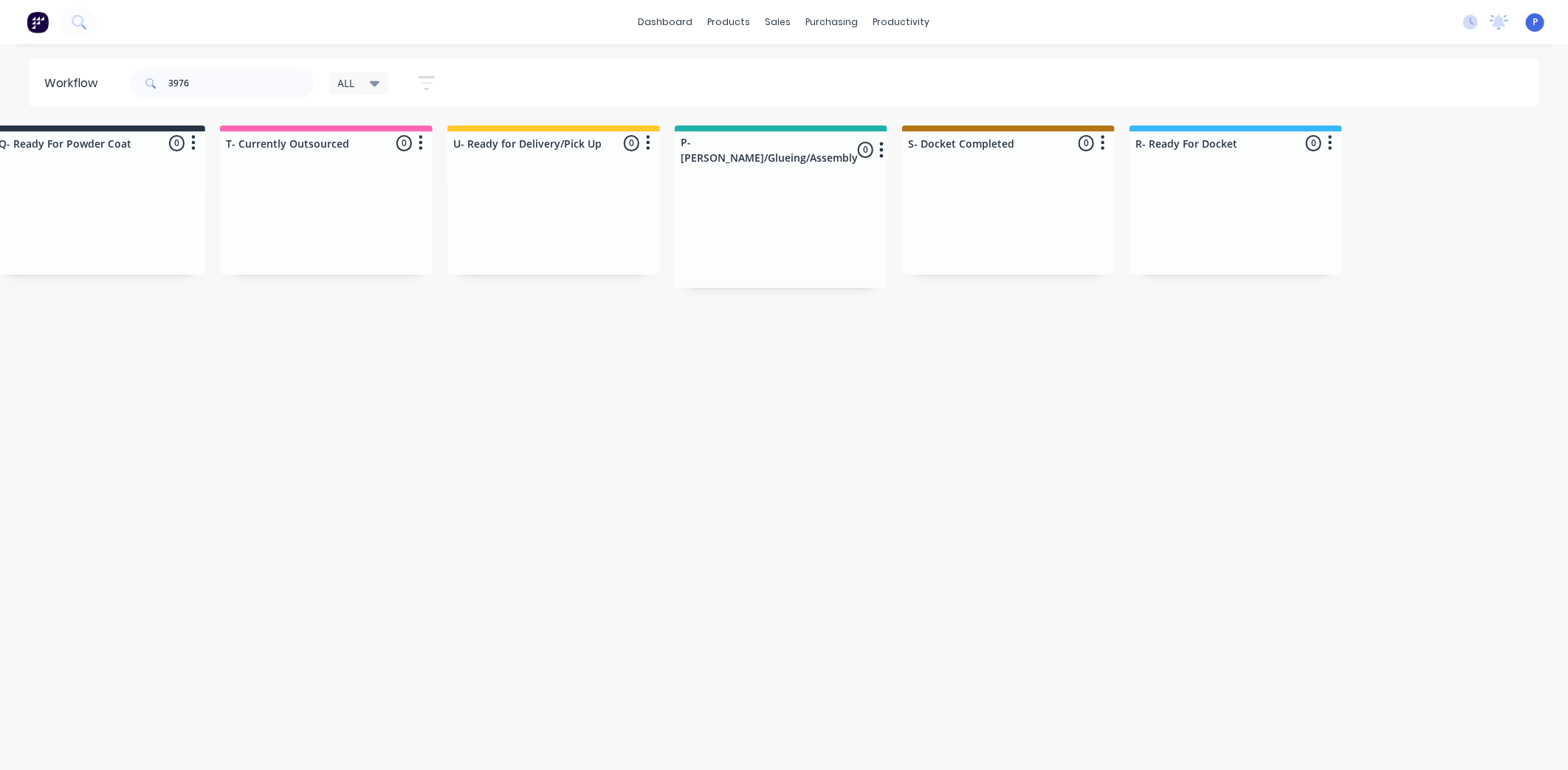
drag, startPoint x: 353, startPoint y: 448, endPoint x: 469, endPoint y: 455, distance: 116.2
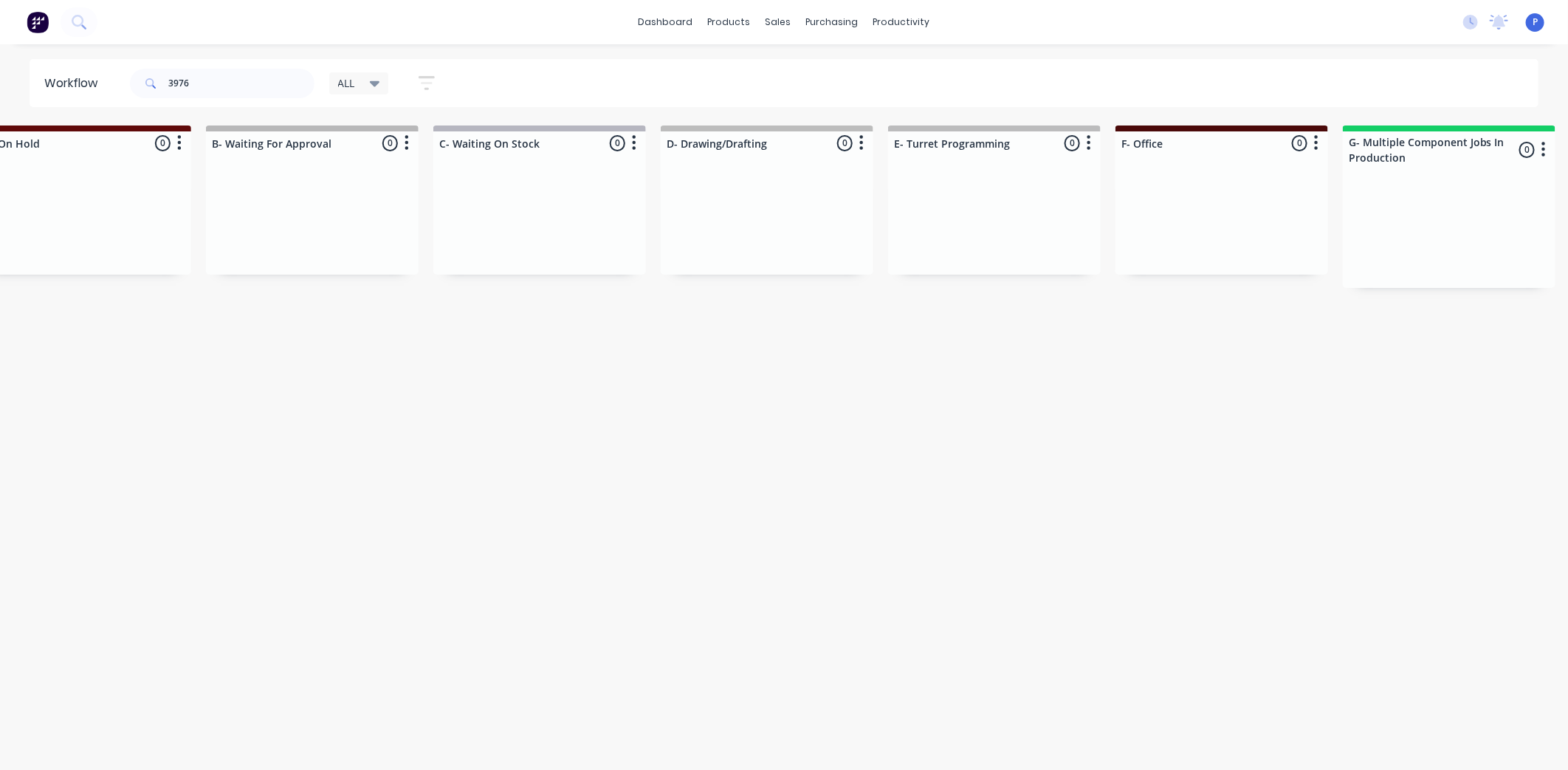
scroll to position [0, 0]
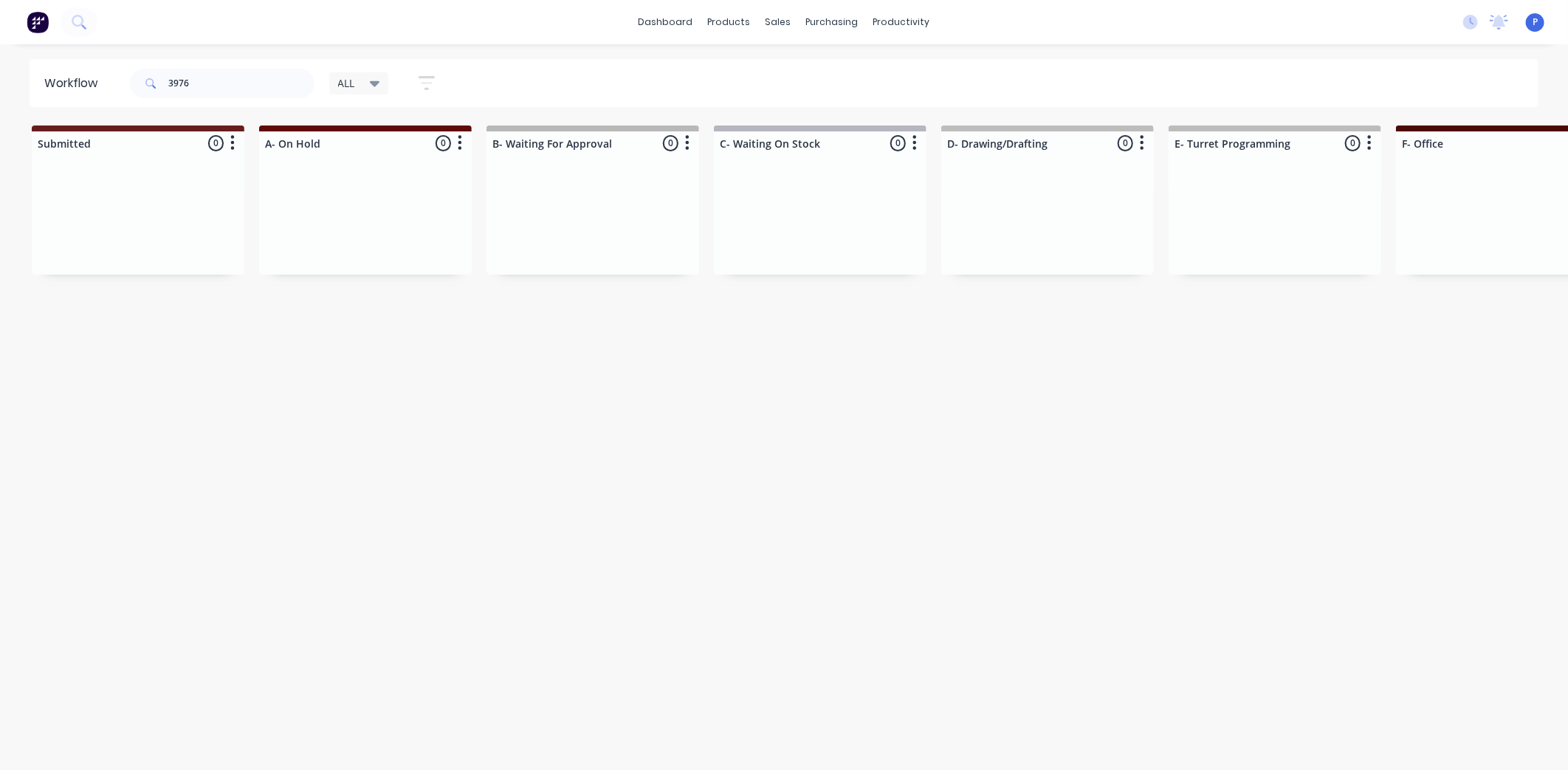
drag, startPoint x: 712, startPoint y: 442, endPoint x: 593, endPoint y: 449, distance: 119.2
click at [193, 77] on input "3976" at bounding box center [242, 83] width 147 height 30
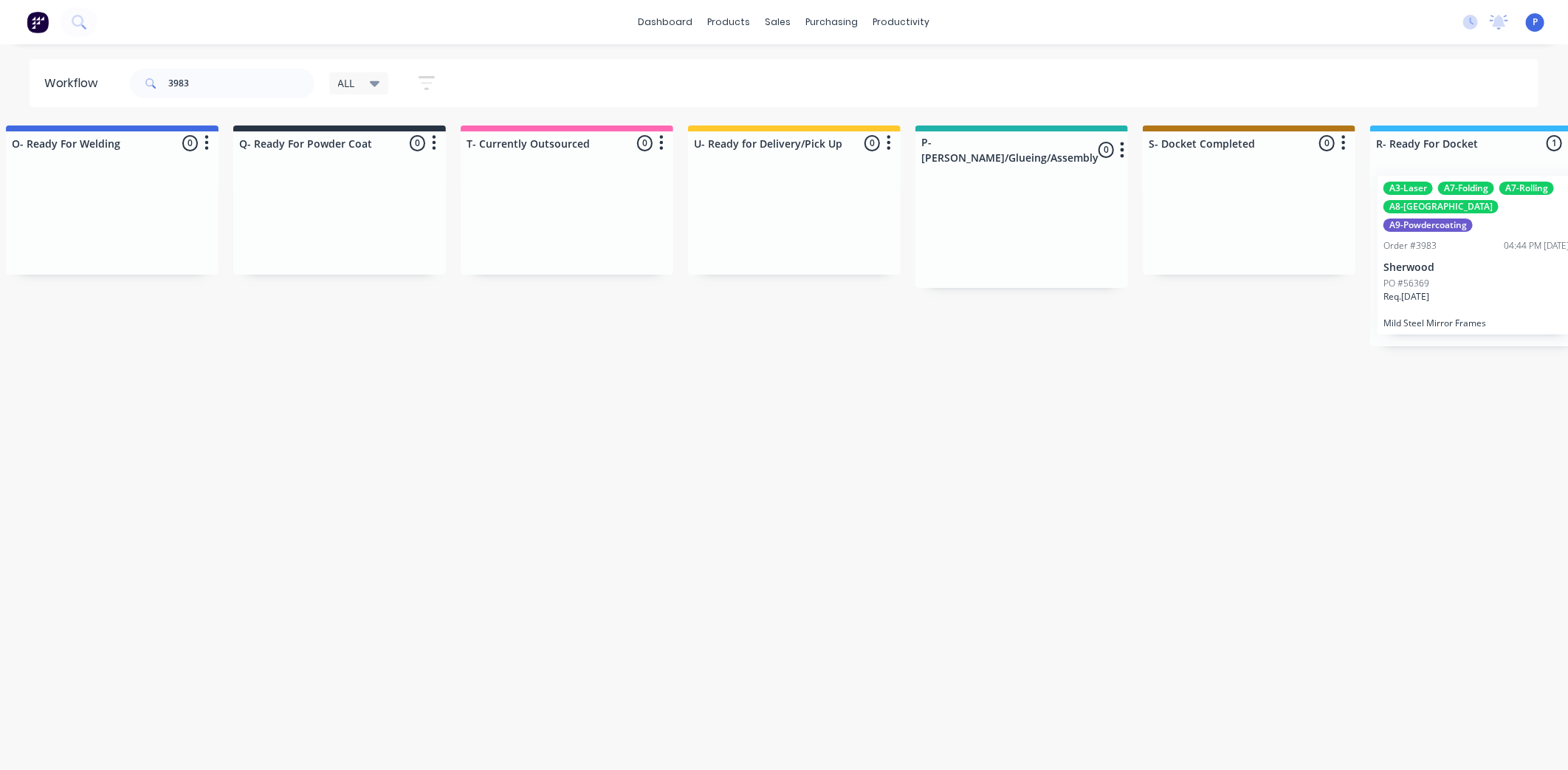
scroll to position [0, 3677]
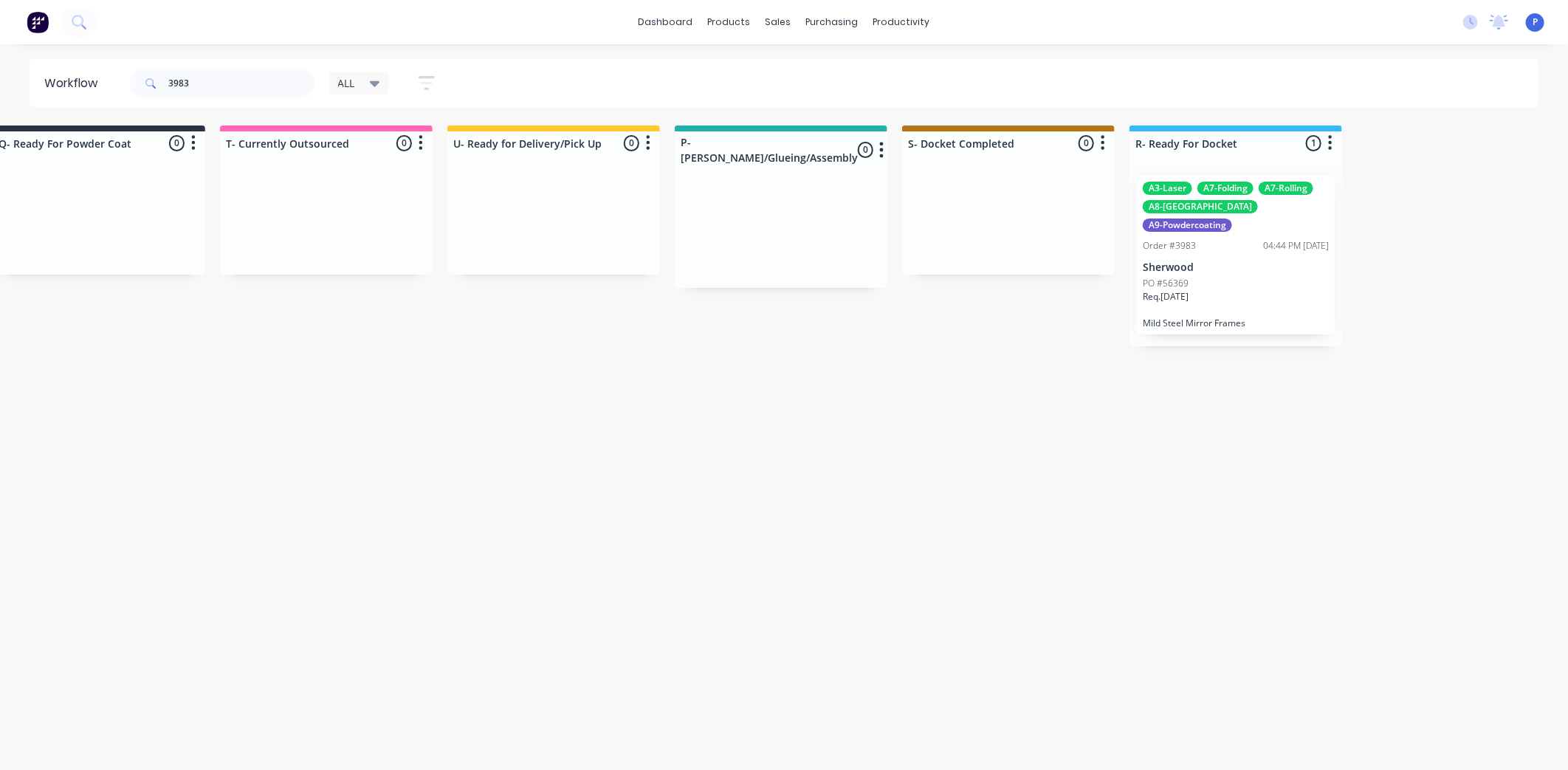
drag, startPoint x: 487, startPoint y: 422, endPoint x: 591, endPoint y: 433, distance: 104.6
click at [1244, 290] on div "Req. [DATE]" at bounding box center [1236, 302] width 186 height 25
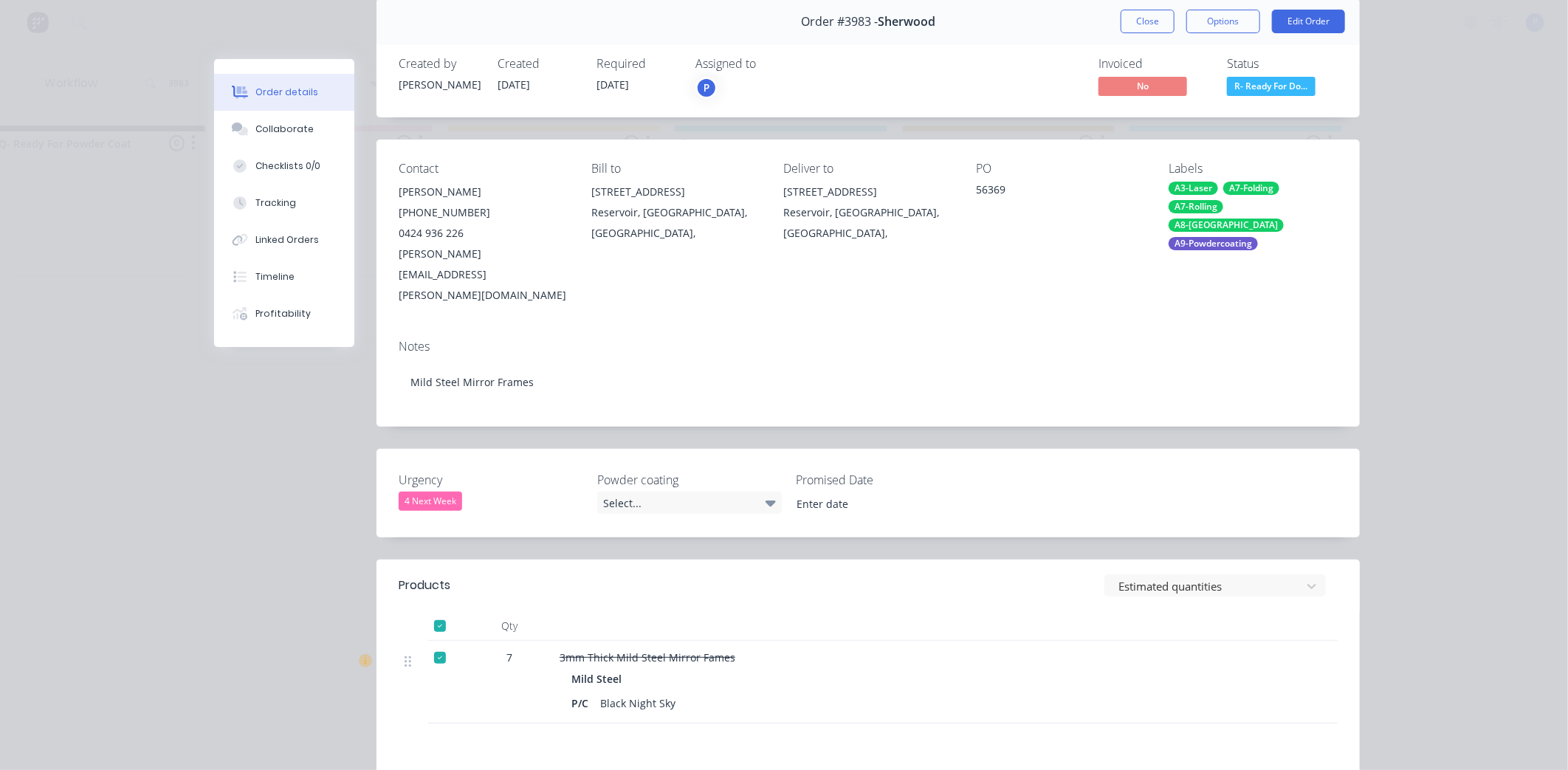
scroll to position [62, 0]
click at [290, 211] on button "Tracking" at bounding box center [284, 202] width 141 height 37
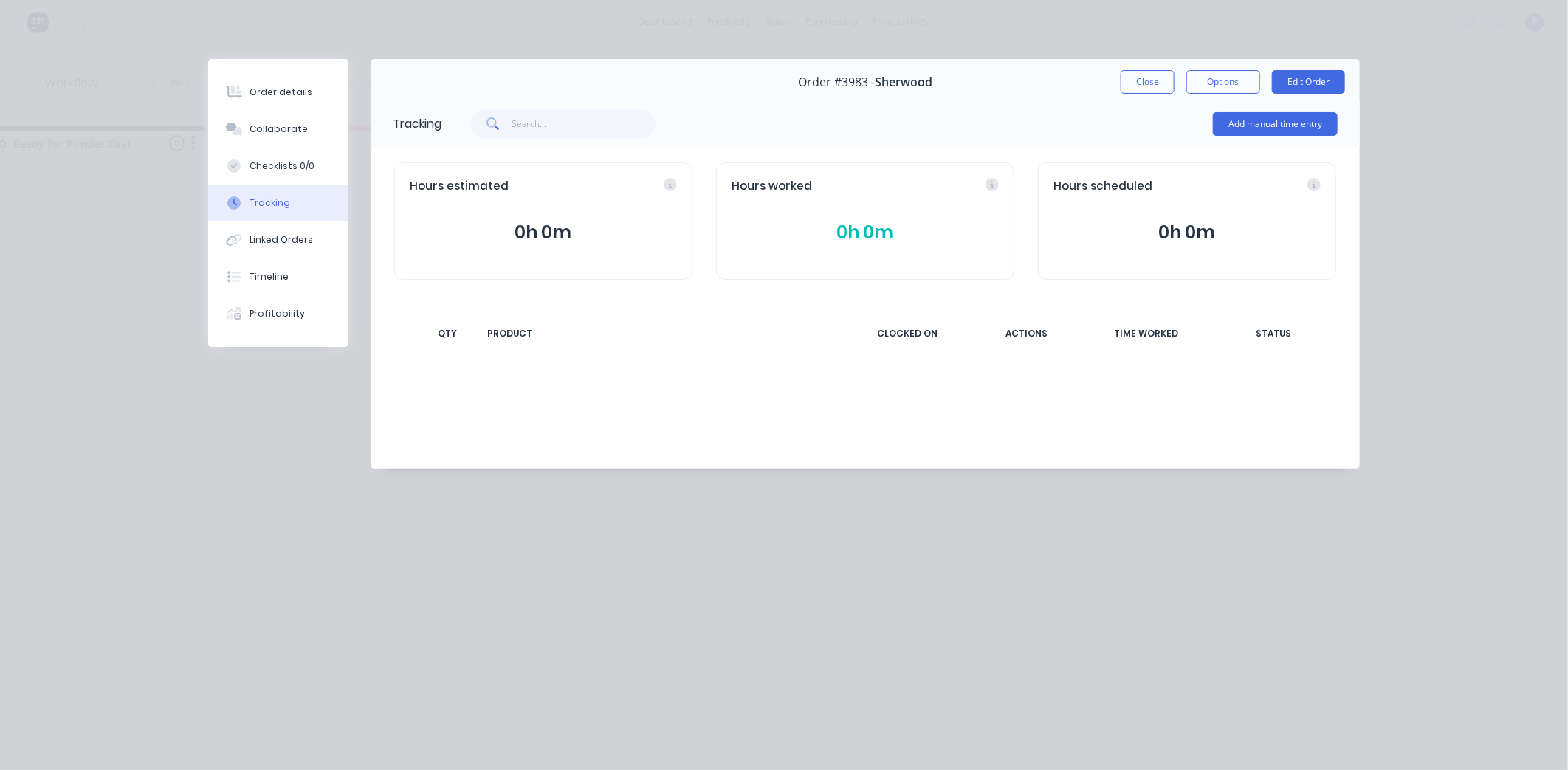
scroll to position [0, 0]
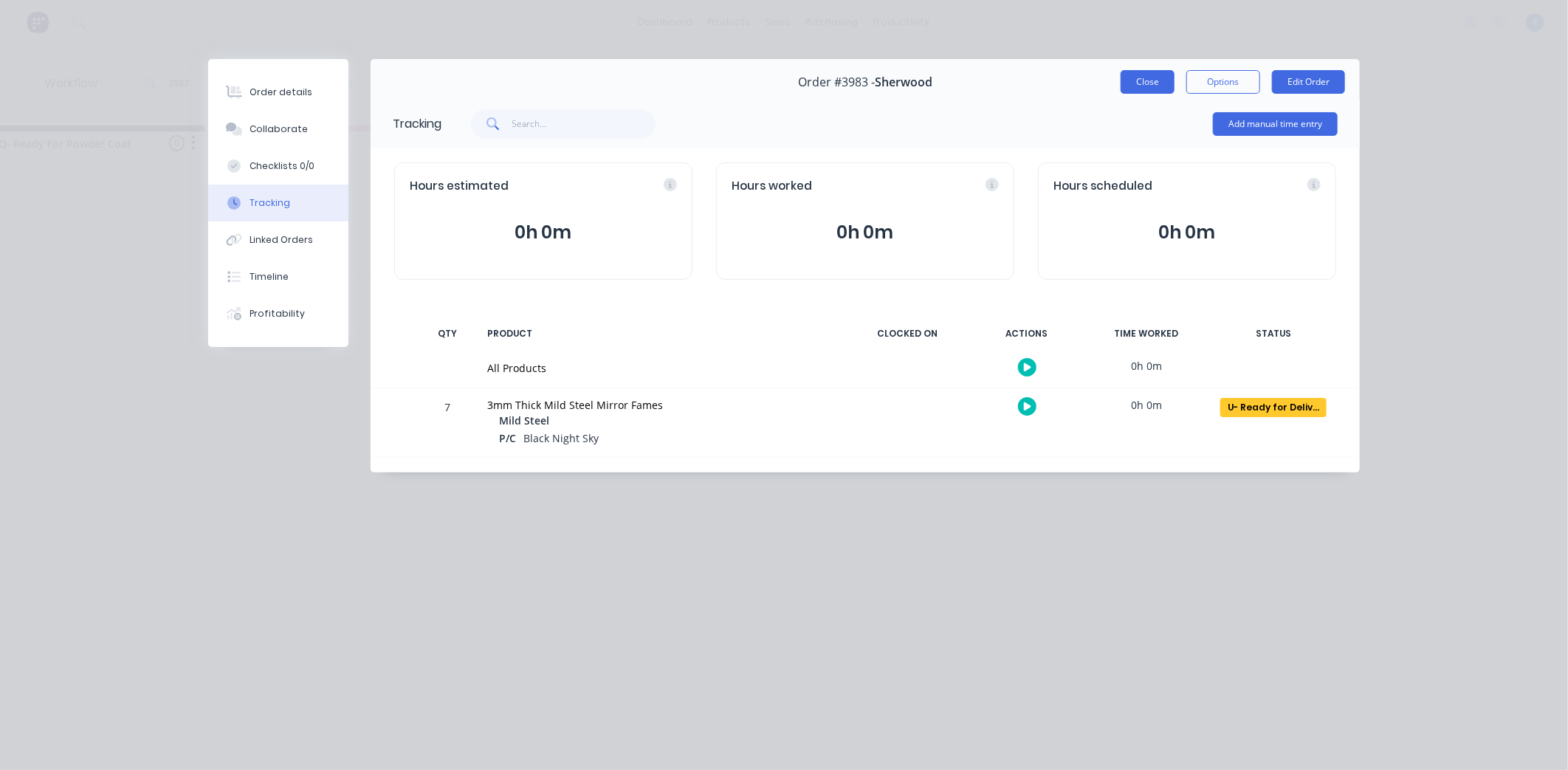
click at [1144, 77] on button "Close" at bounding box center [1147, 82] width 53 height 24
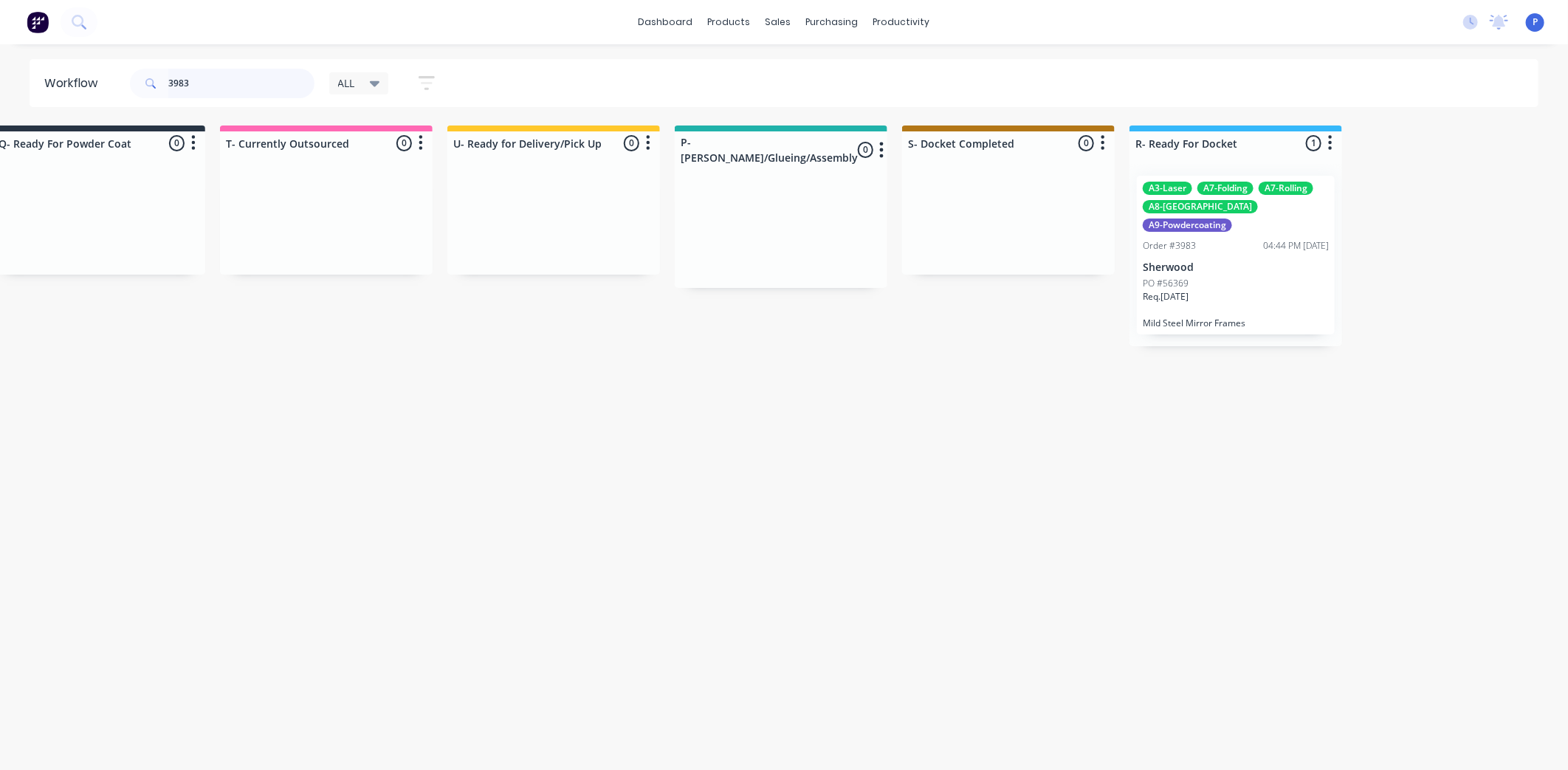
click at [241, 82] on input "3983" at bounding box center [242, 83] width 147 height 30
type input "3"
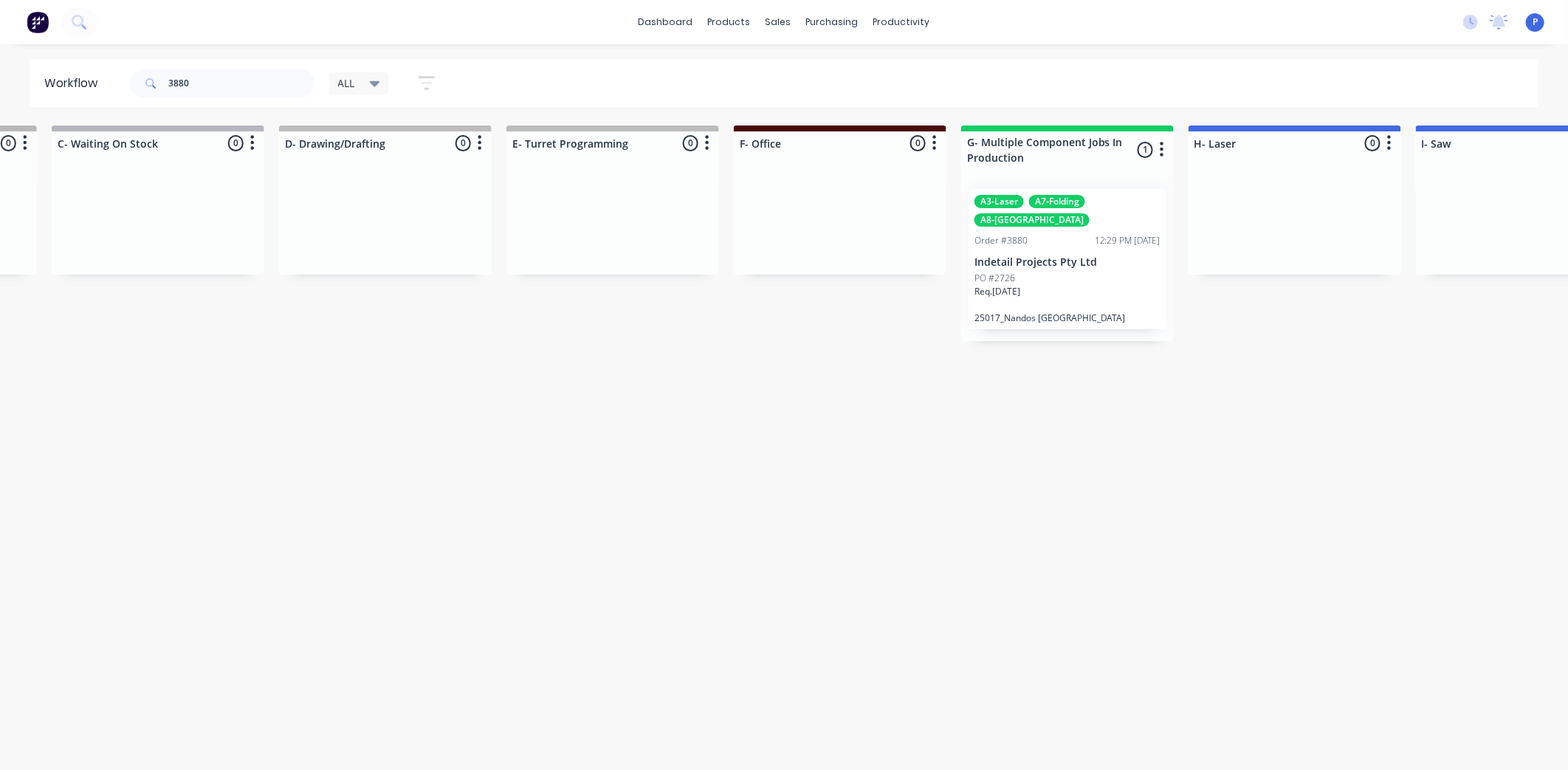
scroll to position [0, 1340]
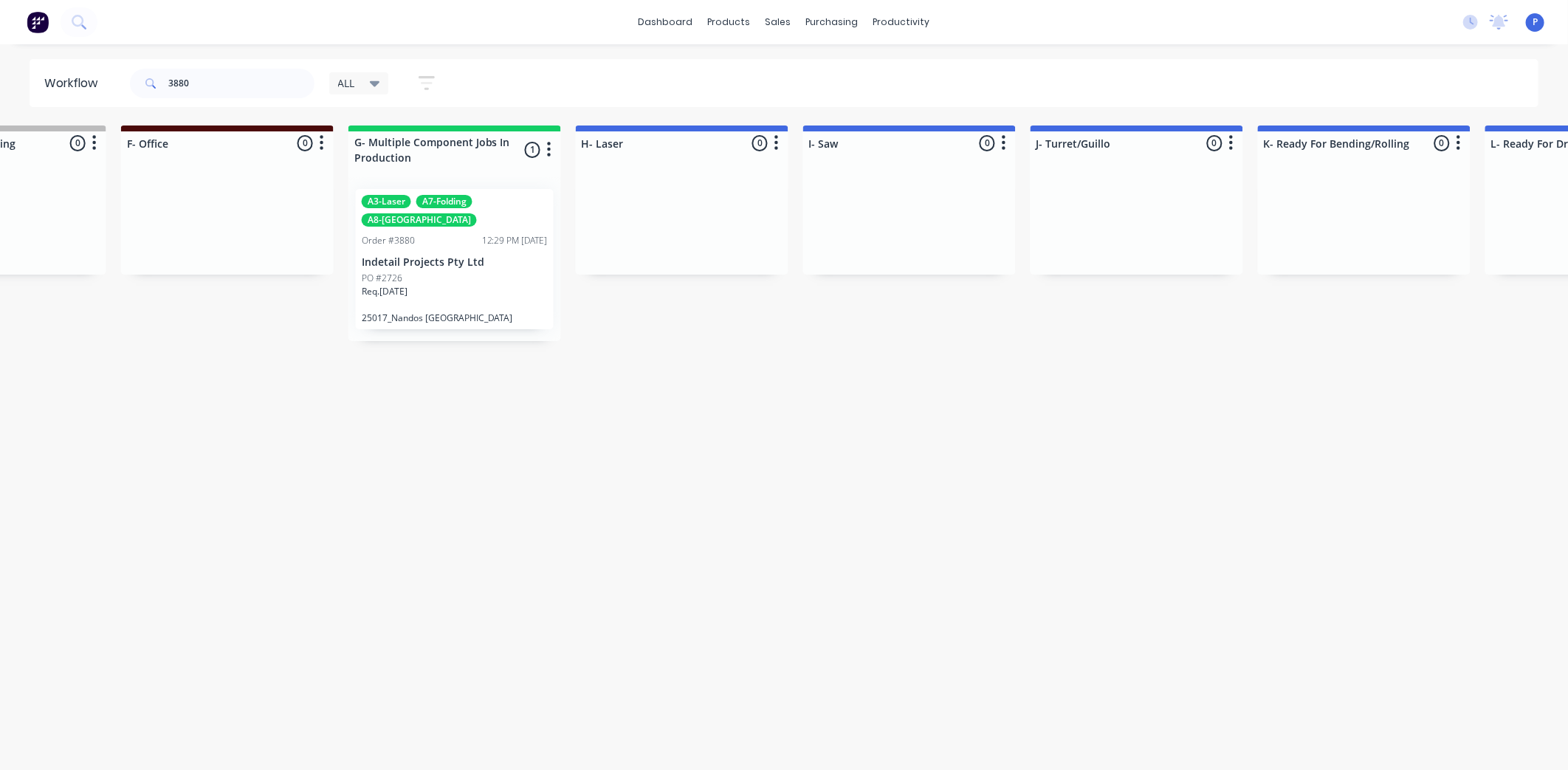
drag, startPoint x: 596, startPoint y: 544, endPoint x: 676, endPoint y: 550, distance: 80.2
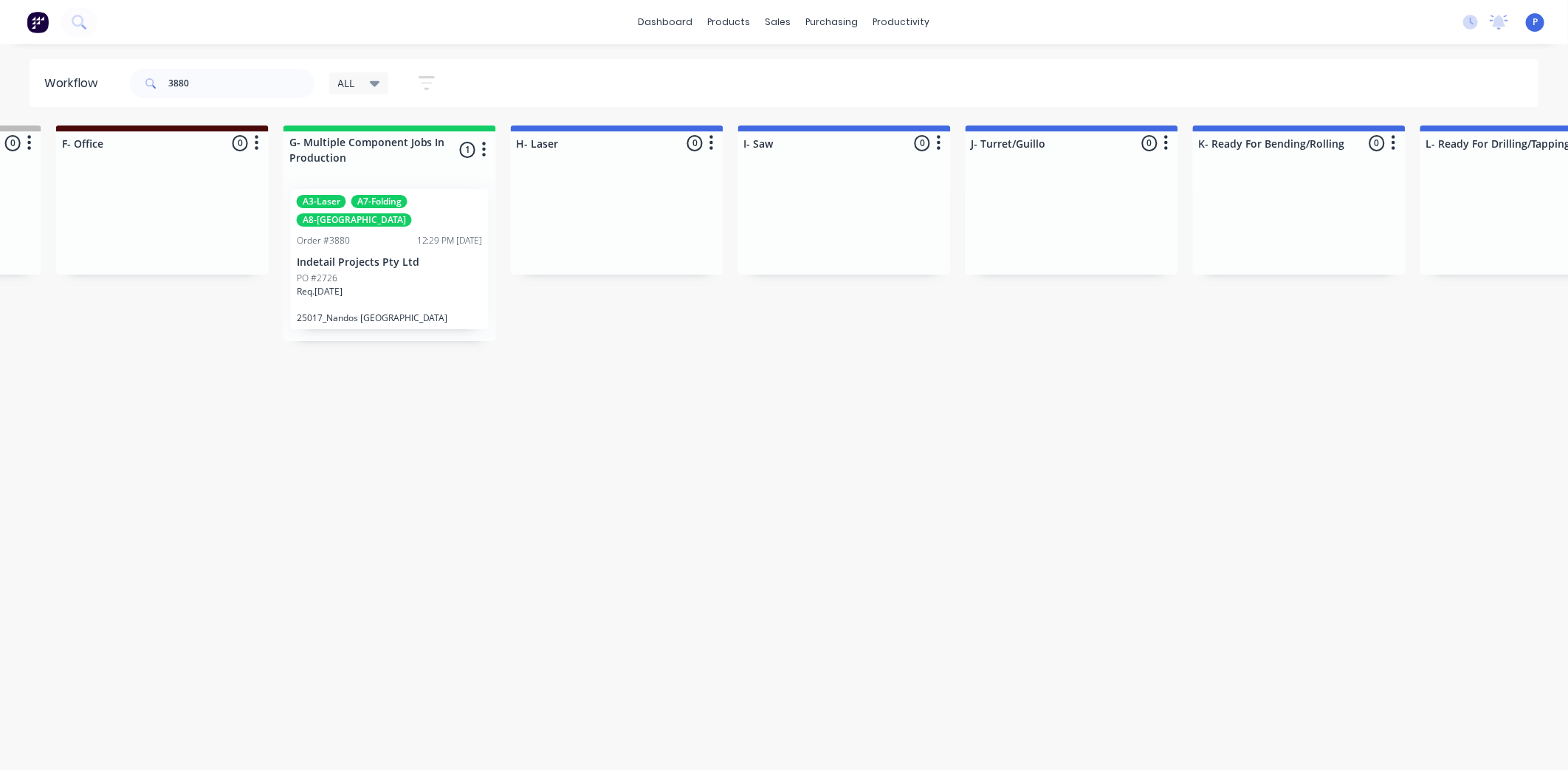
click at [358, 232] on div "A3-Laser A7-Folding A8-Welding Order #3880 12:29 PM 02/09/25 Indetail Projects …" at bounding box center [390, 260] width 198 height 141
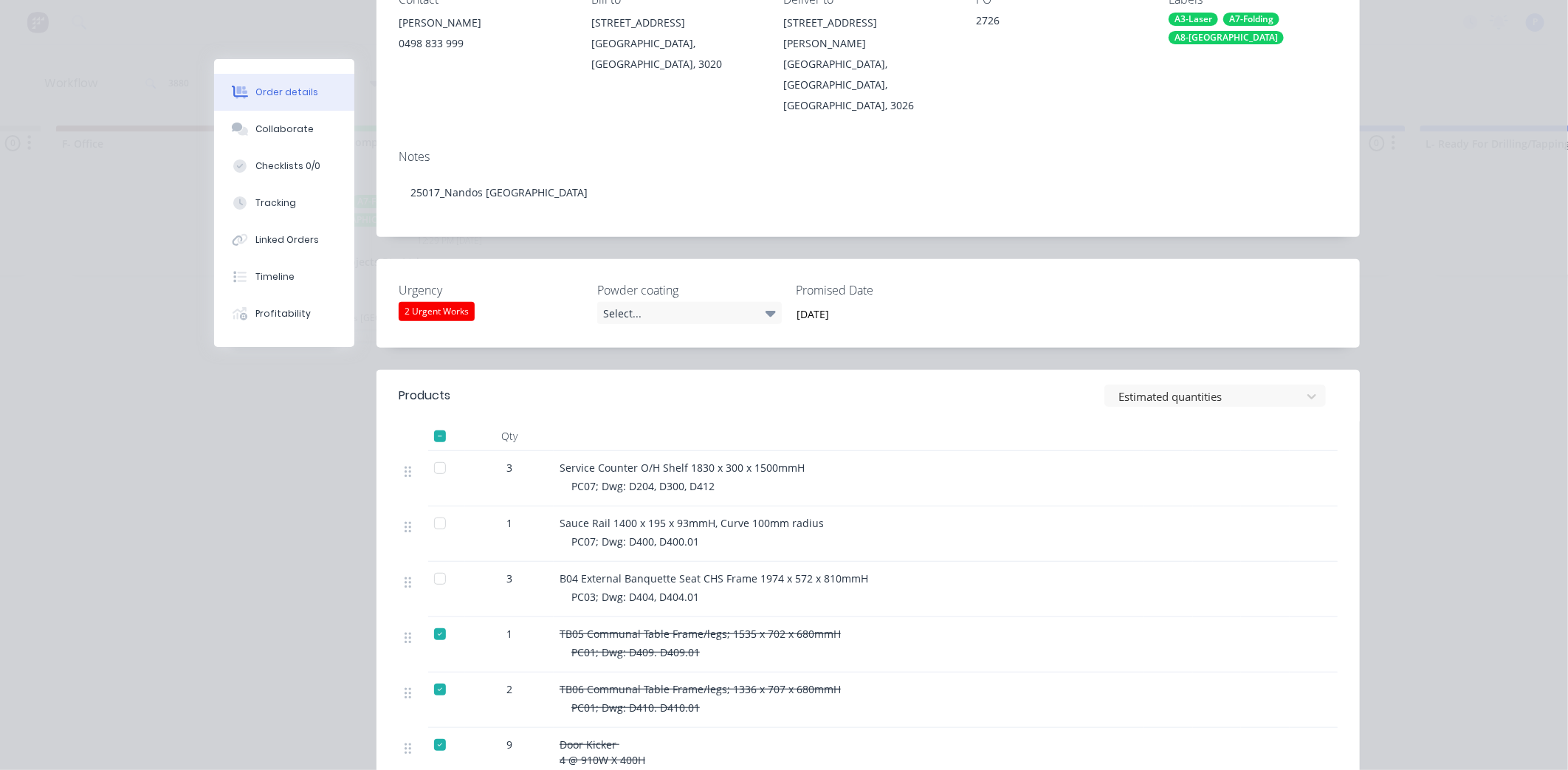
scroll to position [239, 0]
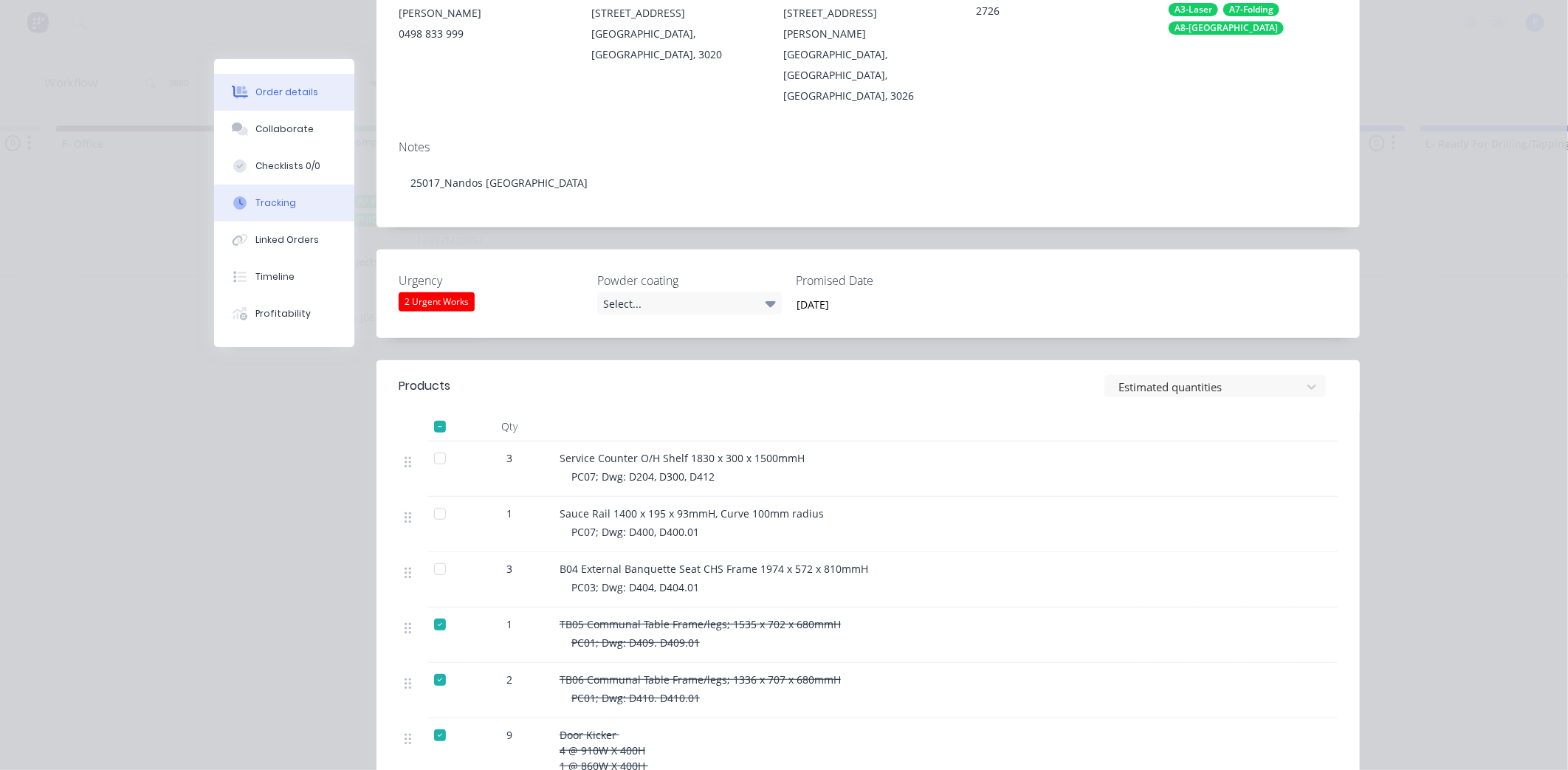
click at [253, 194] on button "Tracking" at bounding box center [284, 202] width 141 height 37
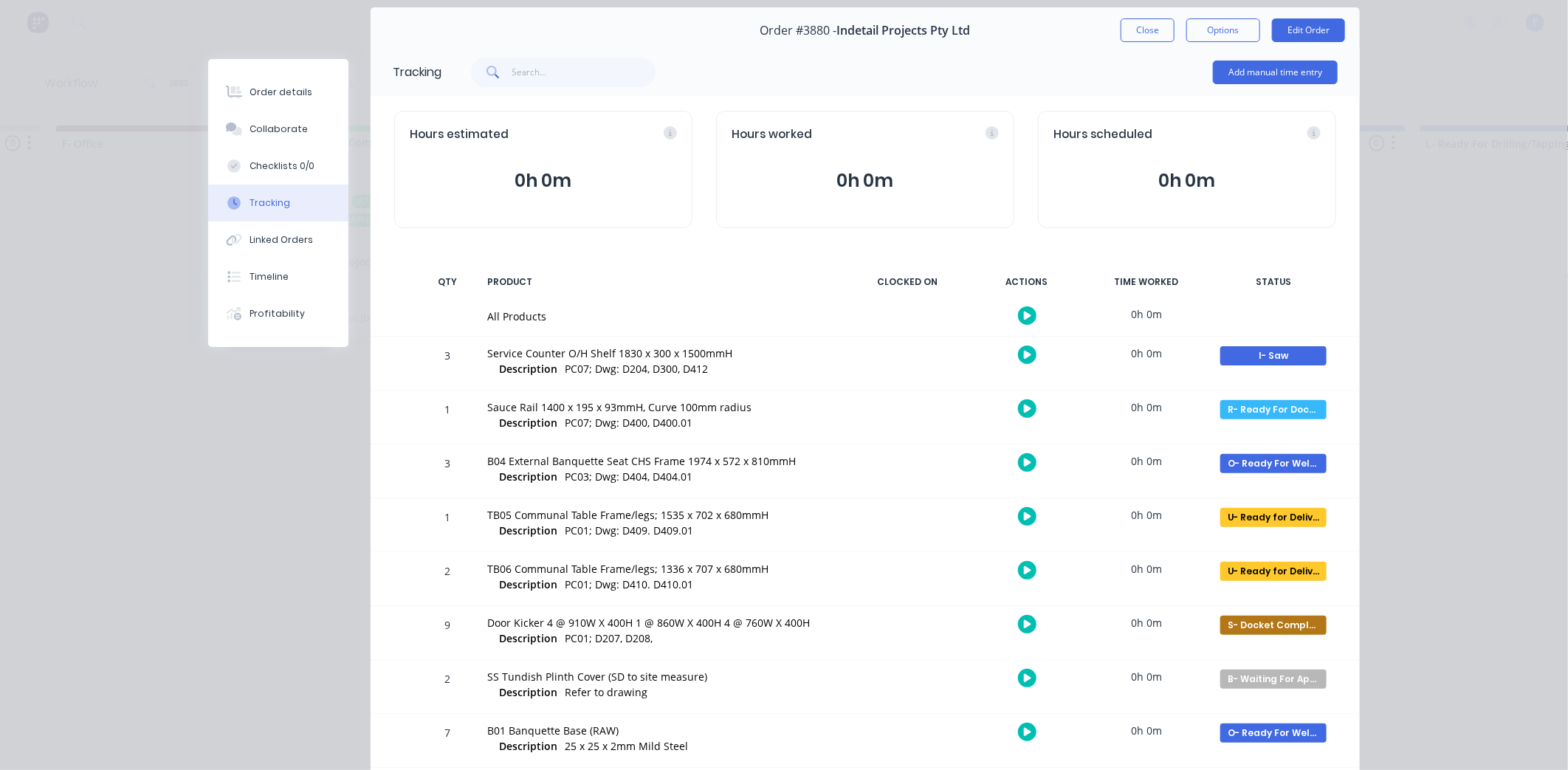
scroll to position [53, 0]
click at [1138, 30] on button "Close" at bounding box center [1147, 30] width 53 height 24
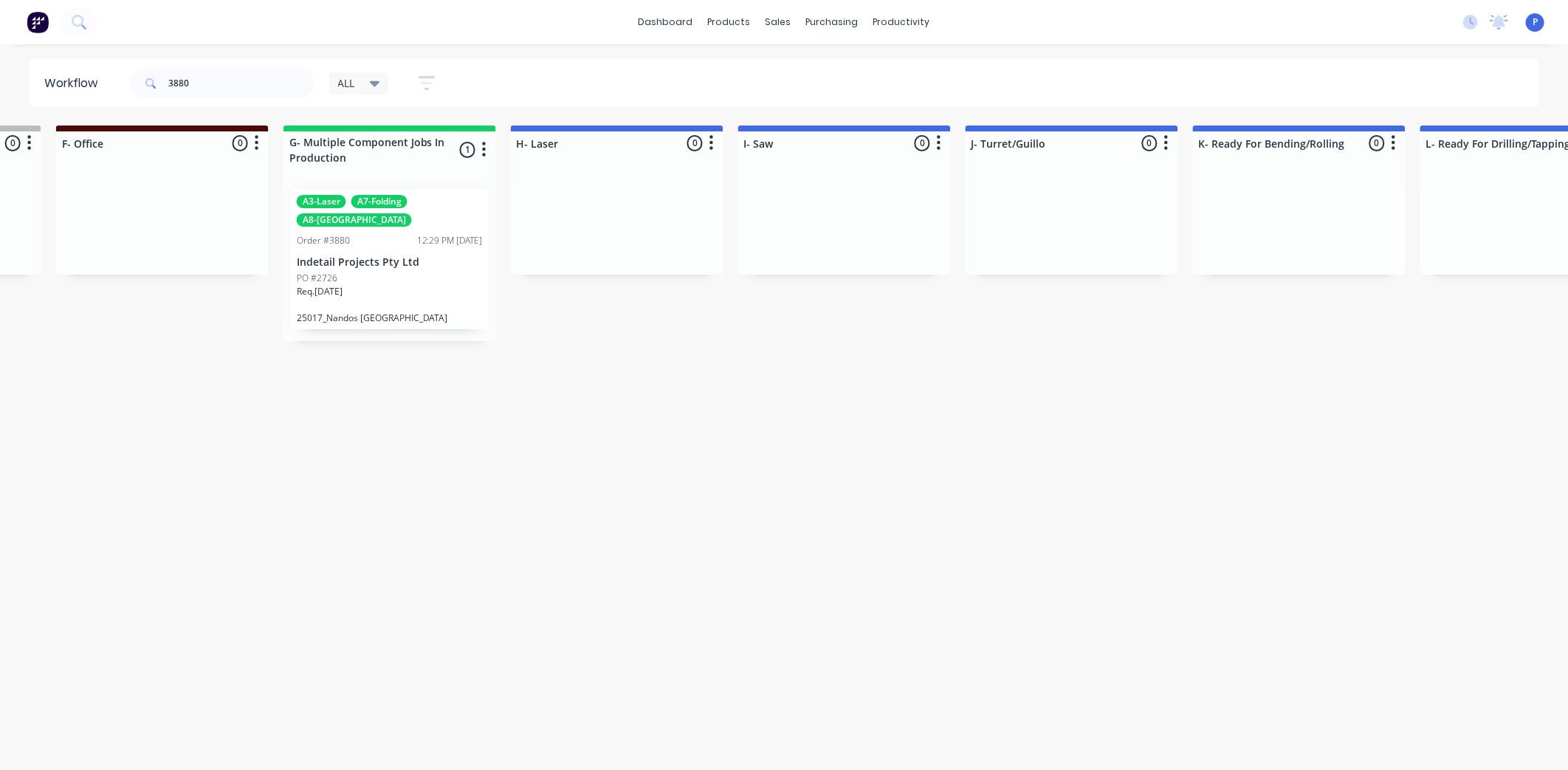
click at [402, 207] on div "A7-Folding" at bounding box center [379, 201] width 56 height 13
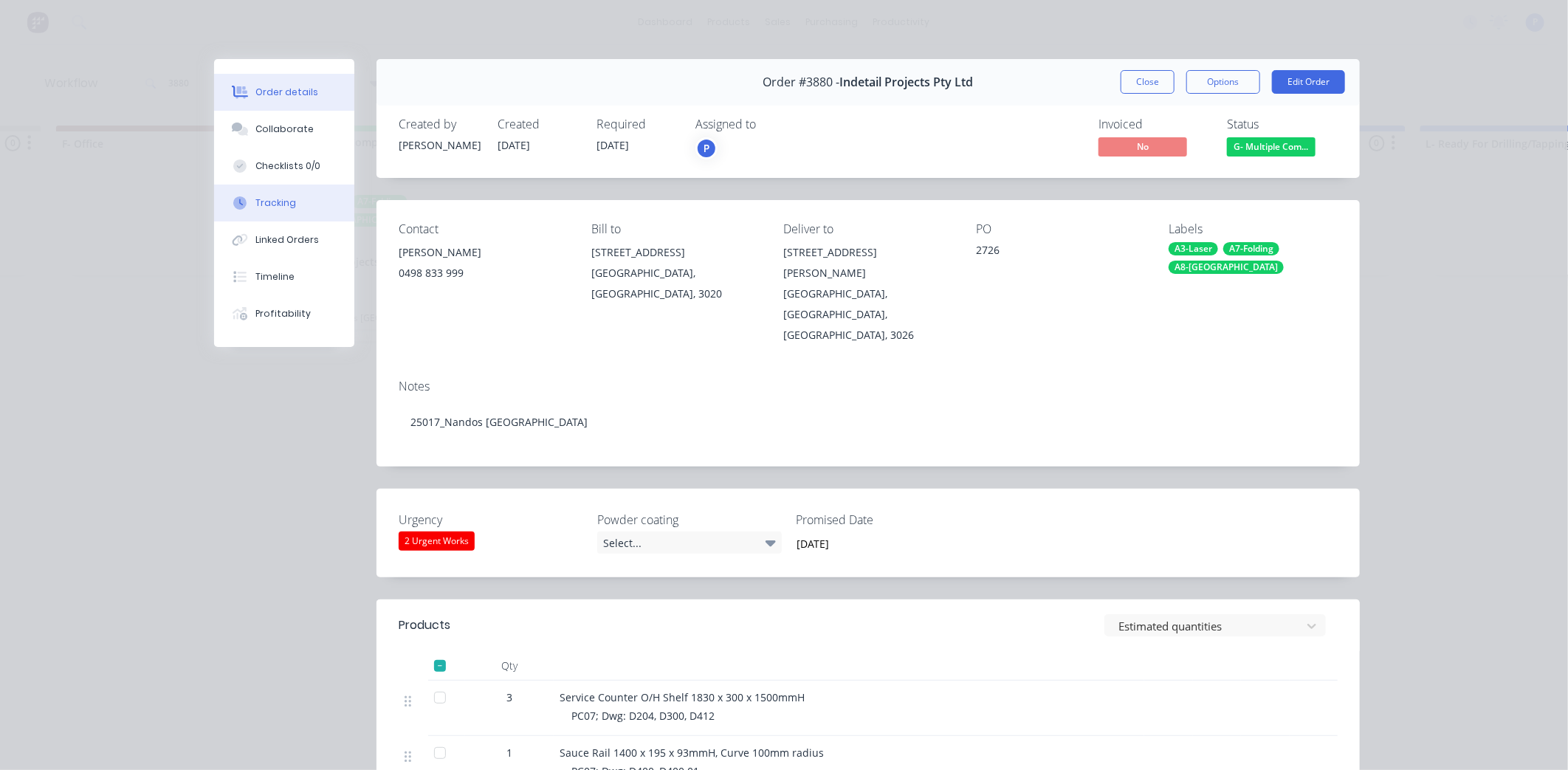
click at [245, 203] on button "Tracking" at bounding box center [284, 202] width 141 height 37
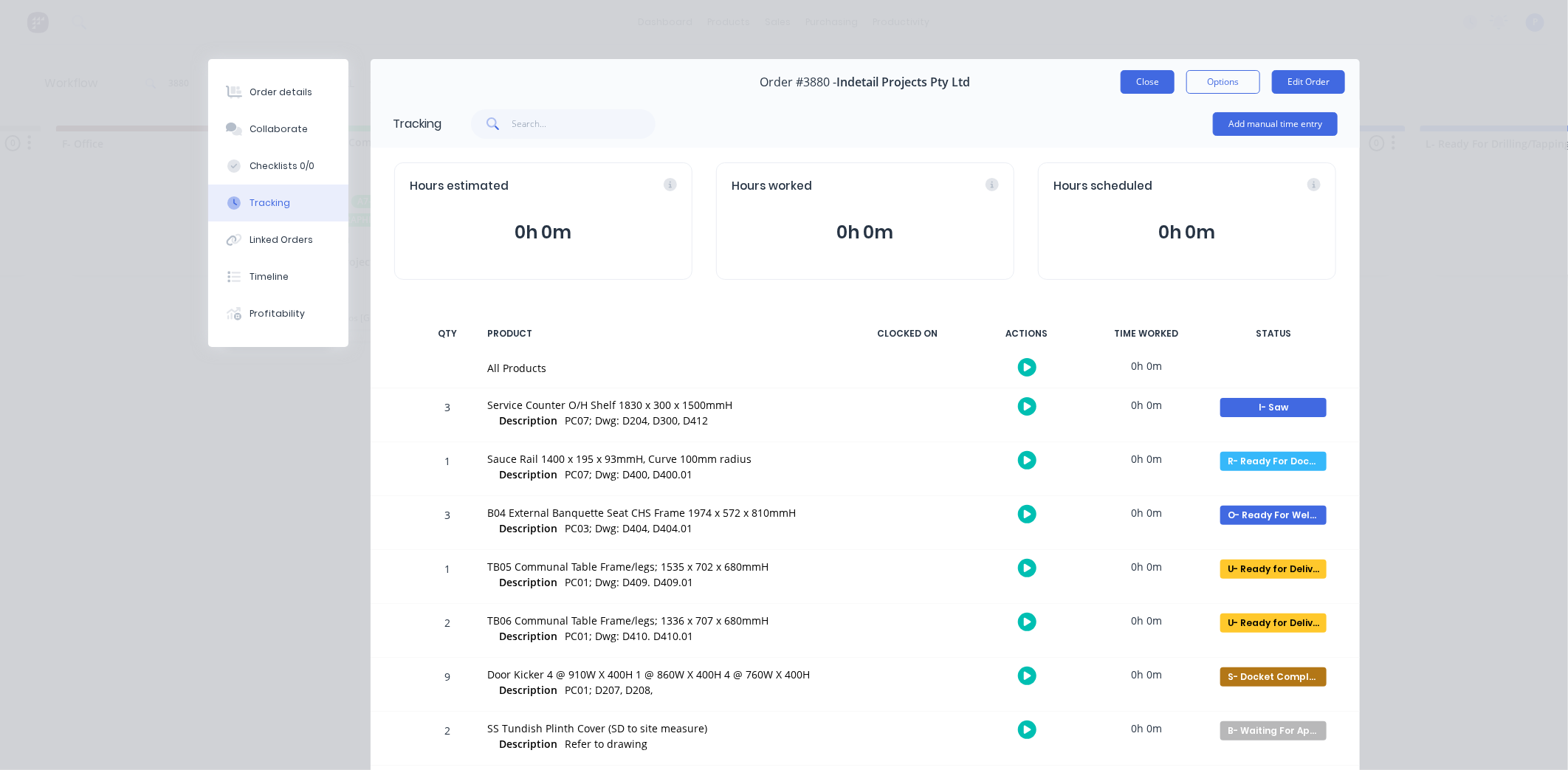
click at [1129, 89] on button "Close" at bounding box center [1147, 82] width 53 height 24
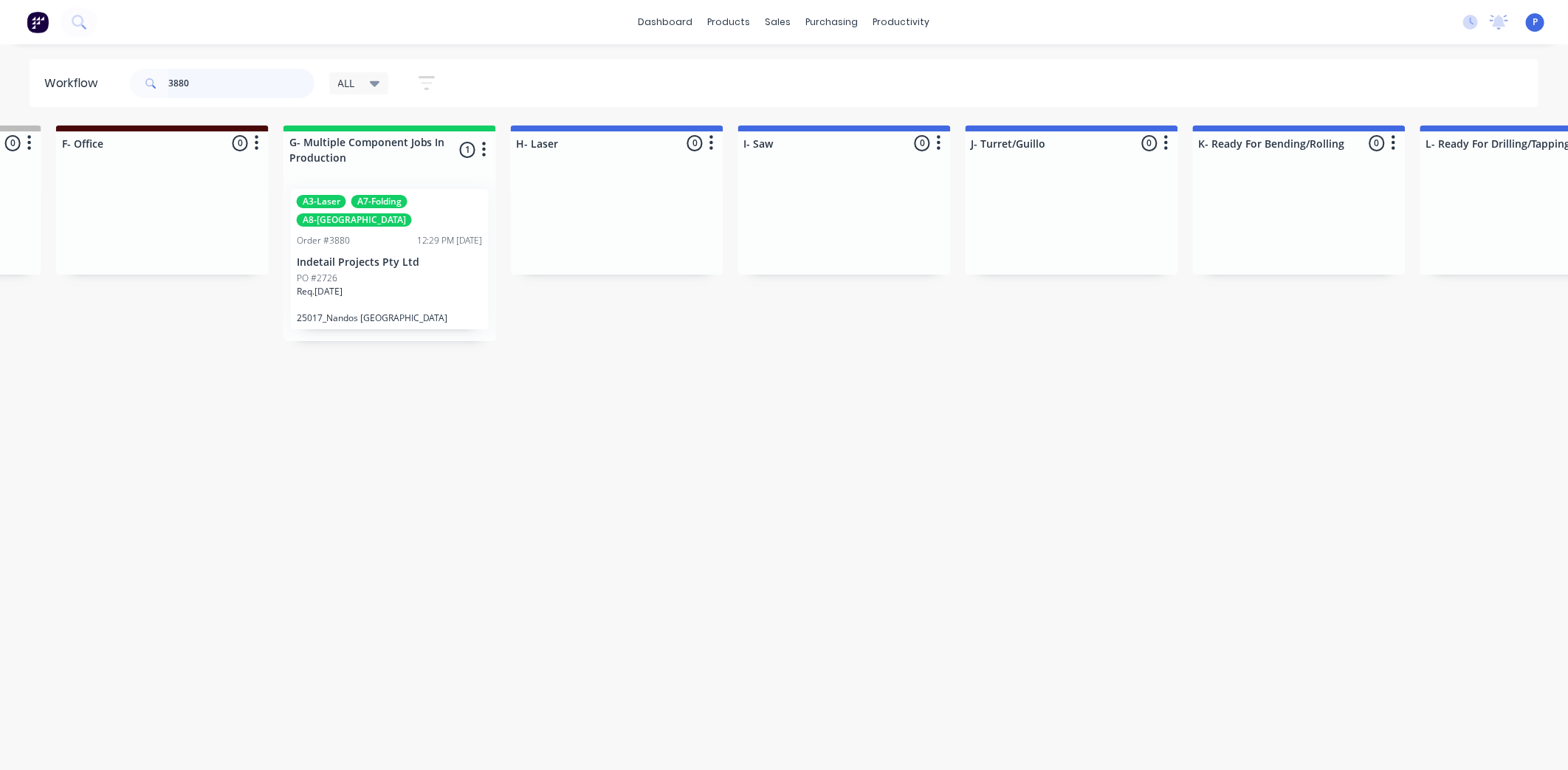
click at [261, 74] on input "3880" at bounding box center [242, 83] width 147 height 30
click at [369, 212] on div "A3-Laser A7-Folding A8-Welding Order #3880 12:29 PM 02/09/25 Indetail Projects …" at bounding box center [390, 260] width 198 height 141
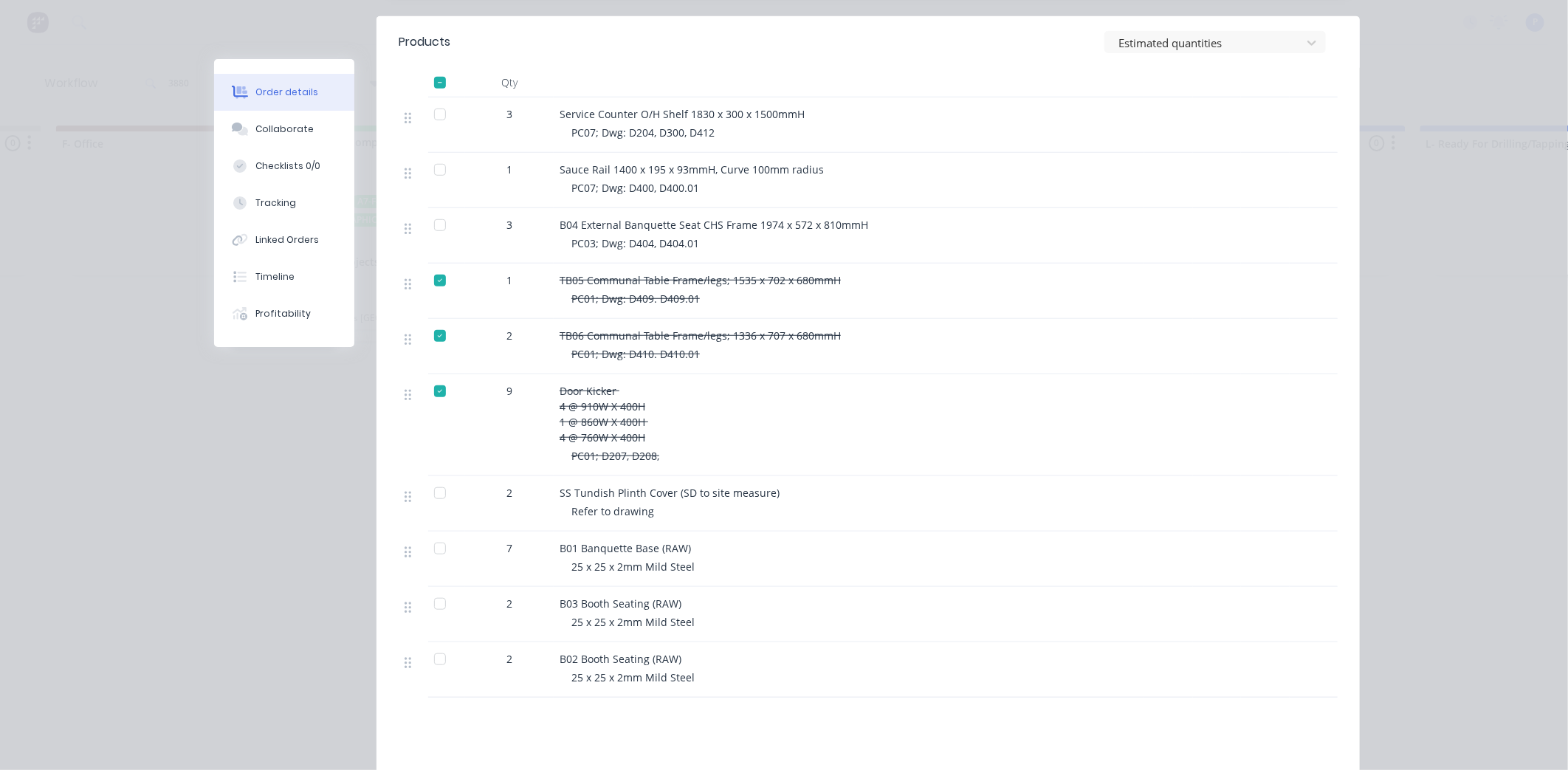
scroll to position [585, 0]
click at [436, 589] on div at bounding box center [440, 604] width 30 height 30
click at [281, 196] on div "Tracking" at bounding box center [275, 202] width 41 height 13
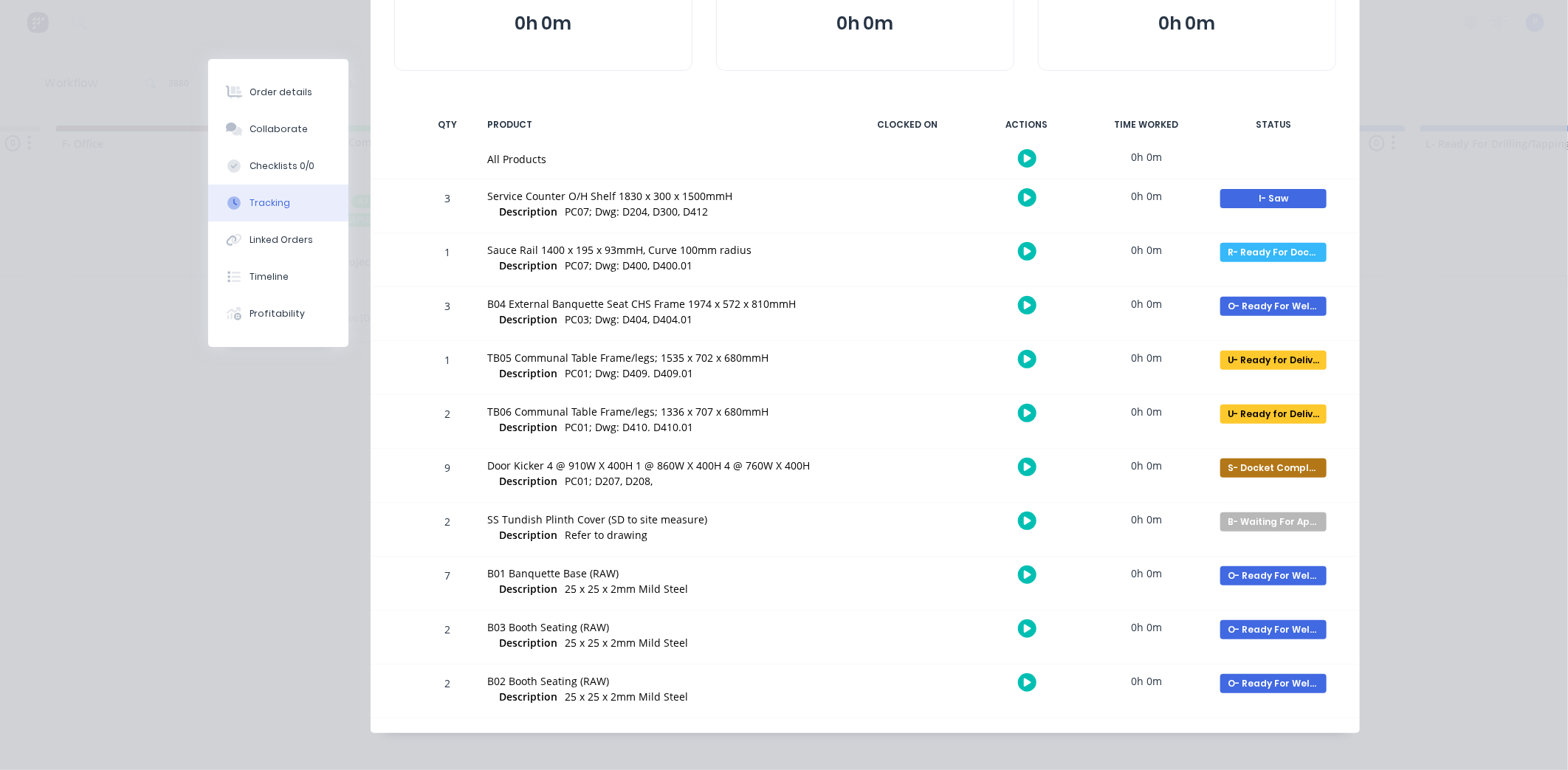
scroll to position [210, 0]
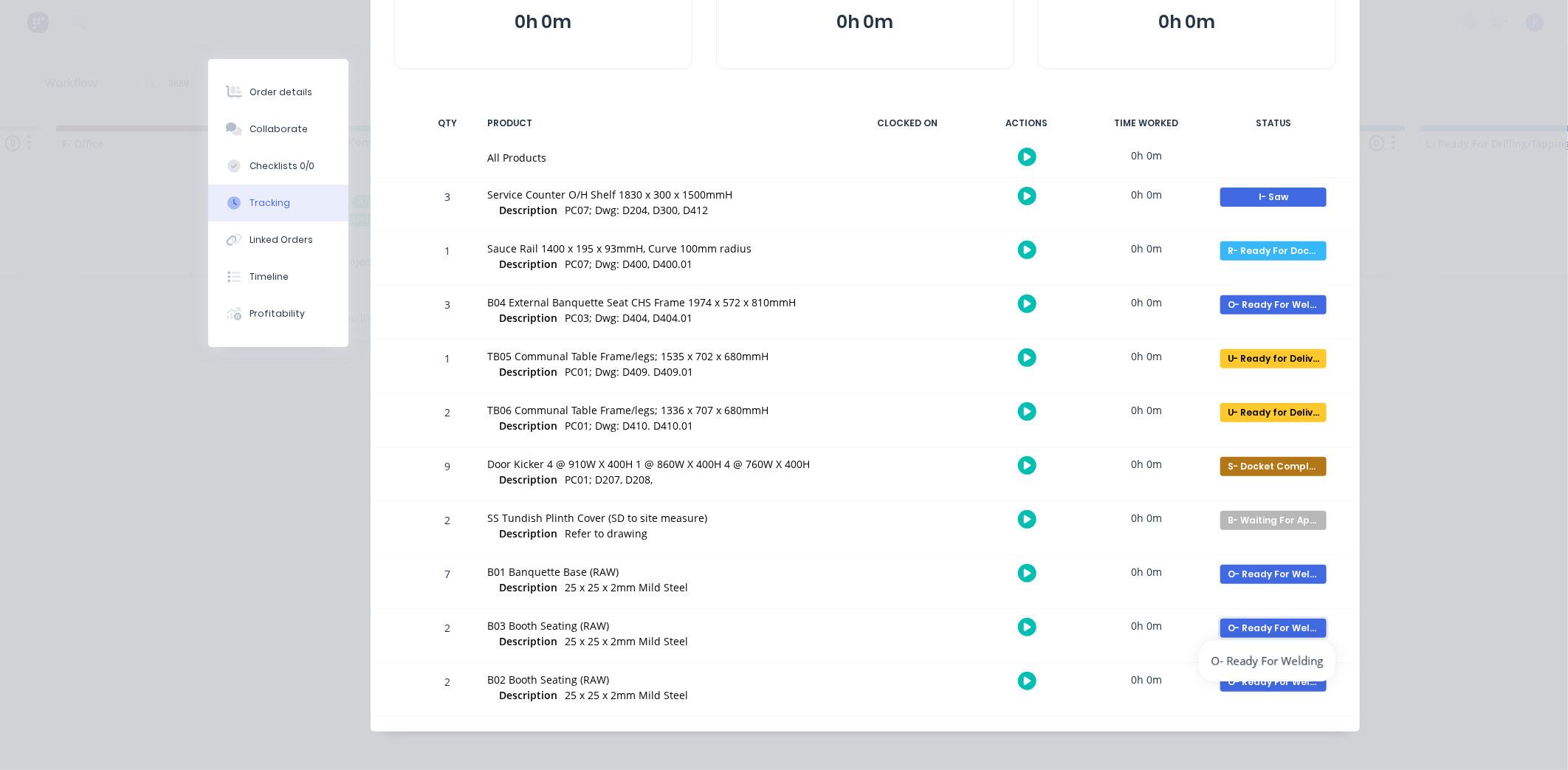
click at [1265, 629] on div "O- Ready For Welding" at bounding box center [1273, 628] width 106 height 19
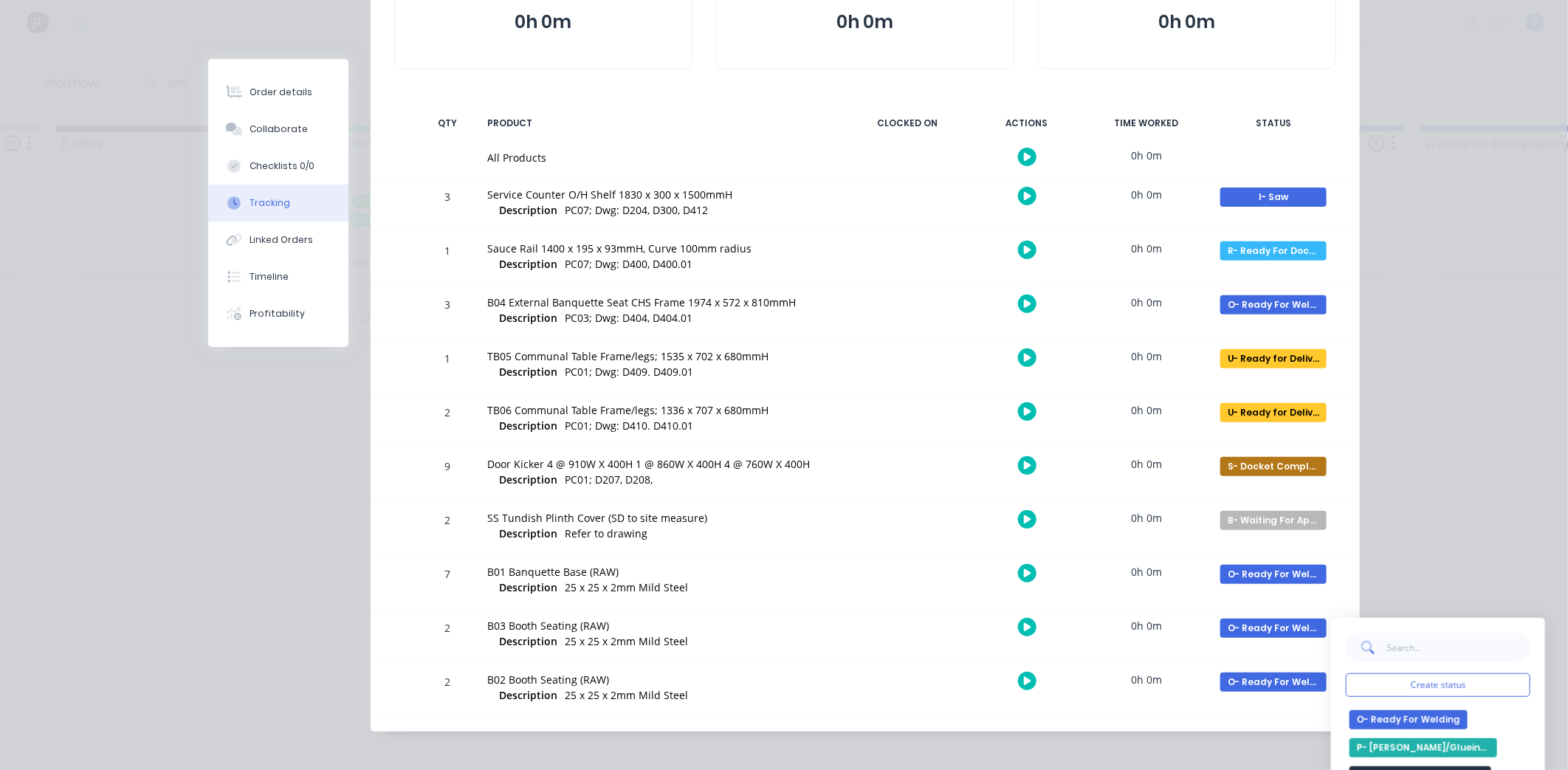
scroll to position [437, 0]
drag, startPoint x: 1462, startPoint y: 533, endPoint x: 1488, endPoint y: 514, distance: 32.2
click at [1488, 514] on div "Order details Collaborate Checklists 0/0 Tracking Linked Orders Timeline Profit…" at bounding box center [784, 385] width 1568 height 770
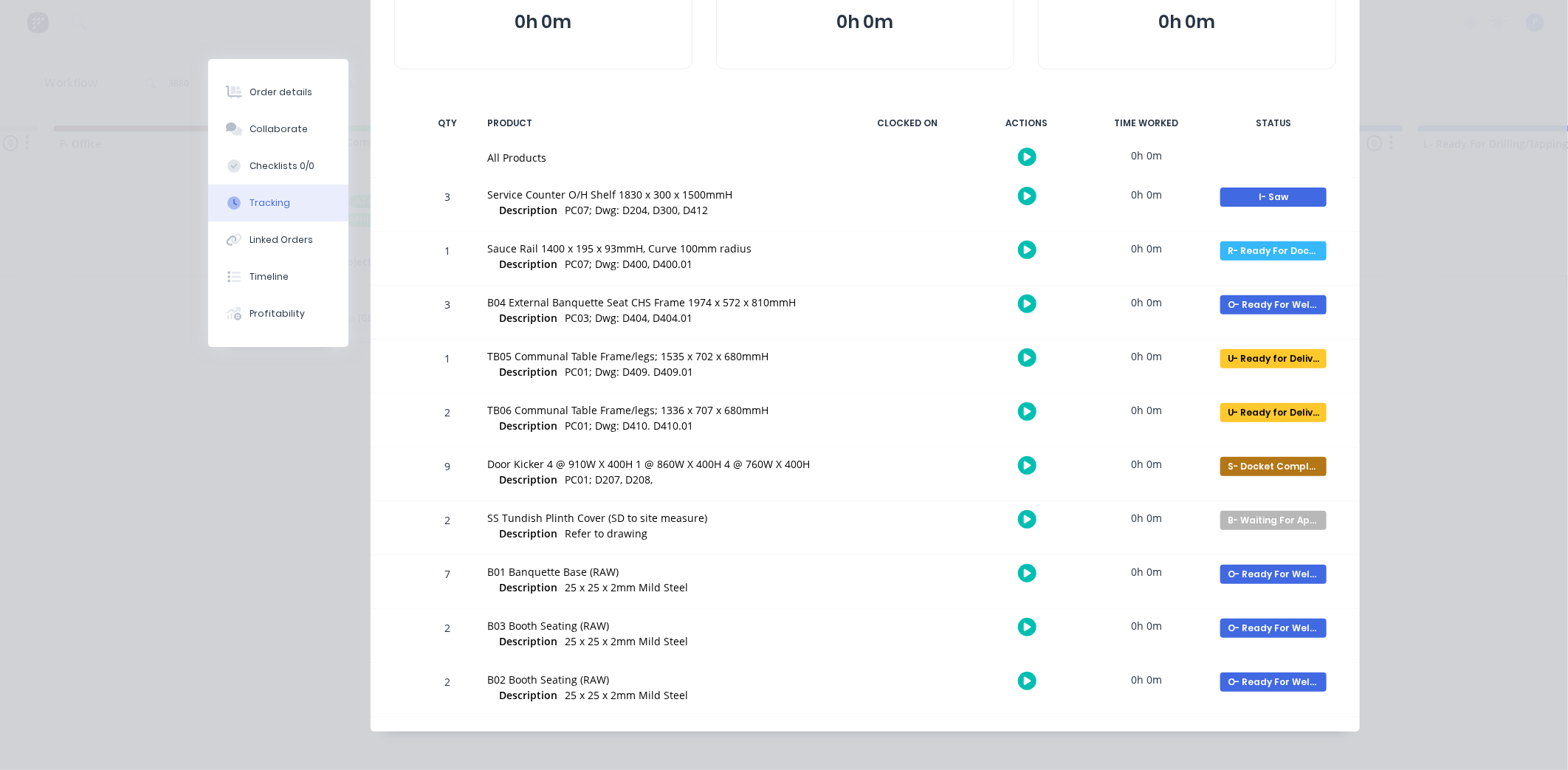
scroll to position [0, 1344]
drag, startPoint x: 1486, startPoint y: 515, endPoint x: 1486, endPoint y: 207, distance: 308.0
drag, startPoint x: 1484, startPoint y: 210, endPoint x: 1465, endPoint y: 156, distance: 57.2
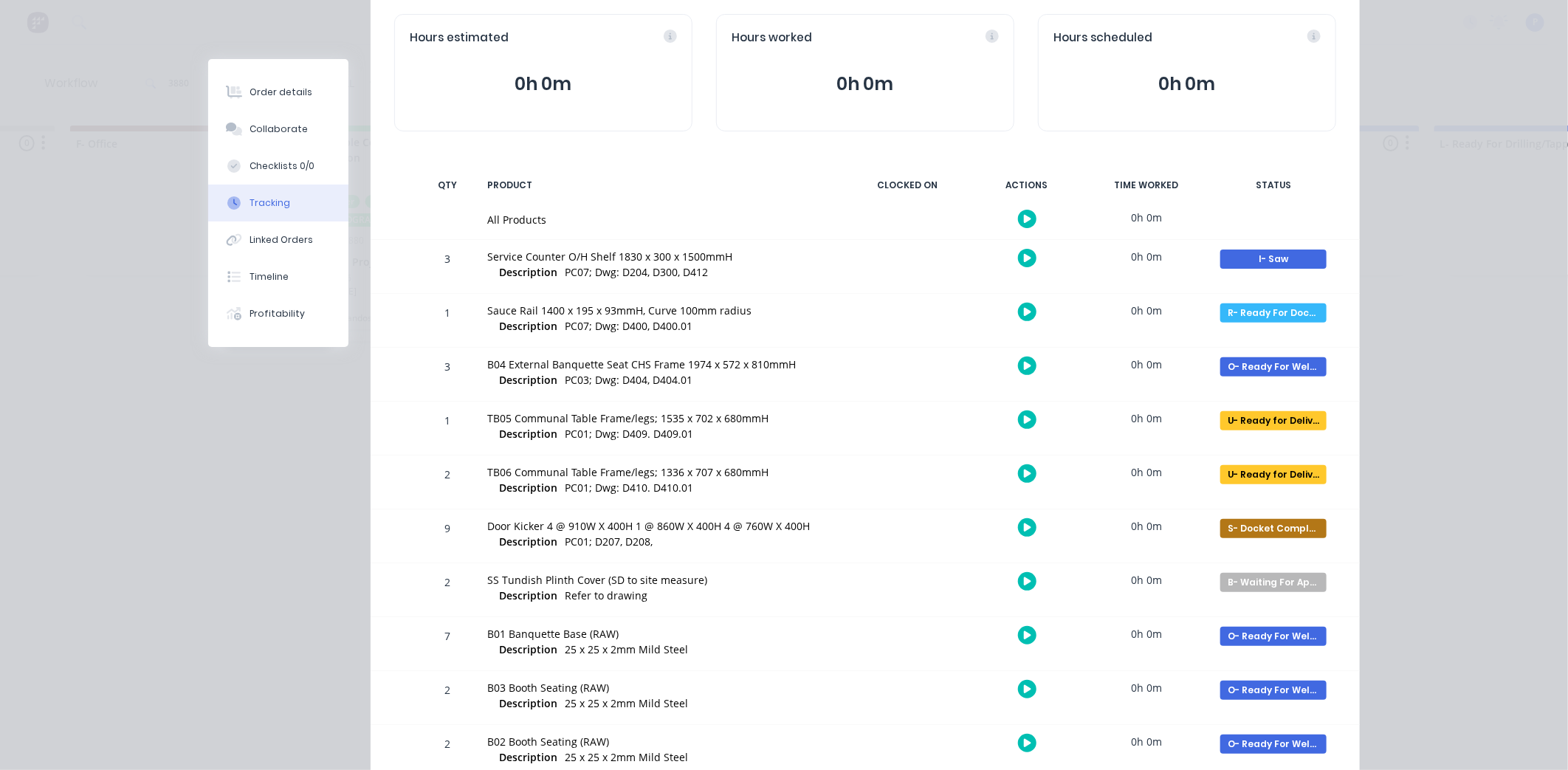
scroll to position [218, 0]
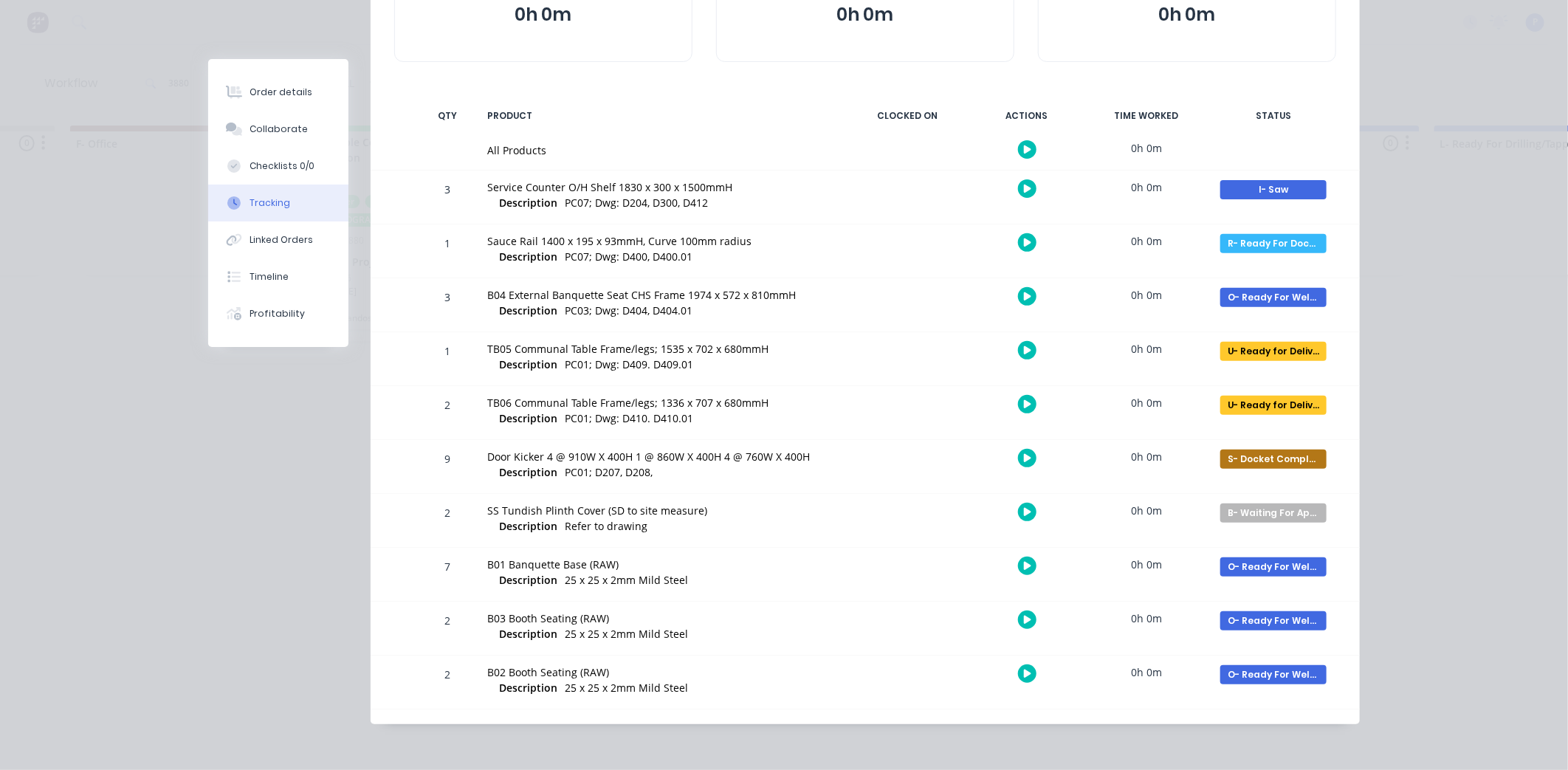
drag, startPoint x: 1283, startPoint y: 322, endPoint x: 1311, endPoint y: 473, distance: 153.6
click at [1280, 614] on div "O- Ready For Welding" at bounding box center [1273, 620] width 106 height 19
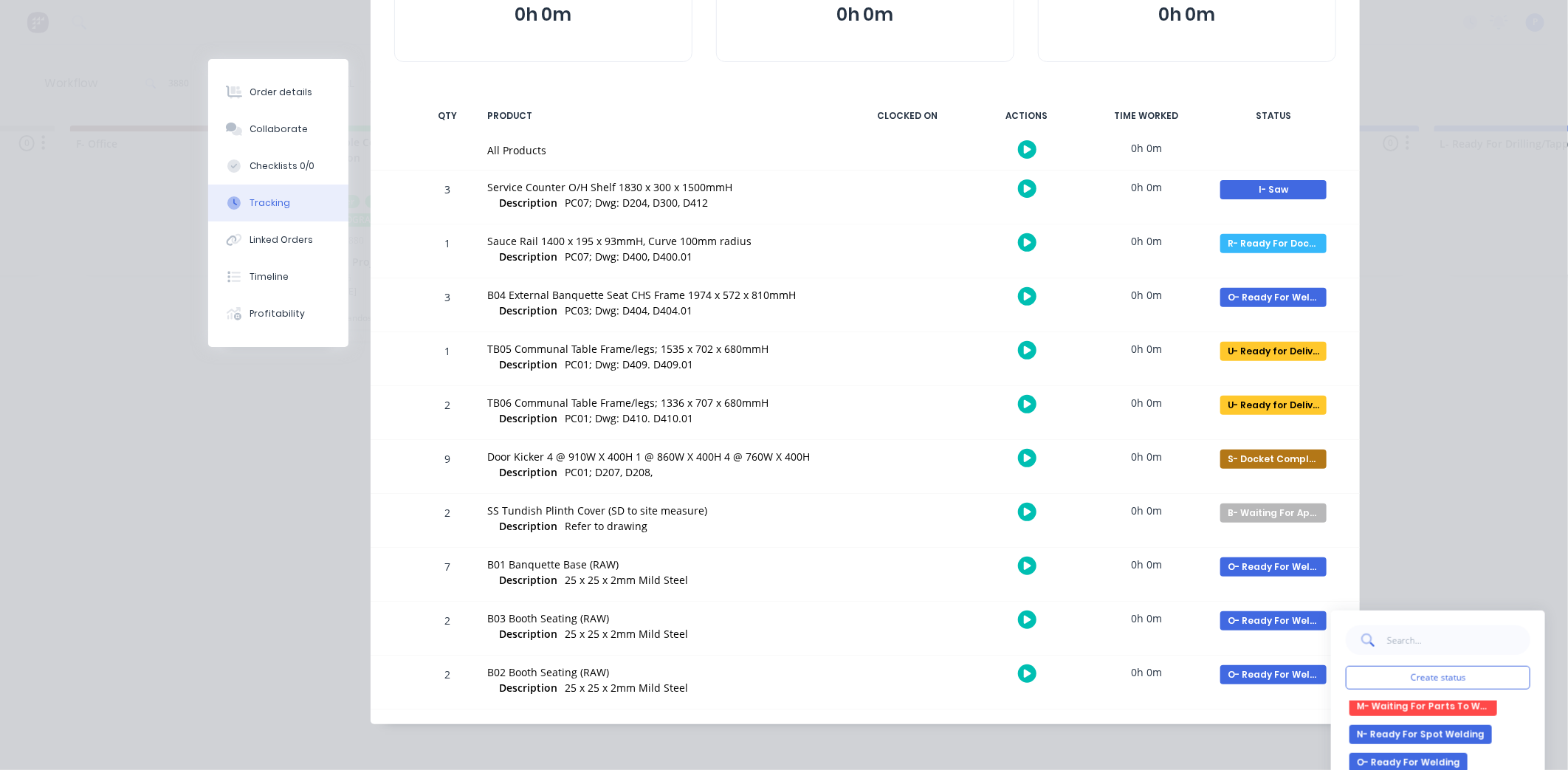
scroll to position [535, 0]
drag, startPoint x: 1470, startPoint y: 722, endPoint x: 1477, endPoint y: 731, distance: 11.4
click at [1440, 713] on button "R- Ready For Docket" at bounding box center [1405, 709] width 112 height 19
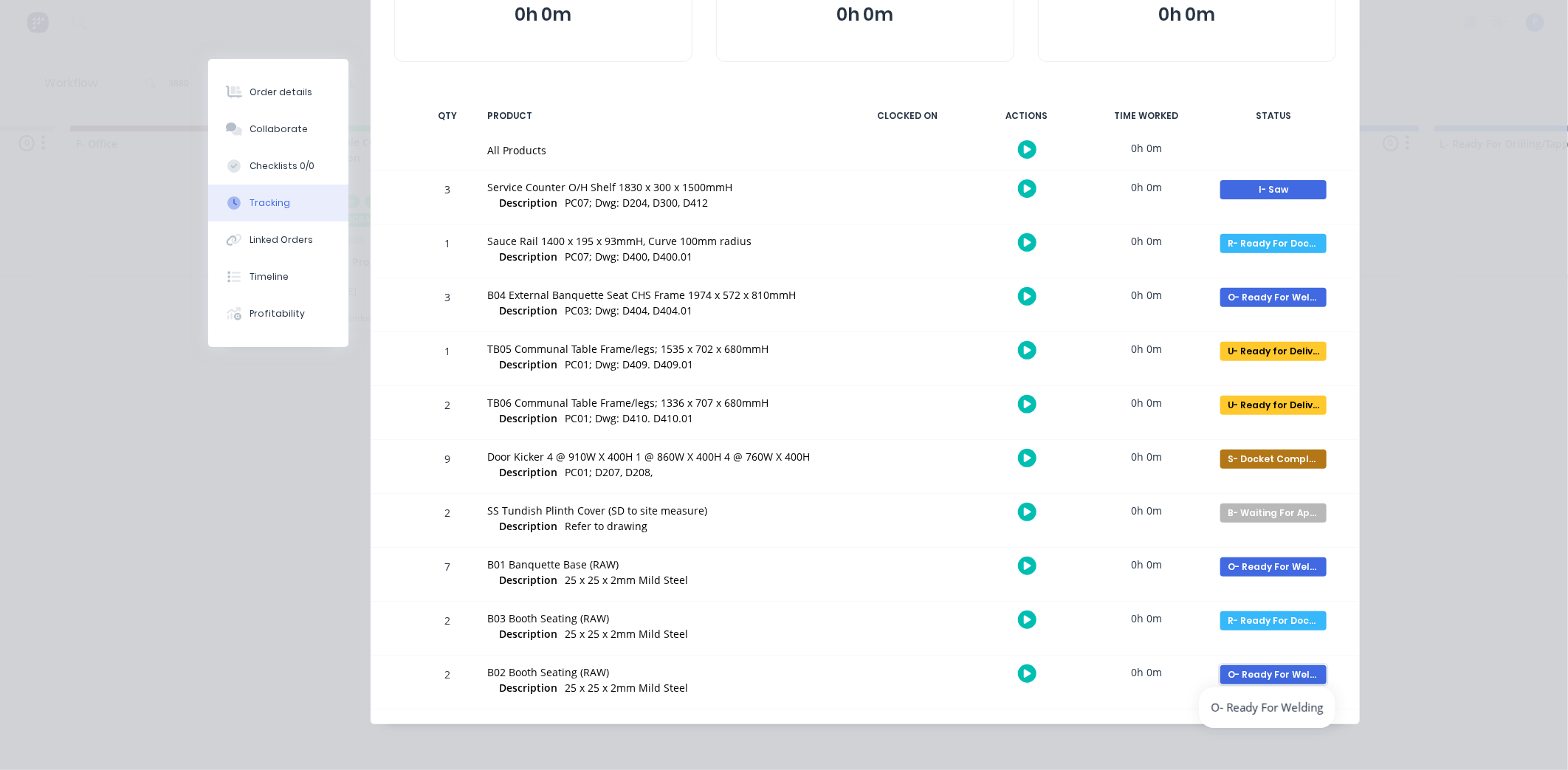
click at [1288, 676] on div "O- Ready For Welding" at bounding box center [1273, 675] width 106 height 19
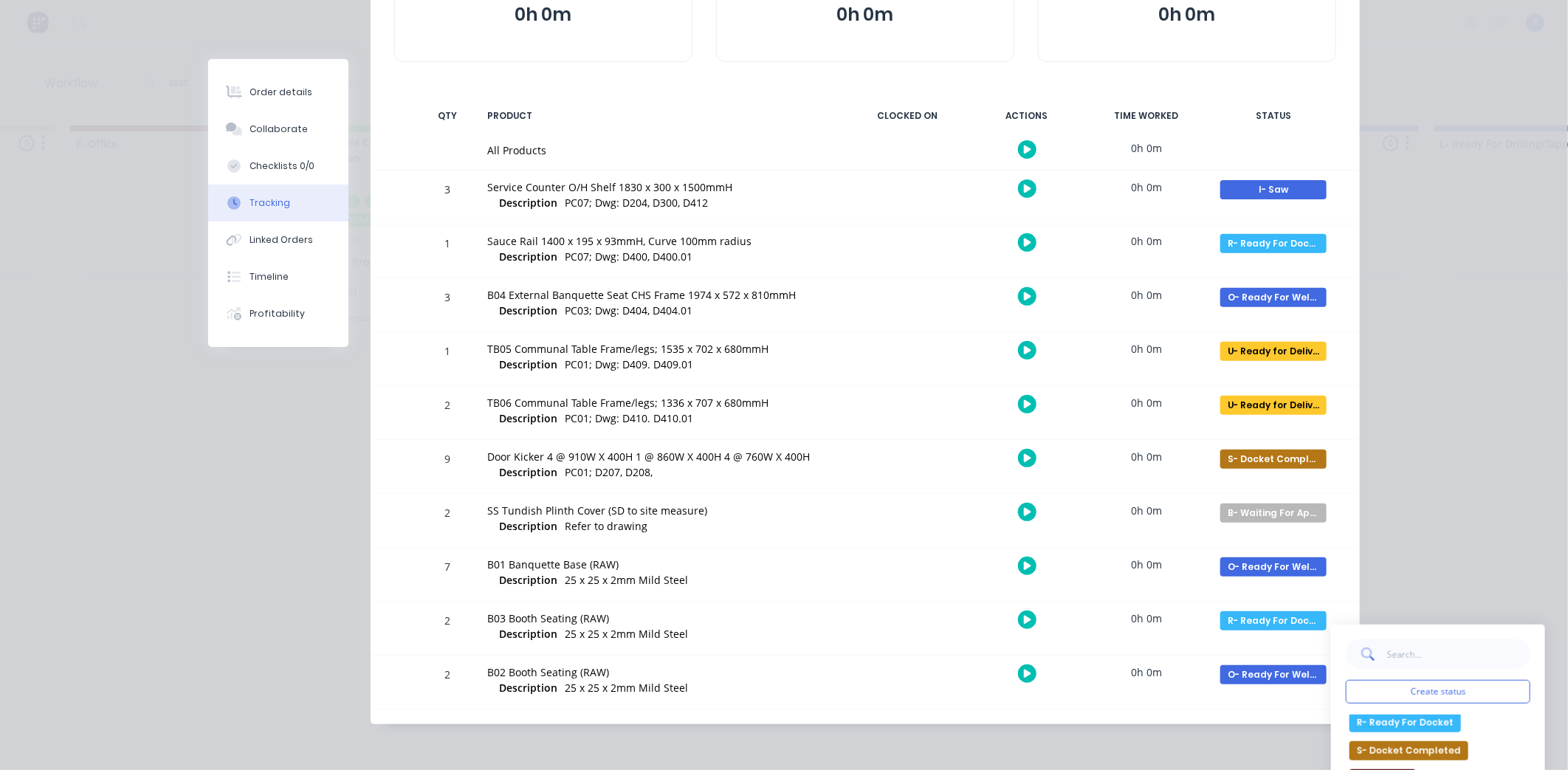
click at [1434, 720] on button "R- Ready For Docket" at bounding box center [1405, 722] width 112 height 19
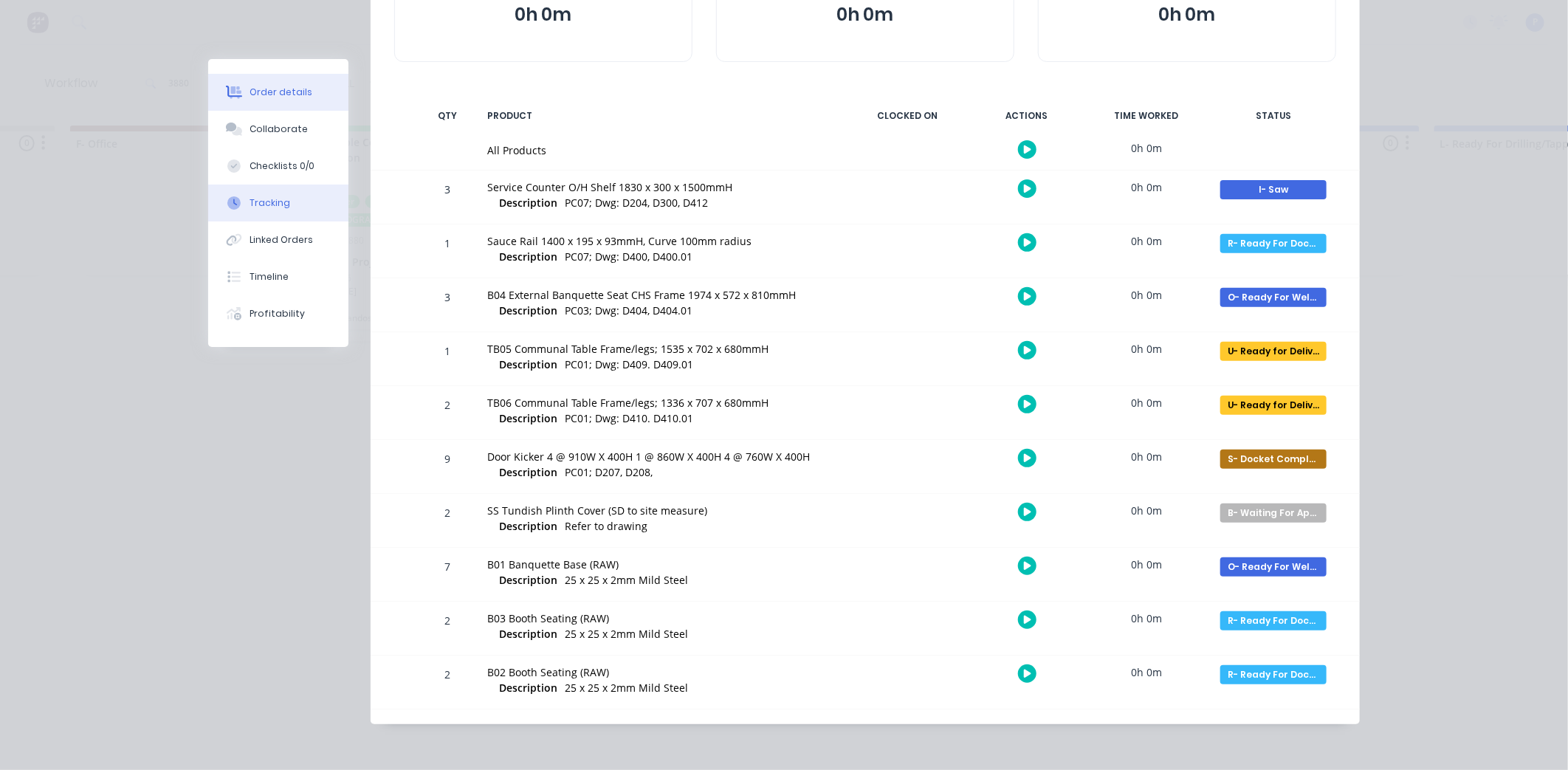
click at [250, 93] on div "Order details" at bounding box center [280, 91] width 62 height 13
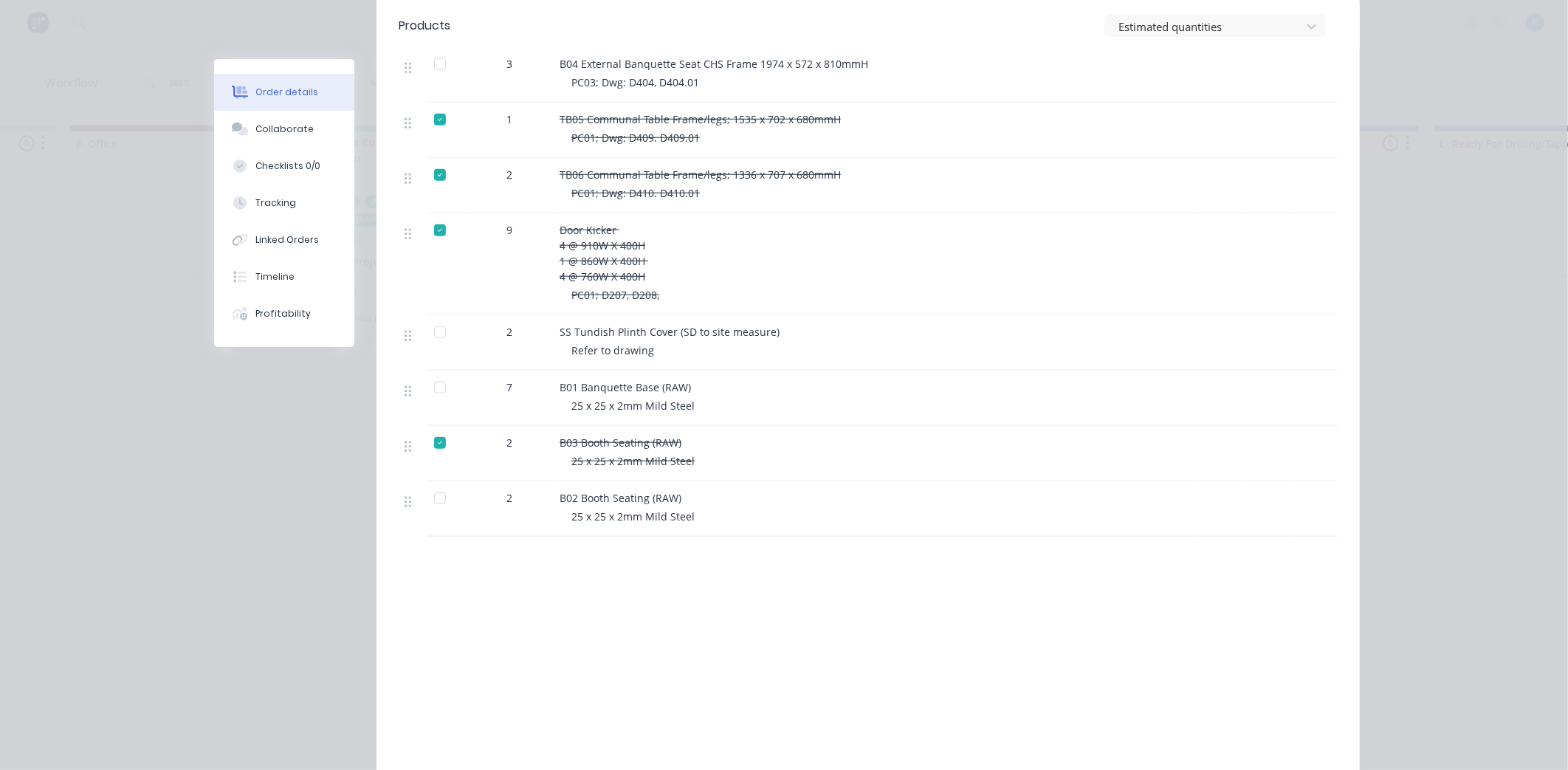
scroll to position [780, 0]
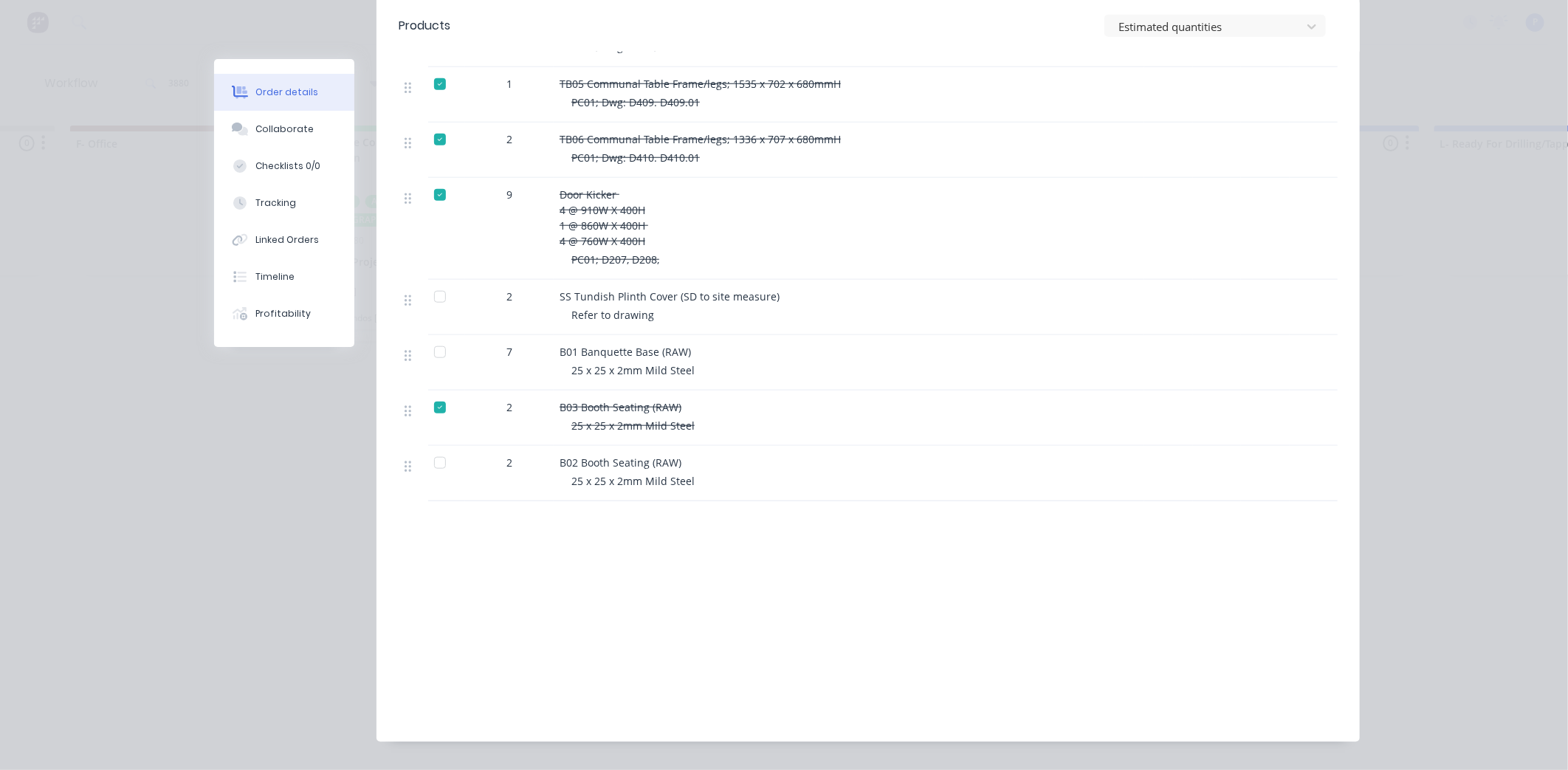
drag, startPoint x: 1074, startPoint y: 642, endPoint x: 1078, endPoint y: 734, distance: 92.1
click at [432, 448] on div at bounding box center [440, 463] width 30 height 30
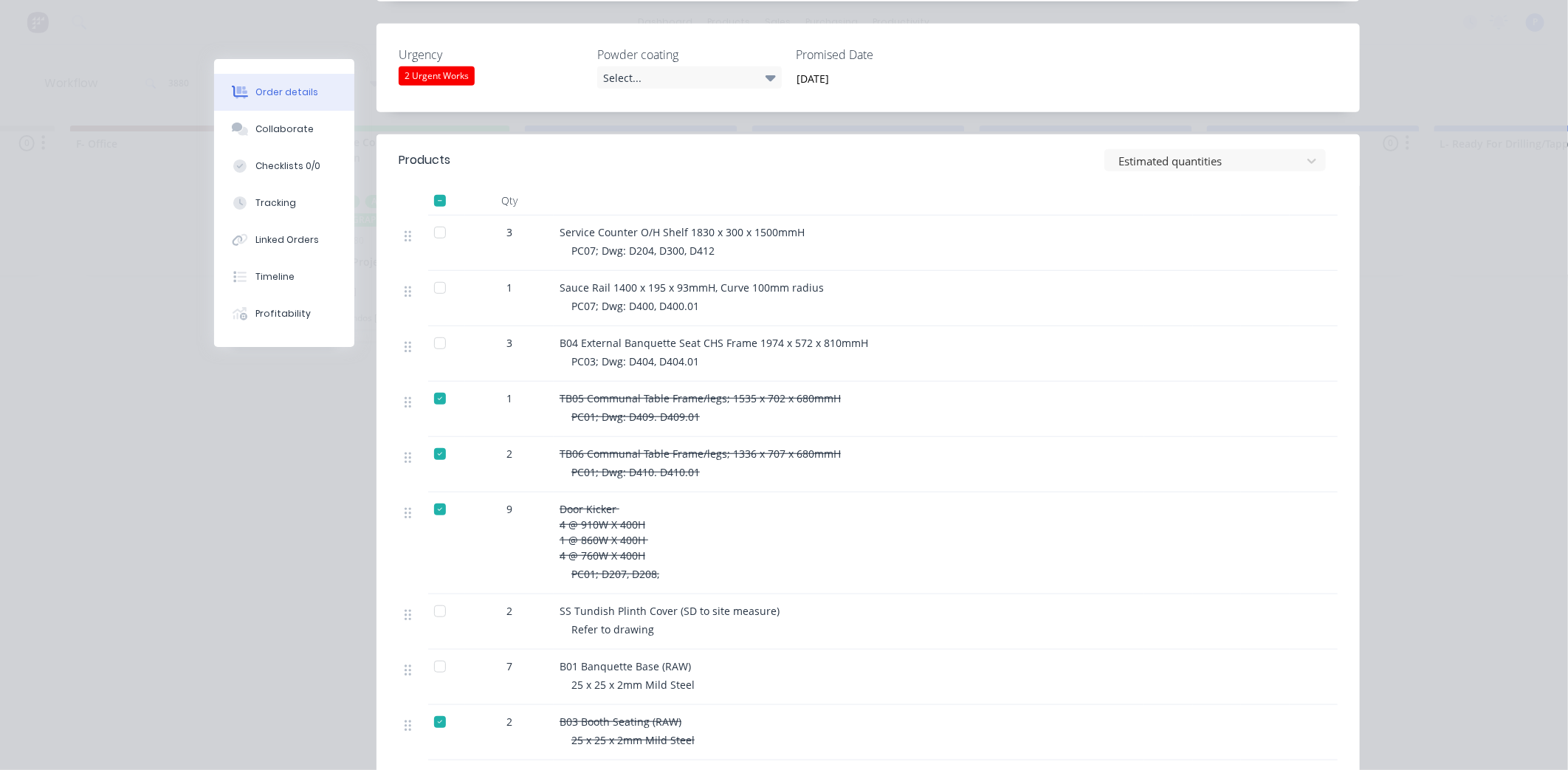
drag, startPoint x: 477, startPoint y: 303, endPoint x: 490, endPoint y: 248, distance: 56.5
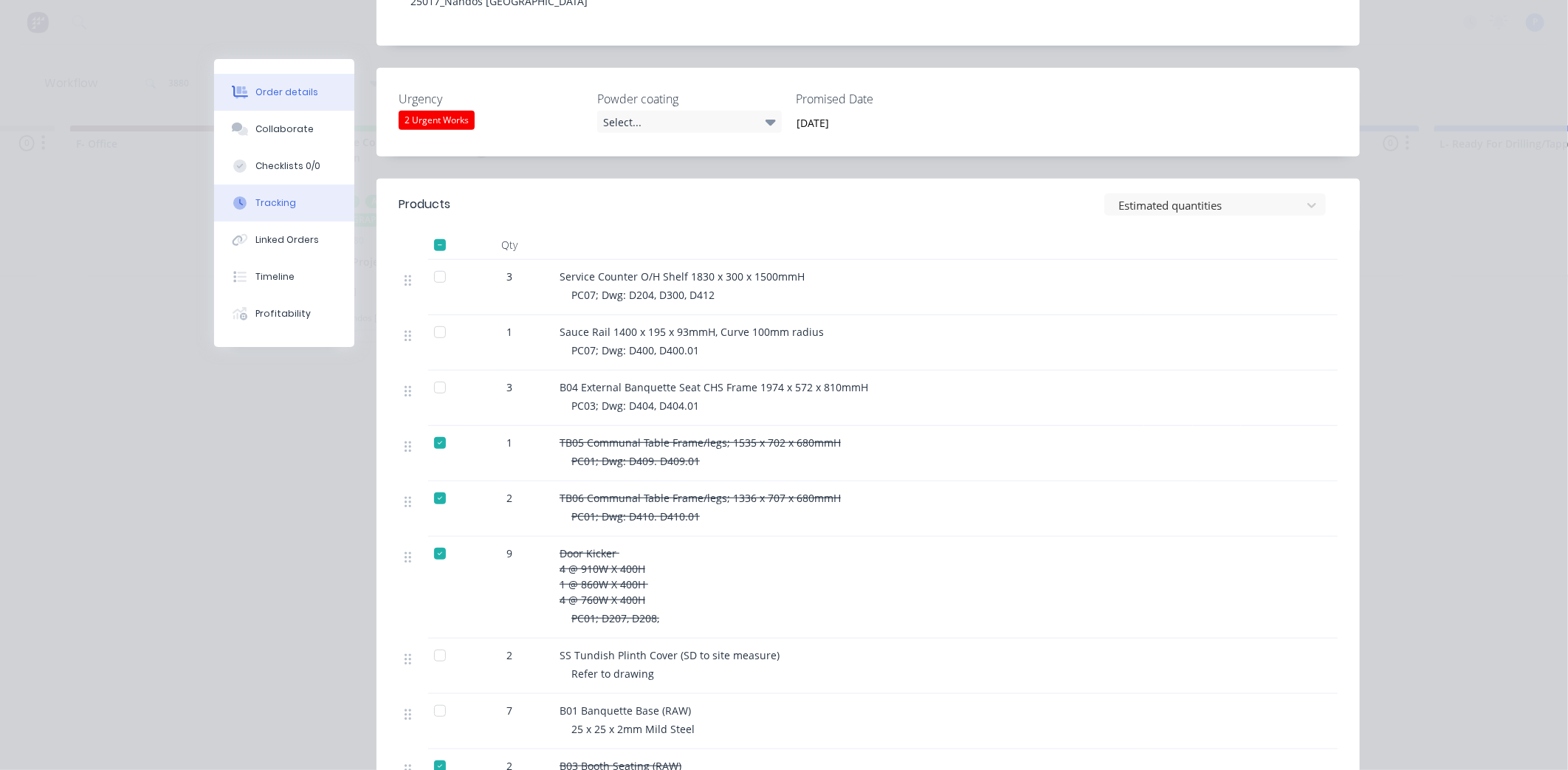
click at [282, 196] on div "Tracking" at bounding box center [275, 202] width 41 height 13
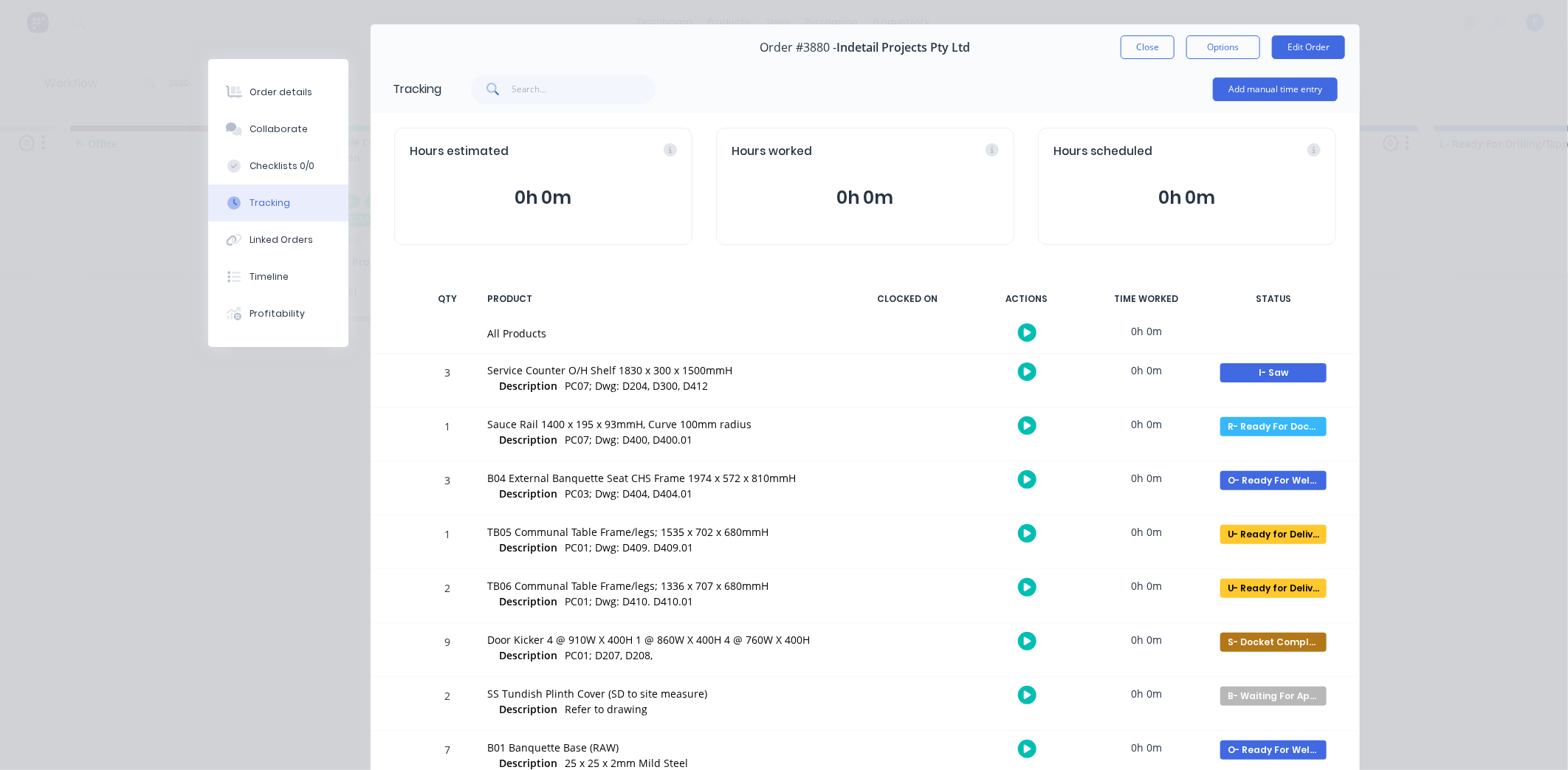
scroll to position [39, 0]
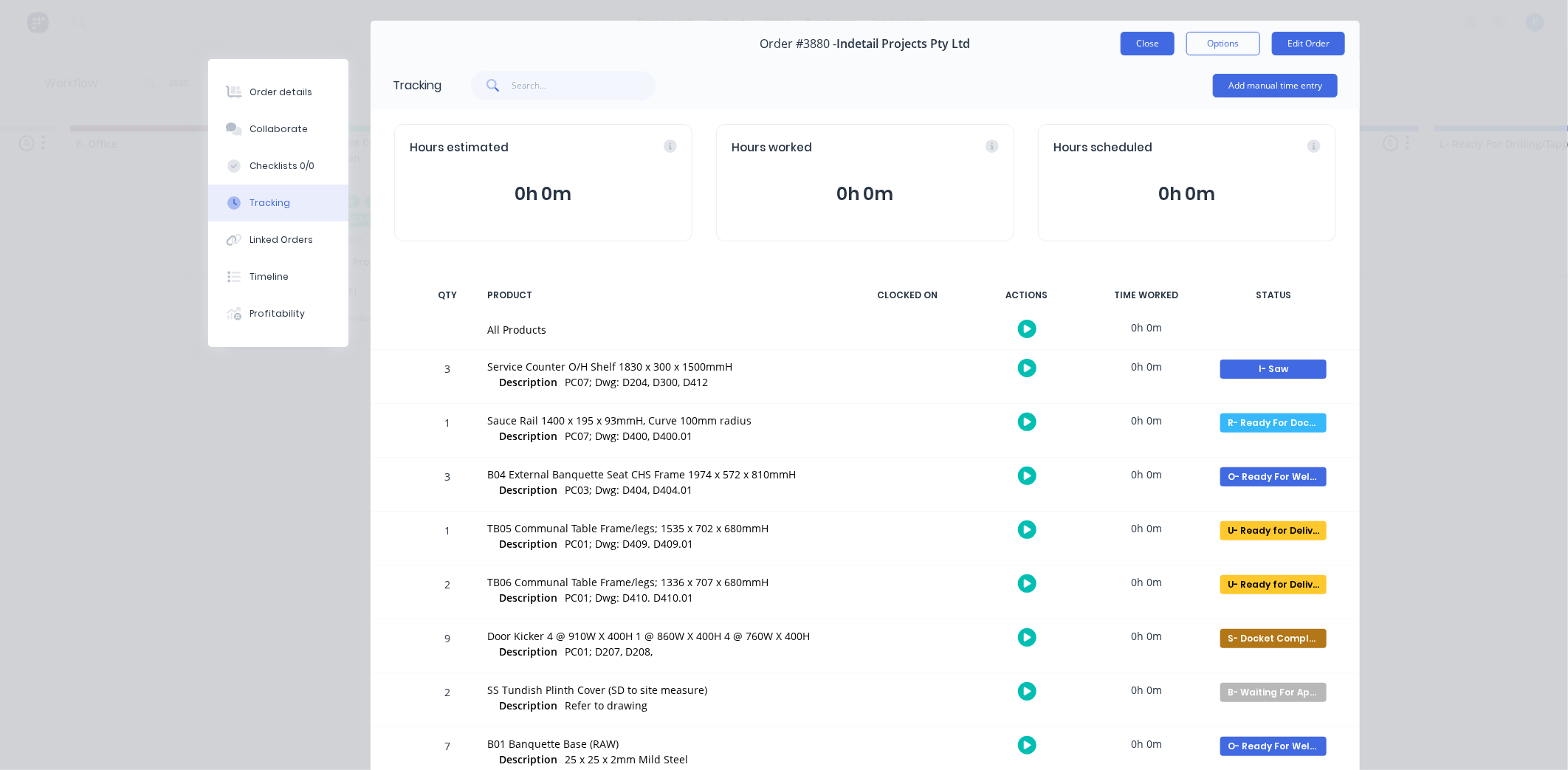
click at [1146, 39] on button "Close" at bounding box center [1147, 44] width 53 height 24
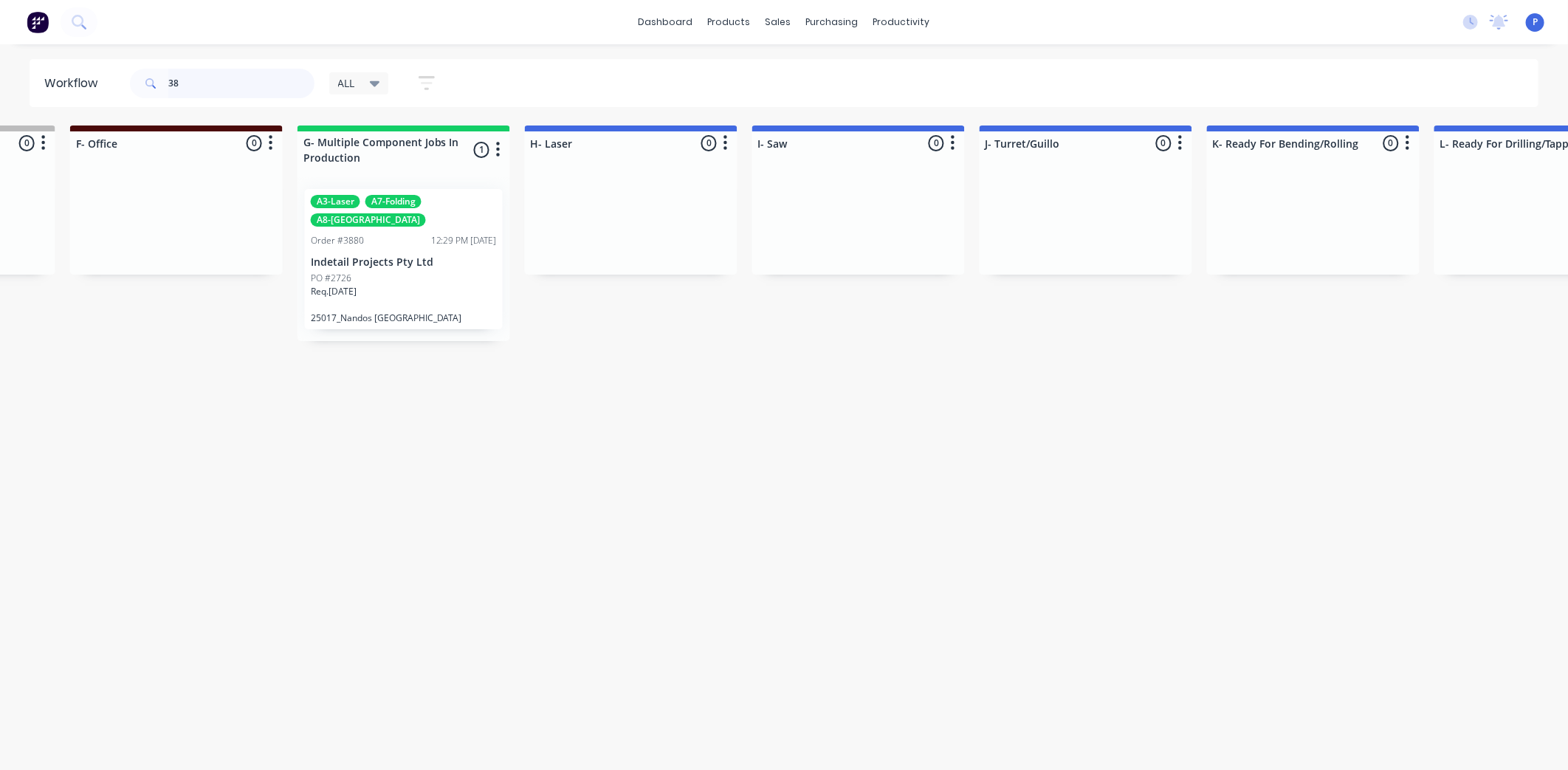
type input "3"
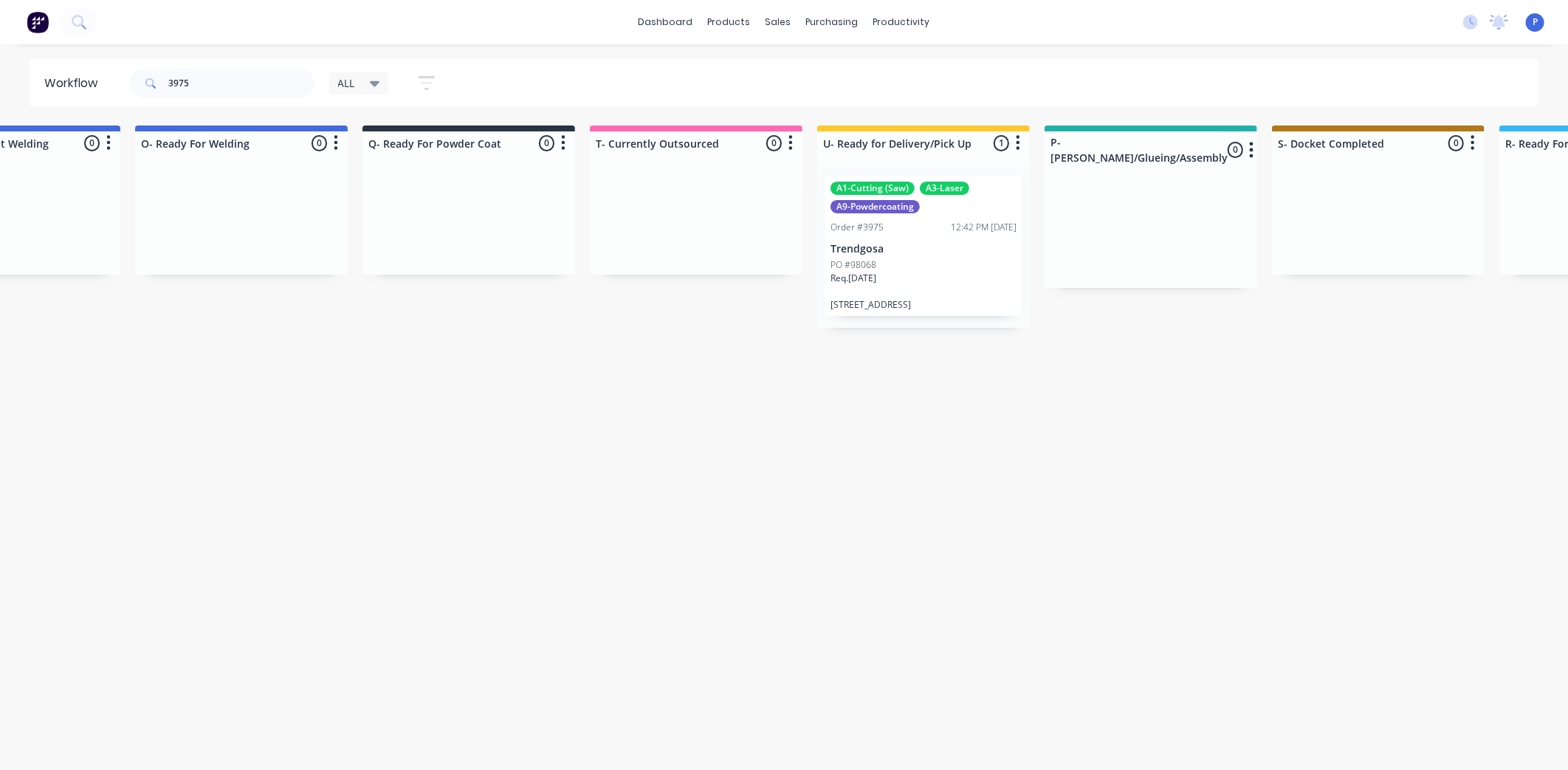
drag, startPoint x: 397, startPoint y: 398, endPoint x: 513, endPoint y: 414, distance: 117.1
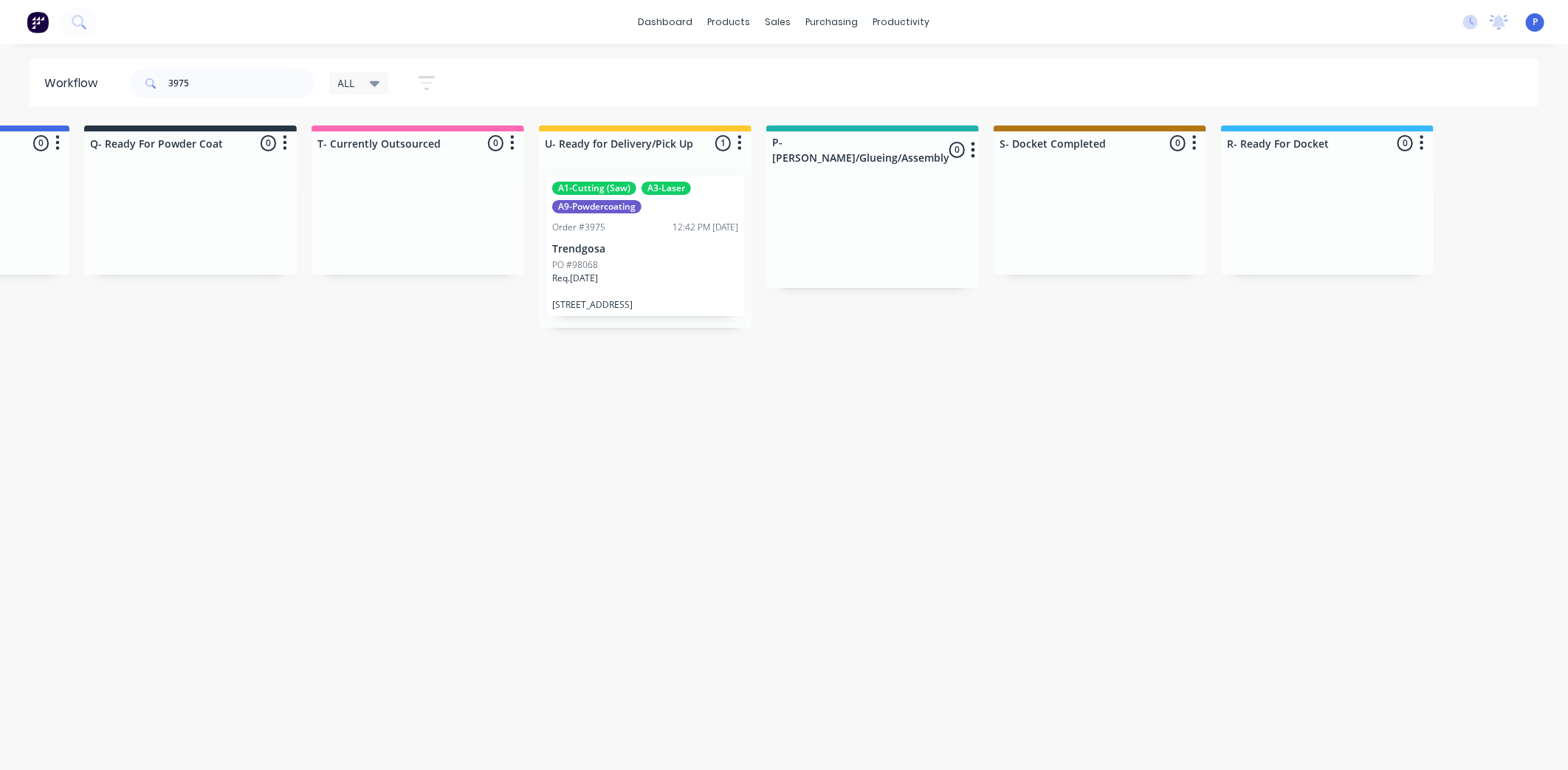
click at [617, 265] on div "PO #98068" at bounding box center [645, 265] width 186 height 13
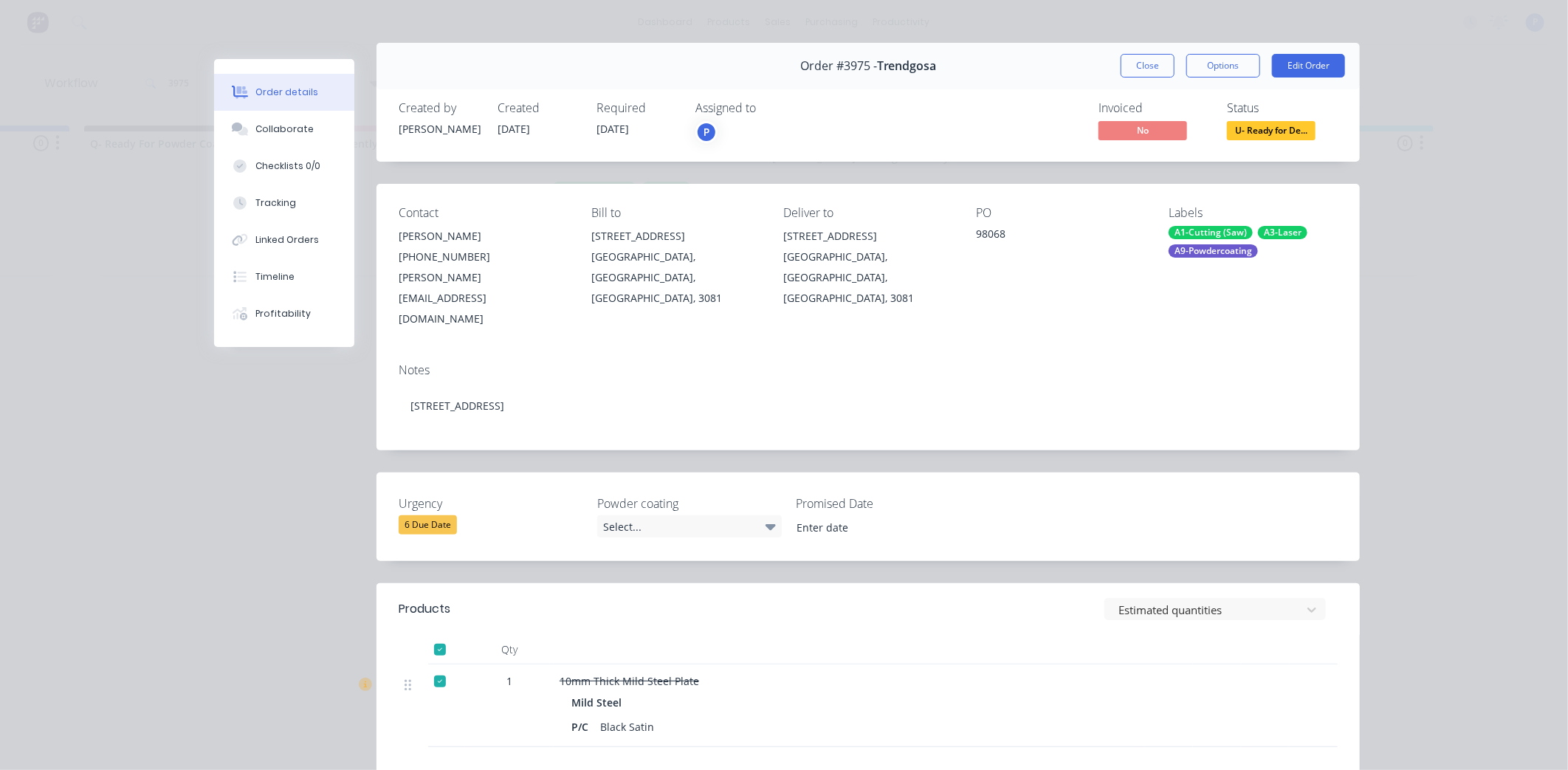
scroll to position [19, 0]
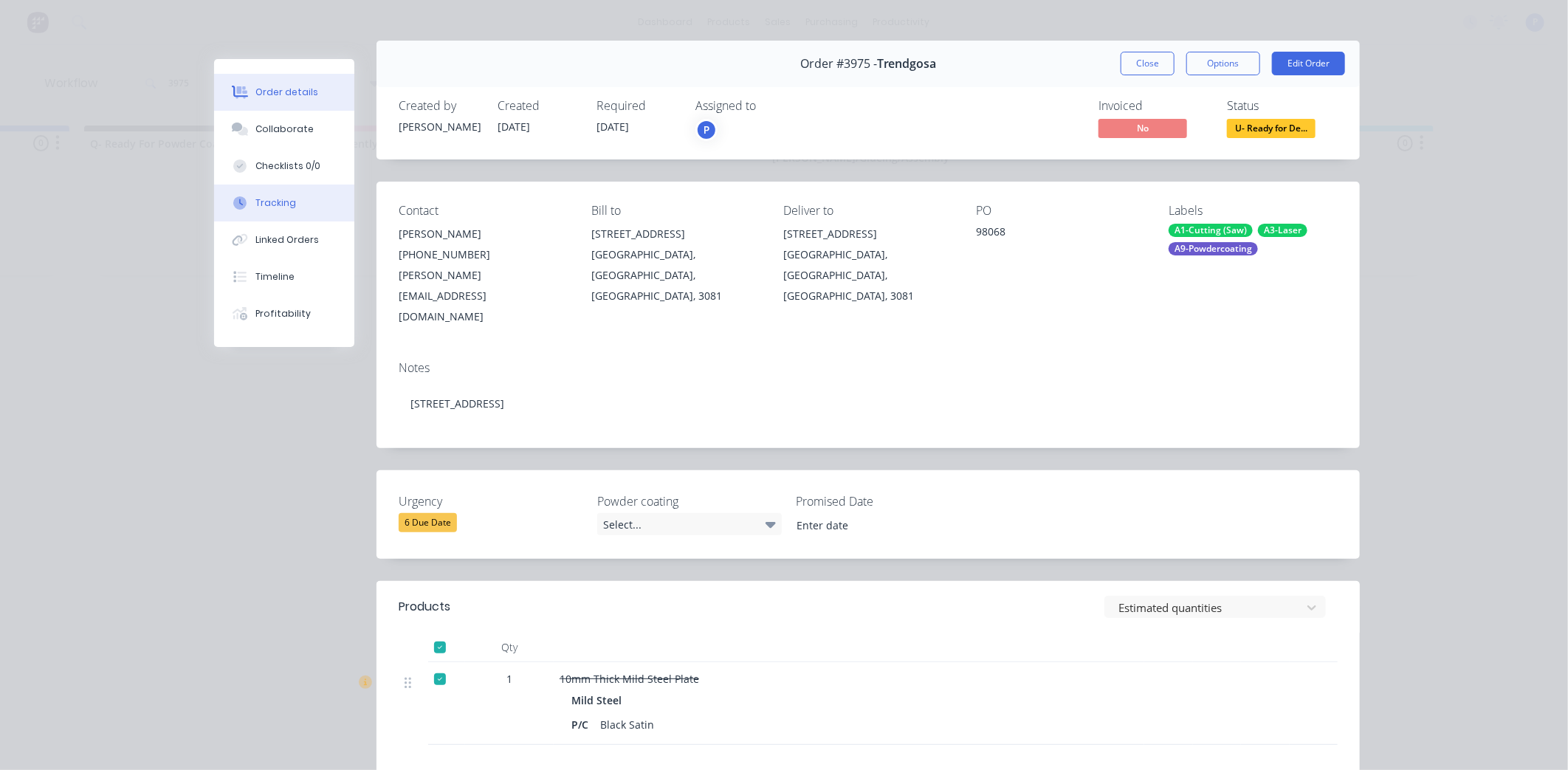
click at [277, 209] on div "Tracking" at bounding box center [275, 202] width 41 height 13
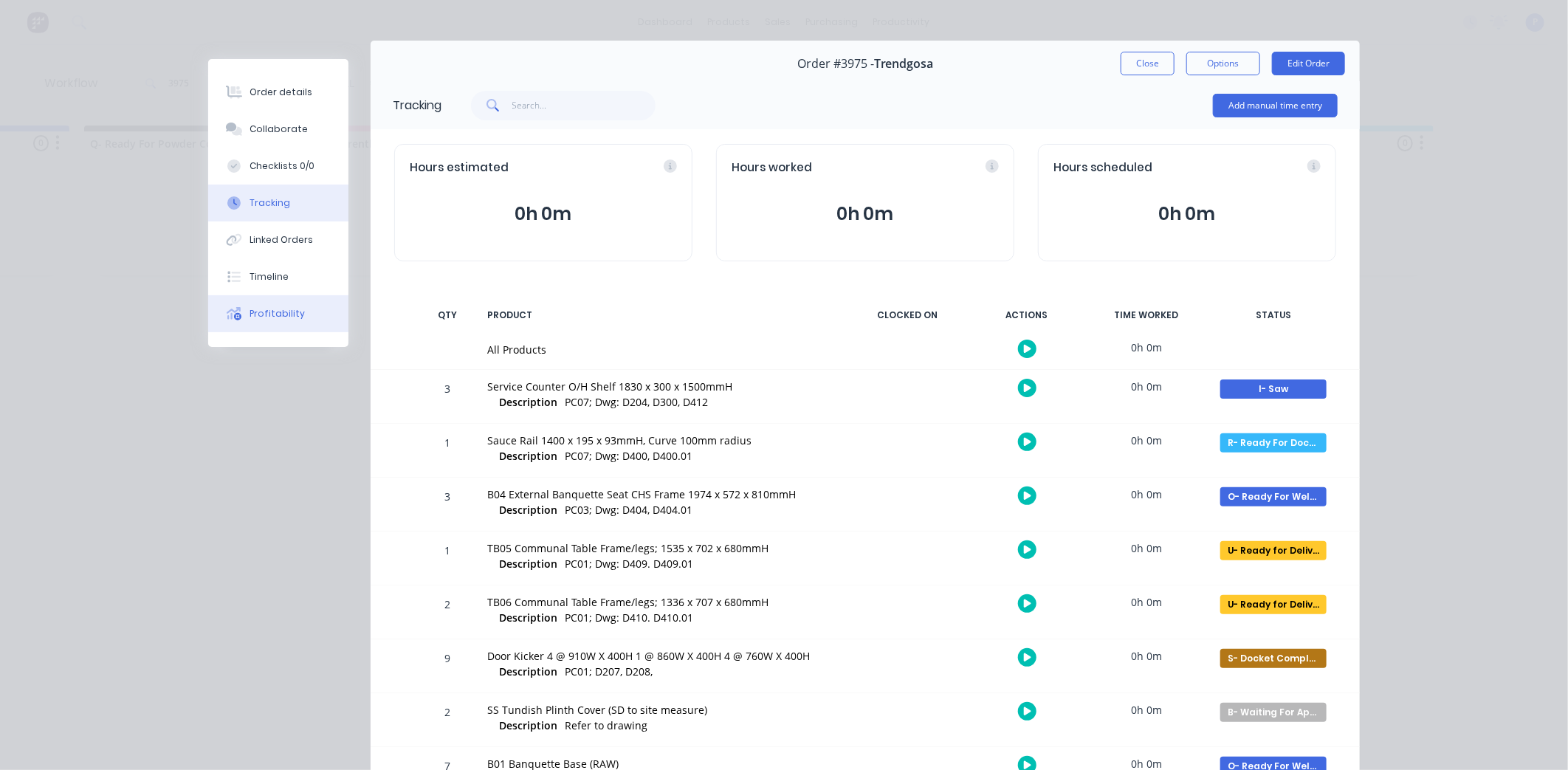
scroll to position [0, 0]
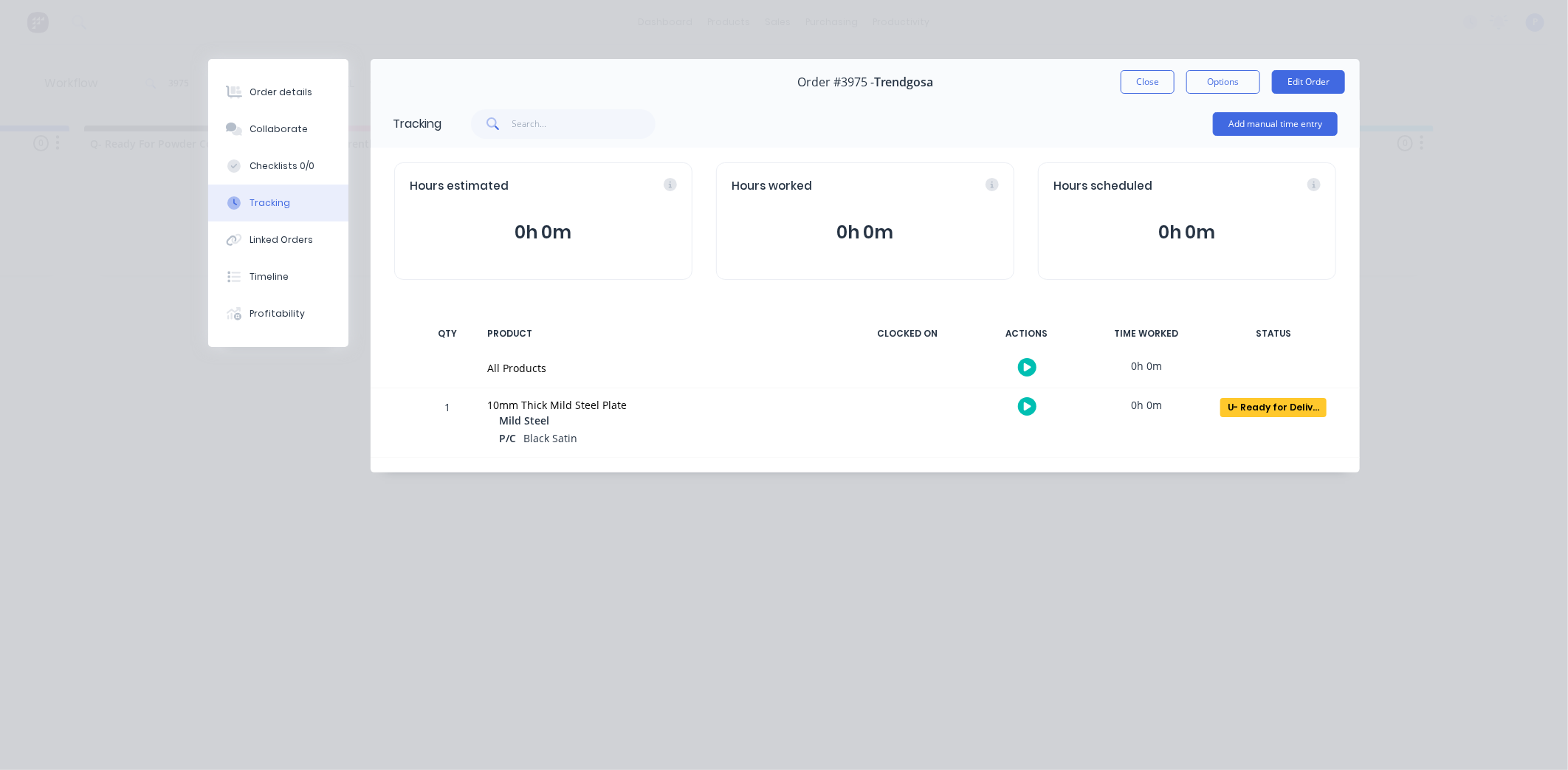
click at [1138, 79] on button "Close" at bounding box center [1147, 82] width 53 height 24
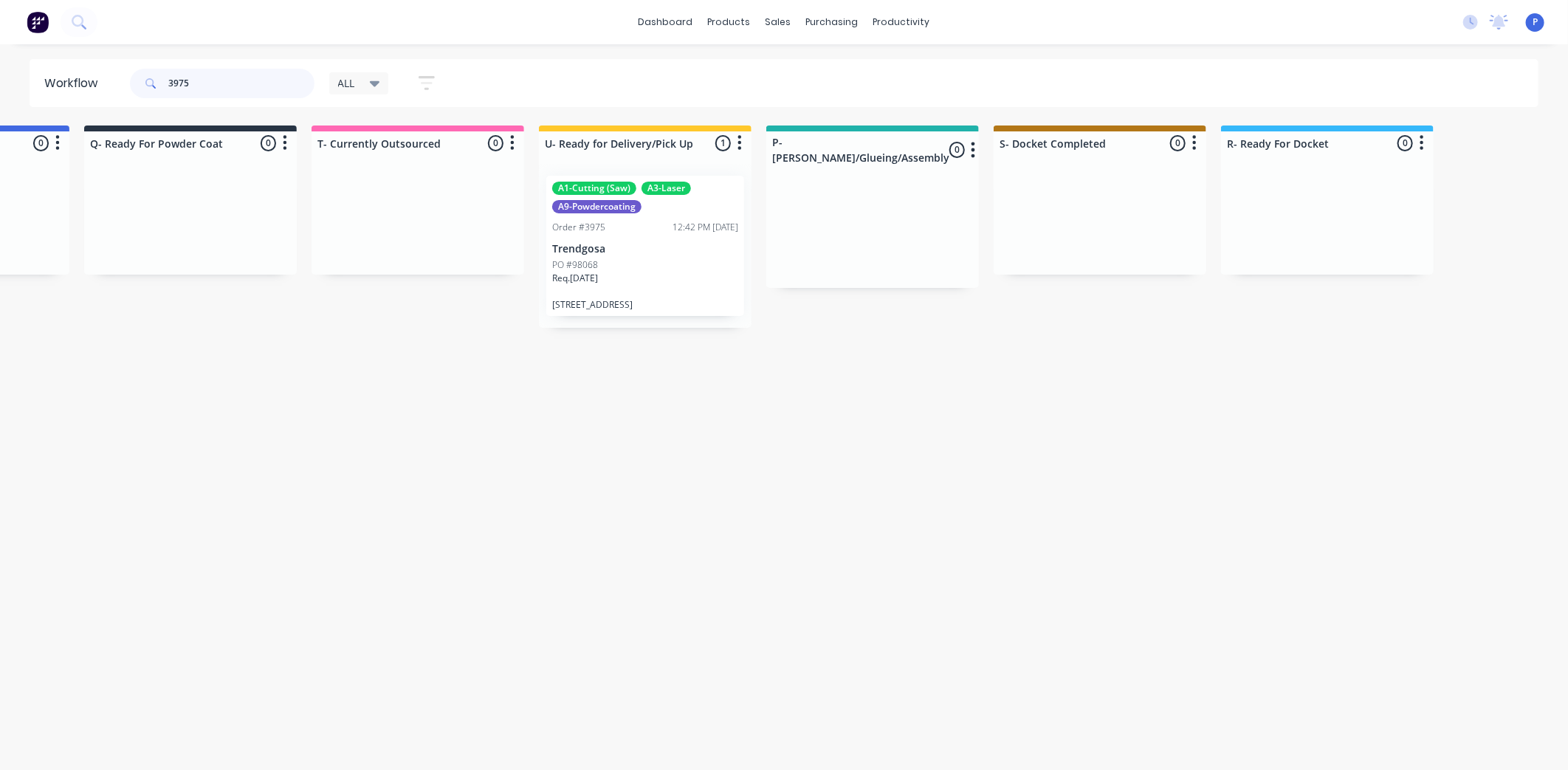
click at [256, 72] on input "3975" at bounding box center [242, 83] width 147 height 30
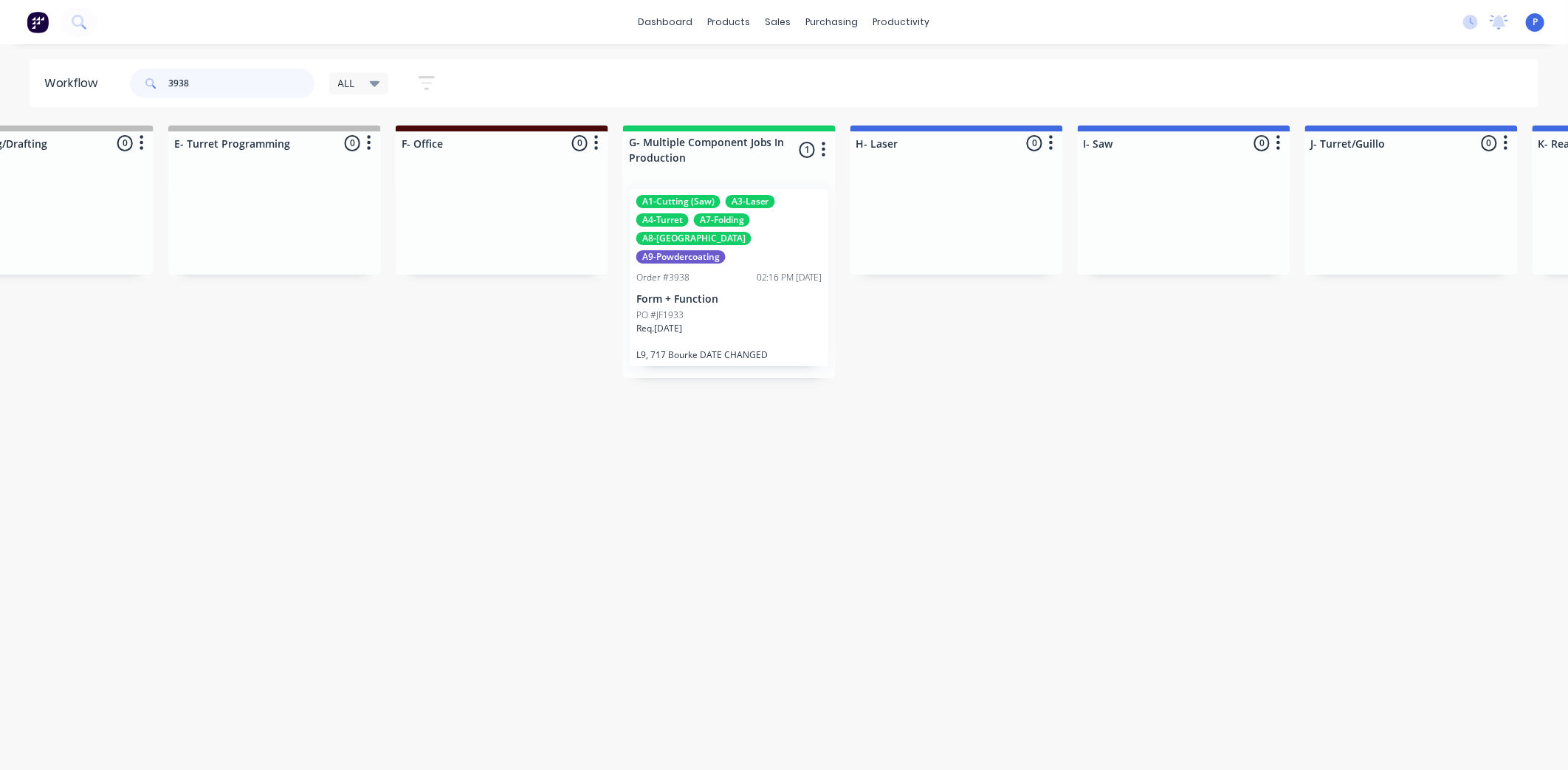
scroll to position [0, 1026]
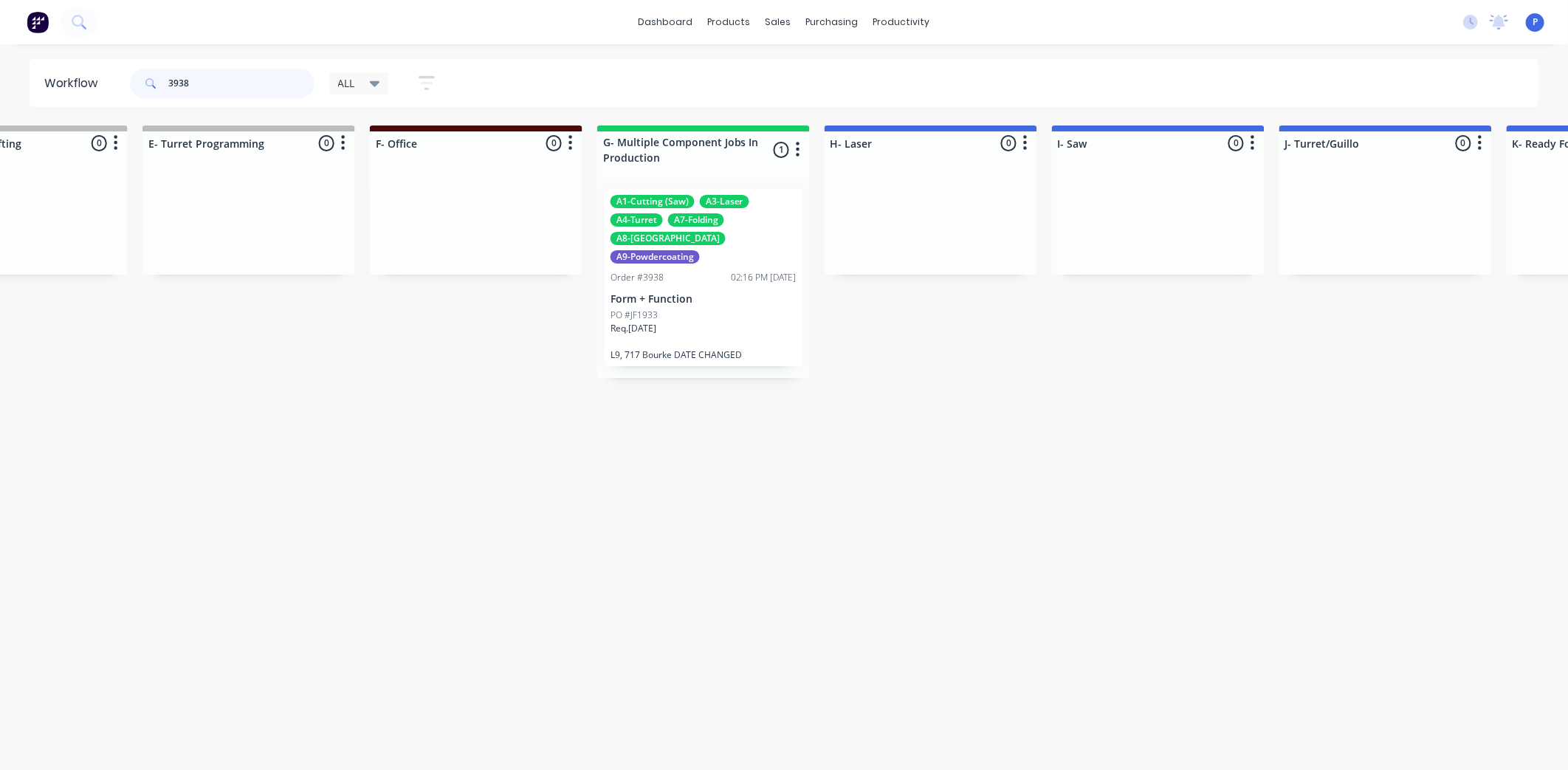
type input "3938"
click at [636, 197] on div "A1-Cutting (Saw)" at bounding box center [652, 201] width 84 height 13
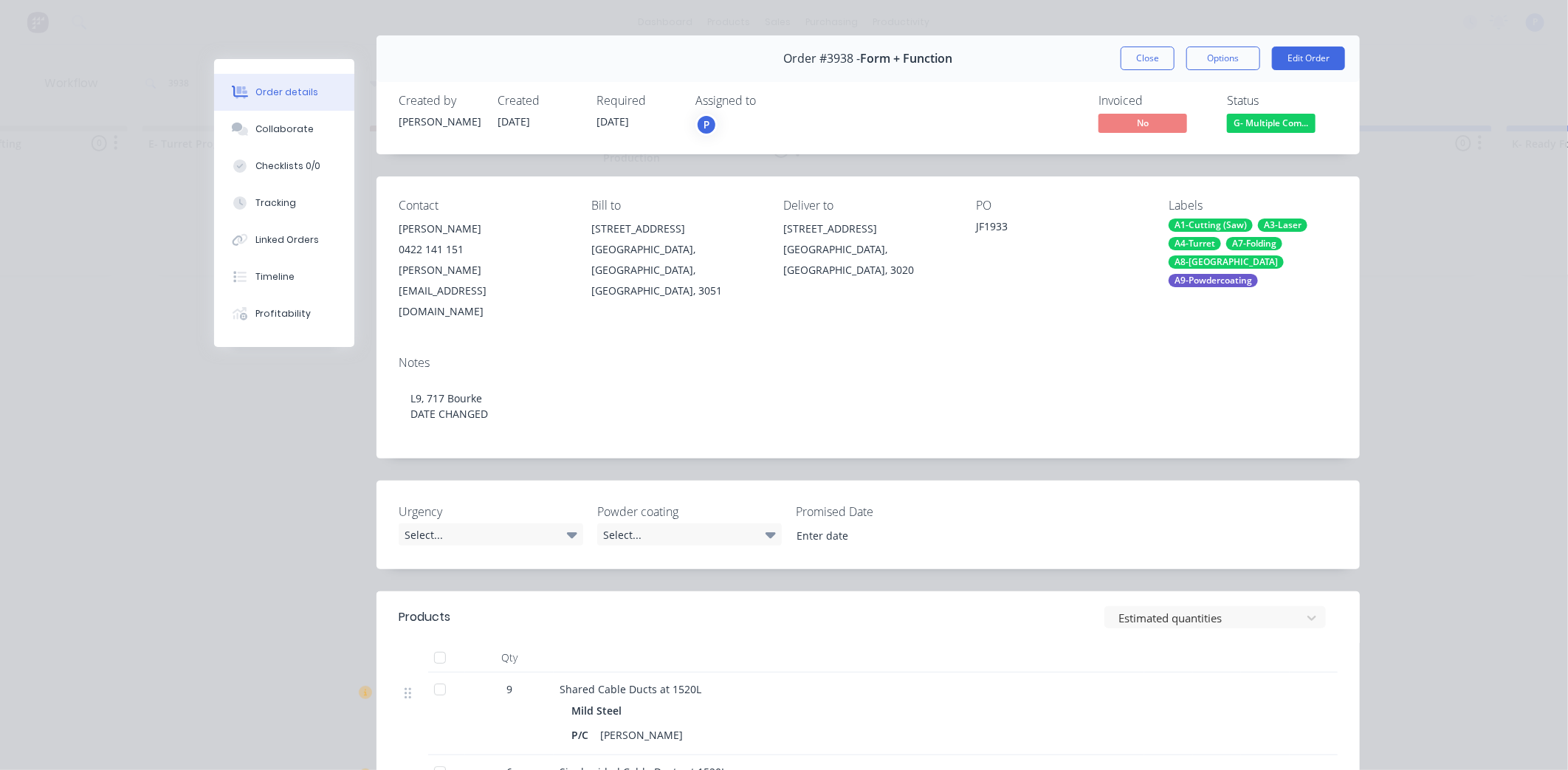
scroll to position [48, 0]
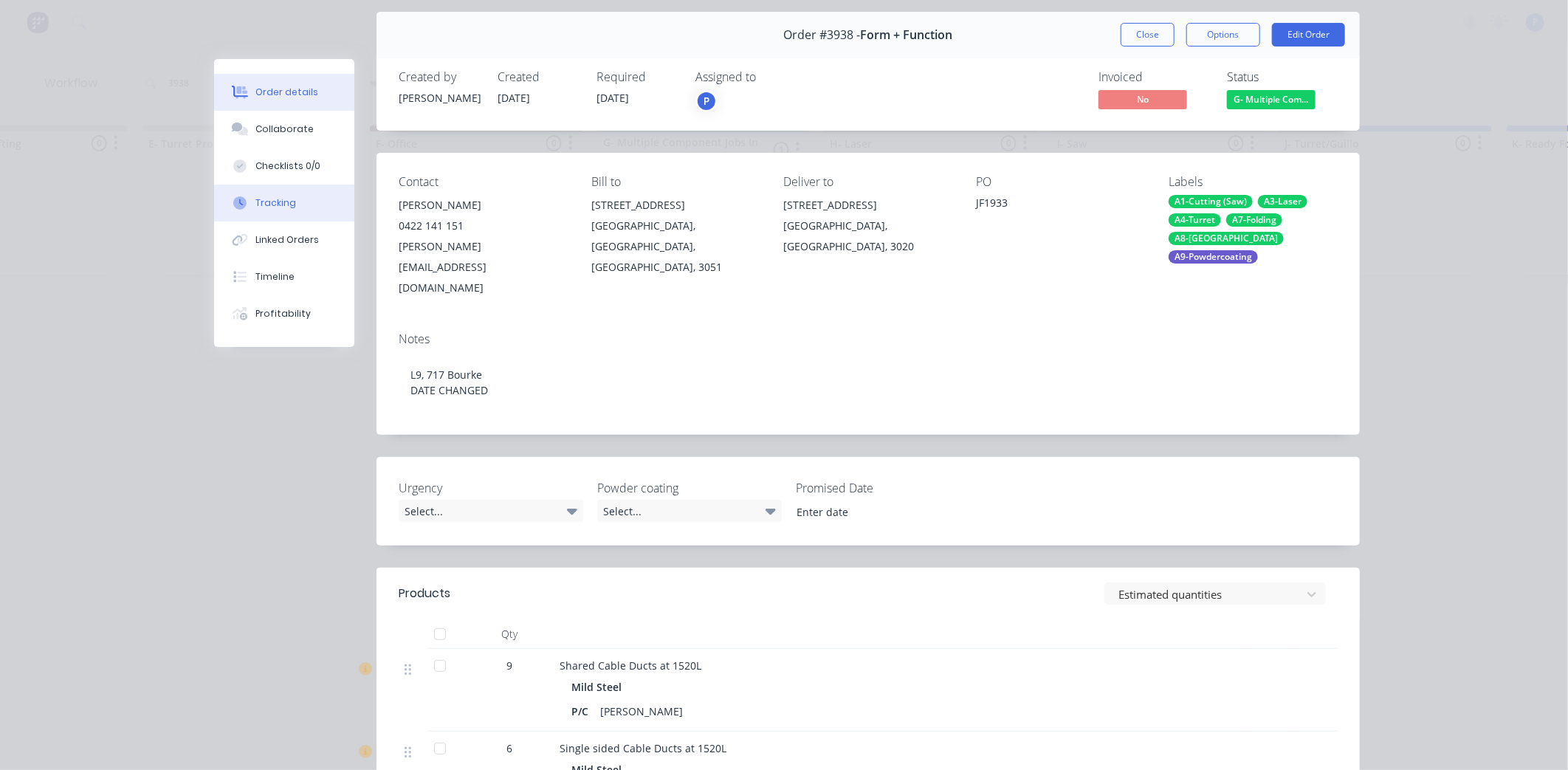
click at [284, 209] on div "Tracking" at bounding box center [275, 202] width 41 height 13
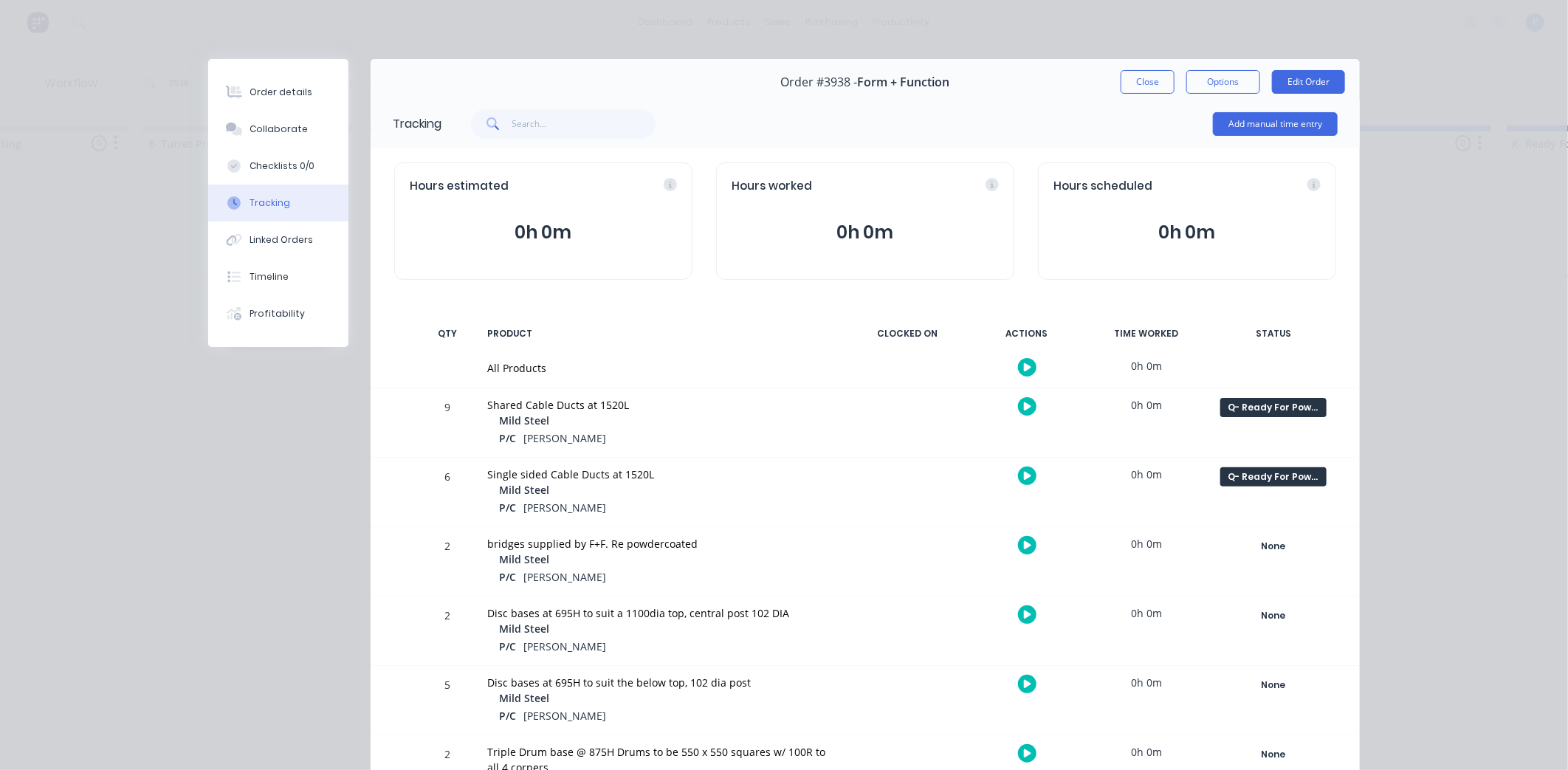
click at [1270, 419] on div "Q- Ready For Powder Coat Create status None edit A- On Hold B- Waiting For Appr…" at bounding box center [1273, 422] width 126 height 68
click at [1295, 404] on div "Q- Ready For Powder Coat" at bounding box center [1273, 407] width 106 height 19
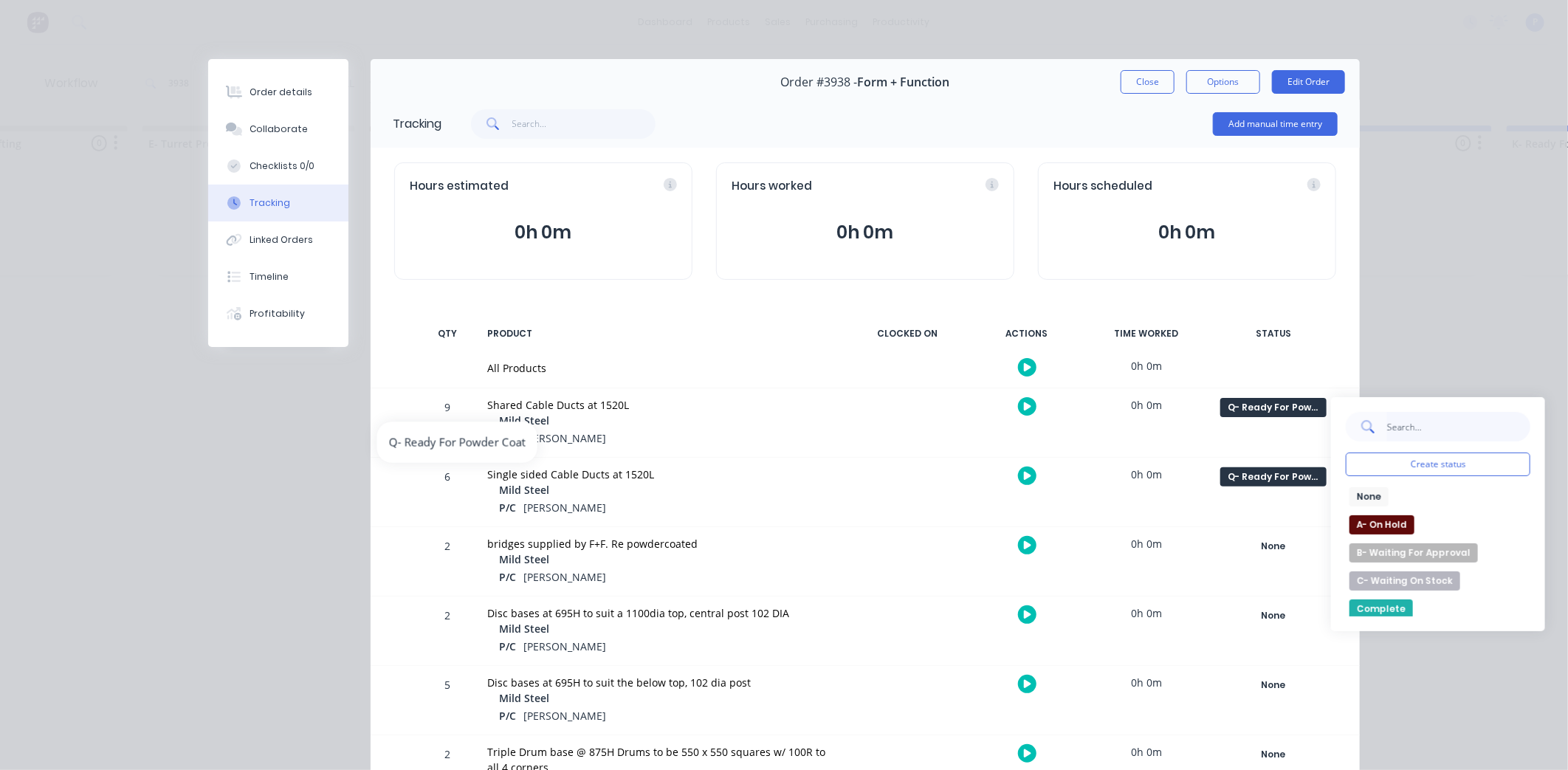
click at [1398, 434] on input "text" at bounding box center [1458, 427] width 144 height 30
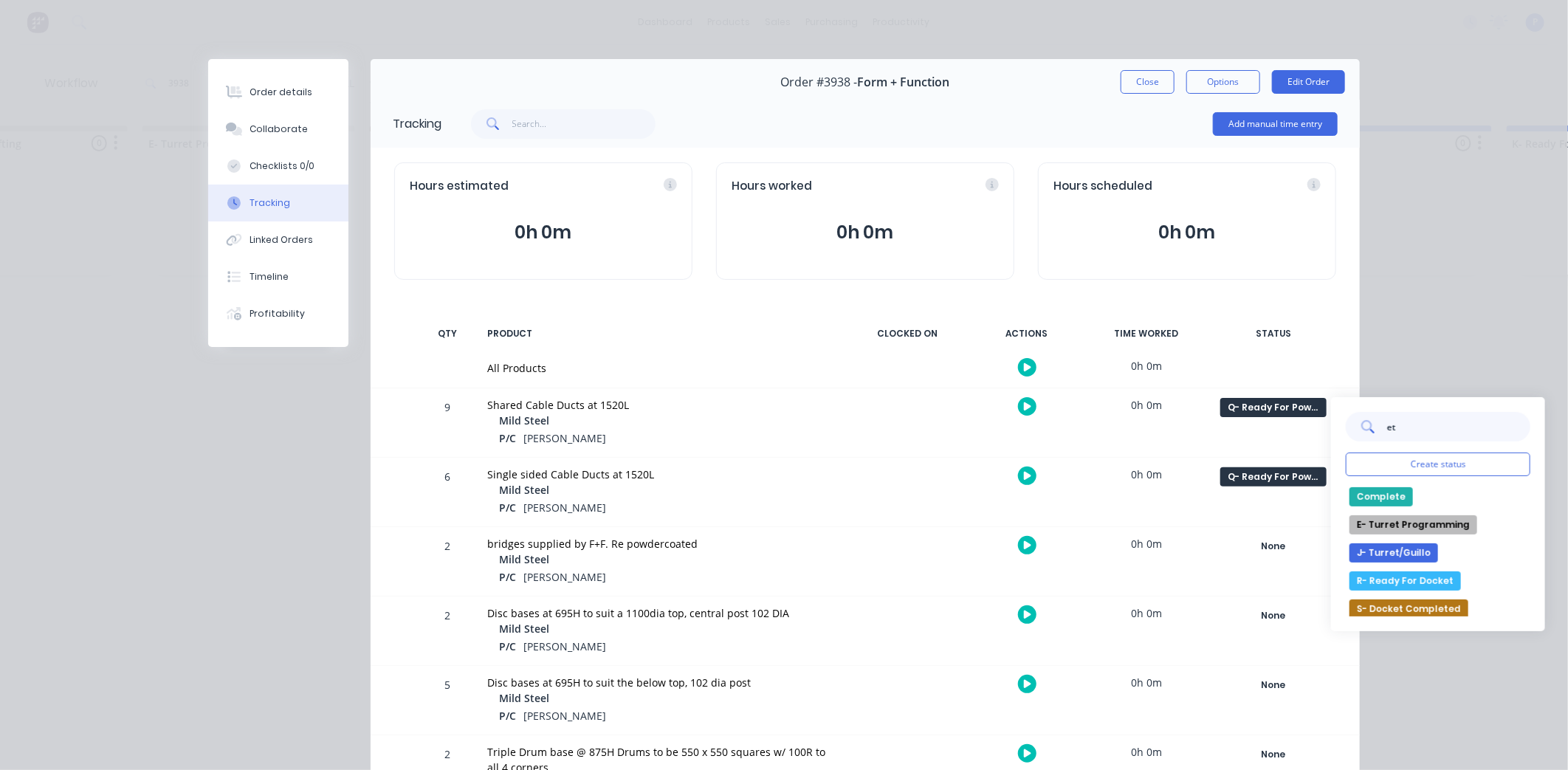
type input "et"
click at [1390, 573] on button "R- Ready For Docket" at bounding box center [1405, 581] width 112 height 19
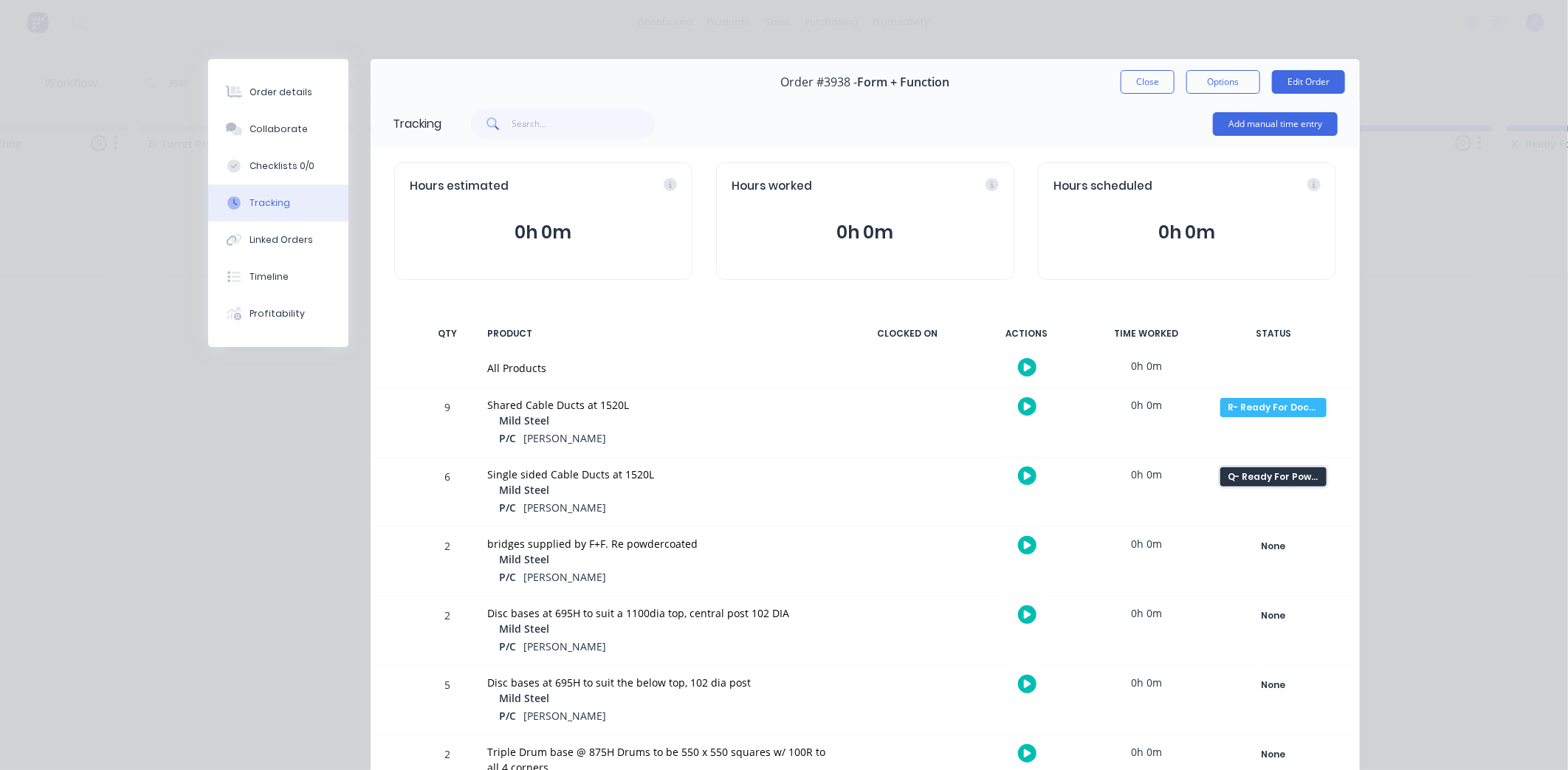
click at [1241, 478] on div "Q- Ready For Powder Coat" at bounding box center [1273, 477] width 106 height 19
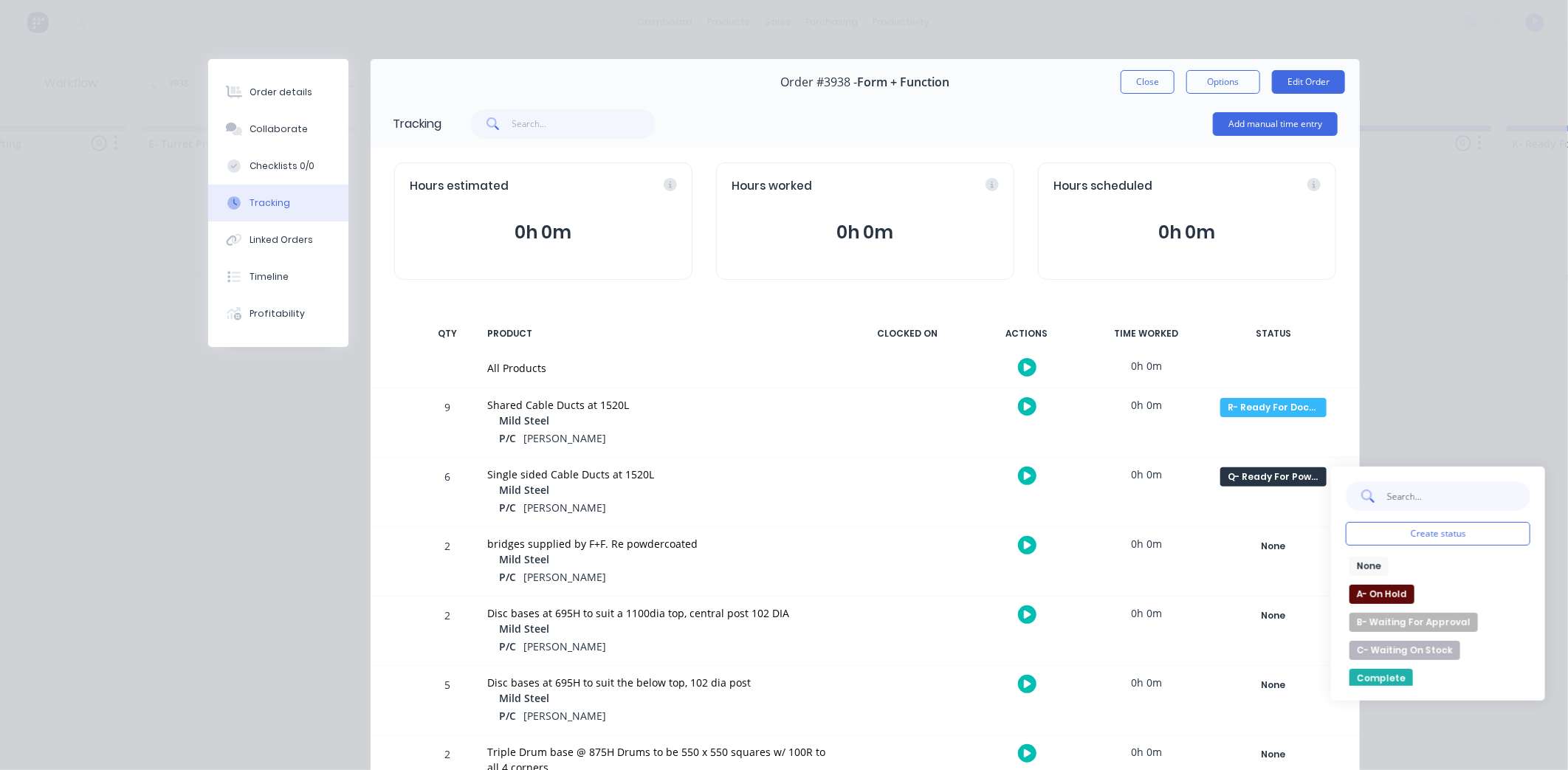
click at [1436, 492] on input "text" at bounding box center [1458, 496] width 144 height 30
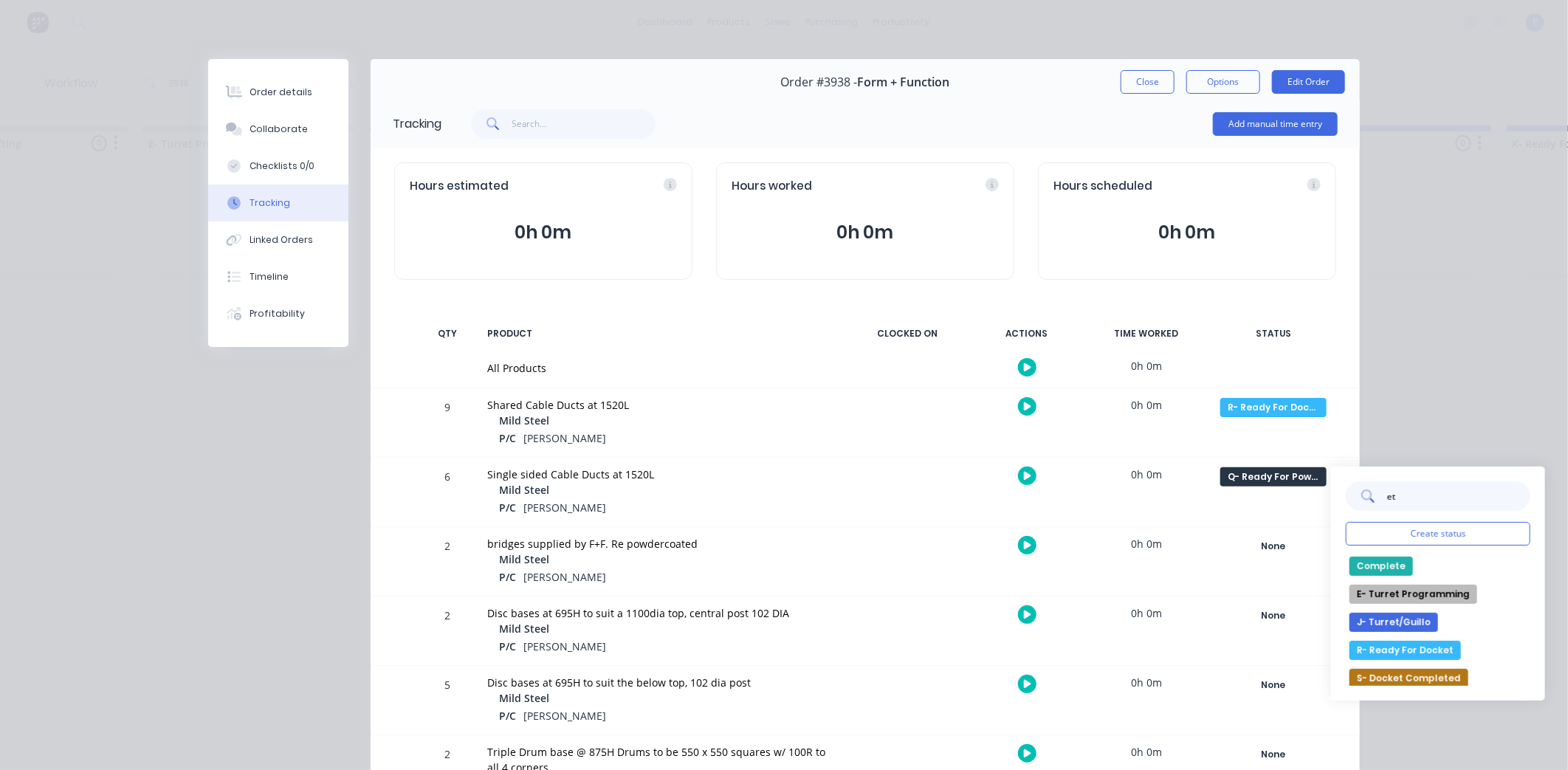
type input "et"
click at [1437, 648] on button "R- Ready For Docket" at bounding box center [1405, 650] width 112 height 19
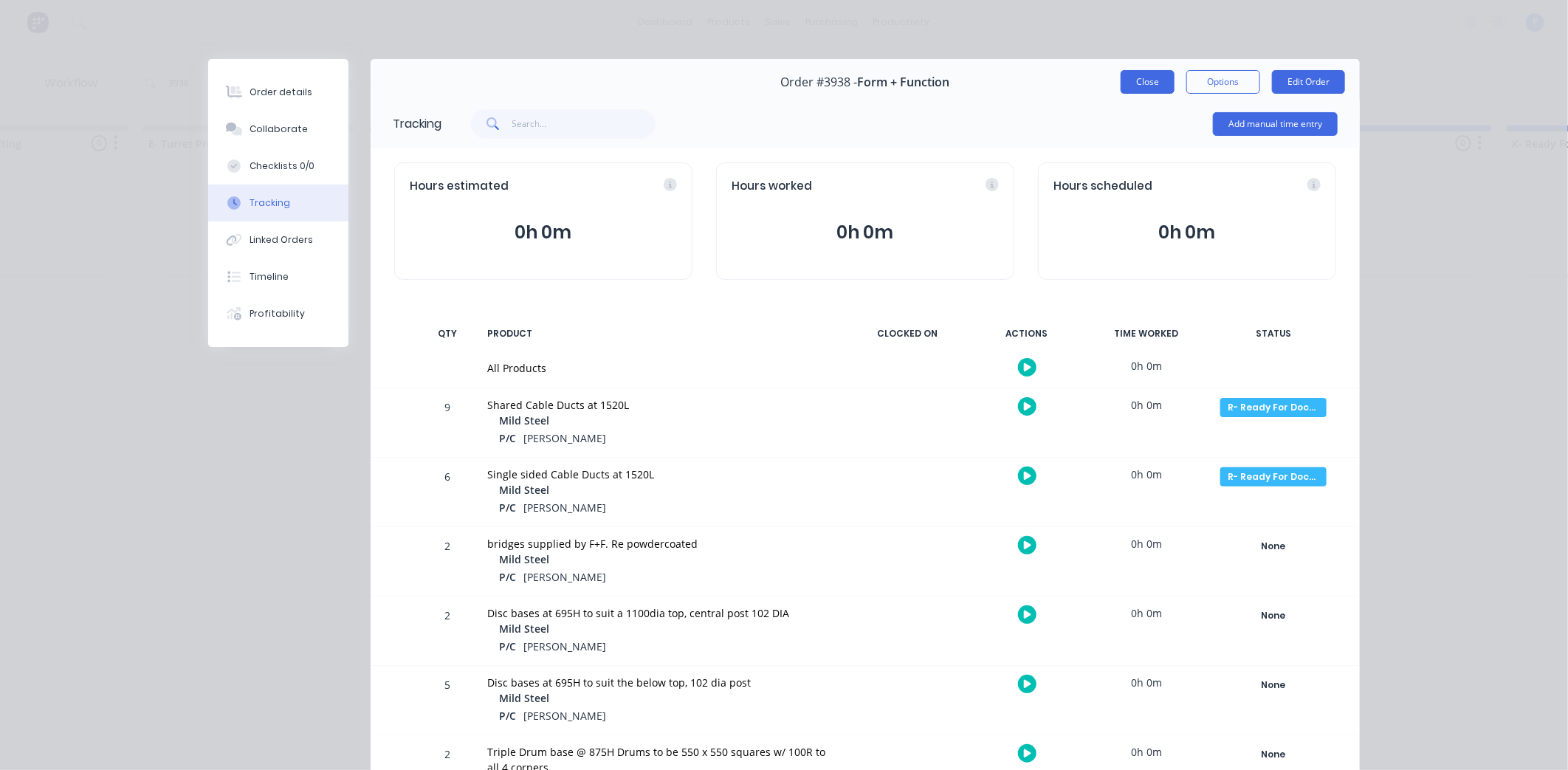
click at [1150, 79] on button "Close" at bounding box center [1147, 82] width 53 height 24
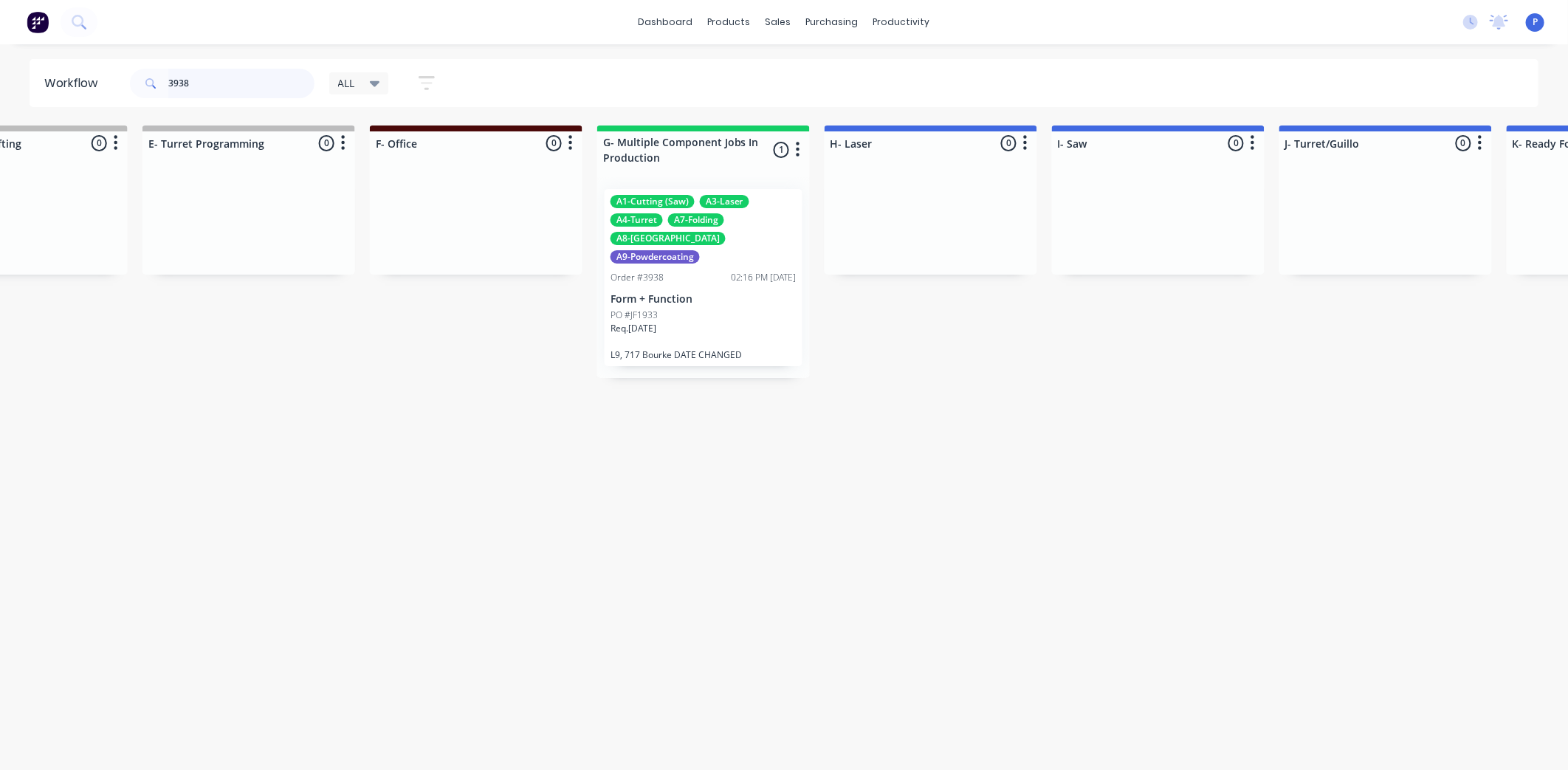
click at [201, 85] on input "3938" at bounding box center [242, 83] width 147 height 30
type input "3"
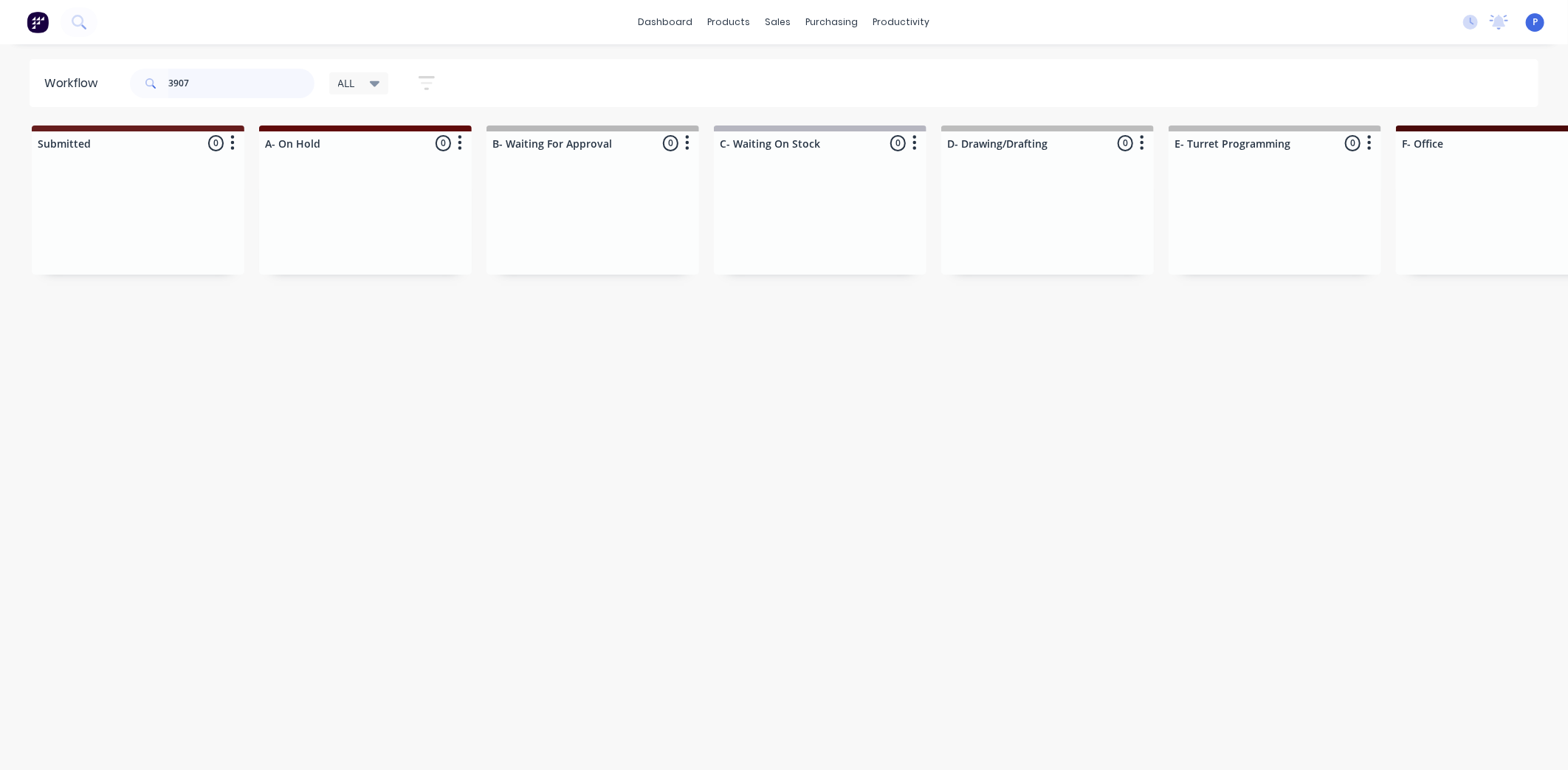
type input "3907"
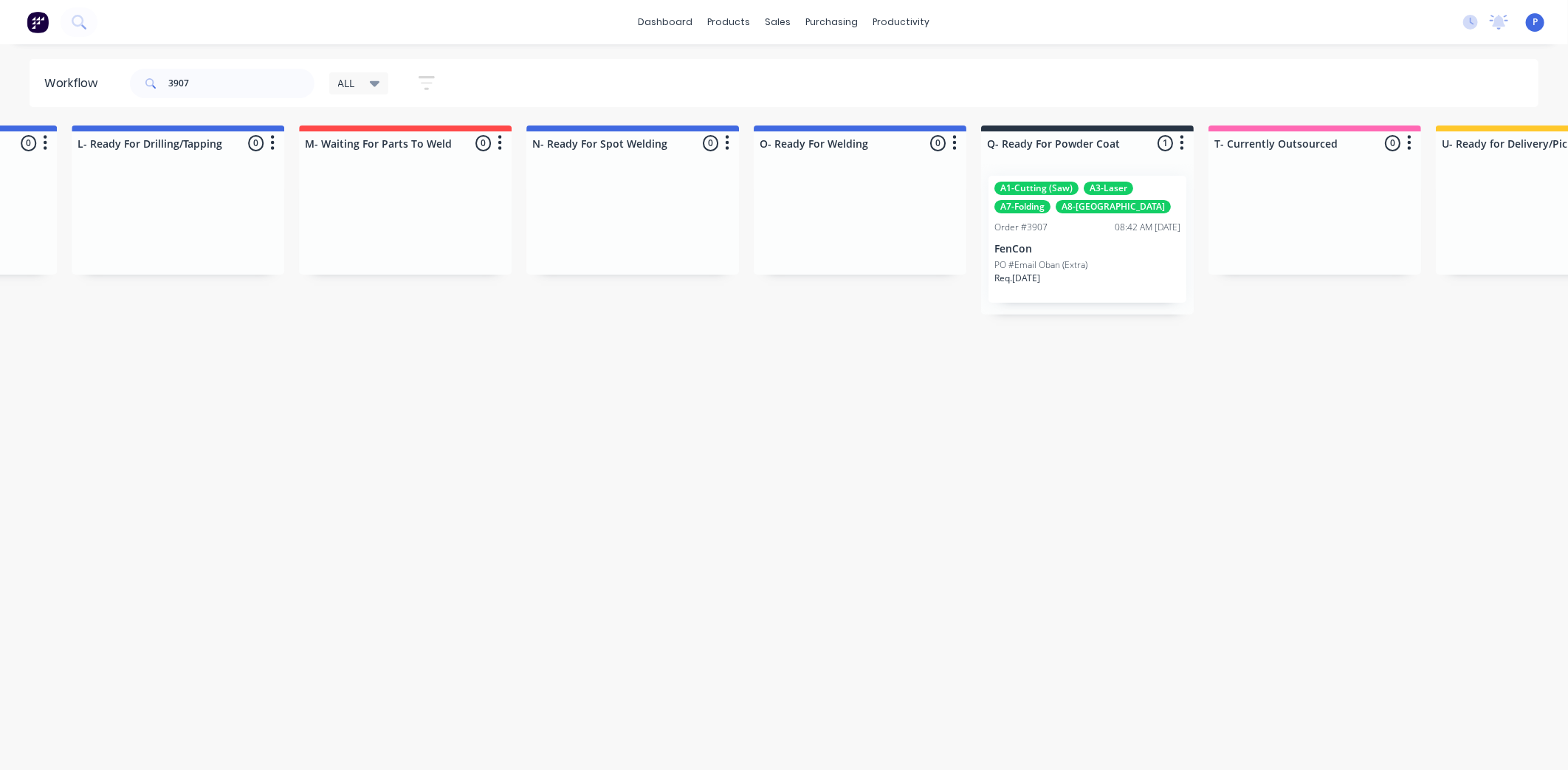
drag, startPoint x: 466, startPoint y: 331, endPoint x: 566, endPoint y: 361, distance: 104.4
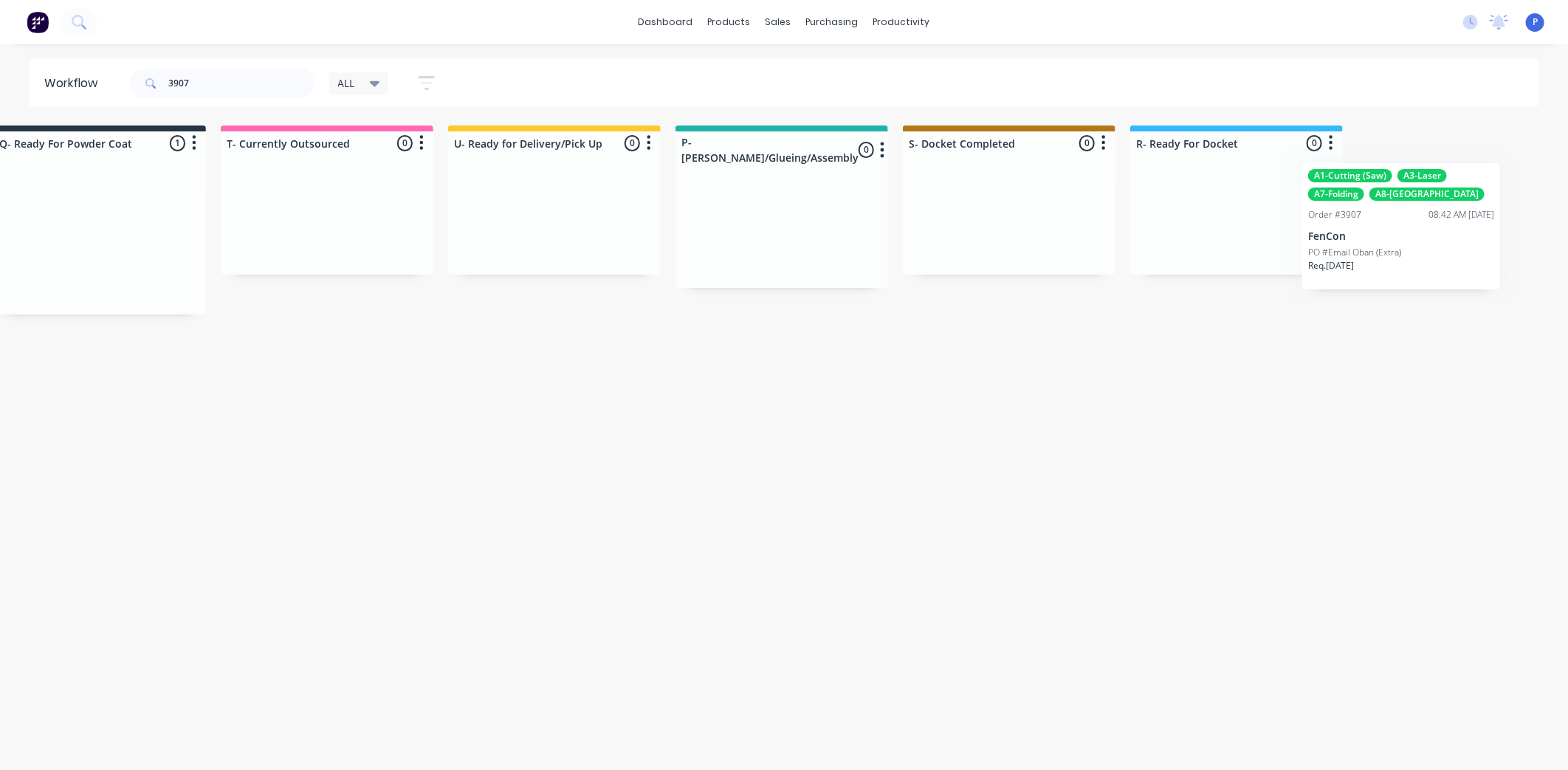
scroll to position [0, 3677]
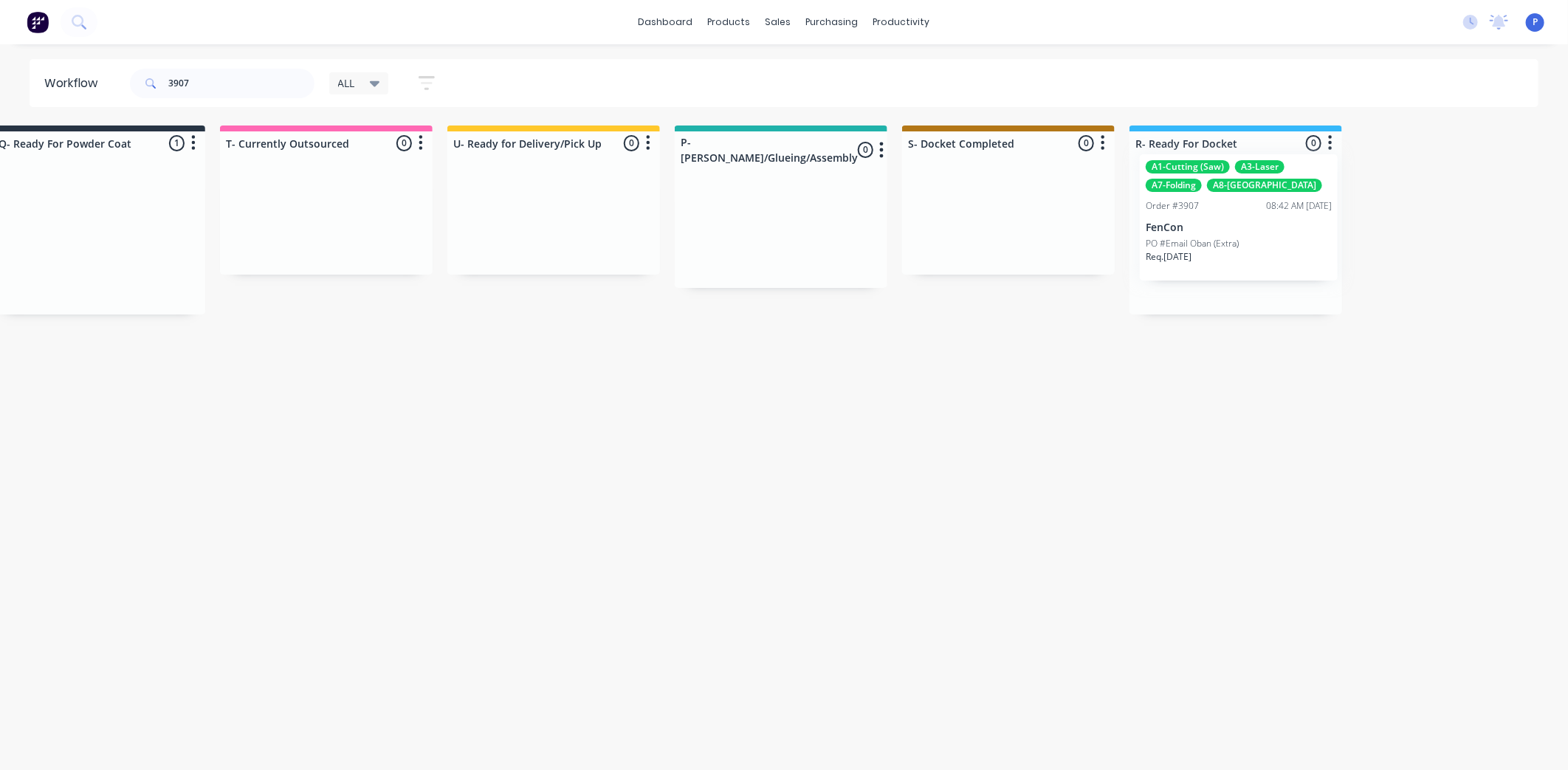
drag, startPoint x: 1023, startPoint y: 230, endPoint x: 1233, endPoint y: 208, distance: 211.1
click at [1183, 241] on div "A1-Cutting (Saw) A3-Laser A7-Folding A8-Welding Order #3907 08:42 AM 08/09/25 F…" at bounding box center [1236, 239] width 198 height 127
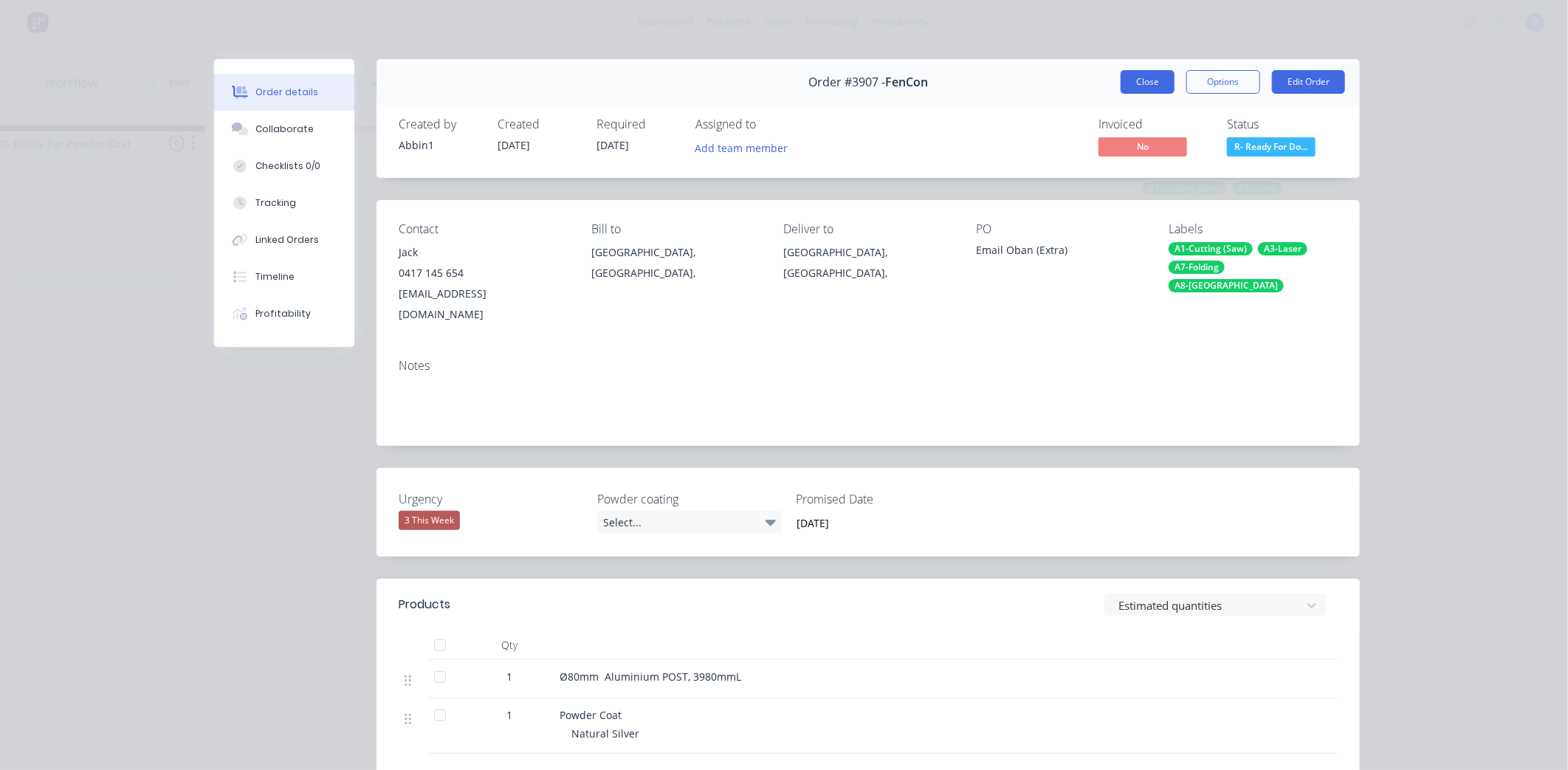
click at [1144, 77] on button "Close" at bounding box center [1147, 82] width 53 height 24
